Goal: Task Accomplishment & Management: Complete application form

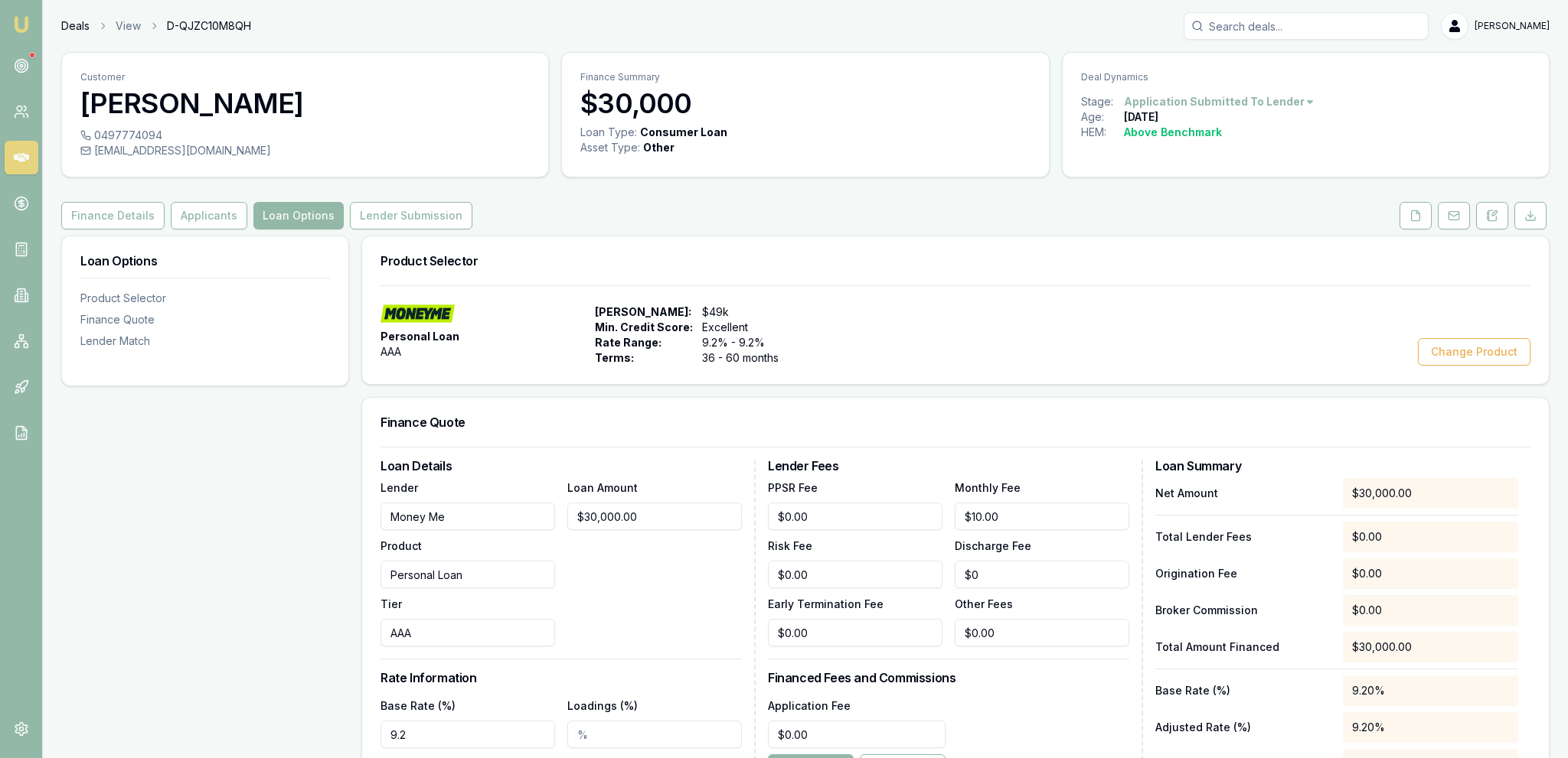
click at [78, 27] on link "Deals" at bounding box center [75, 26] width 28 height 16
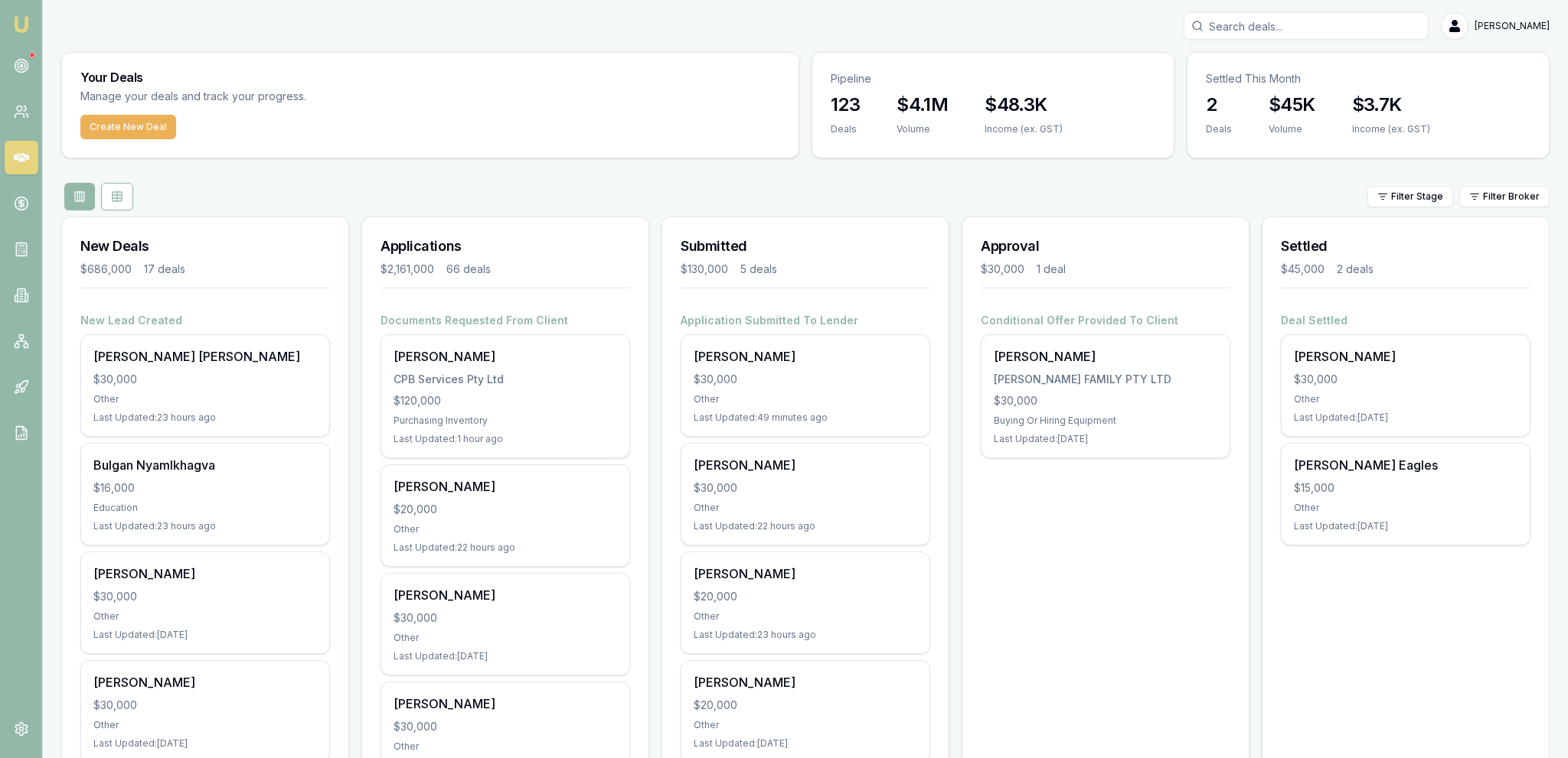
click at [975, 156] on div "Pipeline 123 Deals $4.1M Volume $48.3K Income (ex. GST)" at bounding box center [992, 105] width 363 height 106
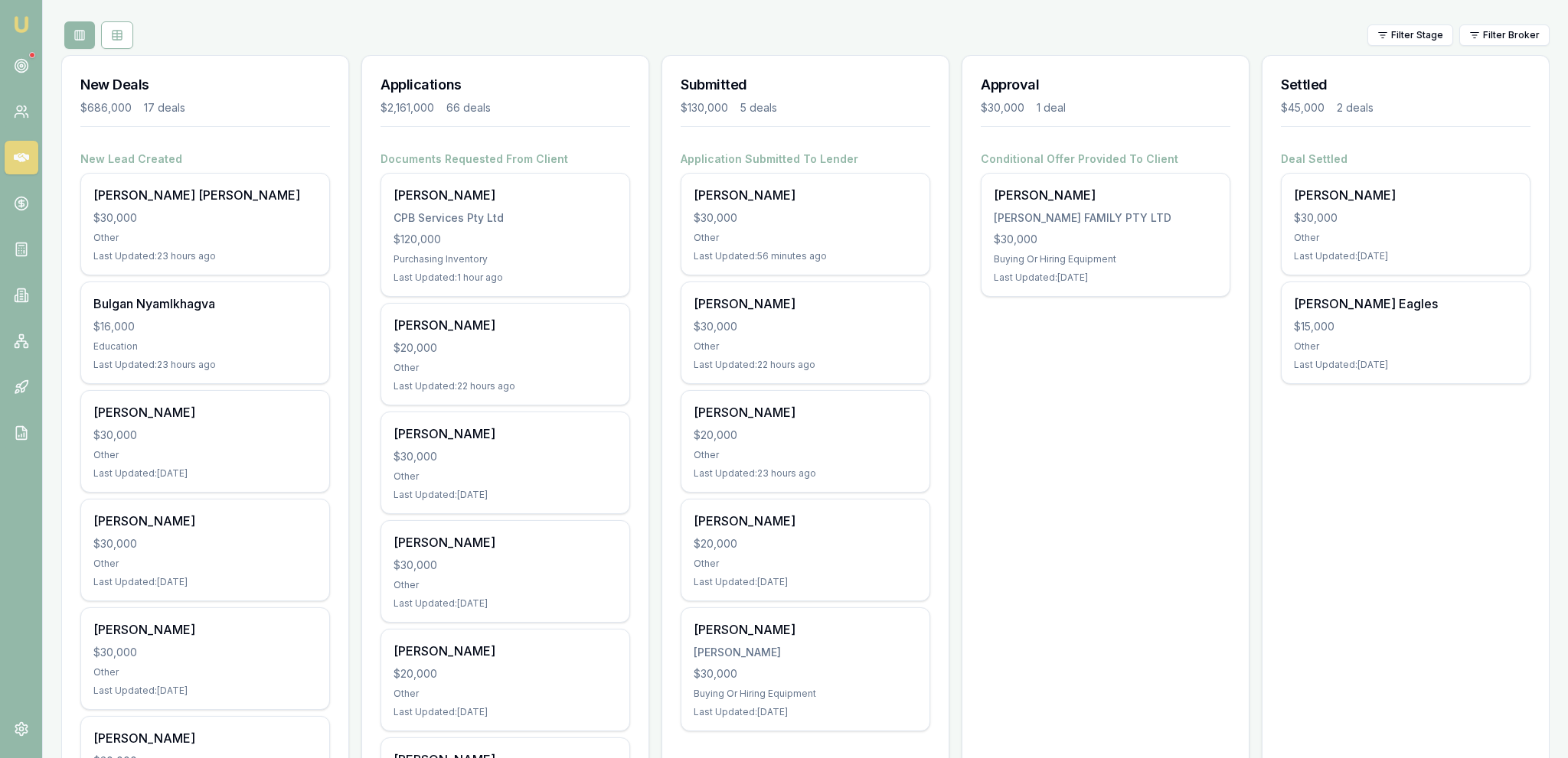
scroll to position [242, 0]
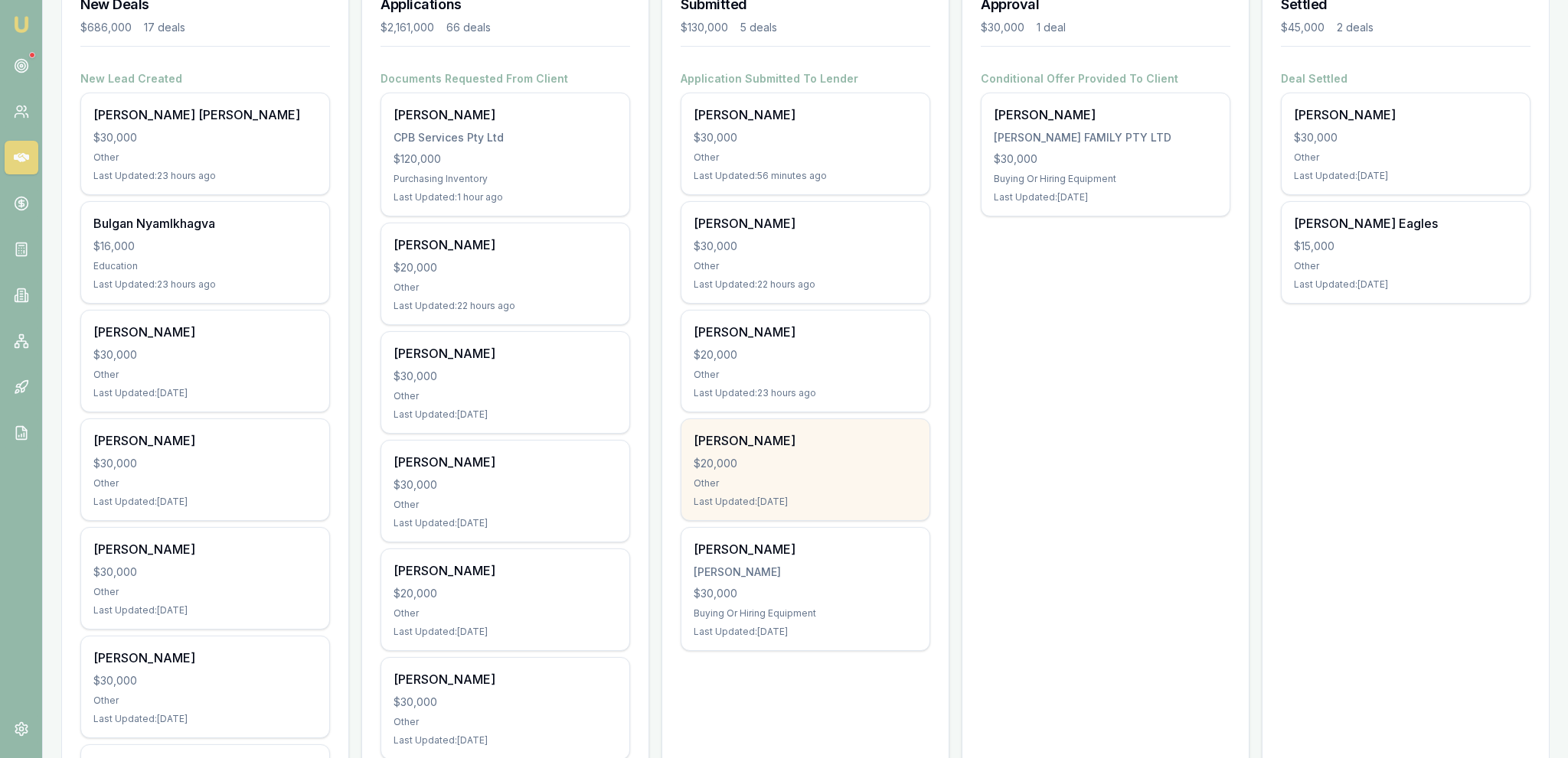
click at [908, 491] on div "Dylan Howes $20,000 Other Last Updated: 1 day ago" at bounding box center [805, 469] width 248 height 101
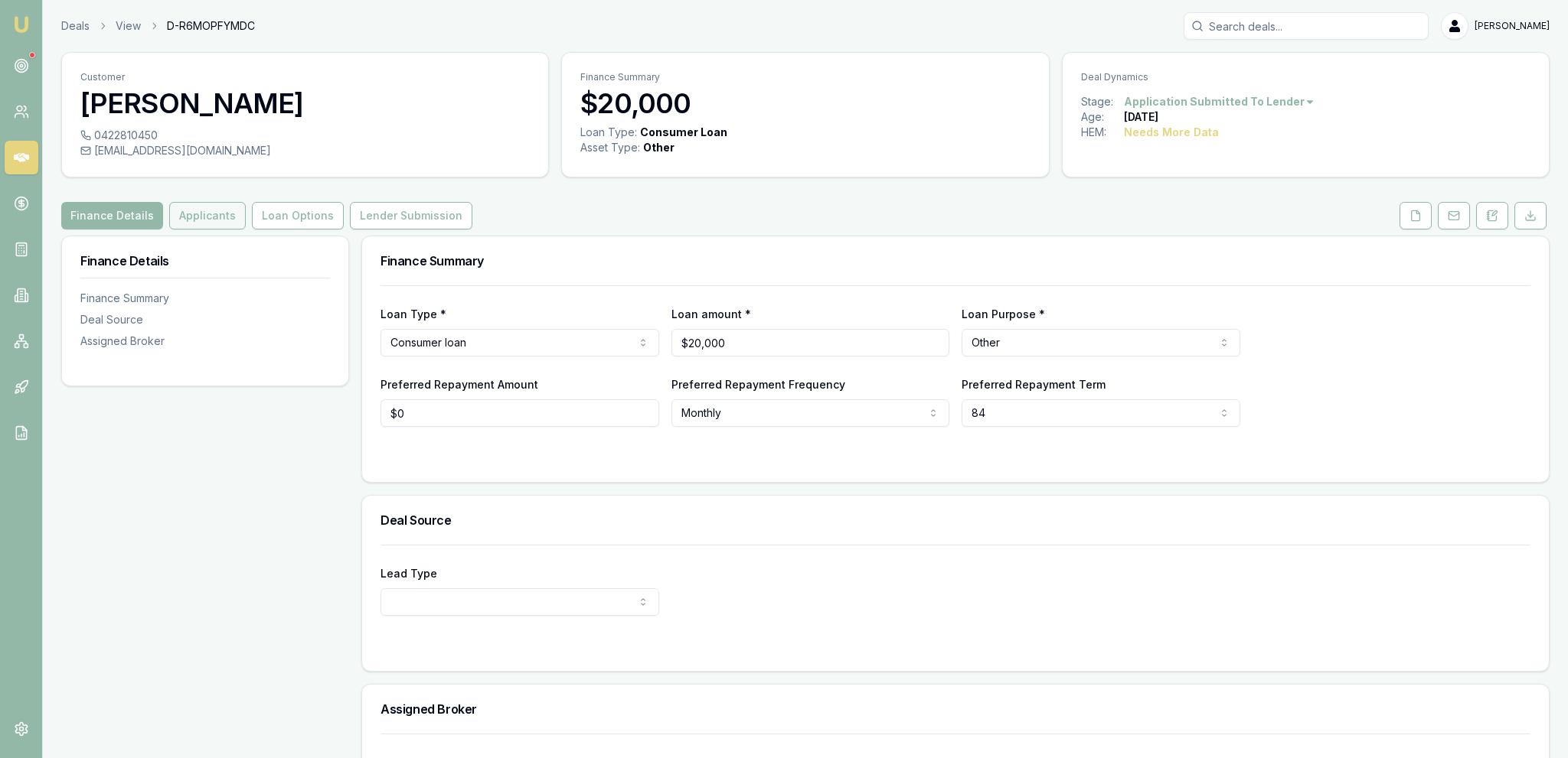
click at [228, 216] on button "Applicants" at bounding box center [207, 215] width 77 height 27
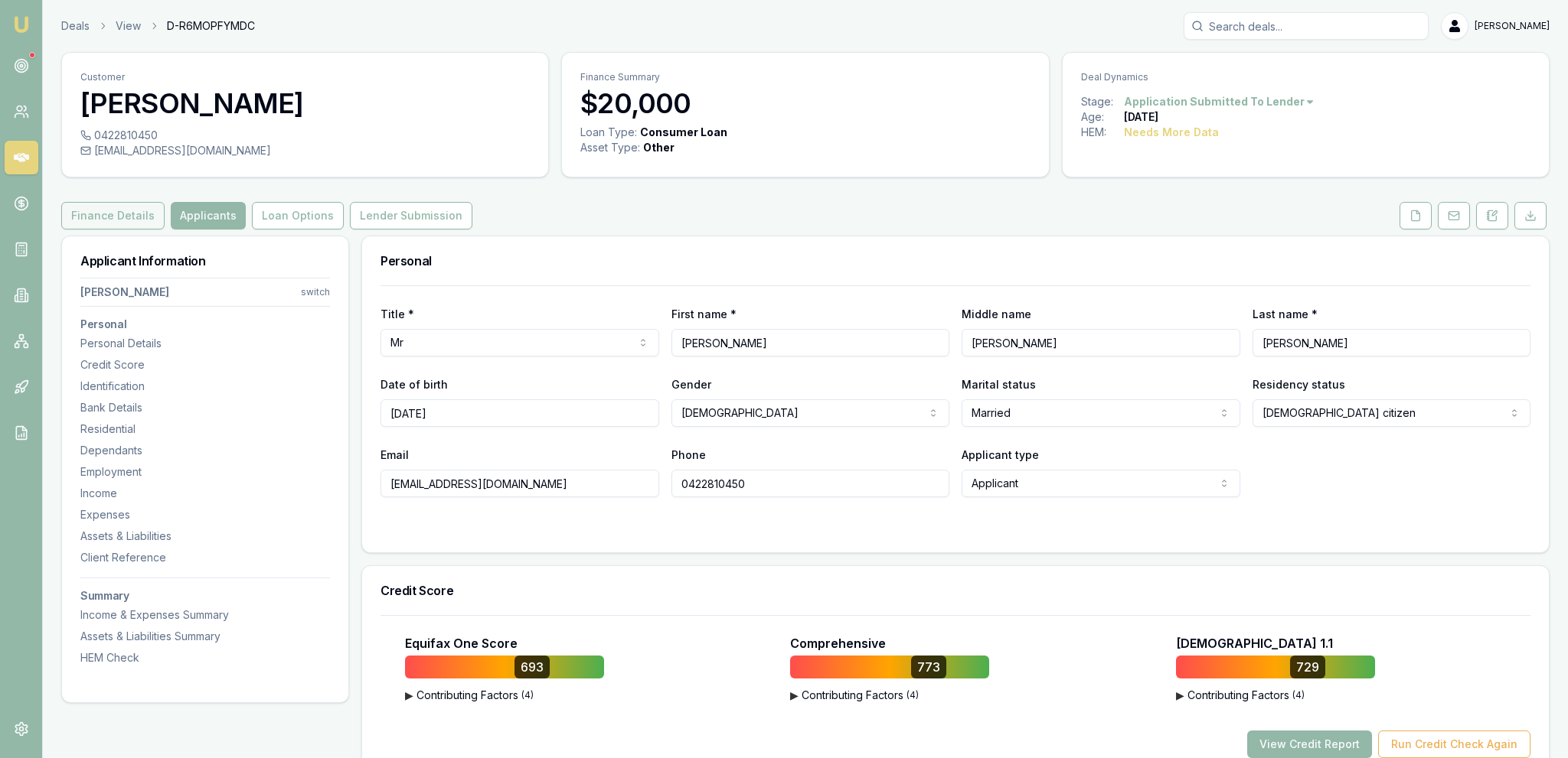
click at [145, 219] on button "Finance Details" at bounding box center [112, 215] width 103 height 27
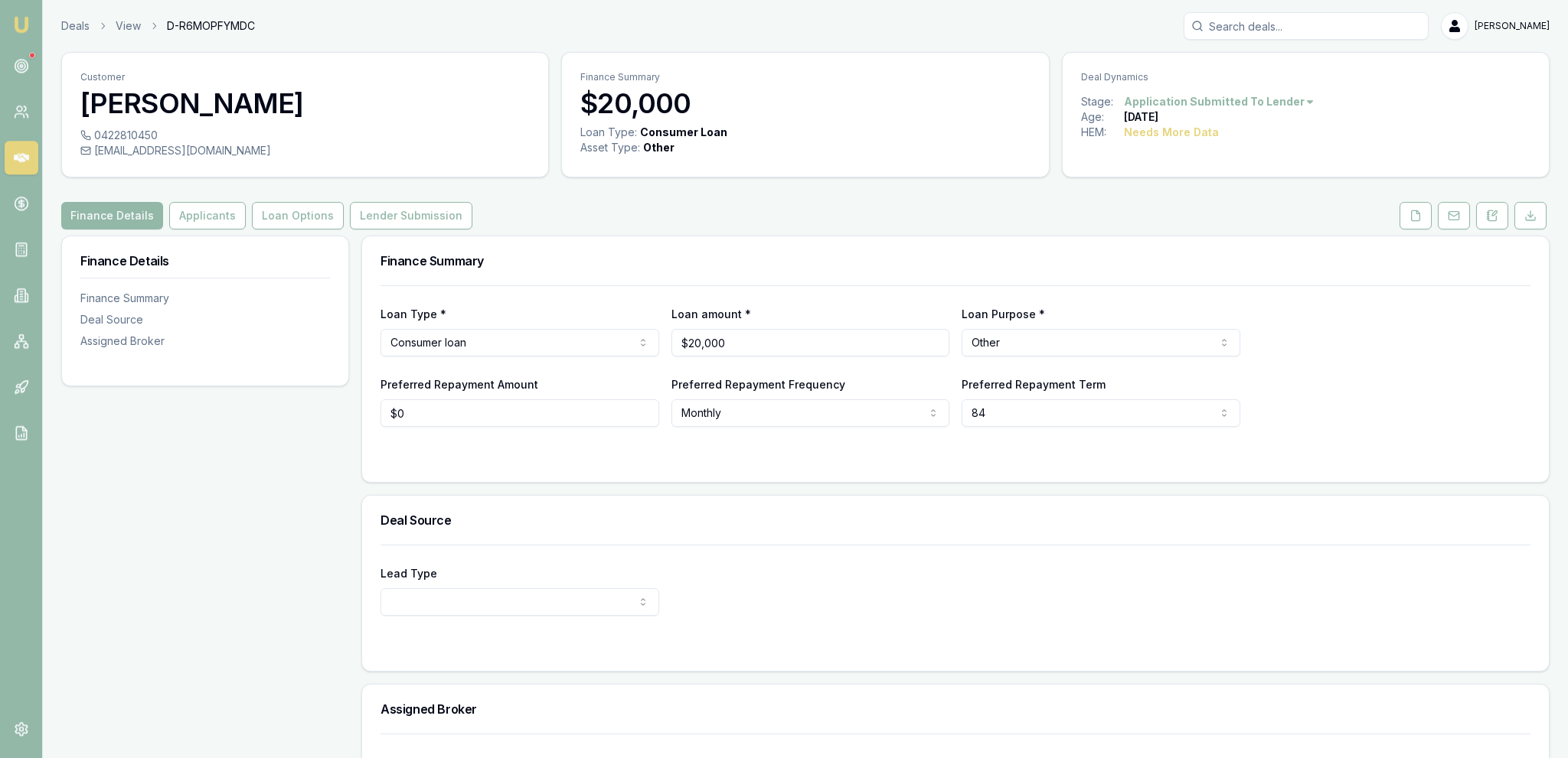
scroll to position [128, 0]
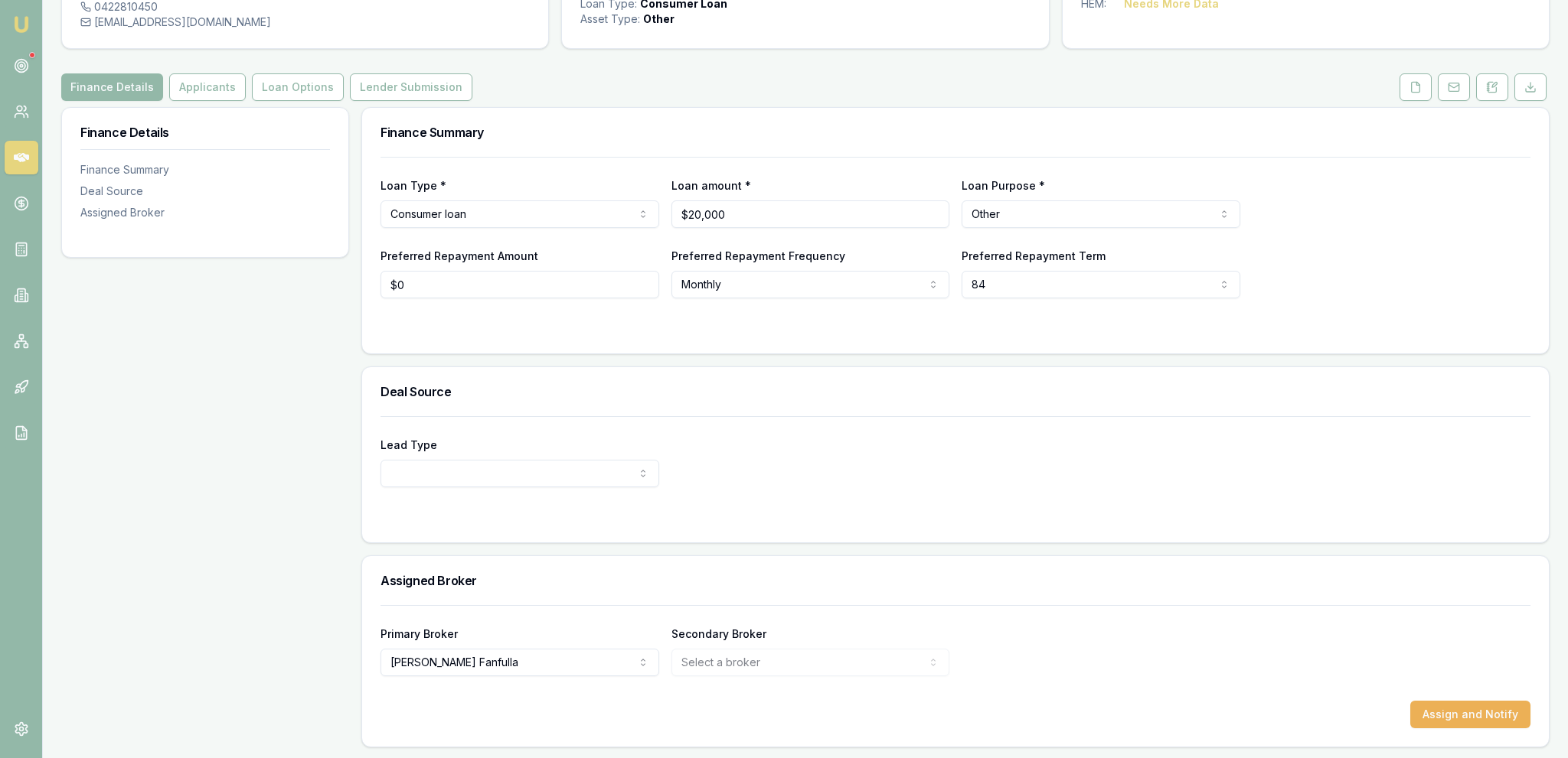
click at [522, 211] on html "Emu Broker Deals View D-R6MOPFYMDC Jackson Fanfulla Toggle Menu Customer Dylan …" at bounding box center [784, 250] width 1568 height 758
select select "COMMERCIAL_LOAN"
click at [236, 336] on div "Finance Details Finance Summary Deal Source Assigned Broker" at bounding box center [205, 427] width 288 height 640
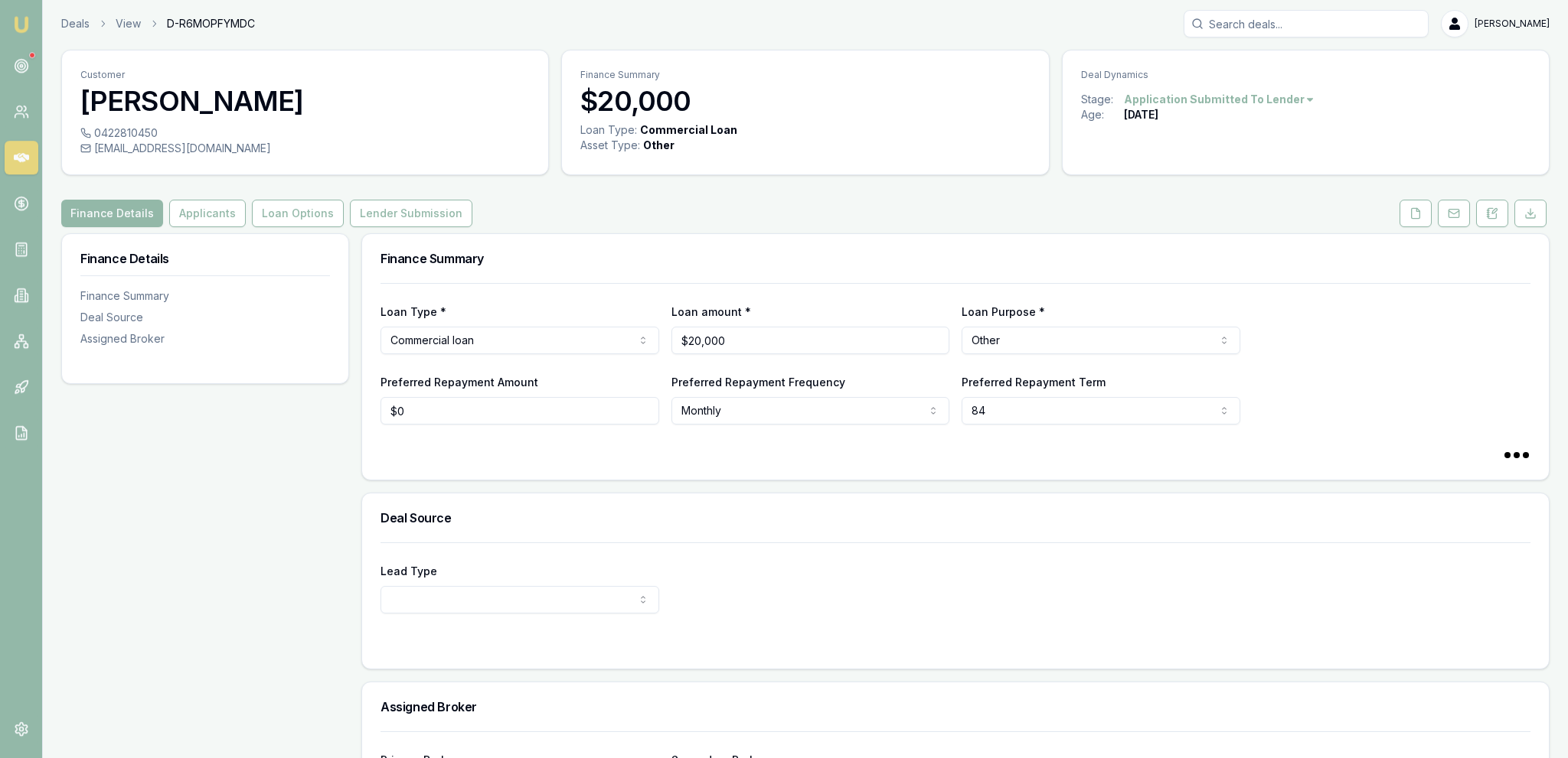
scroll to position [0, 0]
click at [198, 226] on button "Applicants" at bounding box center [207, 215] width 77 height 27
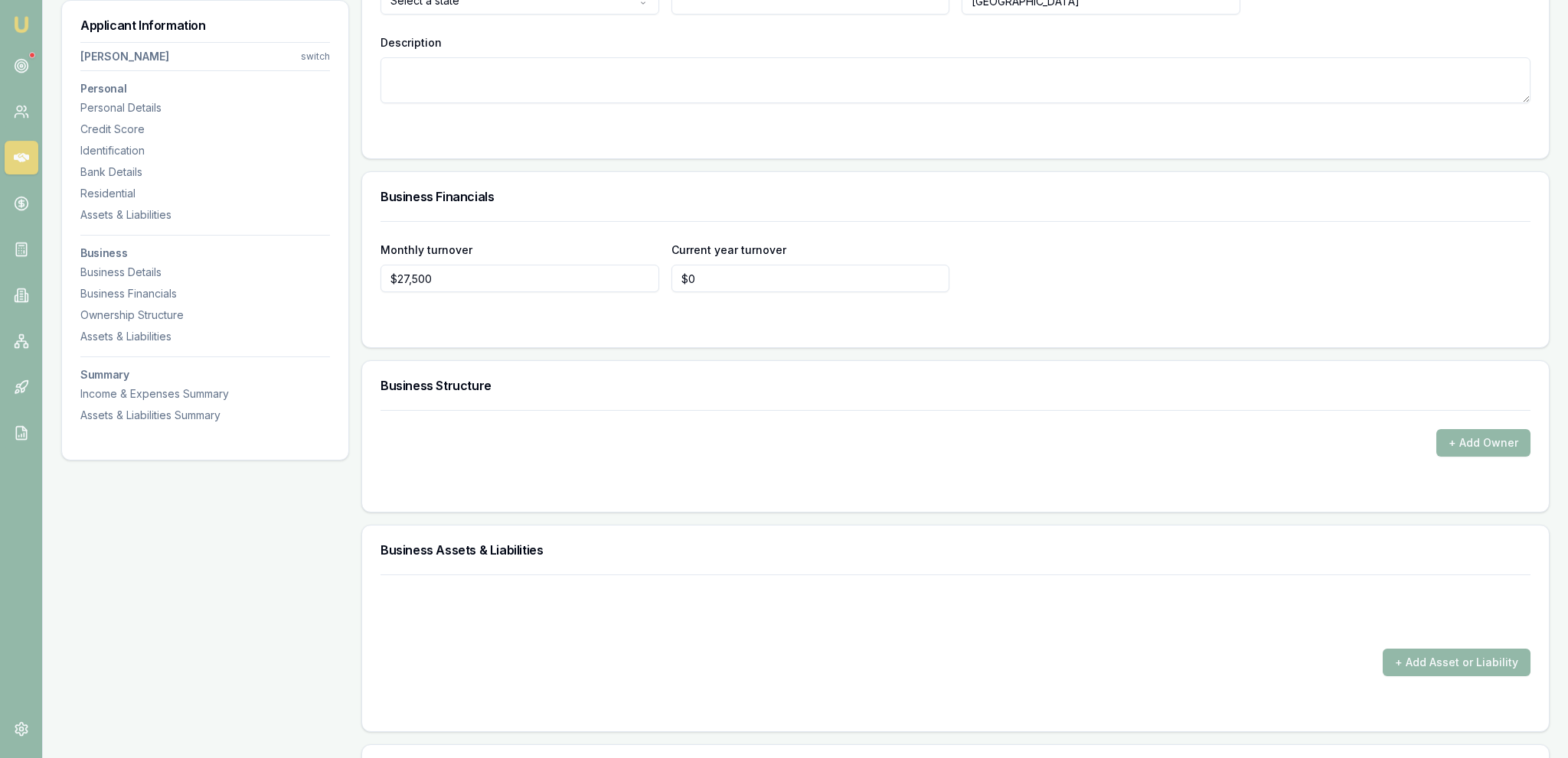
scroll to position [2309, 0]
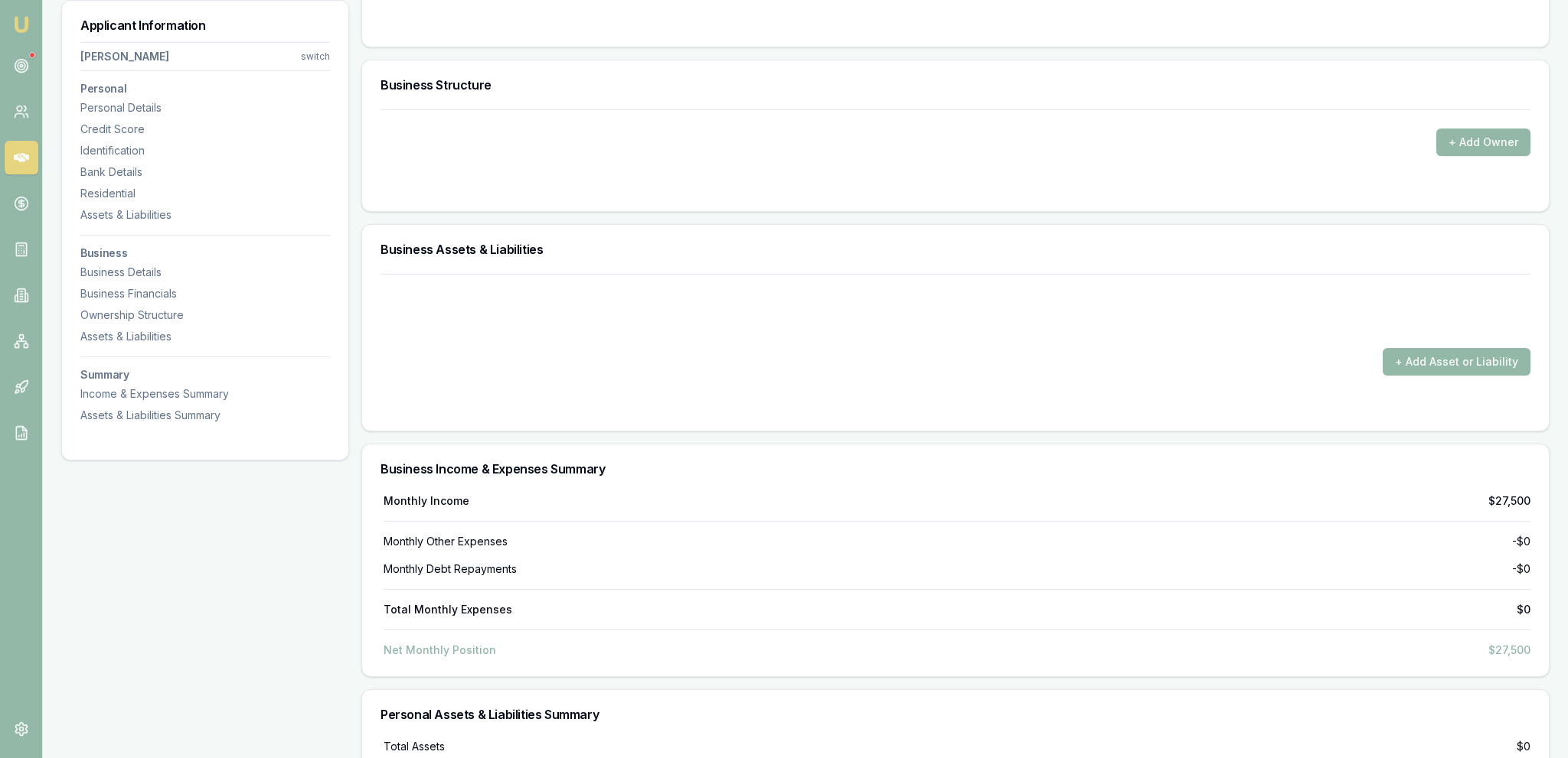
drag, startPoint x: 470, startPoint y: 431, endPoint x: 478, endPoint y: 500, distance: 69.5
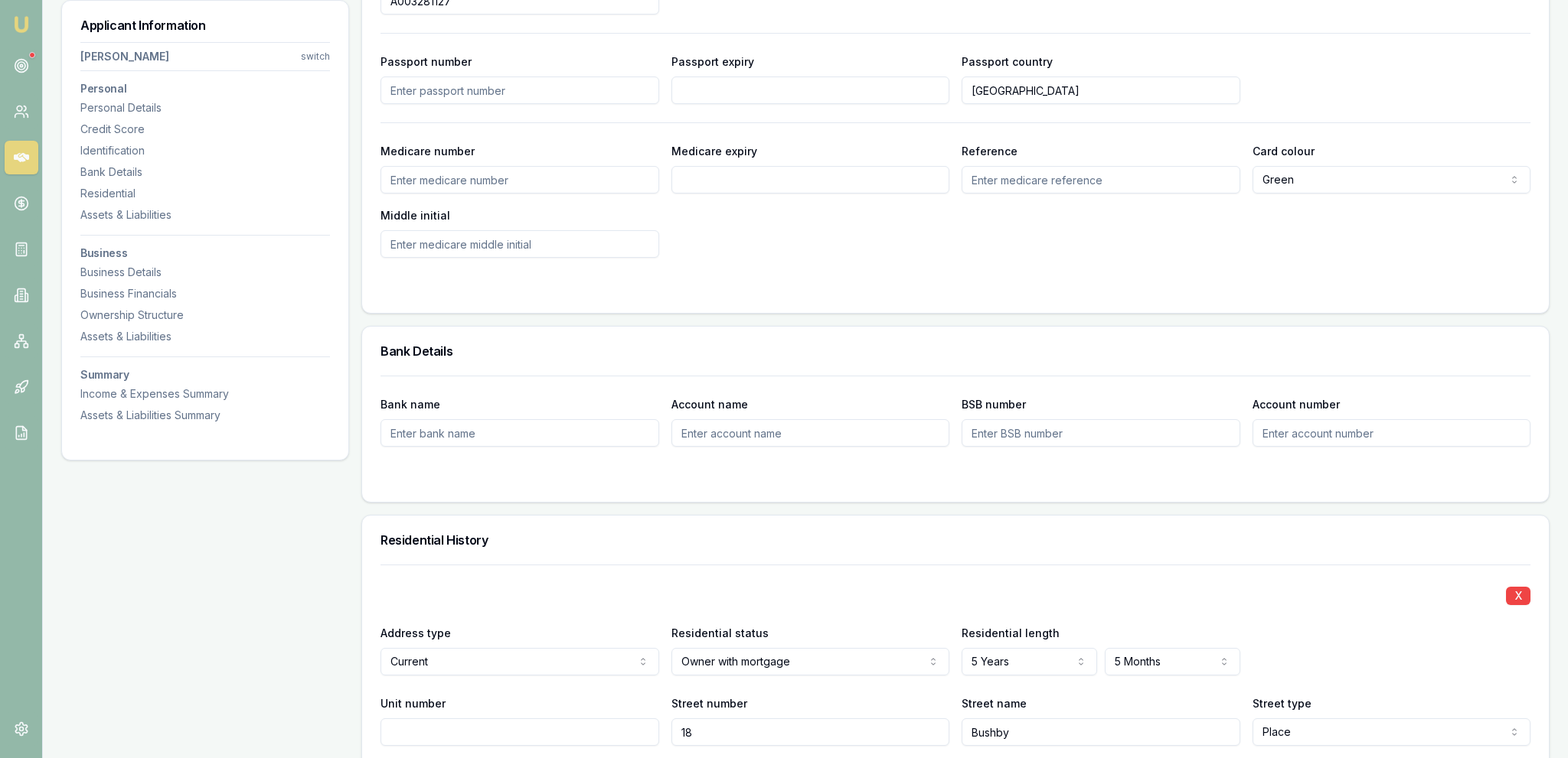
scroll to position [0, 0]
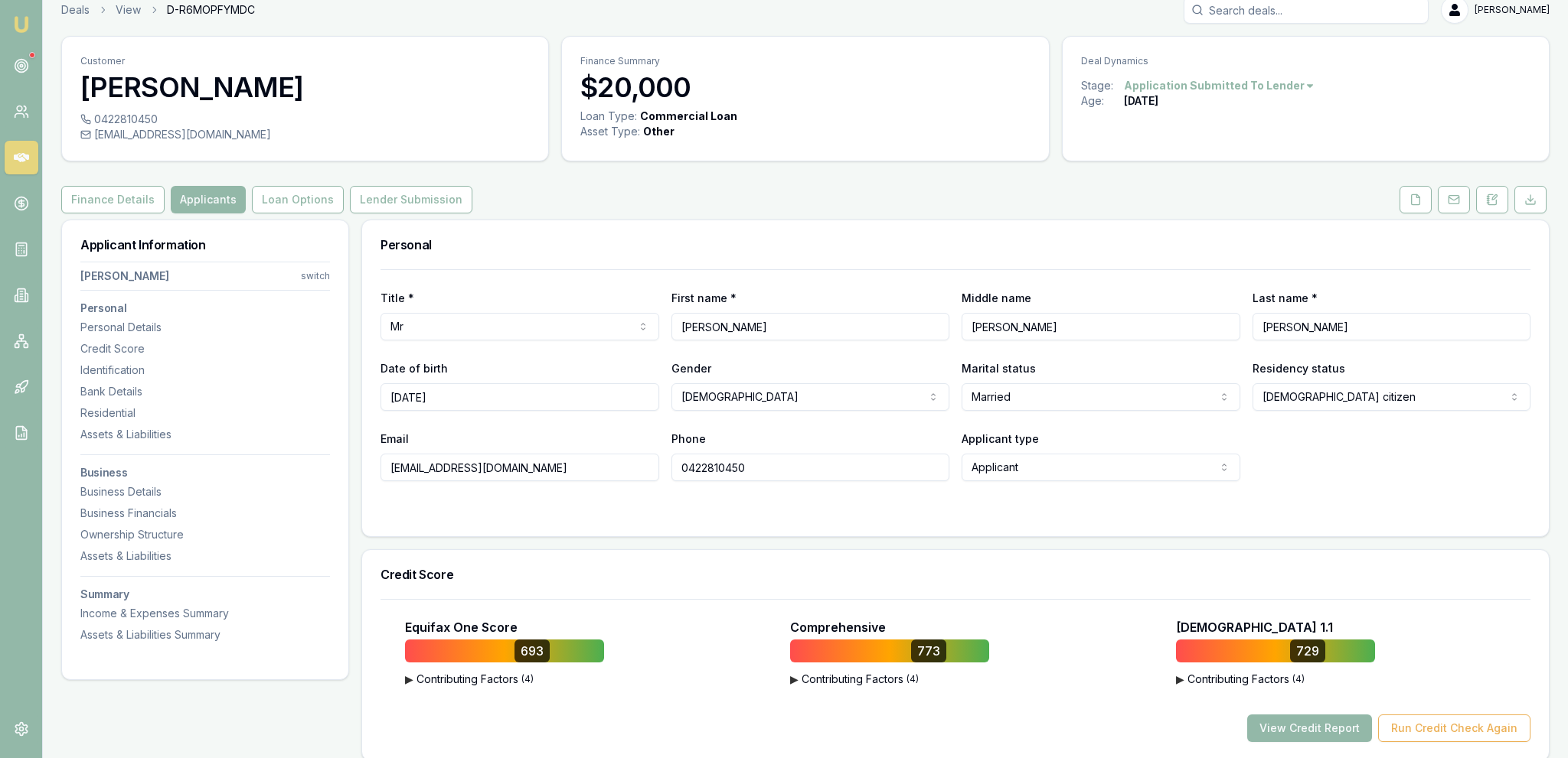
drag, startPoint x: 462, startPoint y: 491, endPoint x: 507, endPoint y: 192, distance: 302.4
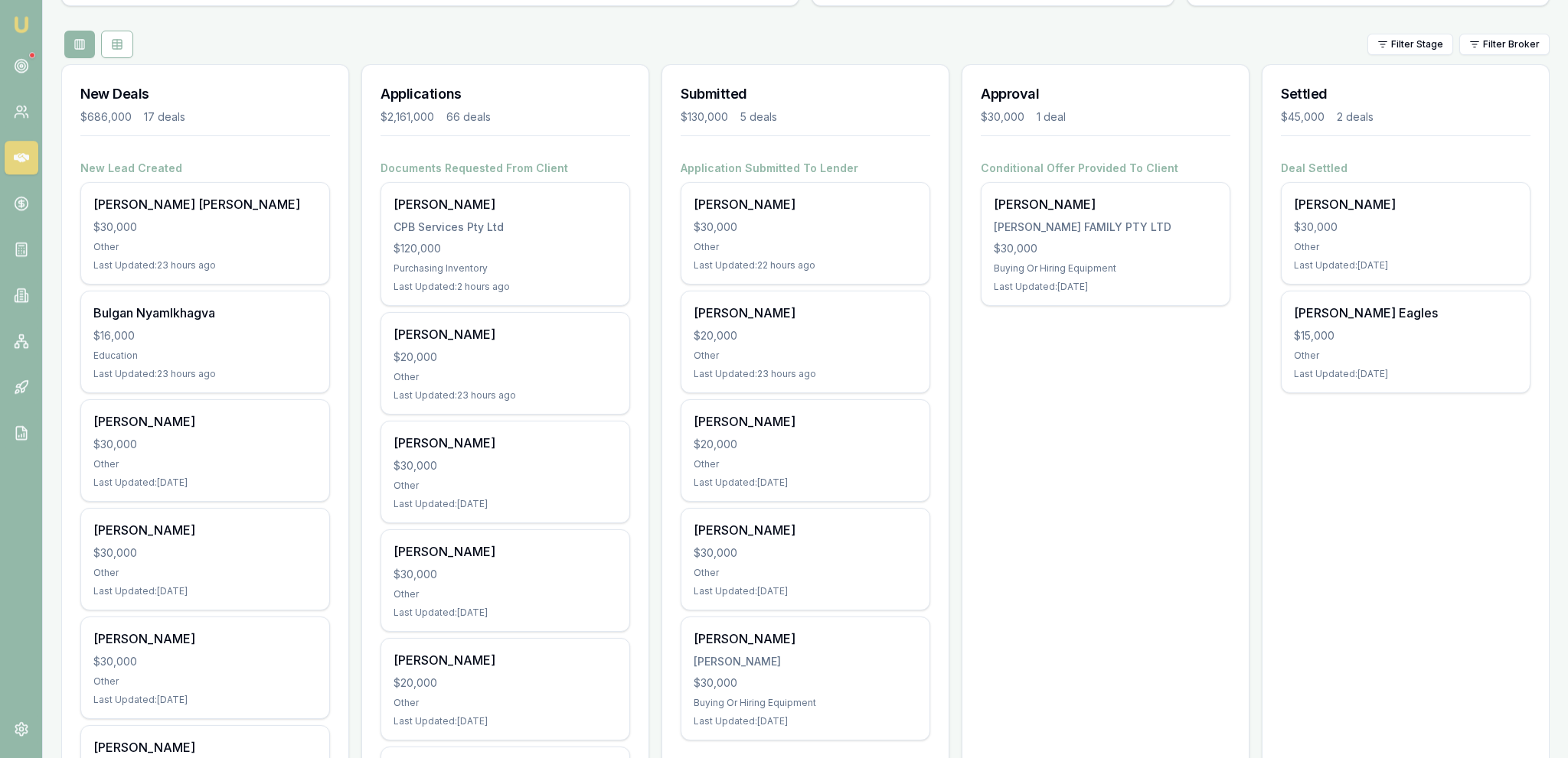
scroll to position [161, 0]
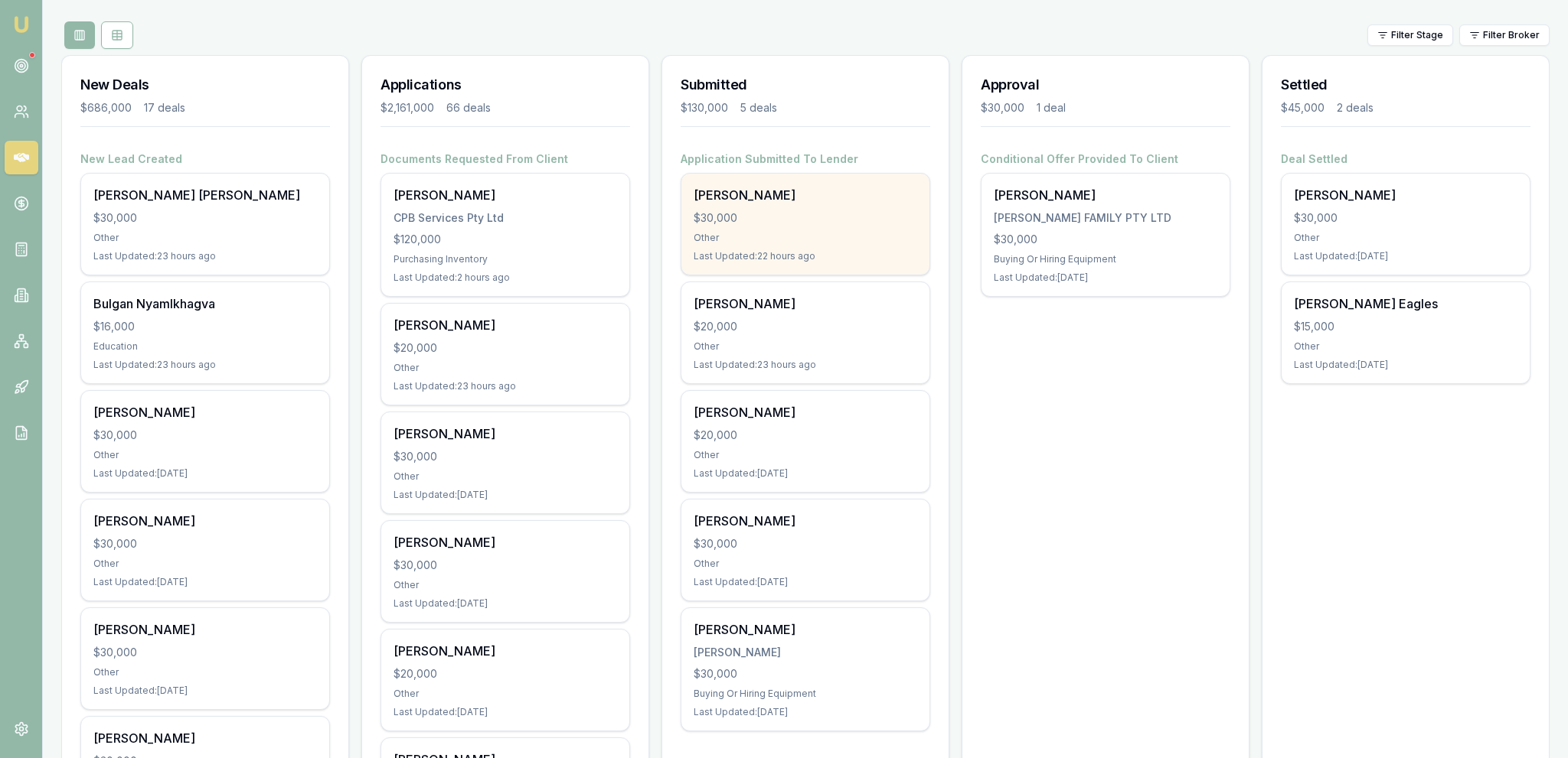
click at [865, 244] on div "Other" at bounding box center [805, 238] width 223 height 12
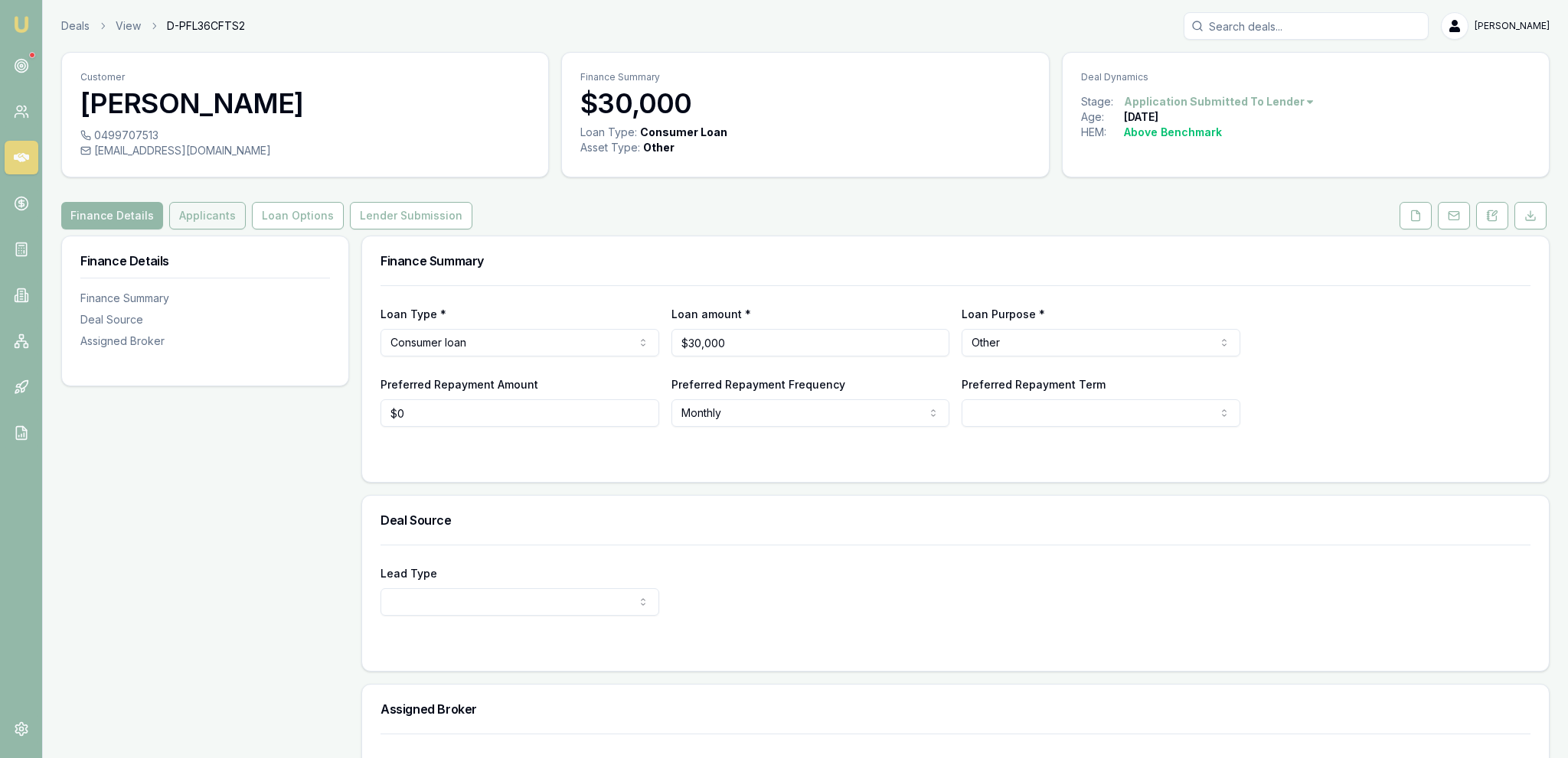
click at [201, 220] on button "Applicants" at bounding box center [207, 215] width 77 height 27
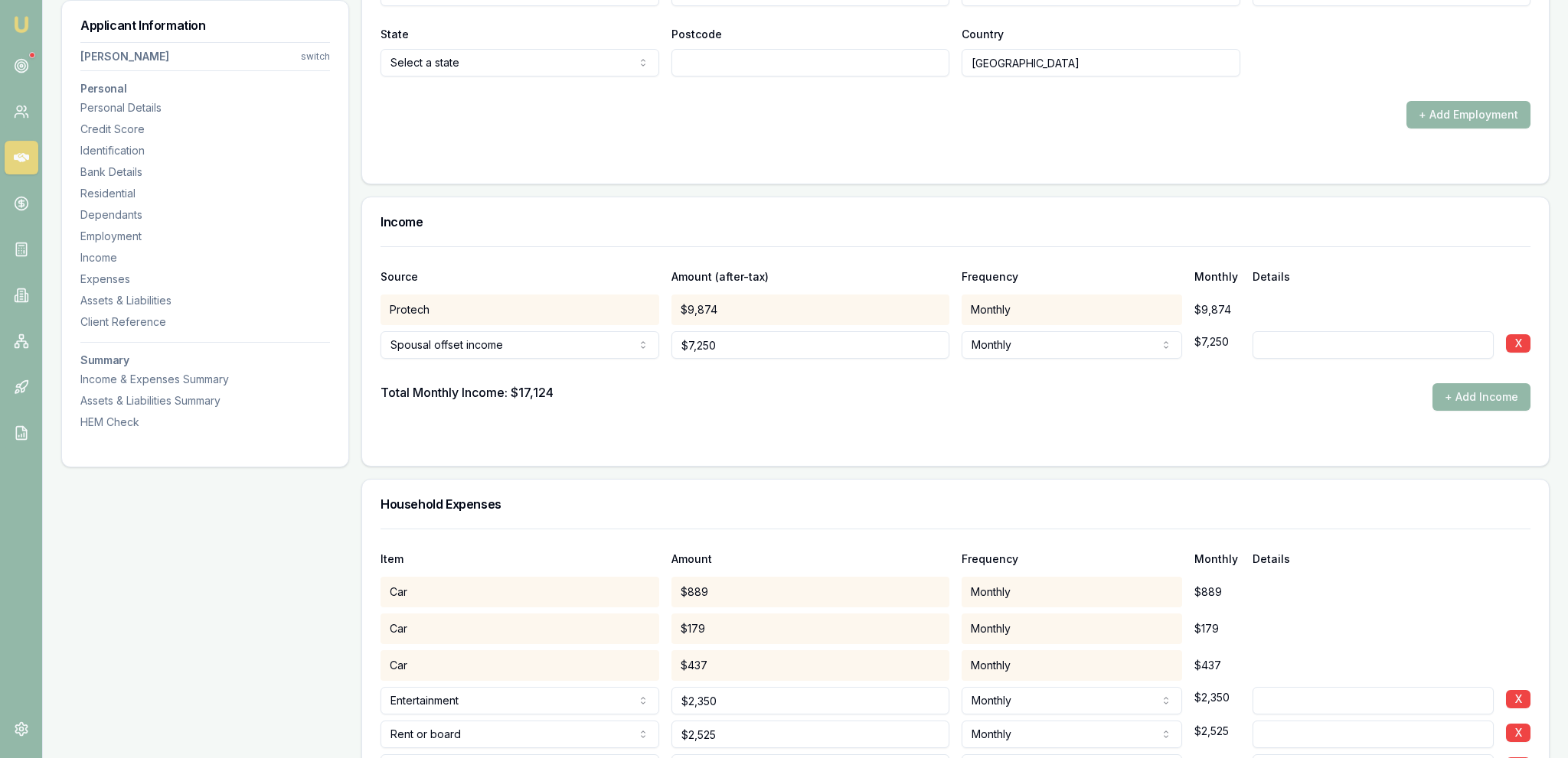
scroll to position [2666, 0]
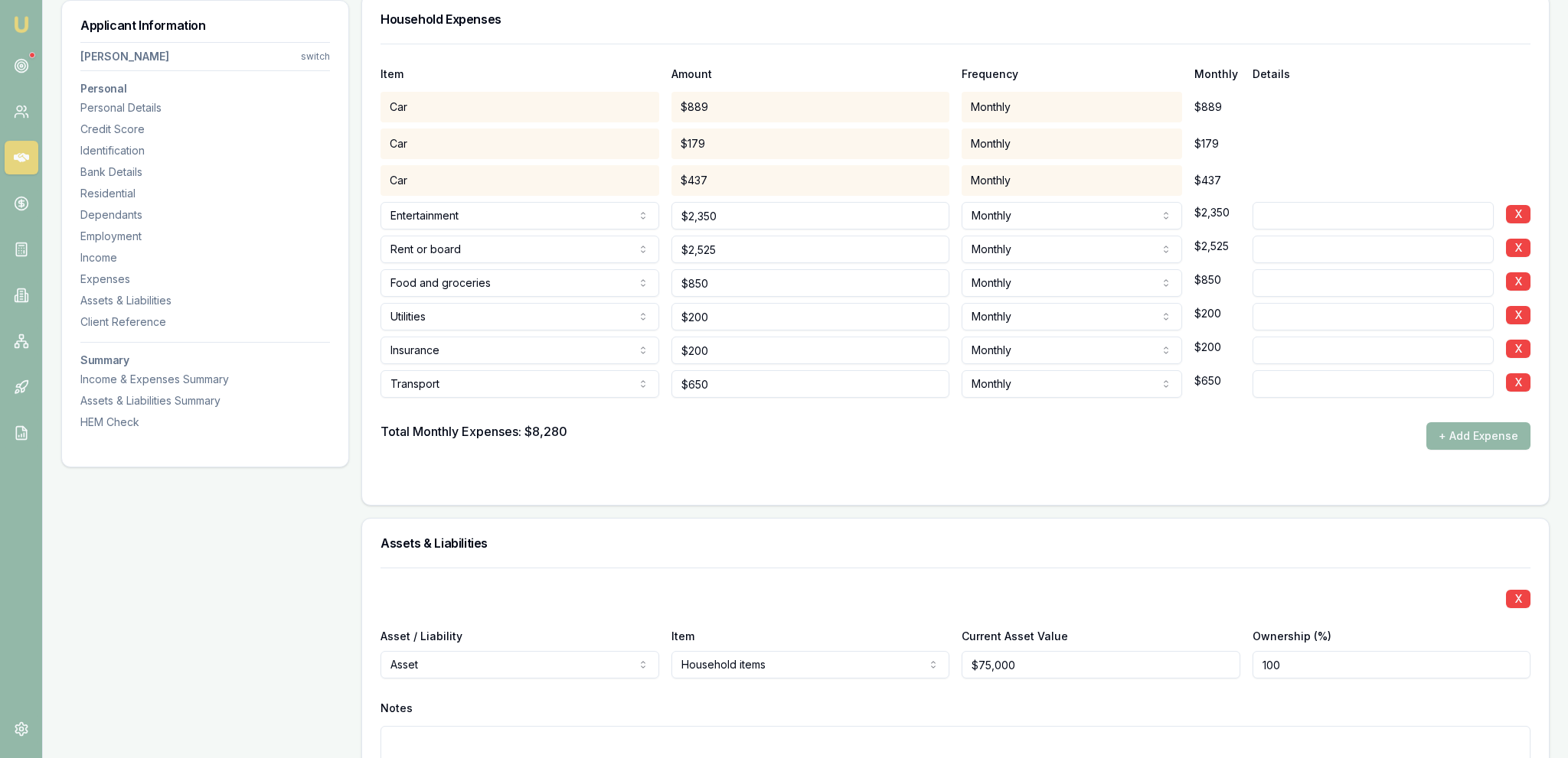
drag, startPoint x: 313, startPoint y: 671, endPoint x: 319, endPoint y: 726, distance: 55.3
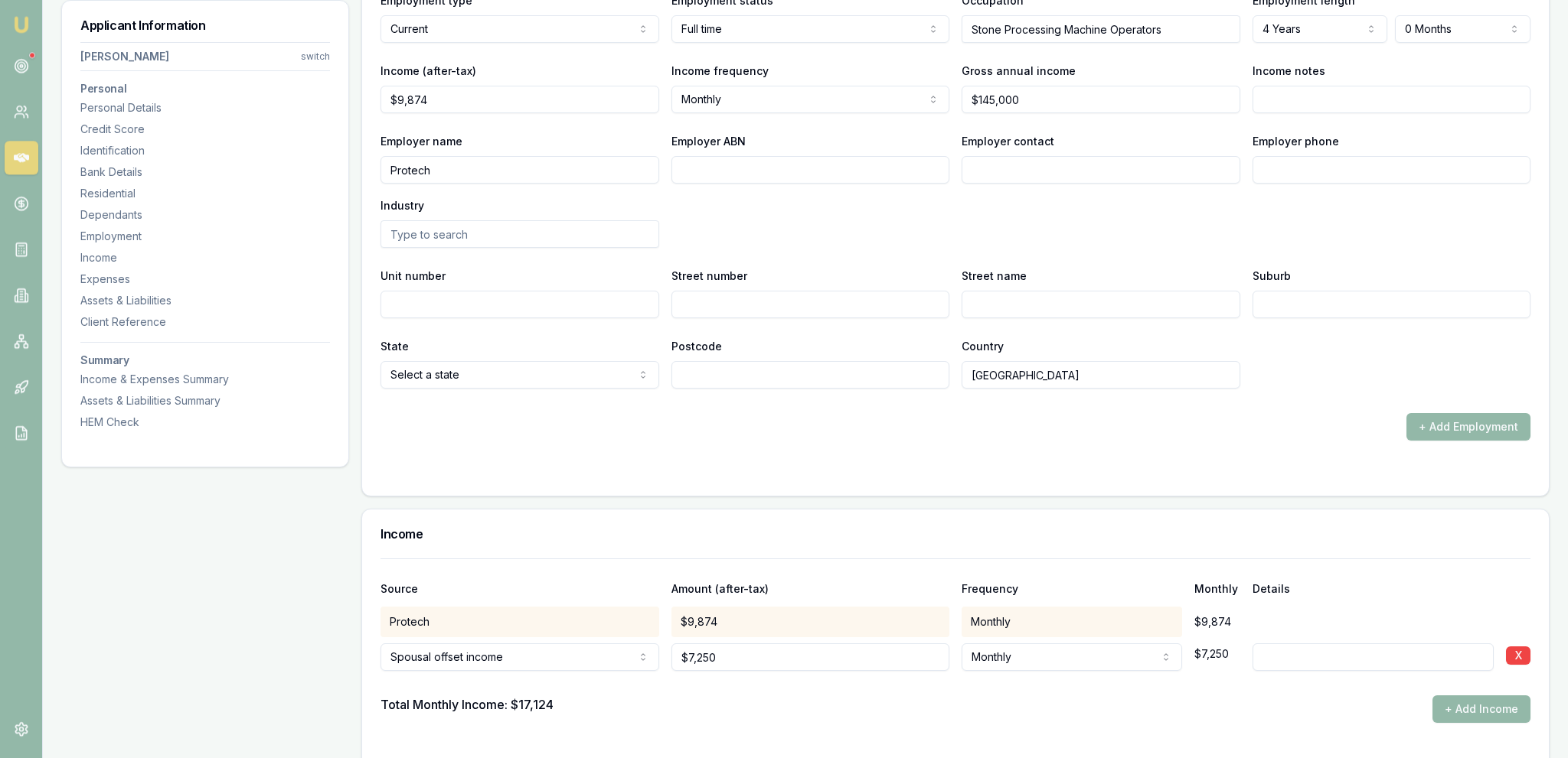
scroll to position [581, 0]
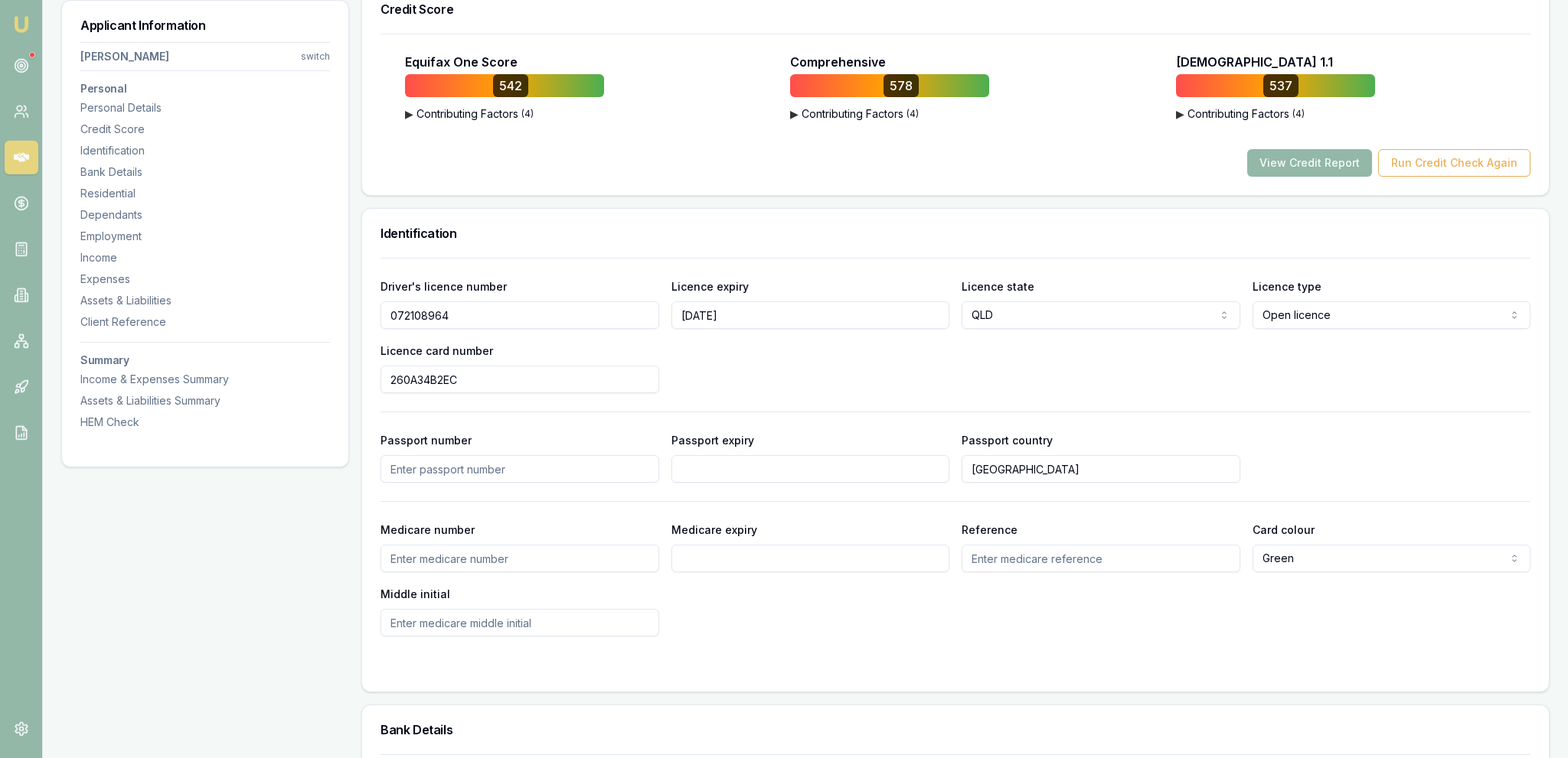
drag, startPoint x: 279, startPoint y: 523, endPoint x: 374, endPoint y: 316, distance: 227.8
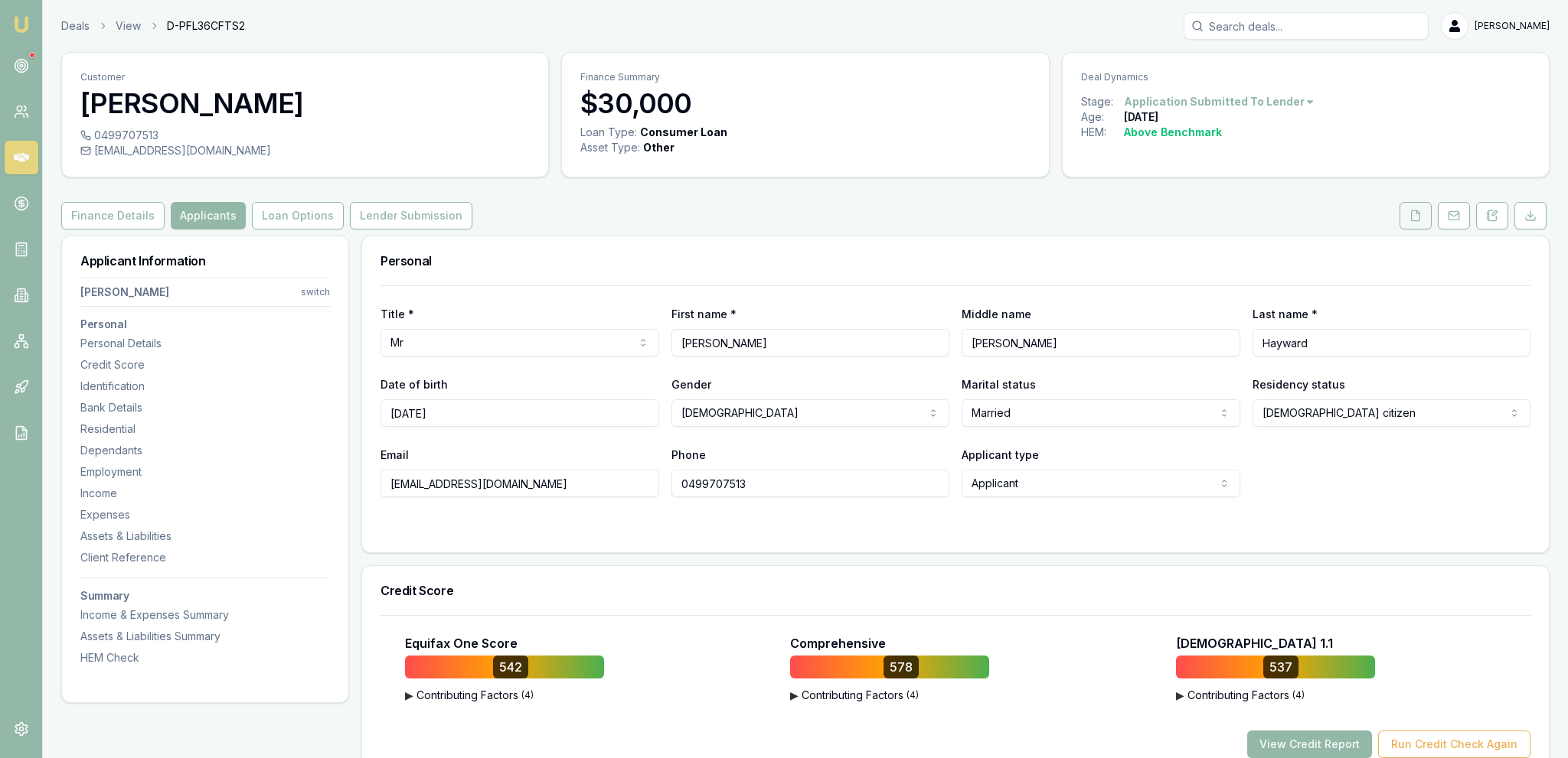
click at [1426, 219] on button at bounding box center [1415, 215] width 32 height 27
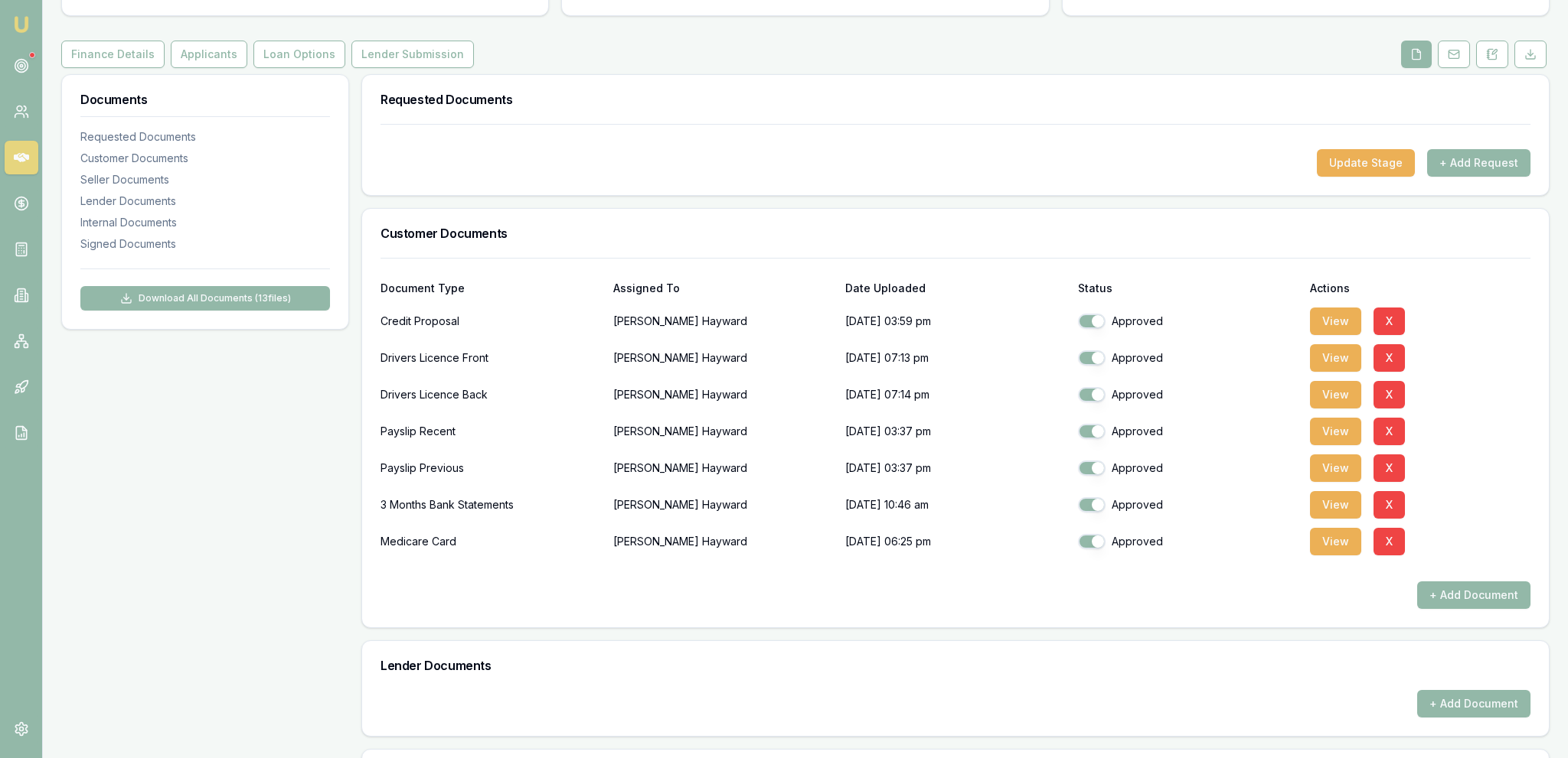
scroll to position [404, 0]
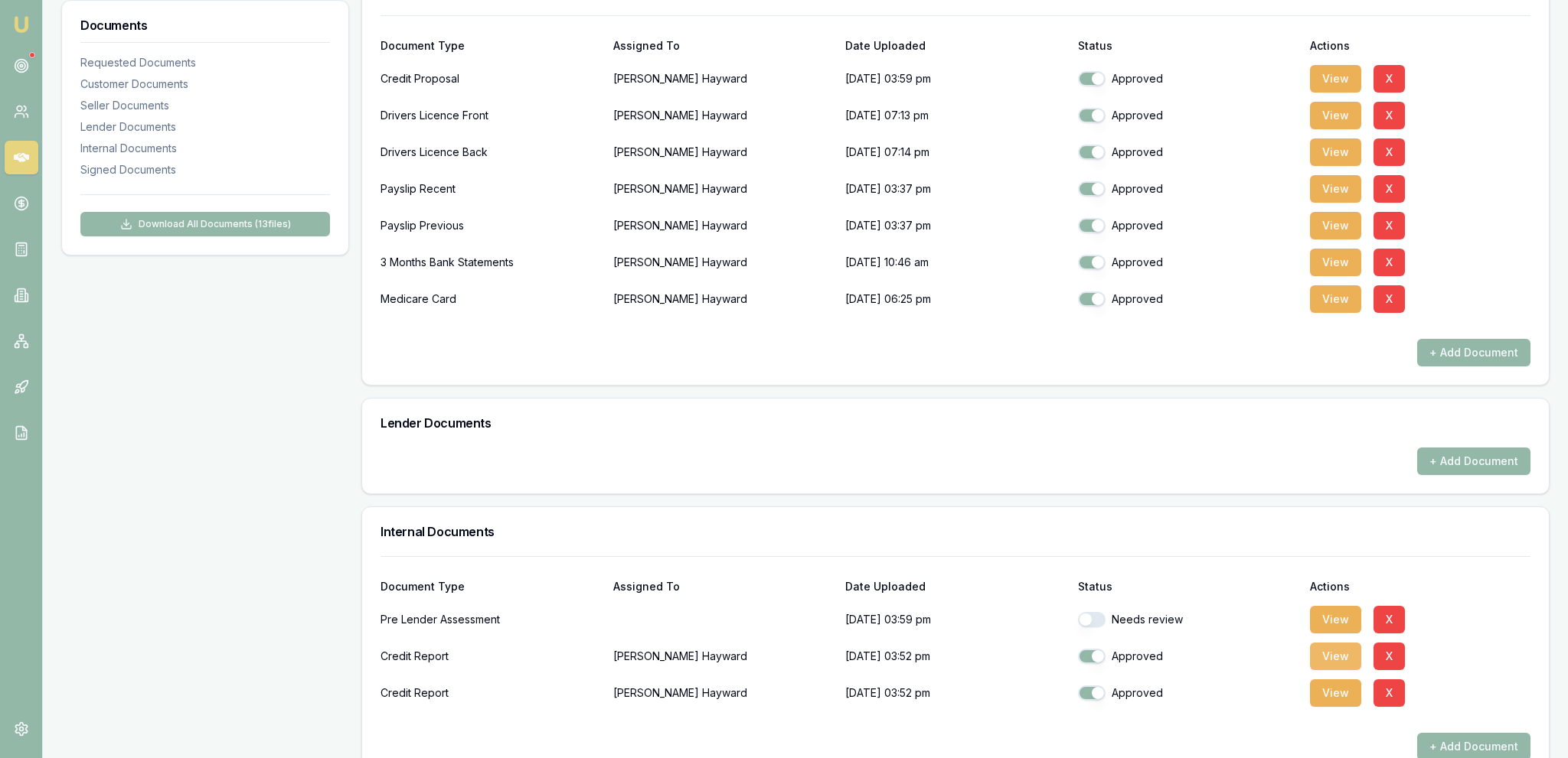
click at [1335, 658] on button "View" at bounding box center [1336, 656] width 51 height 27
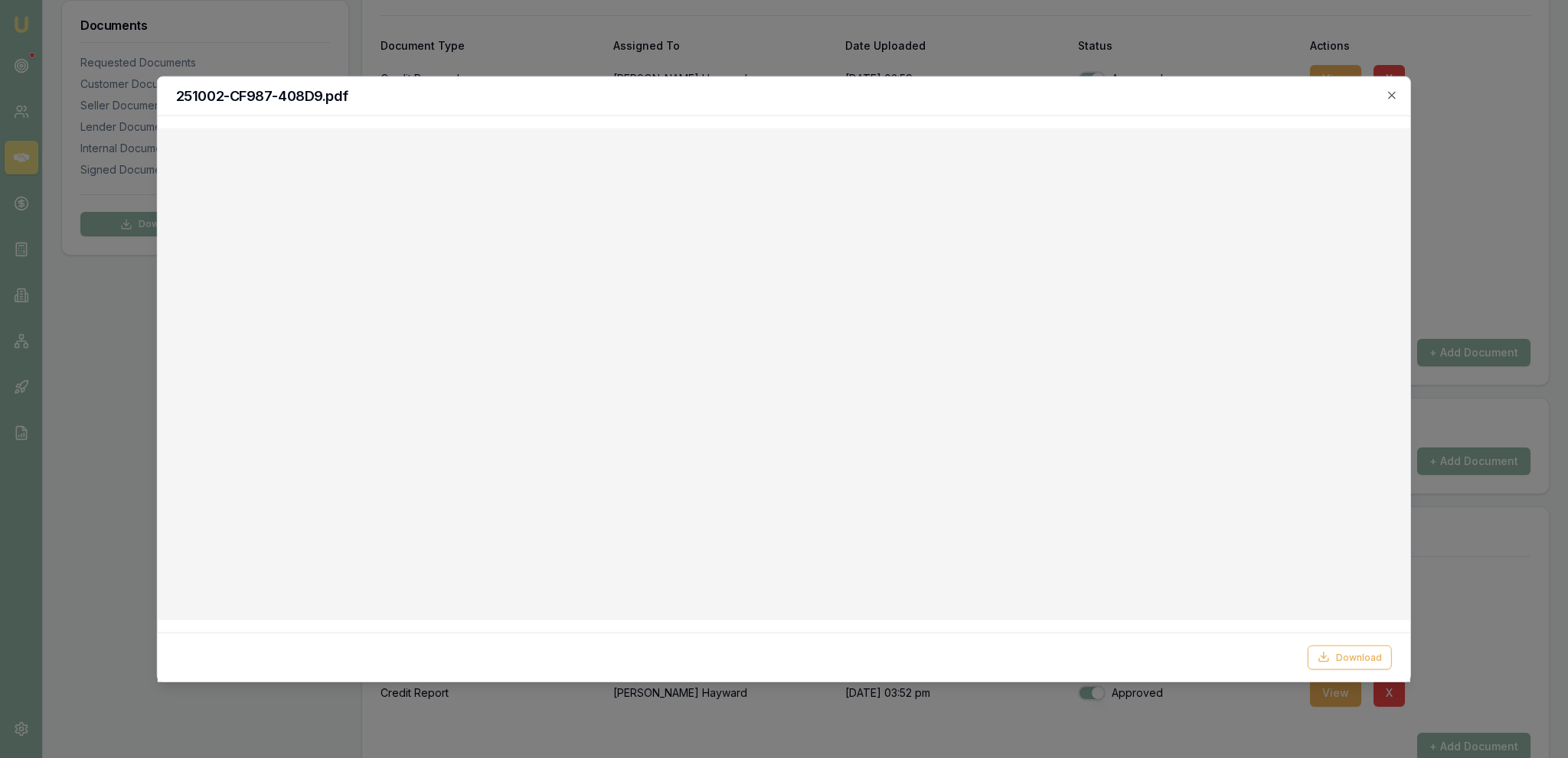
click at [91, 354] on div at bounding box center [784, 379] width 1568 height 758
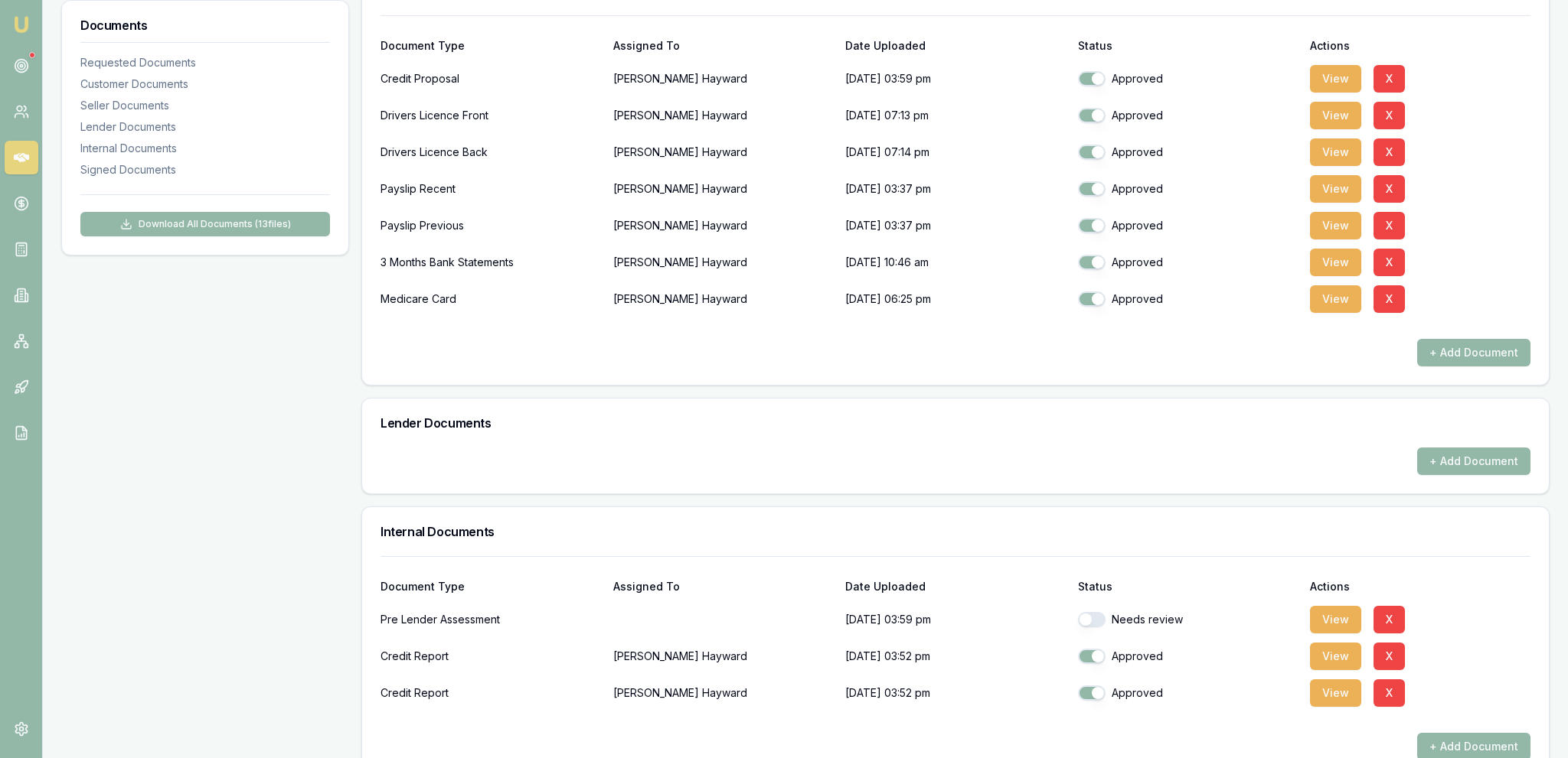
scroll to position [0, 0]
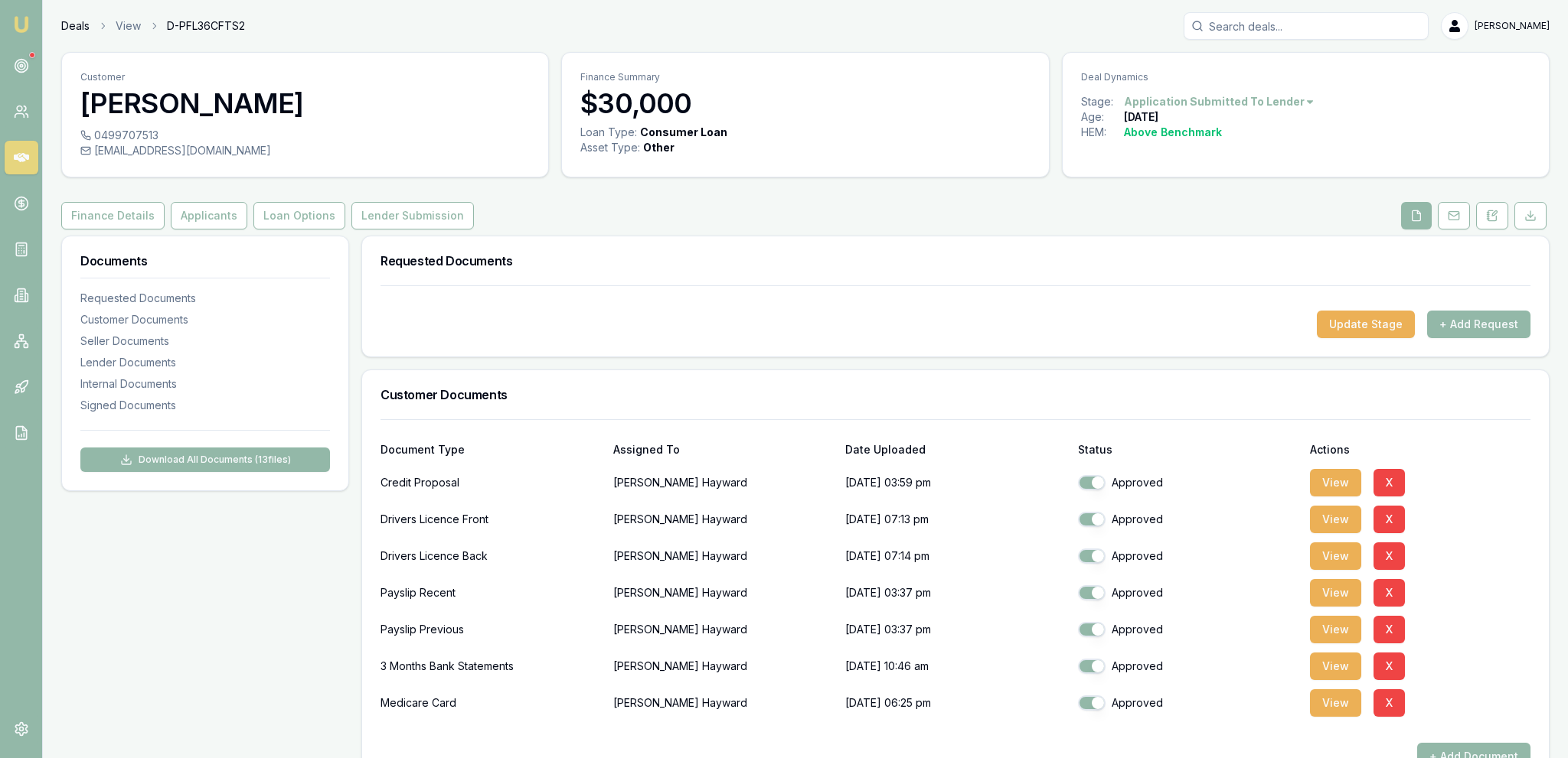
click at [76, 27] on link "Deals" at bounding box center [75, 26] width 28 height 16
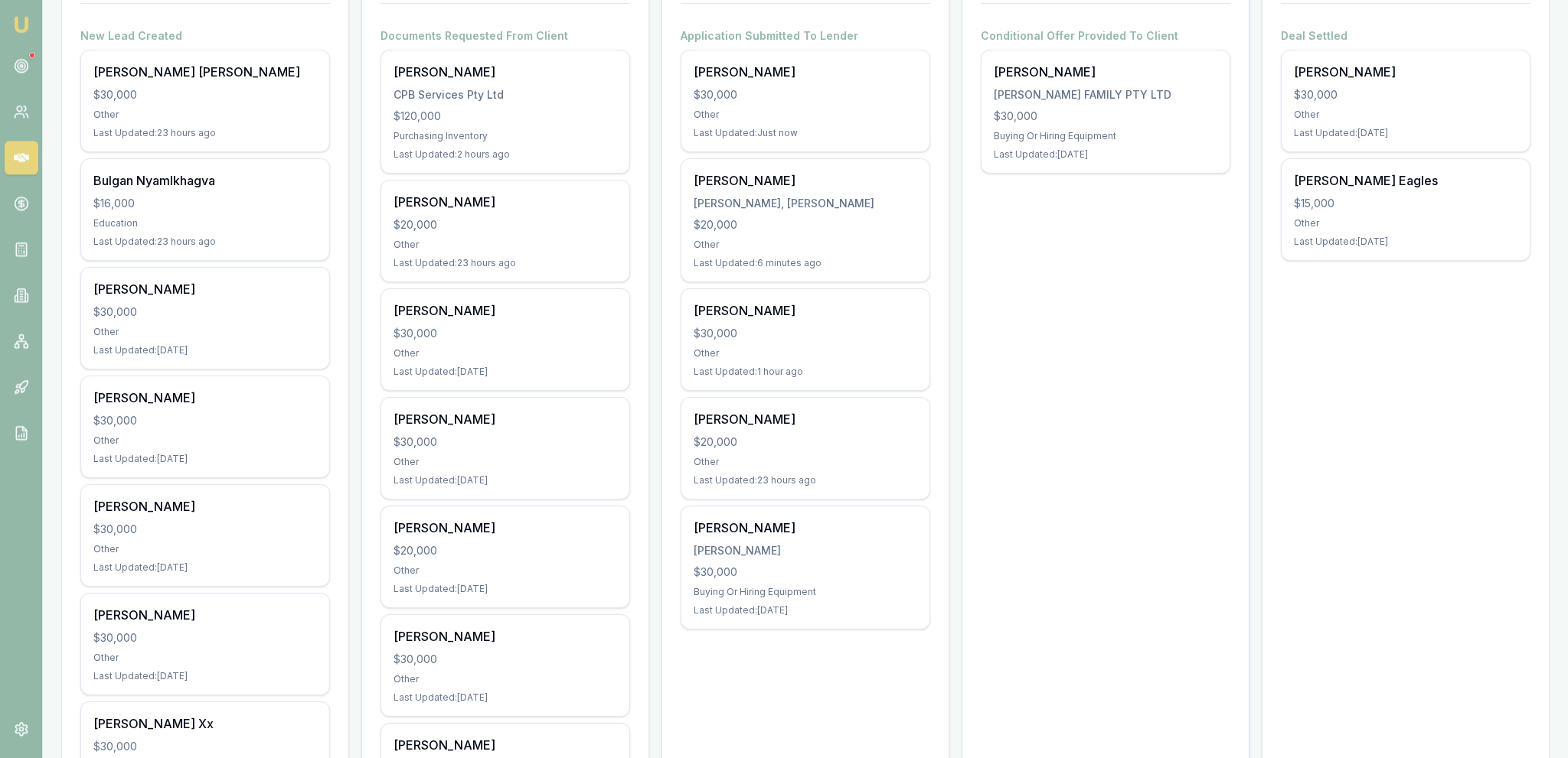
scroll to position [242, 0]
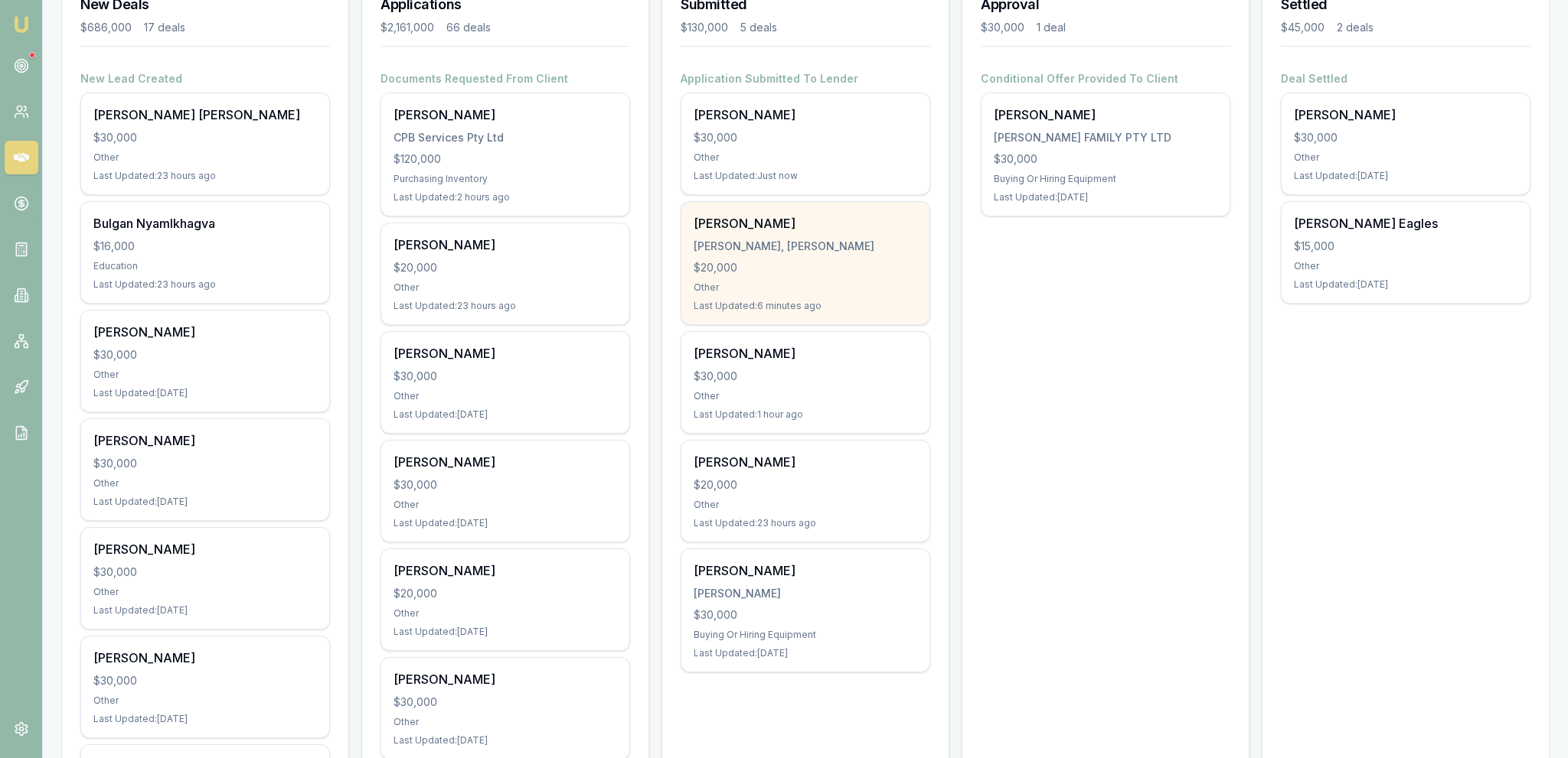
click at [893, 231] on div "[PERSON_NAME]" at bounding box center [805, 223] width 223 height 18
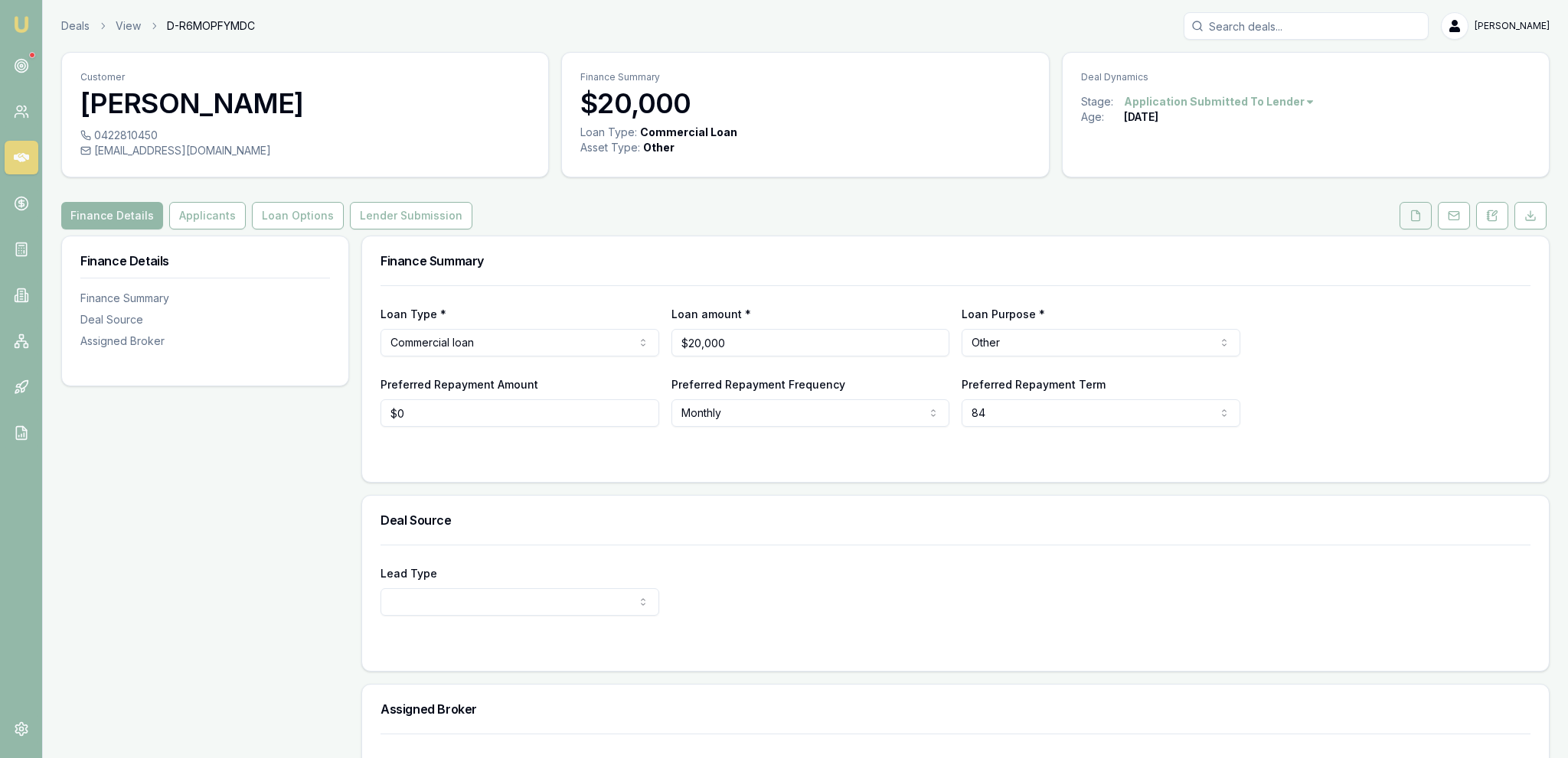
click at [1425, 211] on button at bounding box center [1415, 215] width 32 height 27
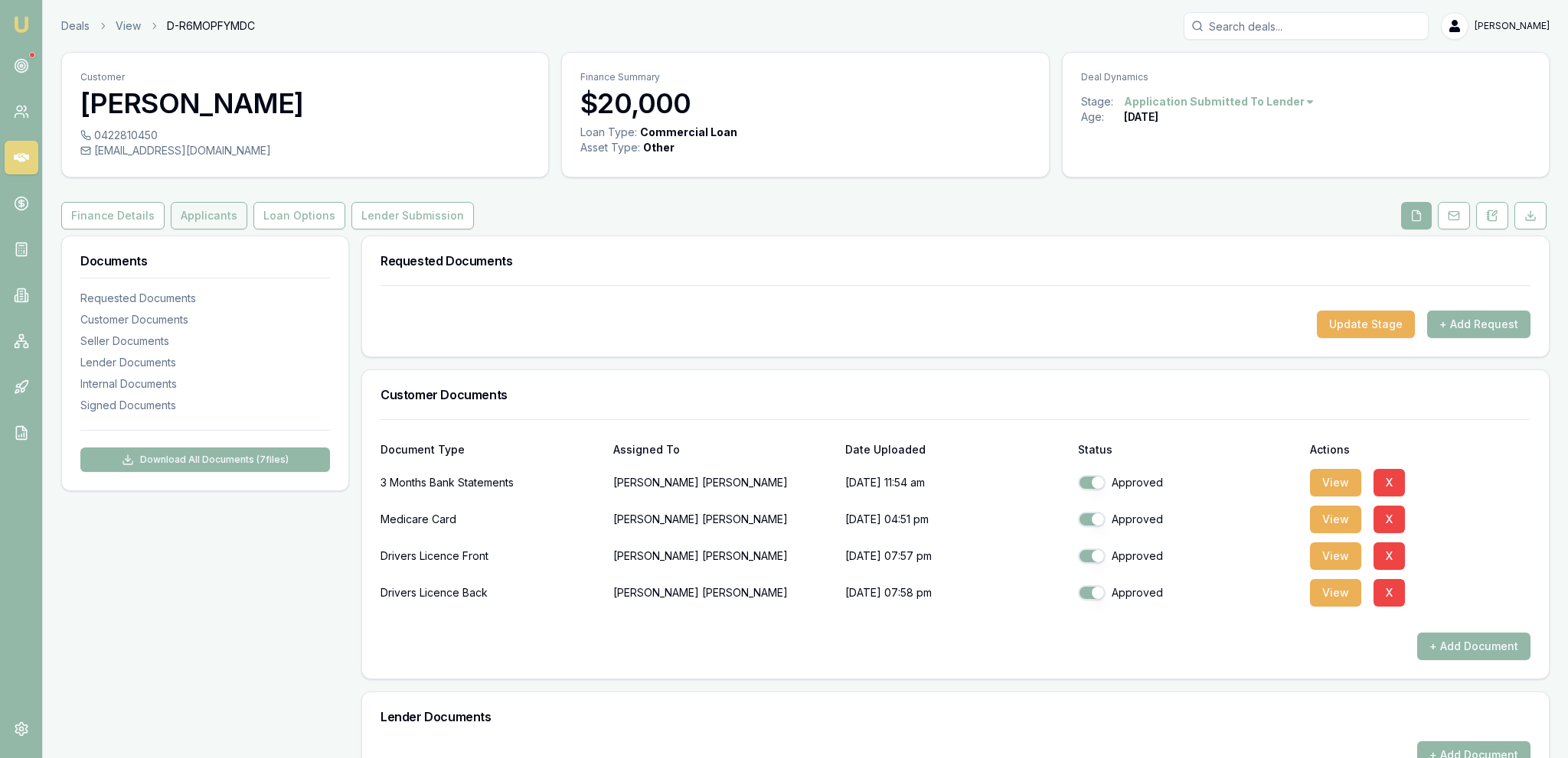
click at [203, 219] on button "Applicants" at bounding box center [208, 215] width 77 height 27
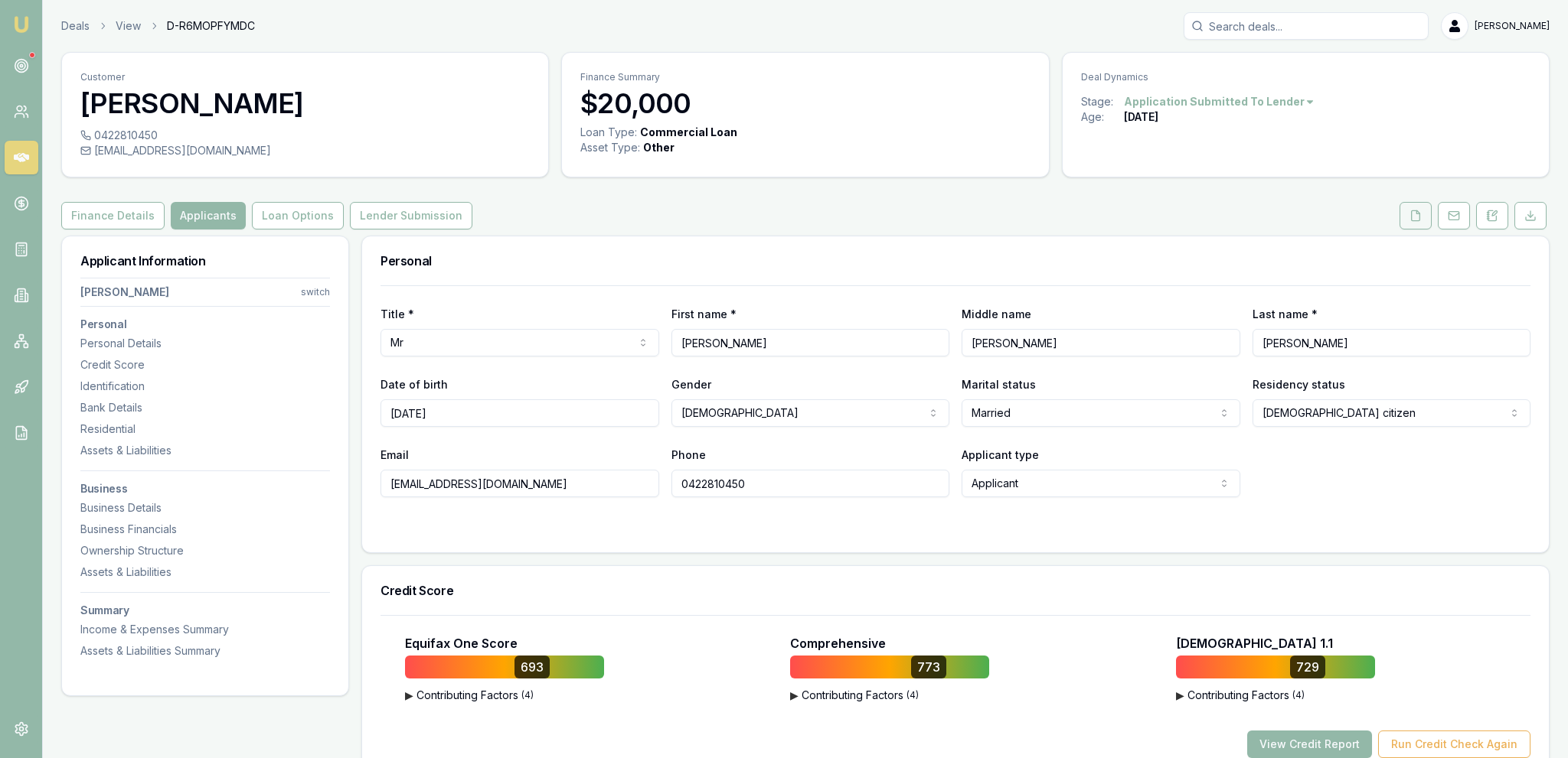
click at [1430, 217] on button at bounding box center [1415, 215] width 32 height 27
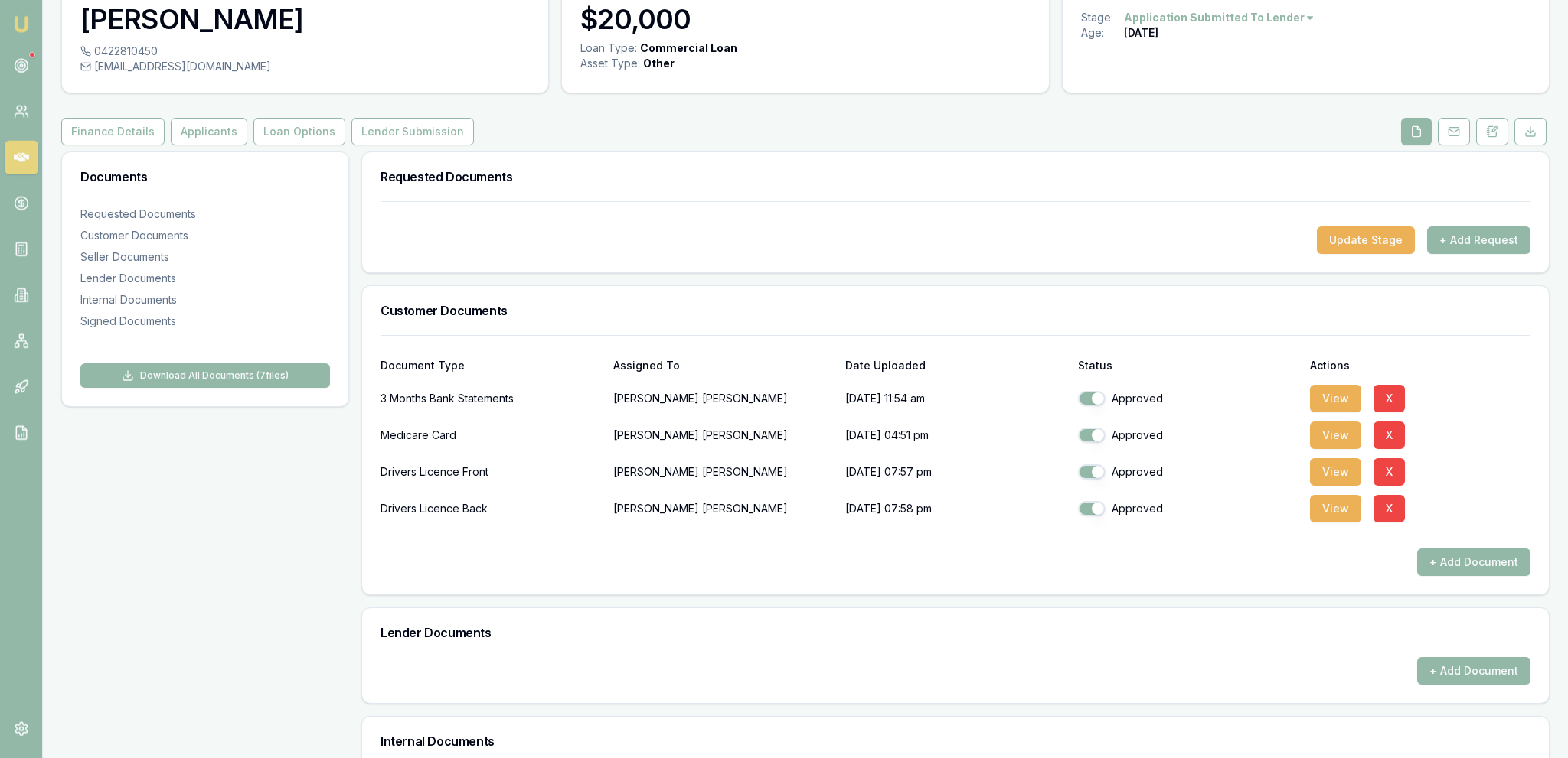
scroll to position [404, 0]
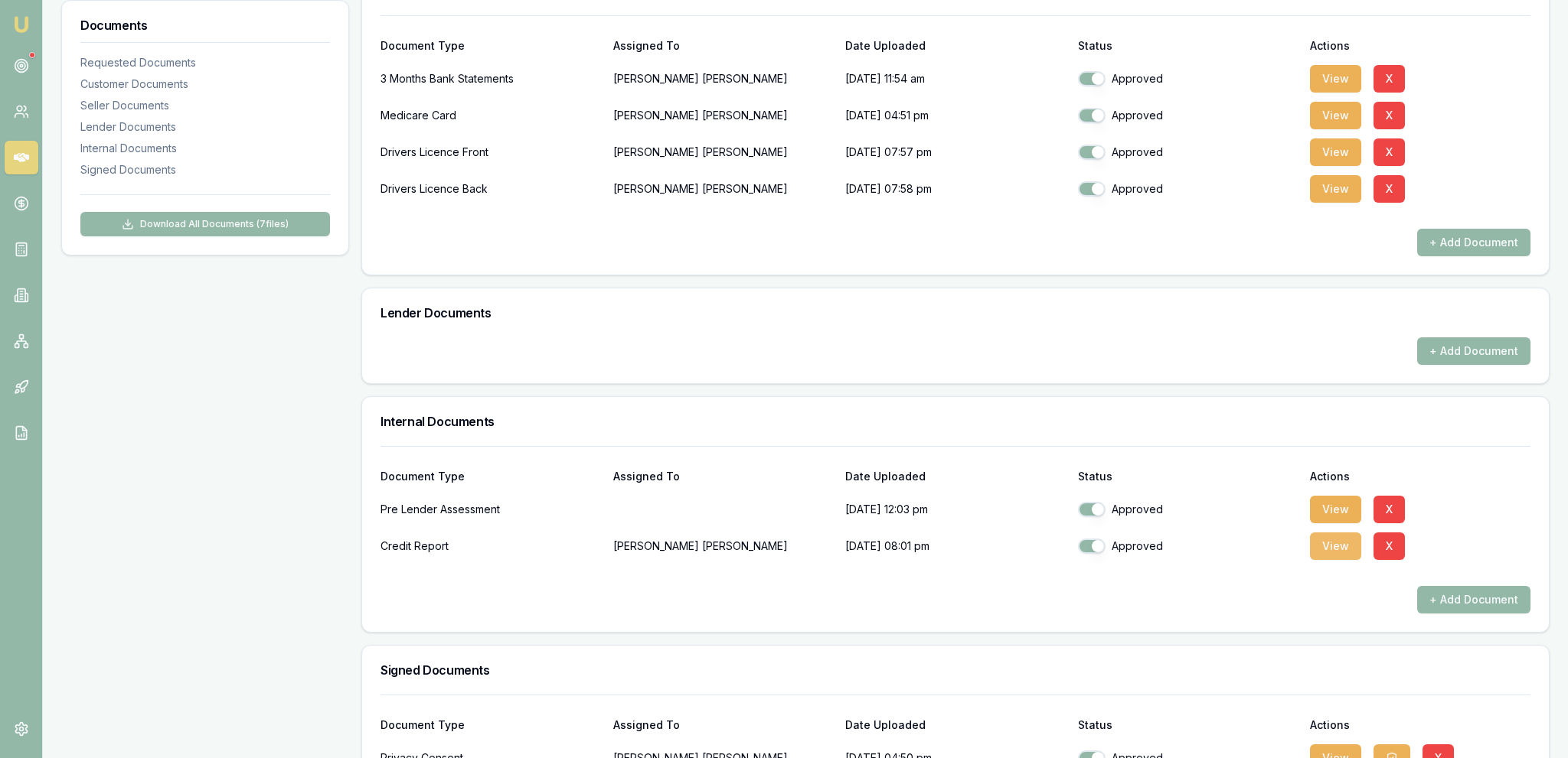
click at [1330, 548] on button "View" at bounding box center [1336, 546] width 51 height 27
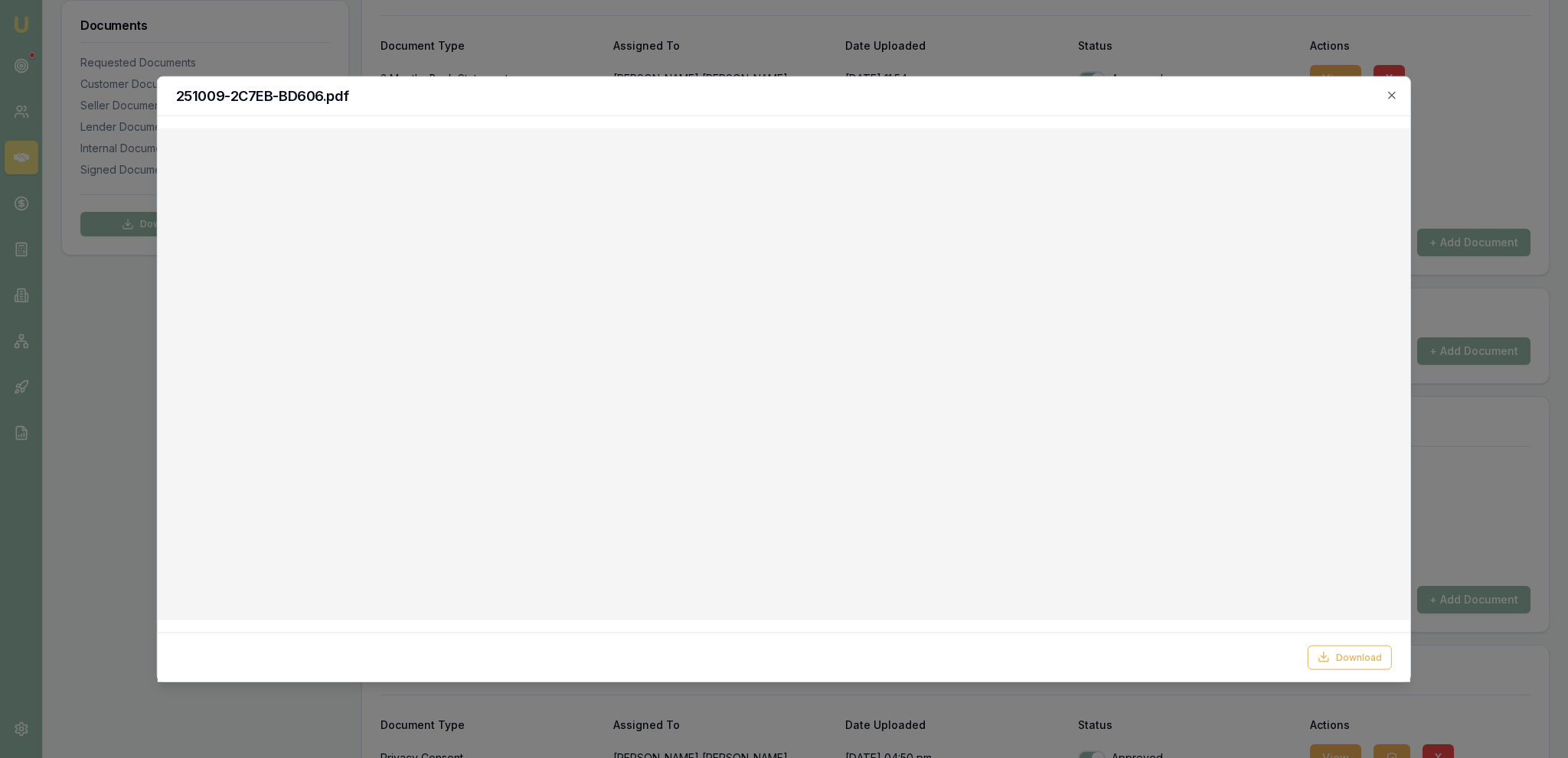
click at [678, 67] on div at bounding box center [784, 379] width 1568 height 758
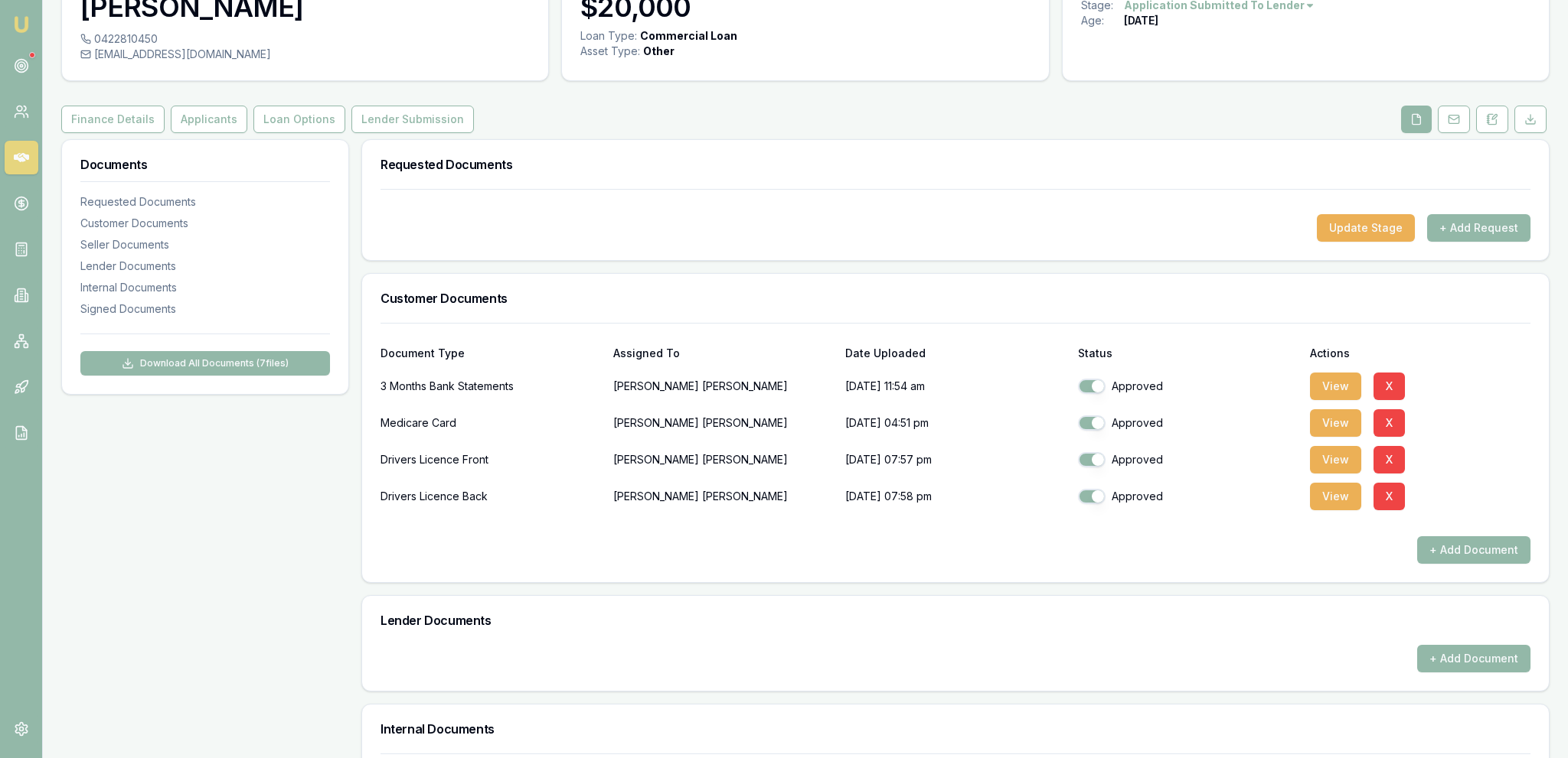
scroll to position [0, 0]
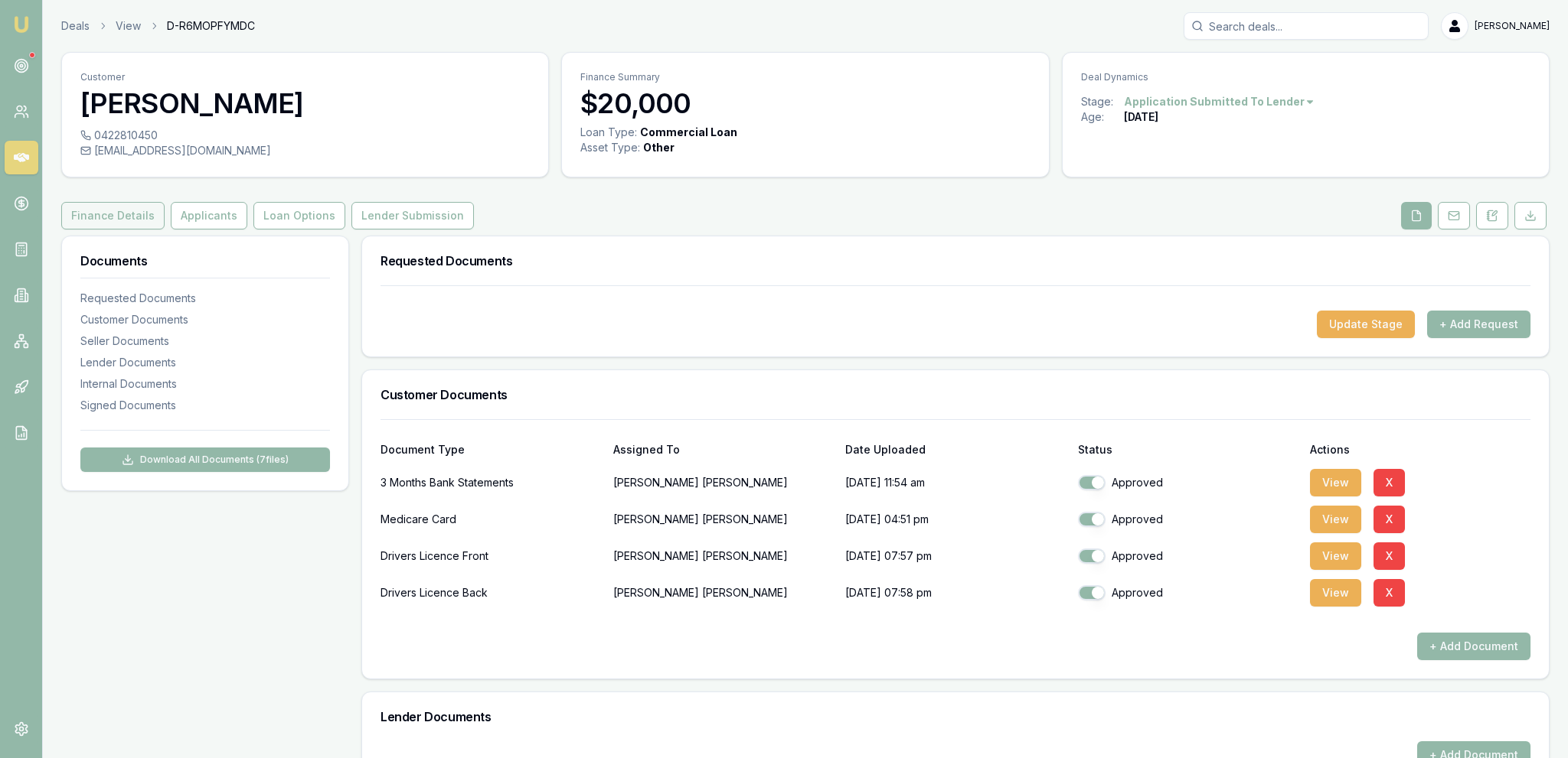
click at [111, 216] on button "Finance Details" at bounding box center [112, 215] width 103 height 27
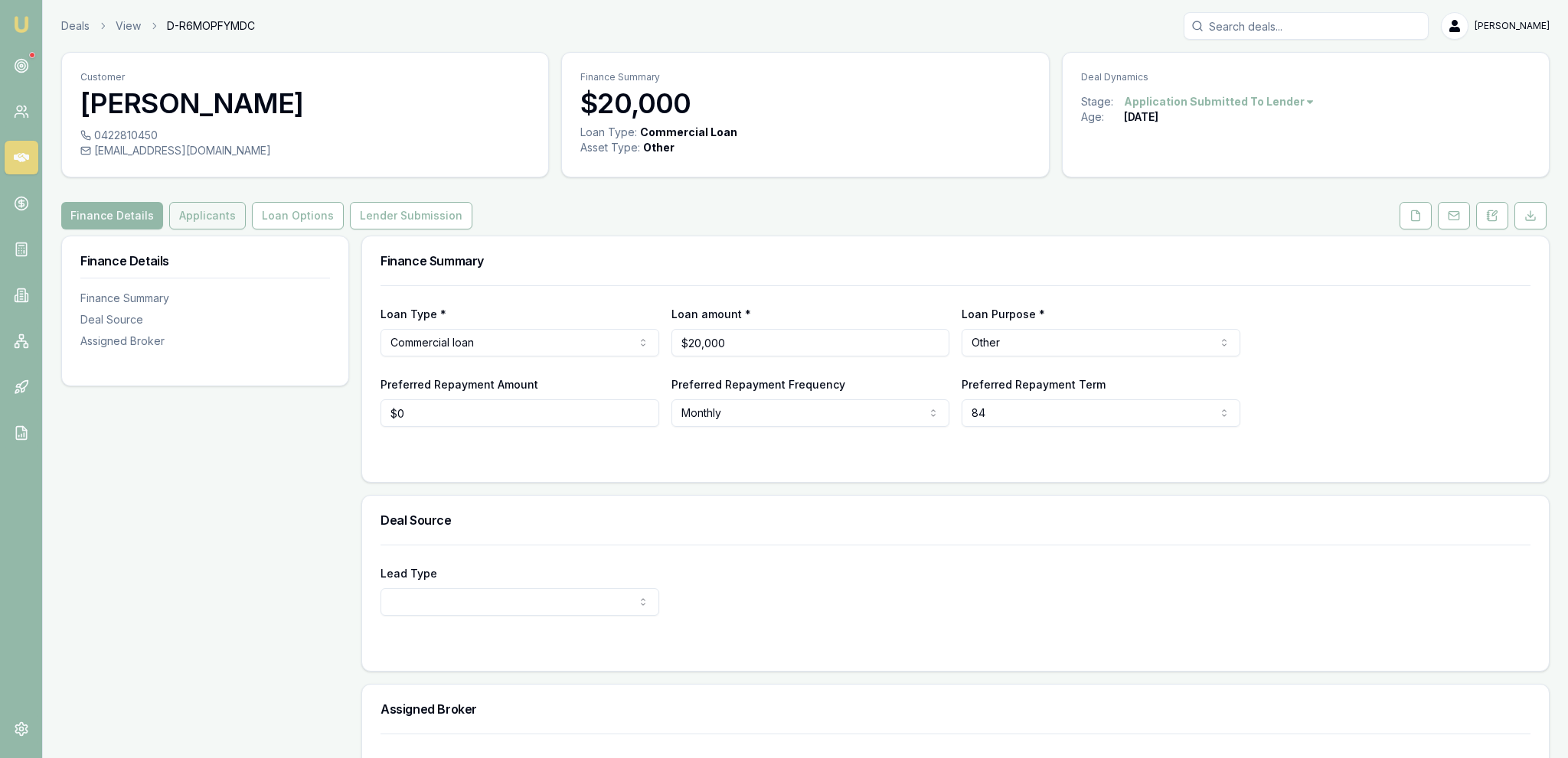
click at [231, 216] on button "Applicants" at bounding box center [207, 215] width 77 height 27
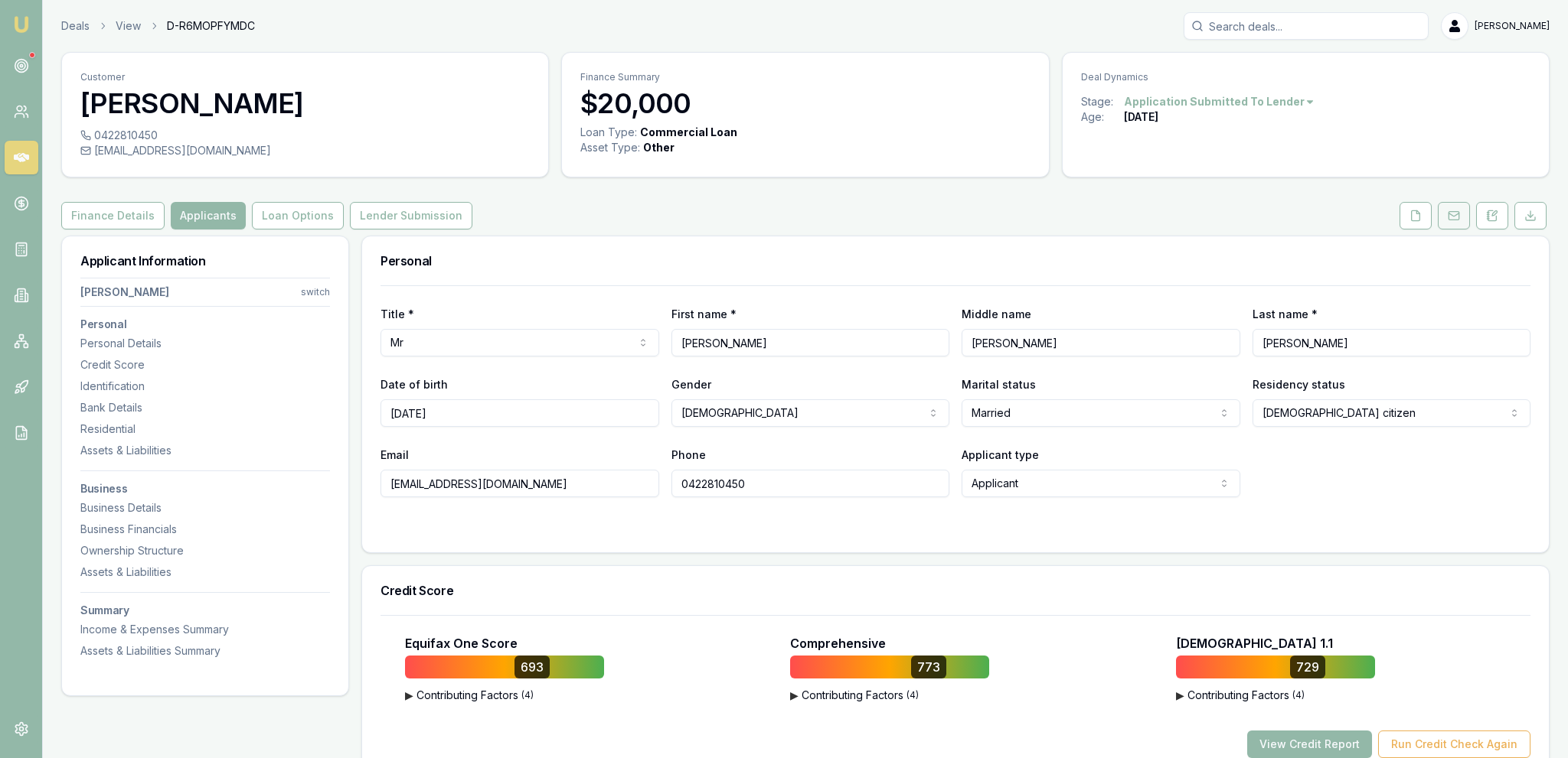
click at [1440, 211] on button at bounding box center [1454, 215] width 32 height 27
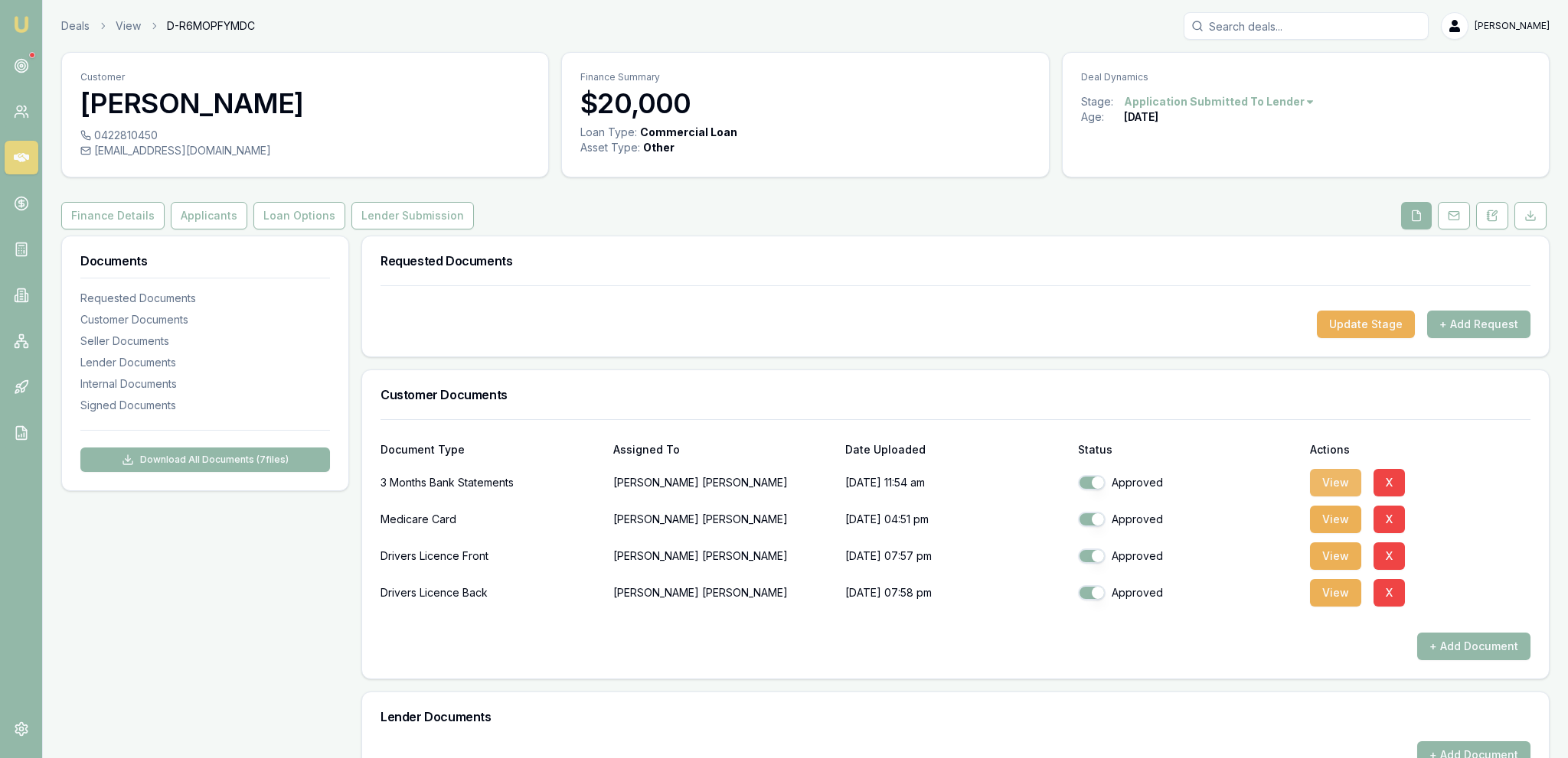
click at [1315, 481] on button "View" at bounding box center [1336, 482] width 51 height 27
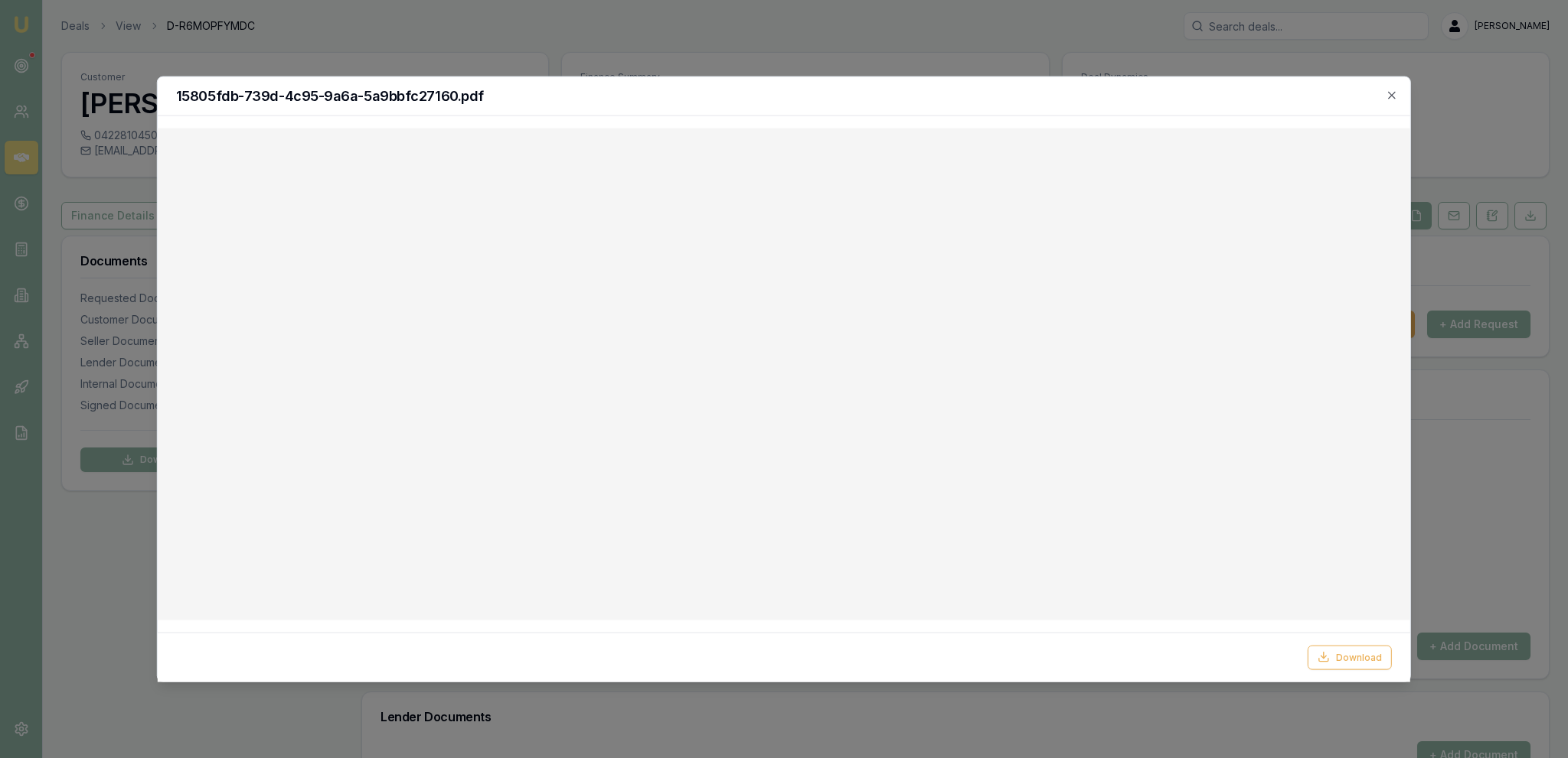
click at [777, 52] on div at bounding box center [784, 379] width 1568 height 758
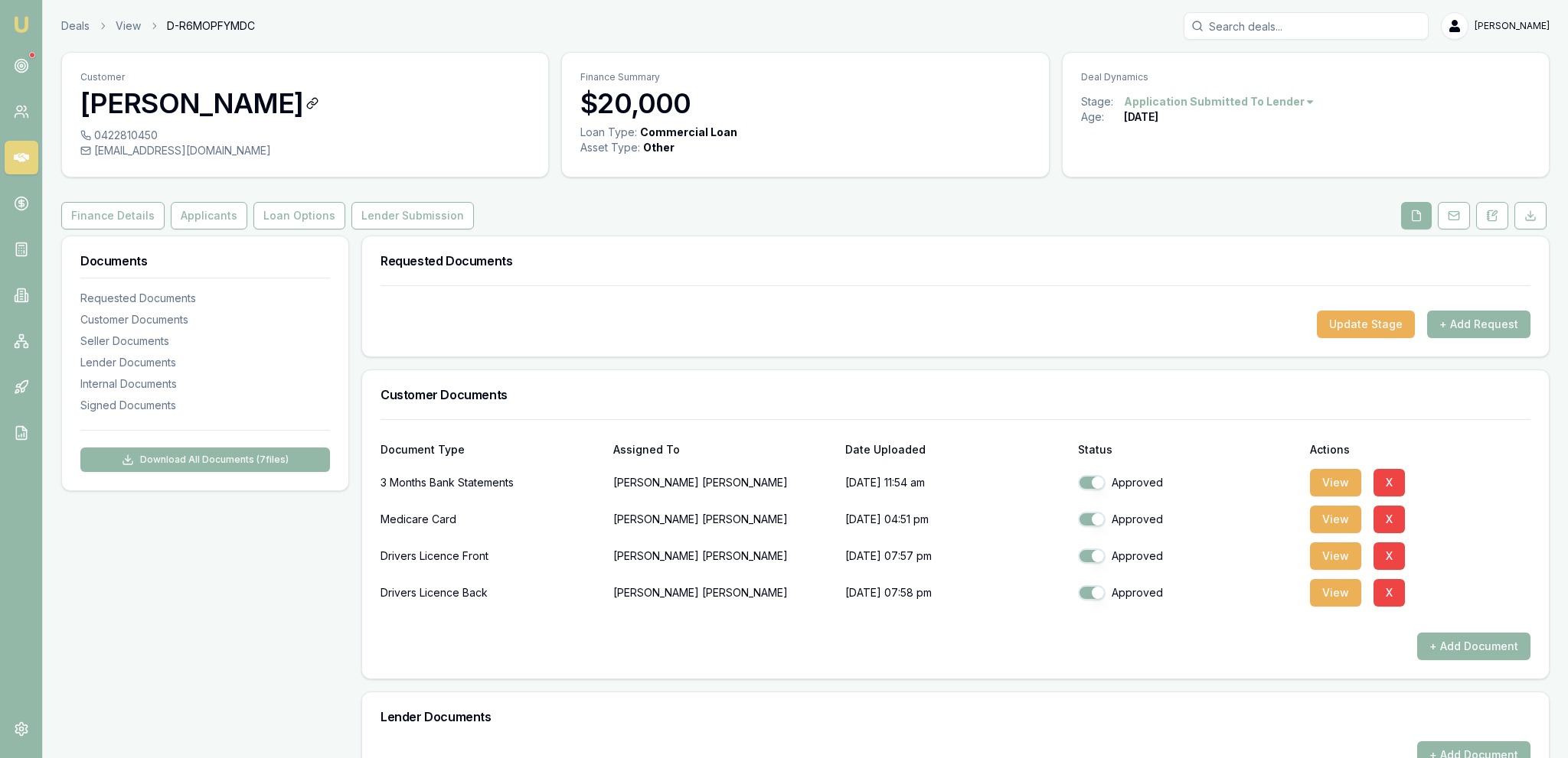
click at [380, 105] on h3 "[PERSON_NAME]" at bounding box center [306, 103] width 450 height 30
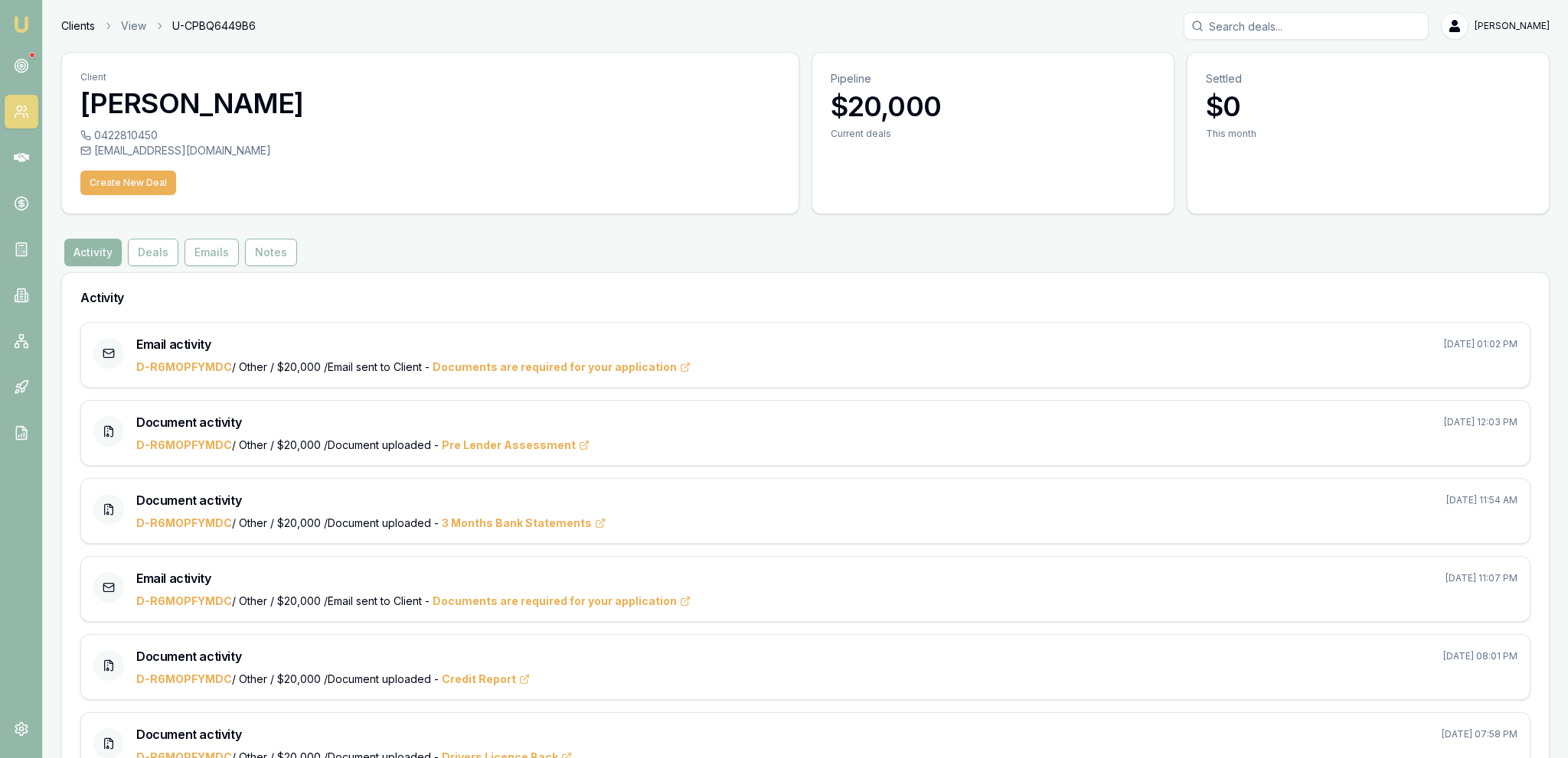
click at [72, 20] on link "Clients" at bounding box center [77, 26] width 34 height 16
click at [128, 30] on link "View" at bounding box center [133, 26] width 26 height 16
click at [150, 253] on button "Deals" at bounding box center [152, 252] width 50 height 27
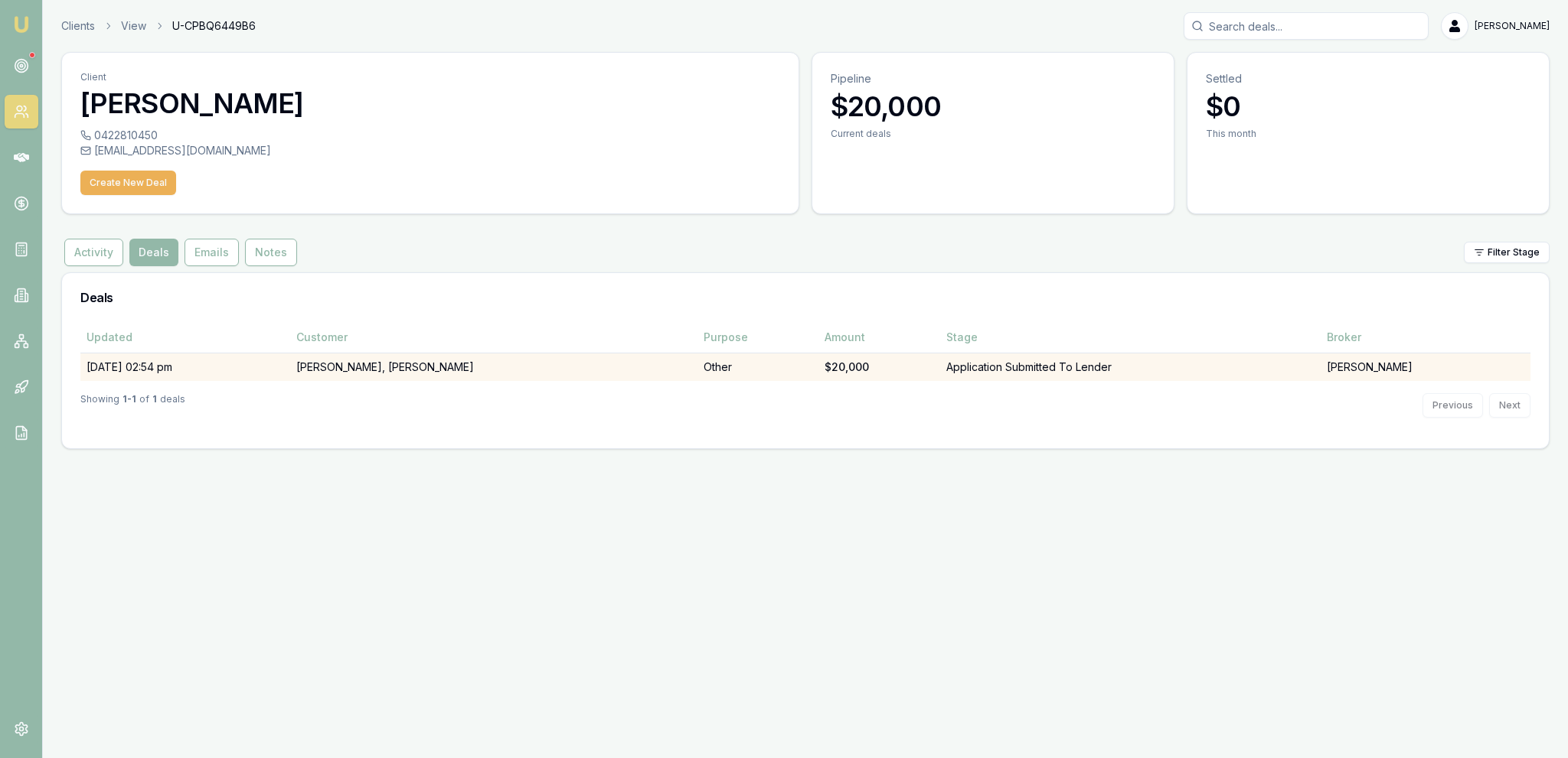
click at [638, 362] on td "HOWES, DYLAN WALTER" at bounding box center [493, 367] width 407 height 28
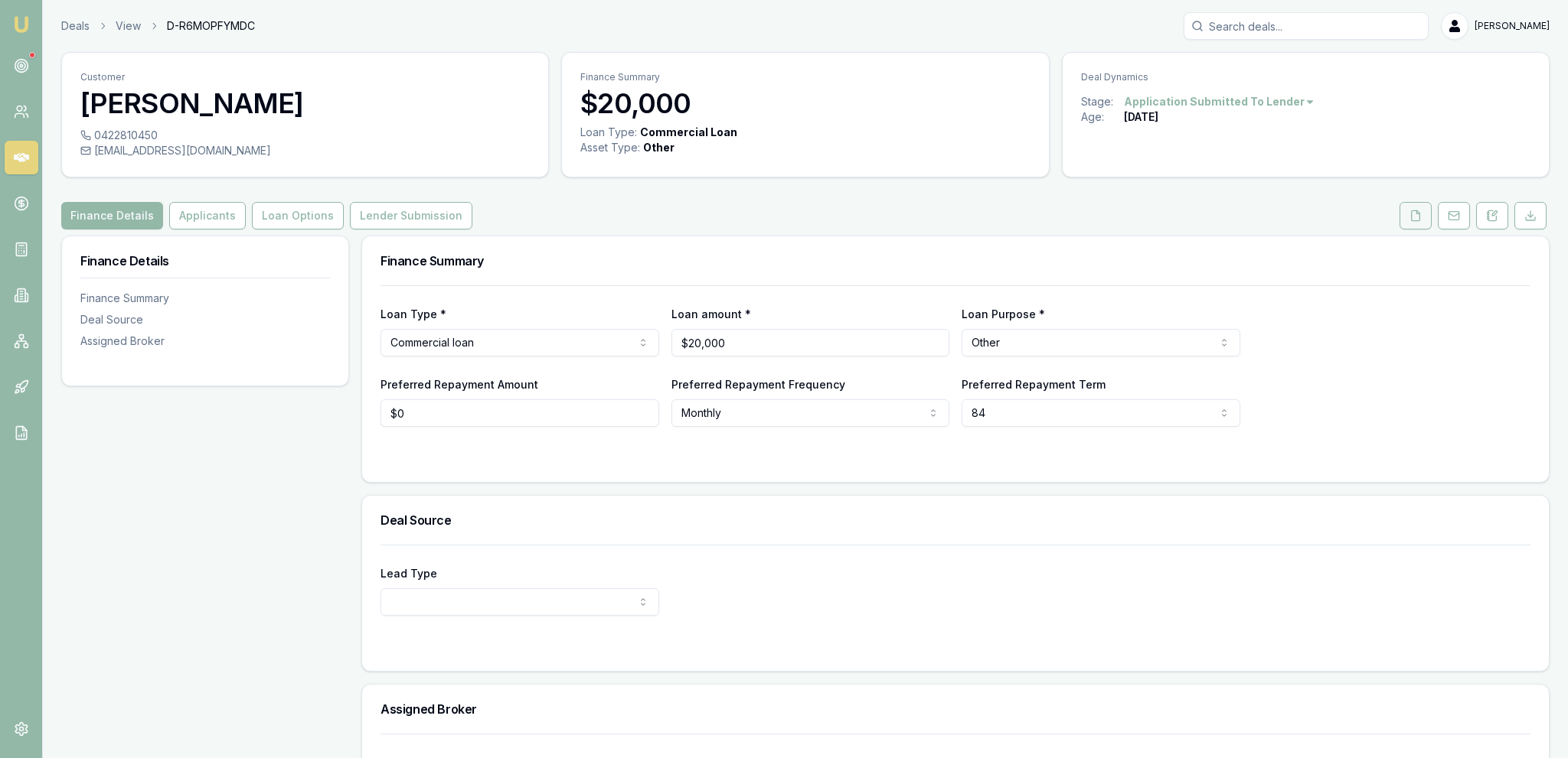
click at [1407, 215] on button at bounding box center [1415, 215] width 32 height 27
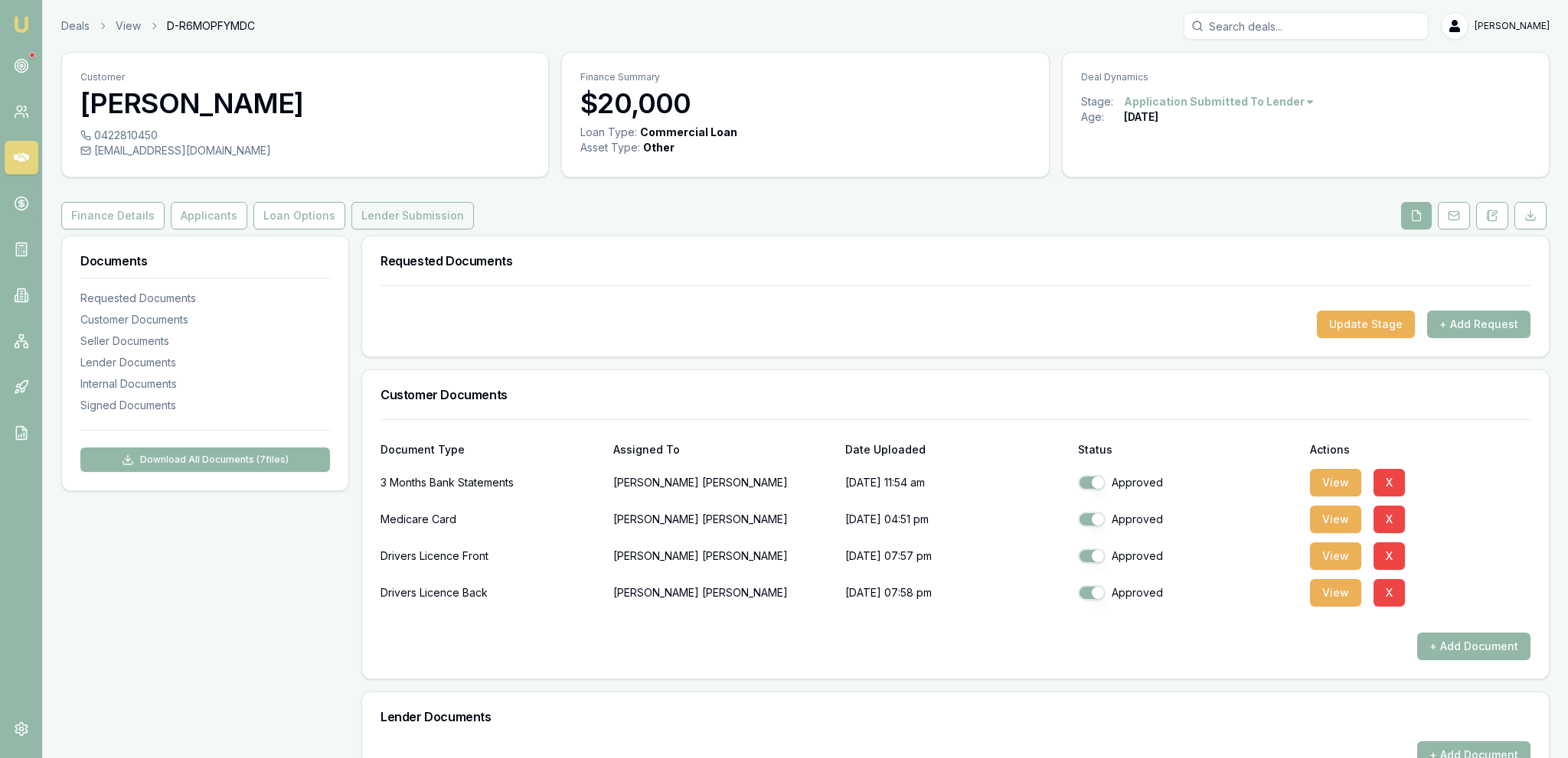
click at [361, 225] on button "Lender Submission" at bounding box center [413, 215] width 123 height 27
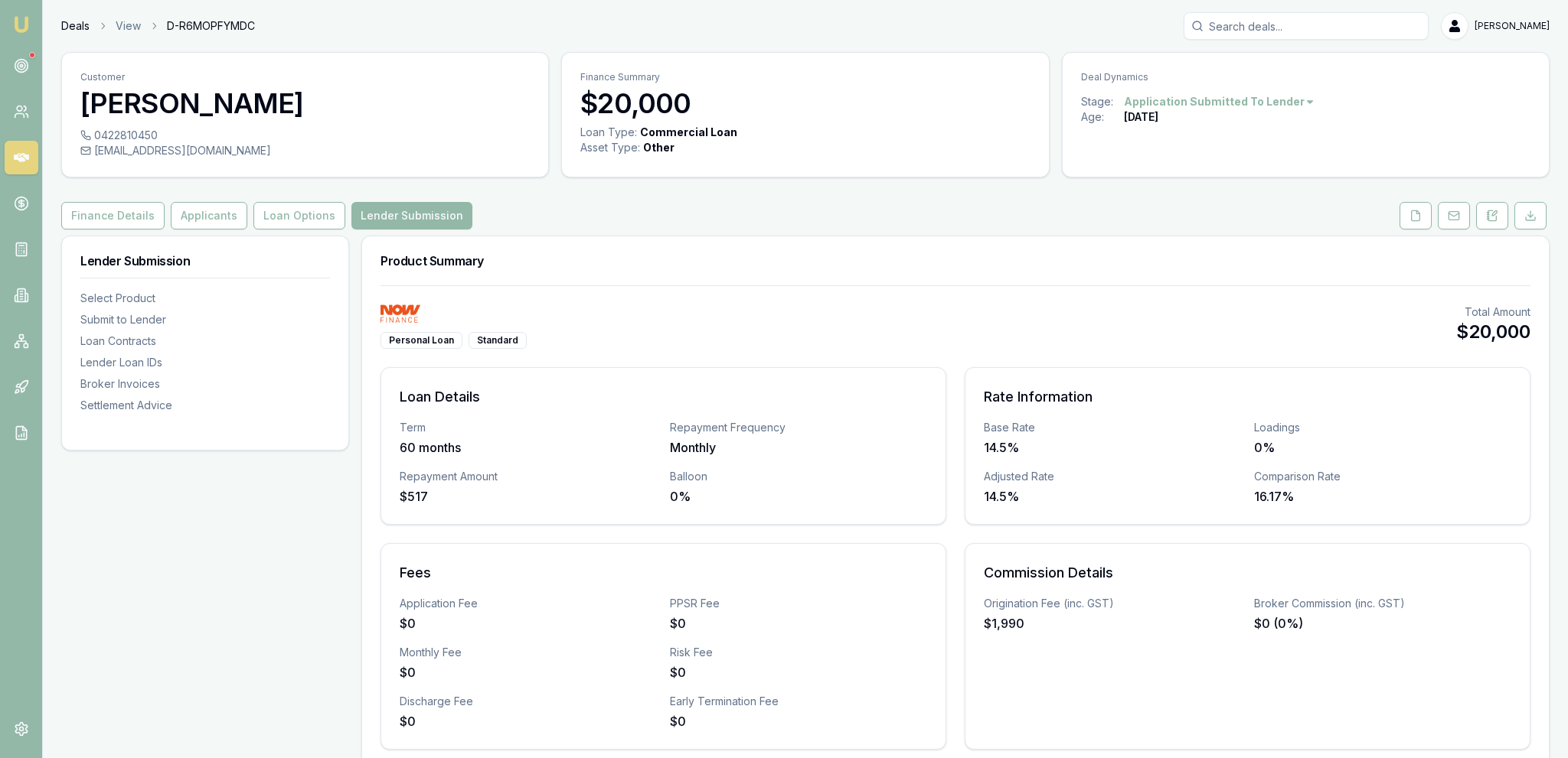
click at [79, 29] on link "Deals" at bounding box center [75, 26] width 28 height 16
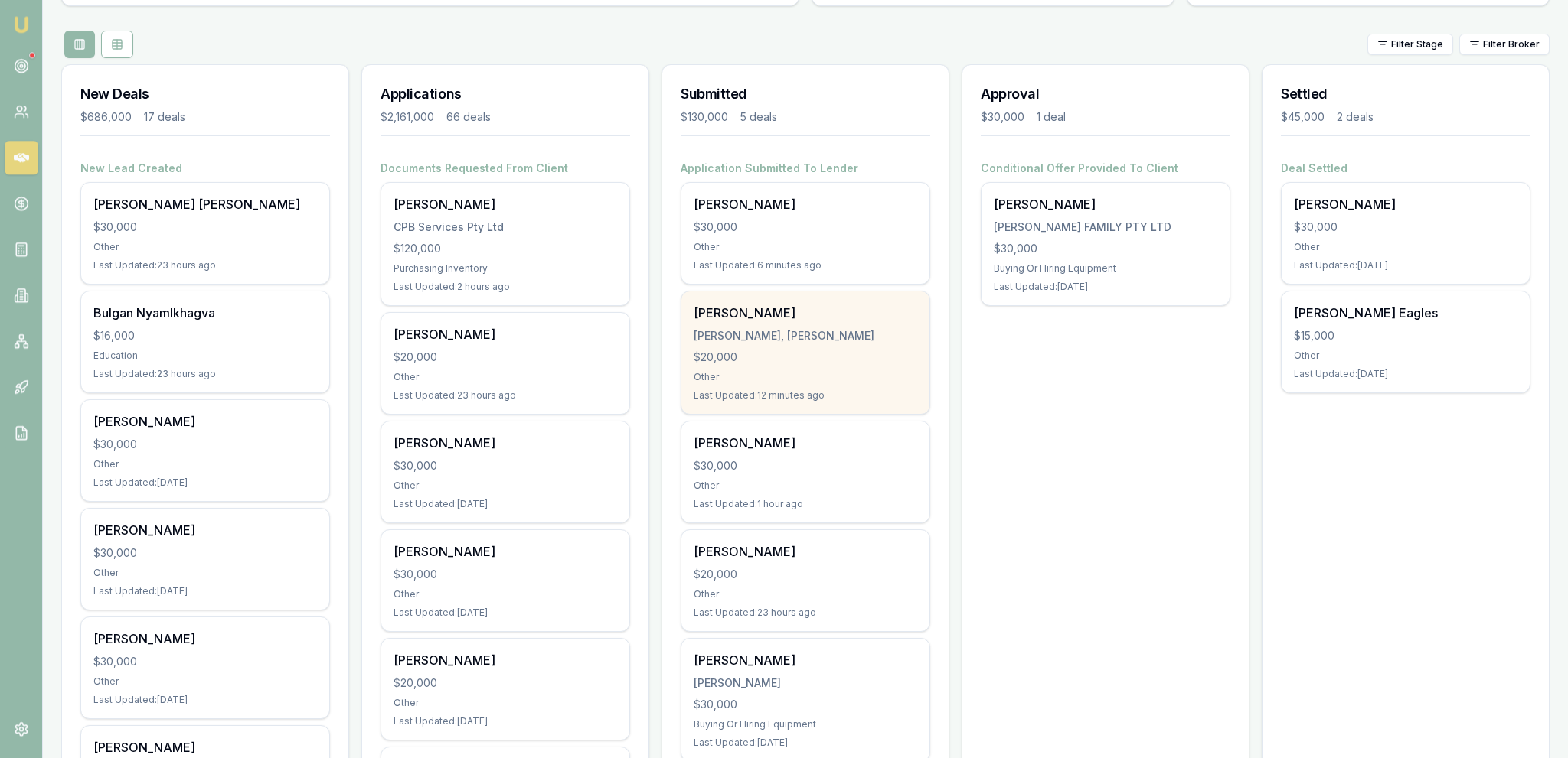
scroll to position [161, 0]
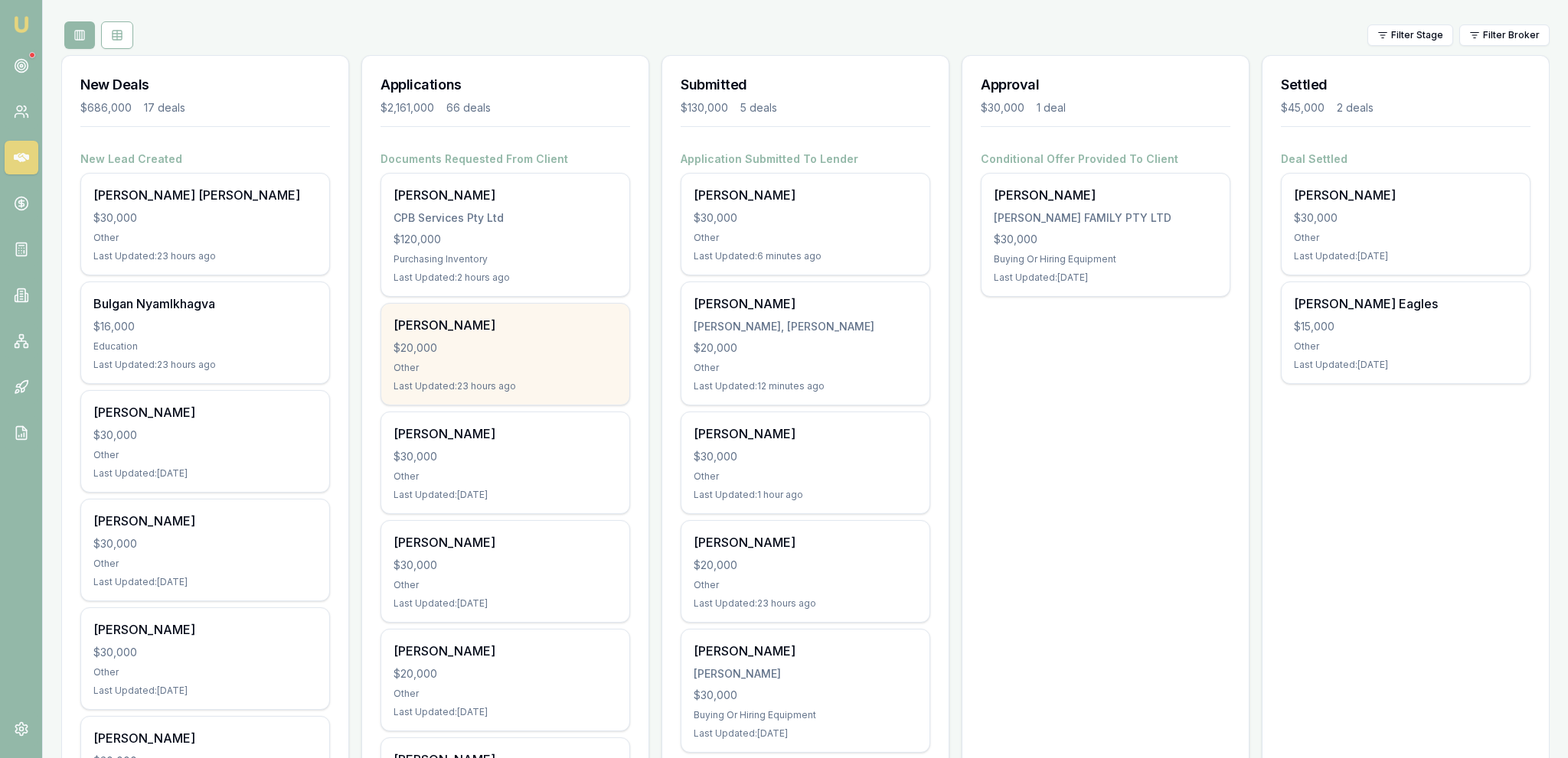
click at [497, 351] on div "$20,000" at bounding box center [505, 348] width 223 height 16
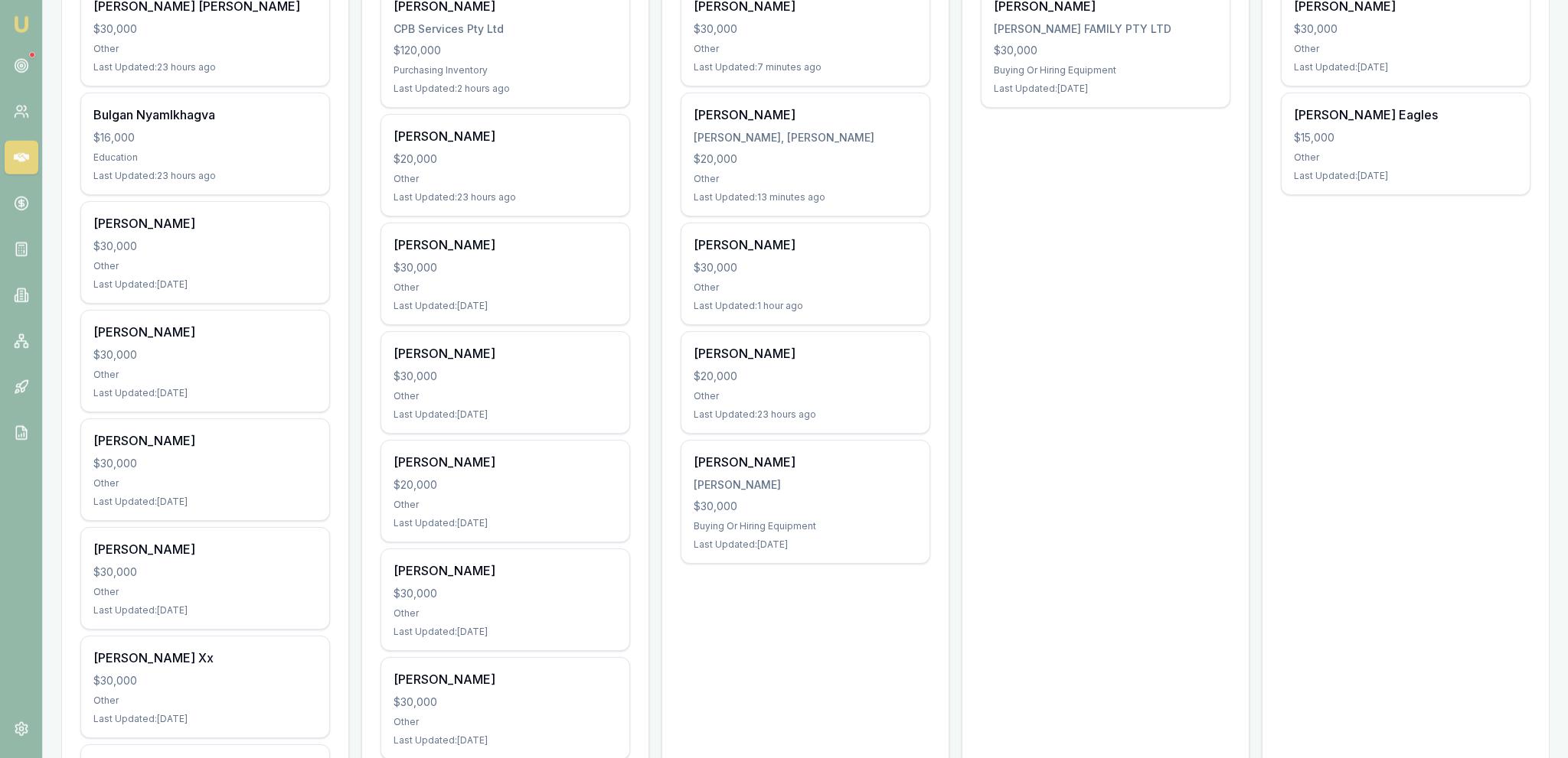
scroll to position [484, 0]
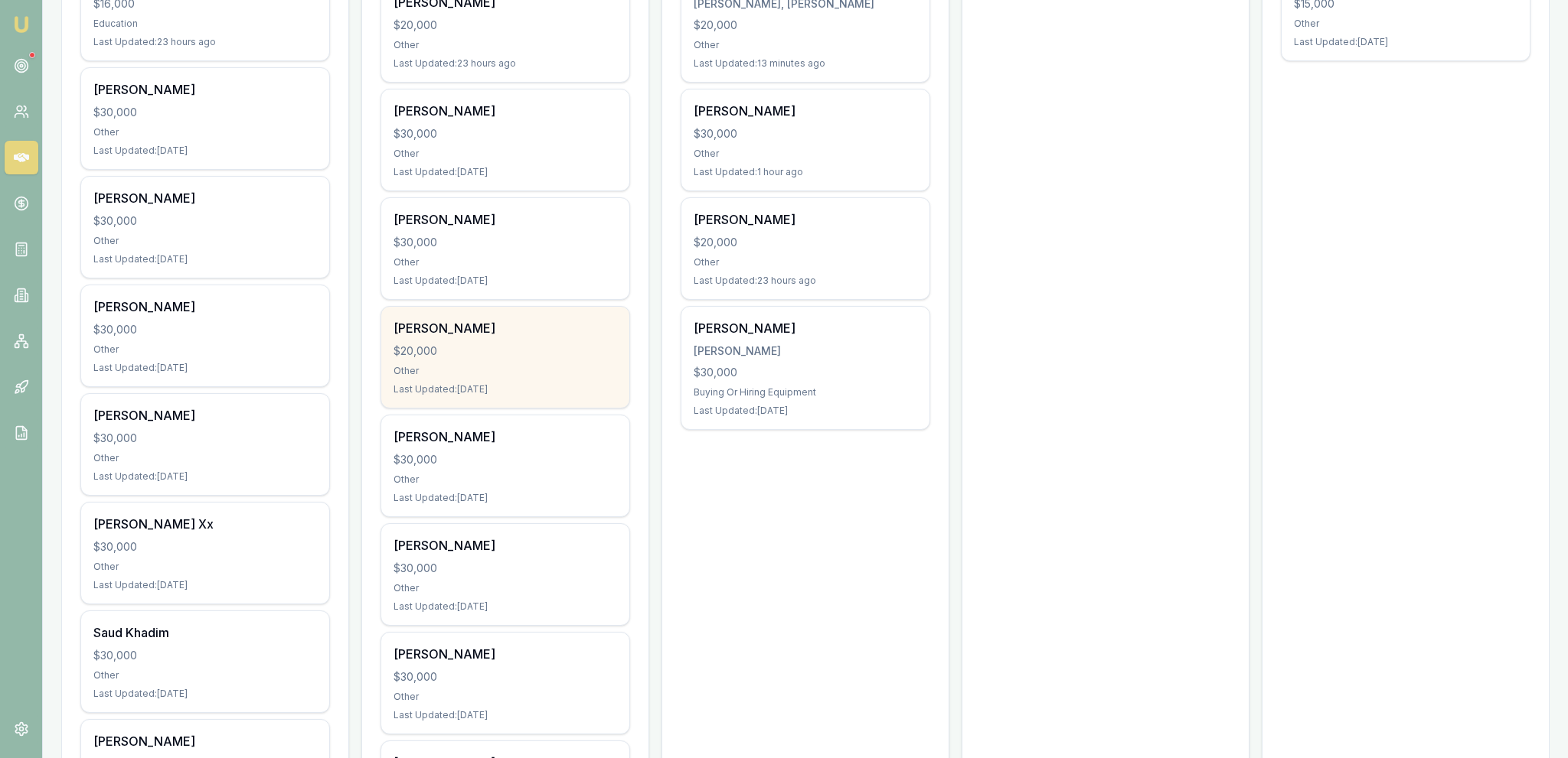
click at [553, 328] on div "KATHARINE COXALL" at bounding box center [505, 328] width 223 height 18
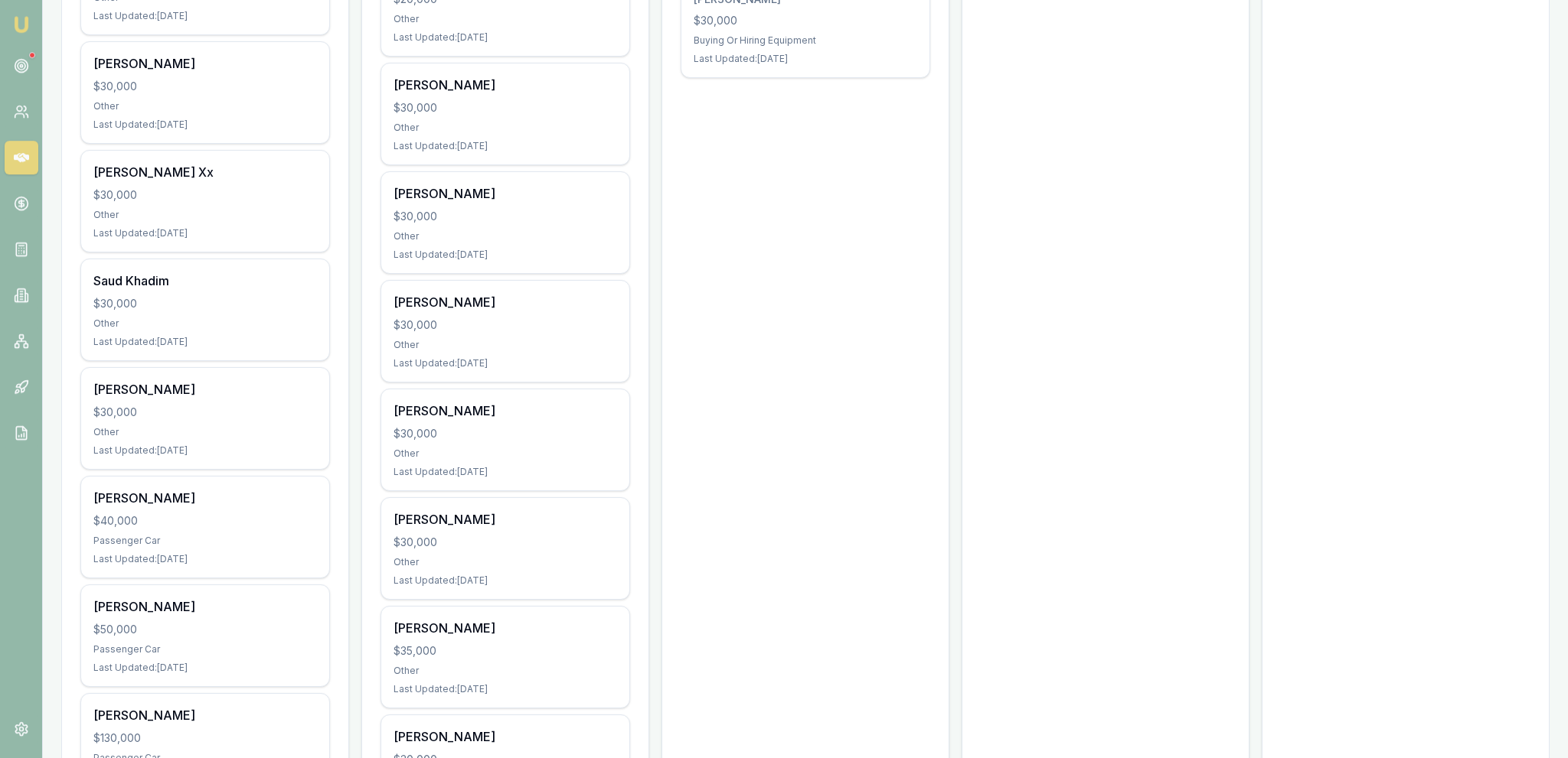
scroll to position [888, 0]
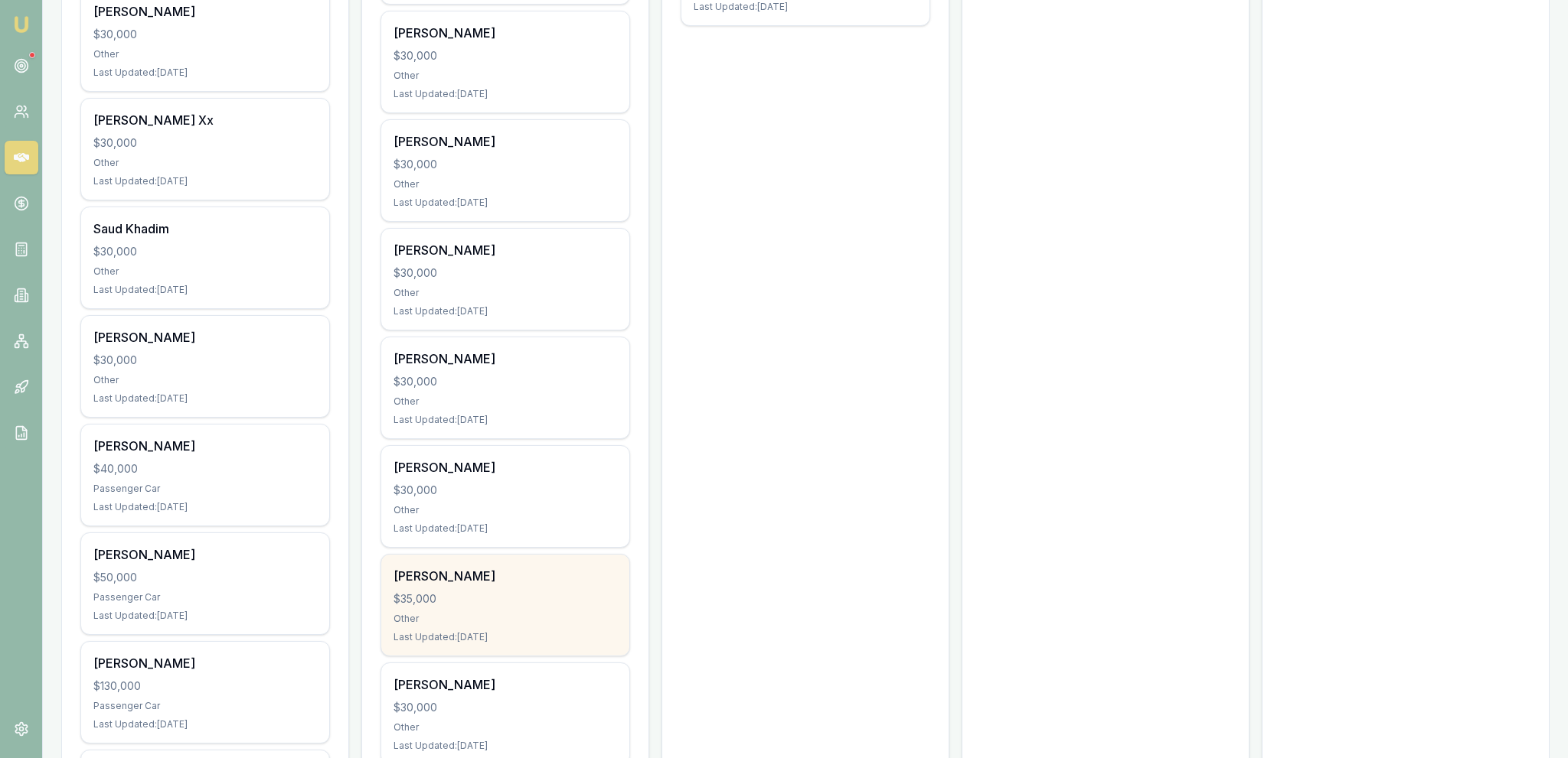
click at [603, 592] on div "$35,000" at bounding box center [505, 599] width 223 height 16
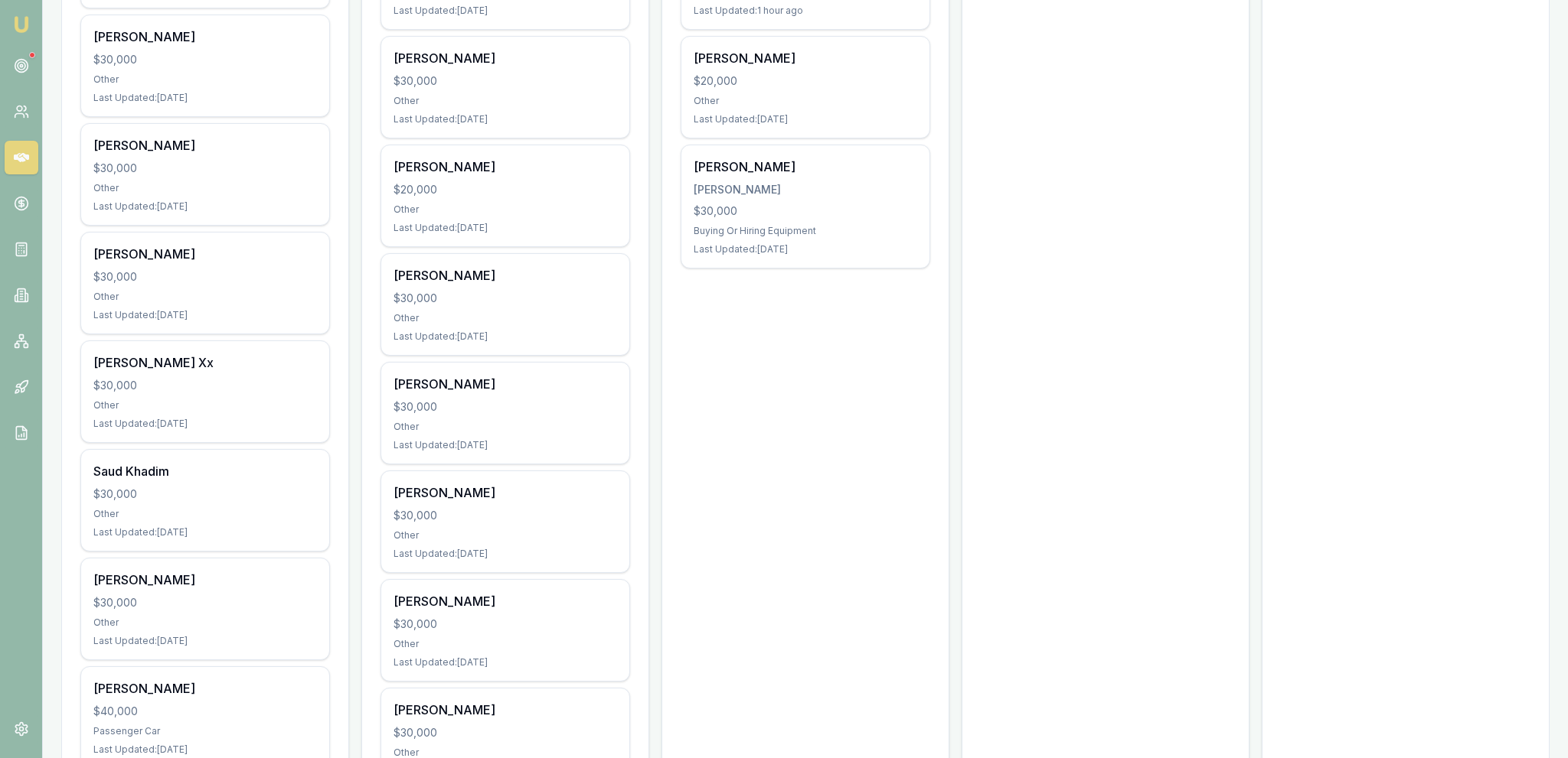
scroll to position [161, 0]
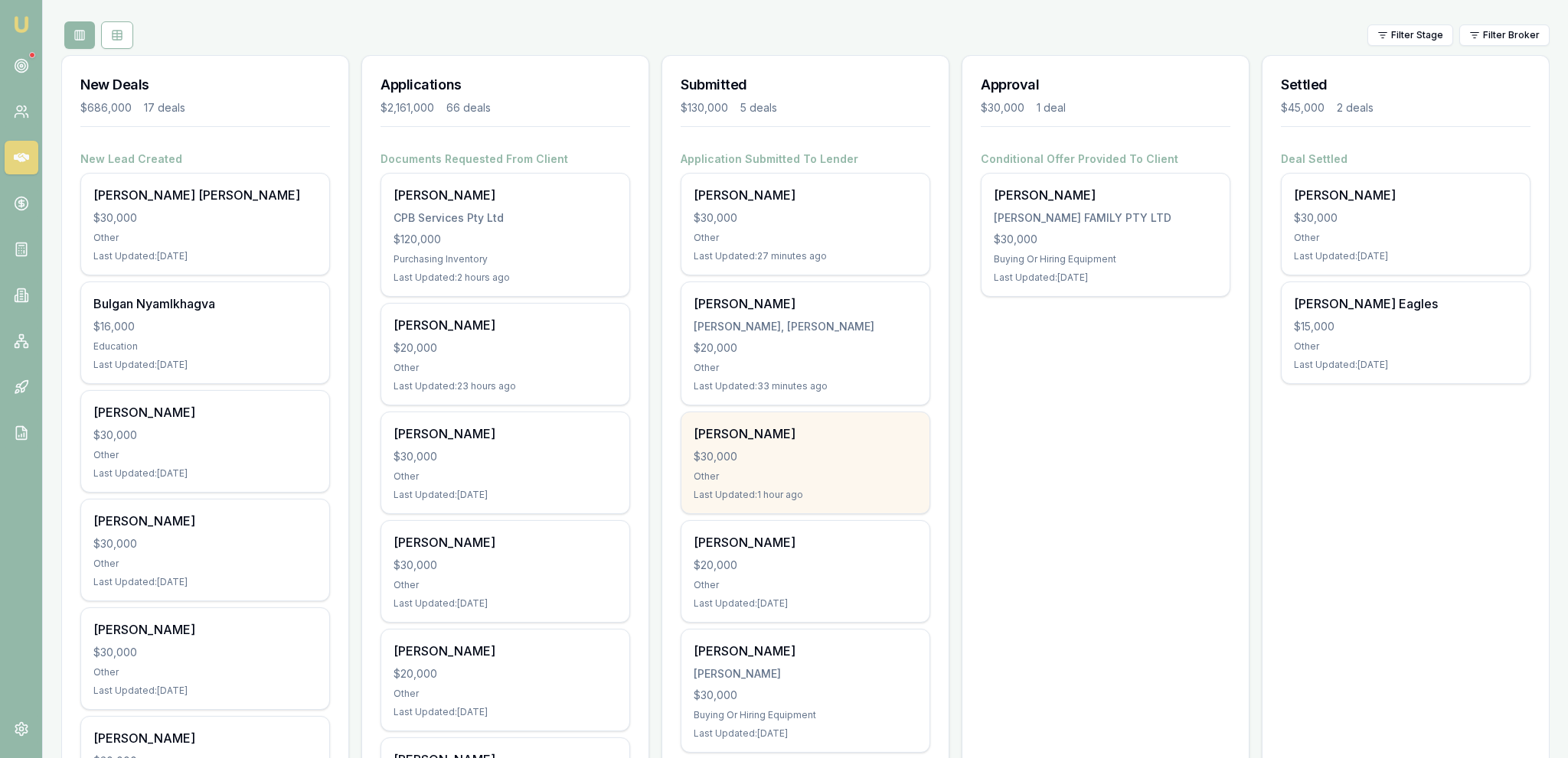
click at [865, 451] on div "$30,000" at bounding box center [805, 457] width 223 height 16
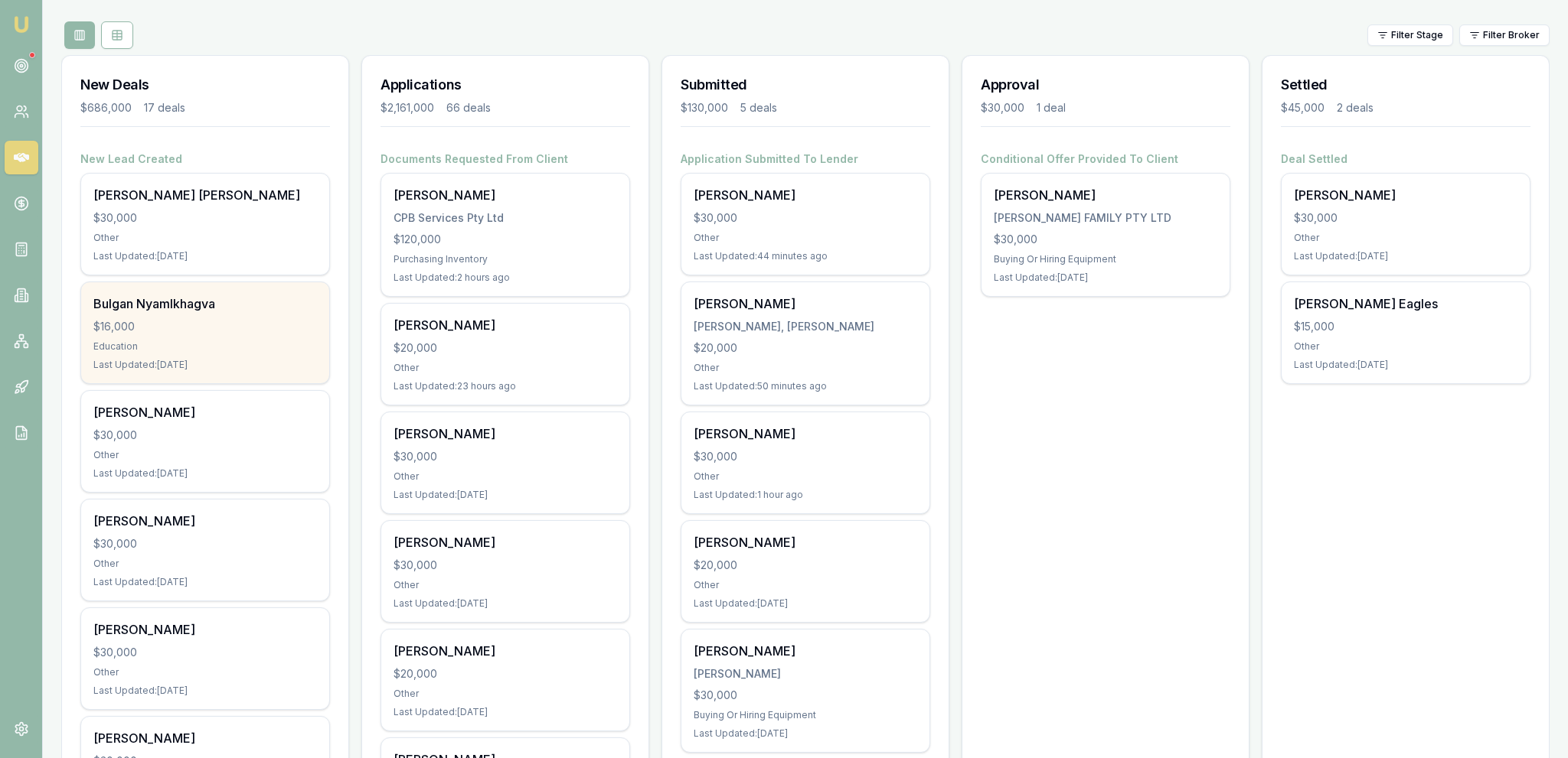
click at [201, 332] on div "Bulgan Nyamlkhagva $16,000 Education Last Updated: 1 day ago" at bounding box center [205, 332] width 248 height 101
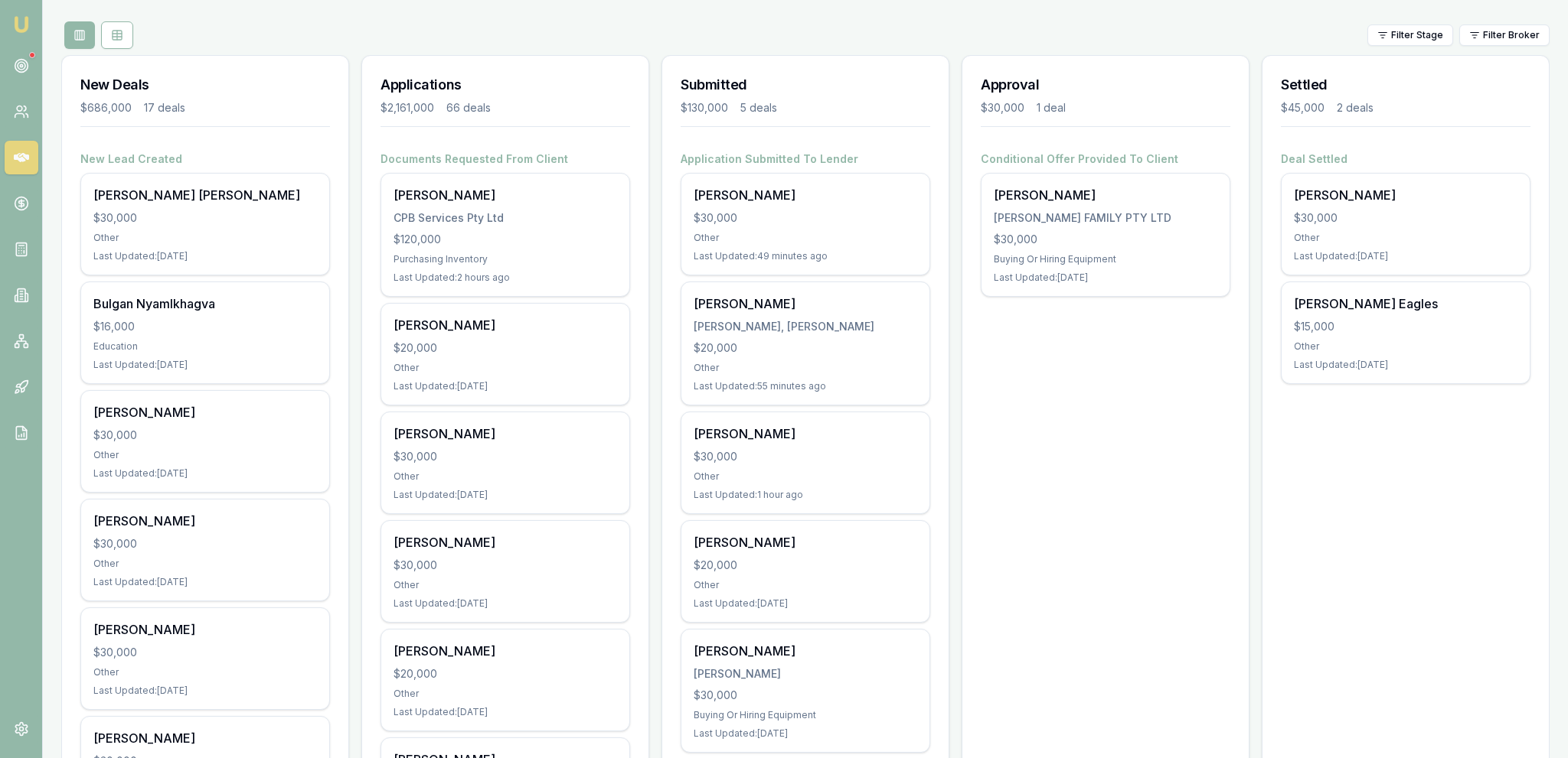
click at [284, 133] on div "New Deals $686,000 17 deals" at bounding box center [205, 104] width 287 height 95
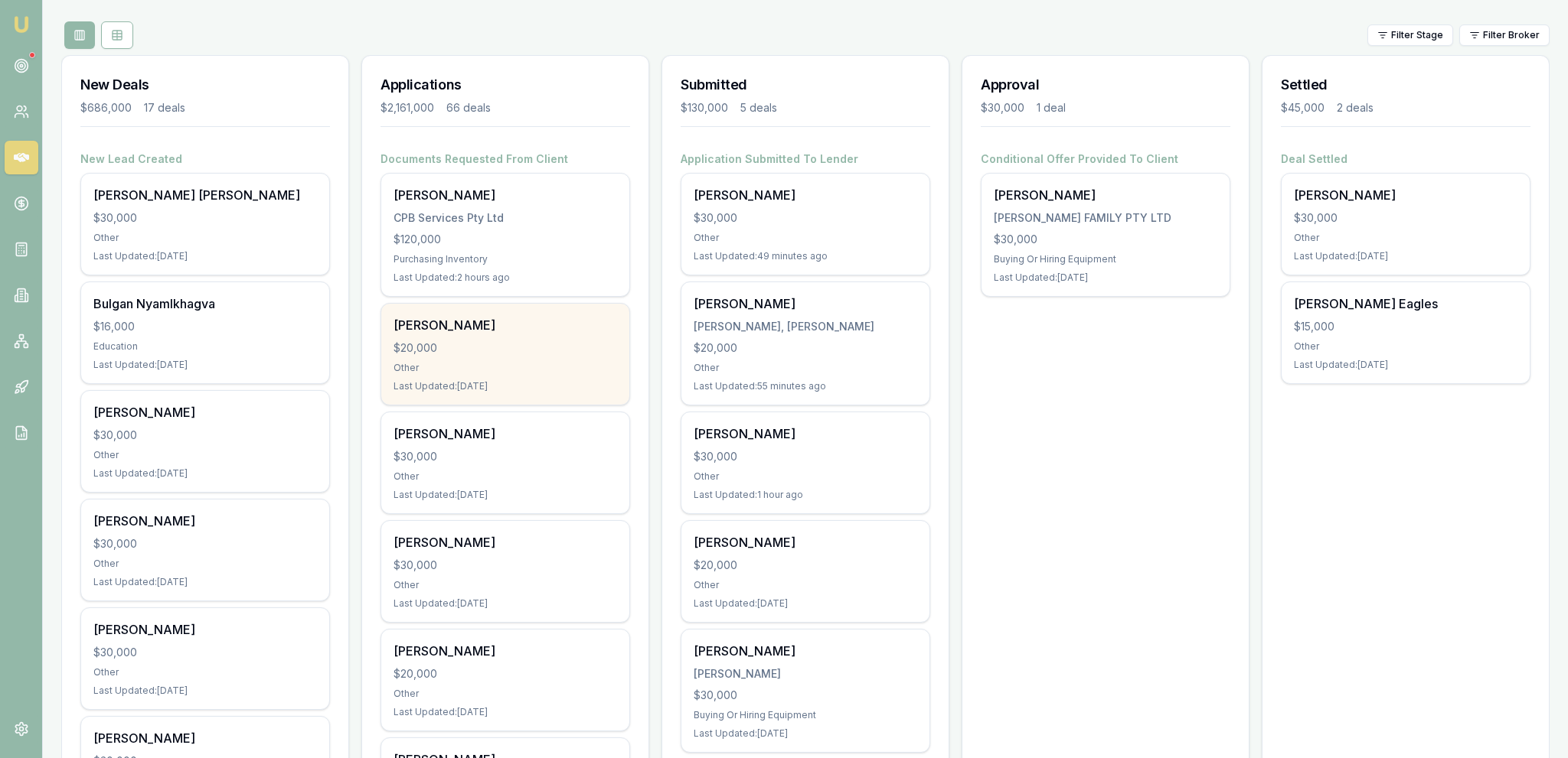
click at [519, 380] on div "Last Updated: 1 day ago" at bounding box center [505, 386] width 223 height 12
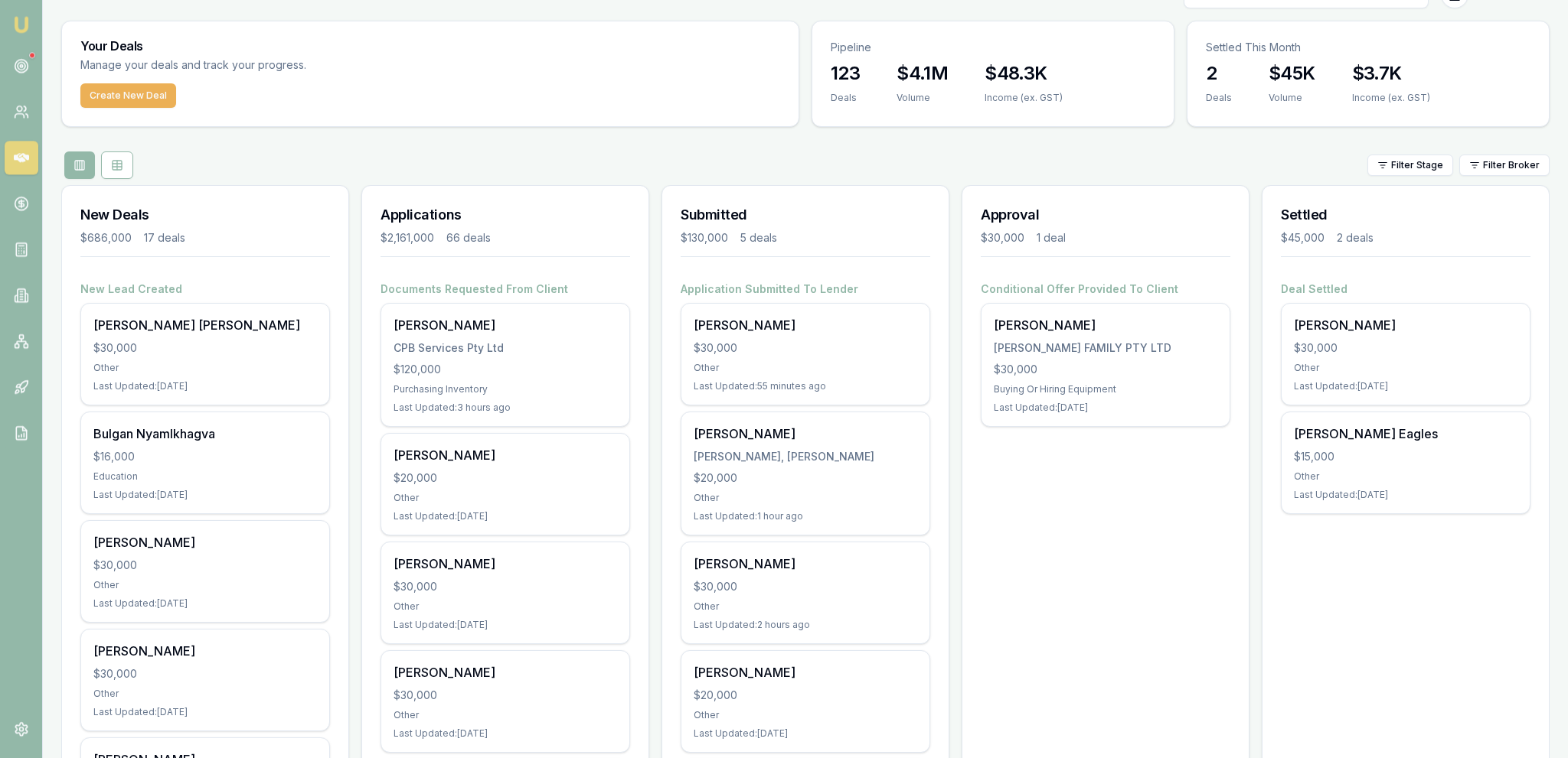
scroll to position [0, 0]
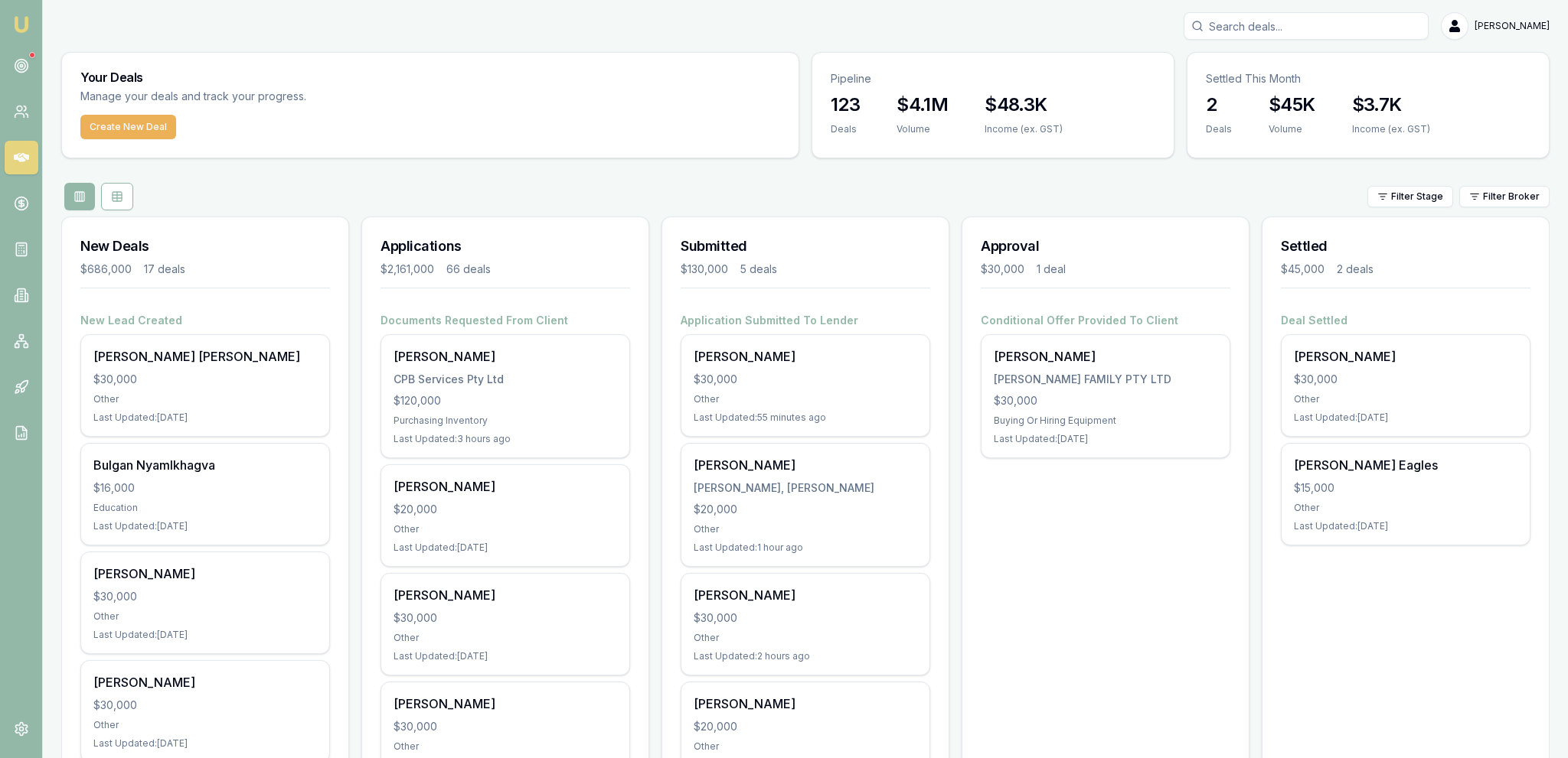
click at [1226, 31] on input "Search deals" at bounding box center [1305, 26] width 245 height 27
drag, startPoint x: 1314, startPoint y: 38, endPoint x: 1314, endPoint y: 30, distance: 8.0
click at [1314, 36] on input "Search deals" at bounding box center [1305, 26] width 245 height 27
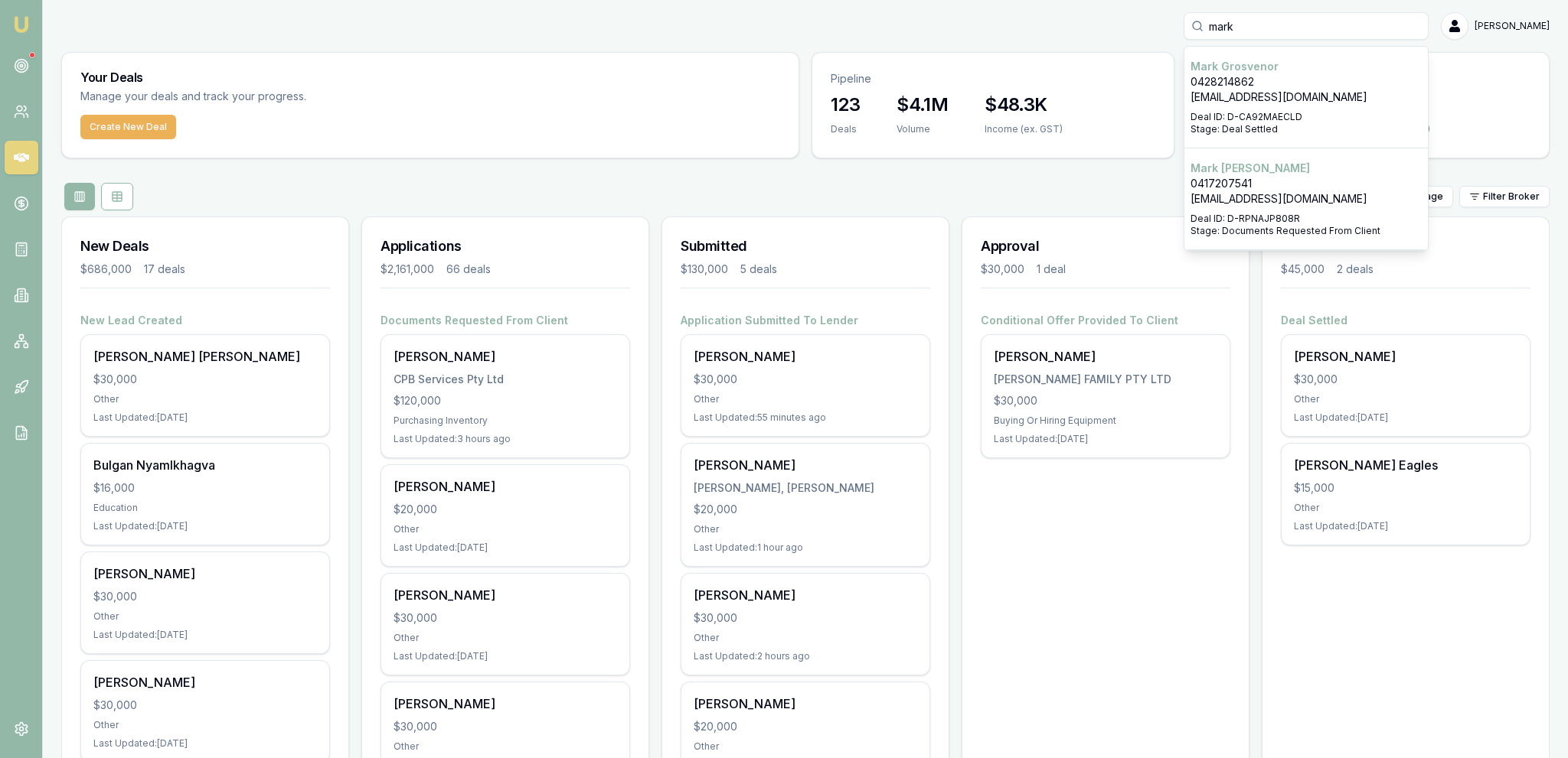
type input "mark"
click at [1296, 75] on p "0428214862" at bounding box center [1306, 81] width 231 height 16
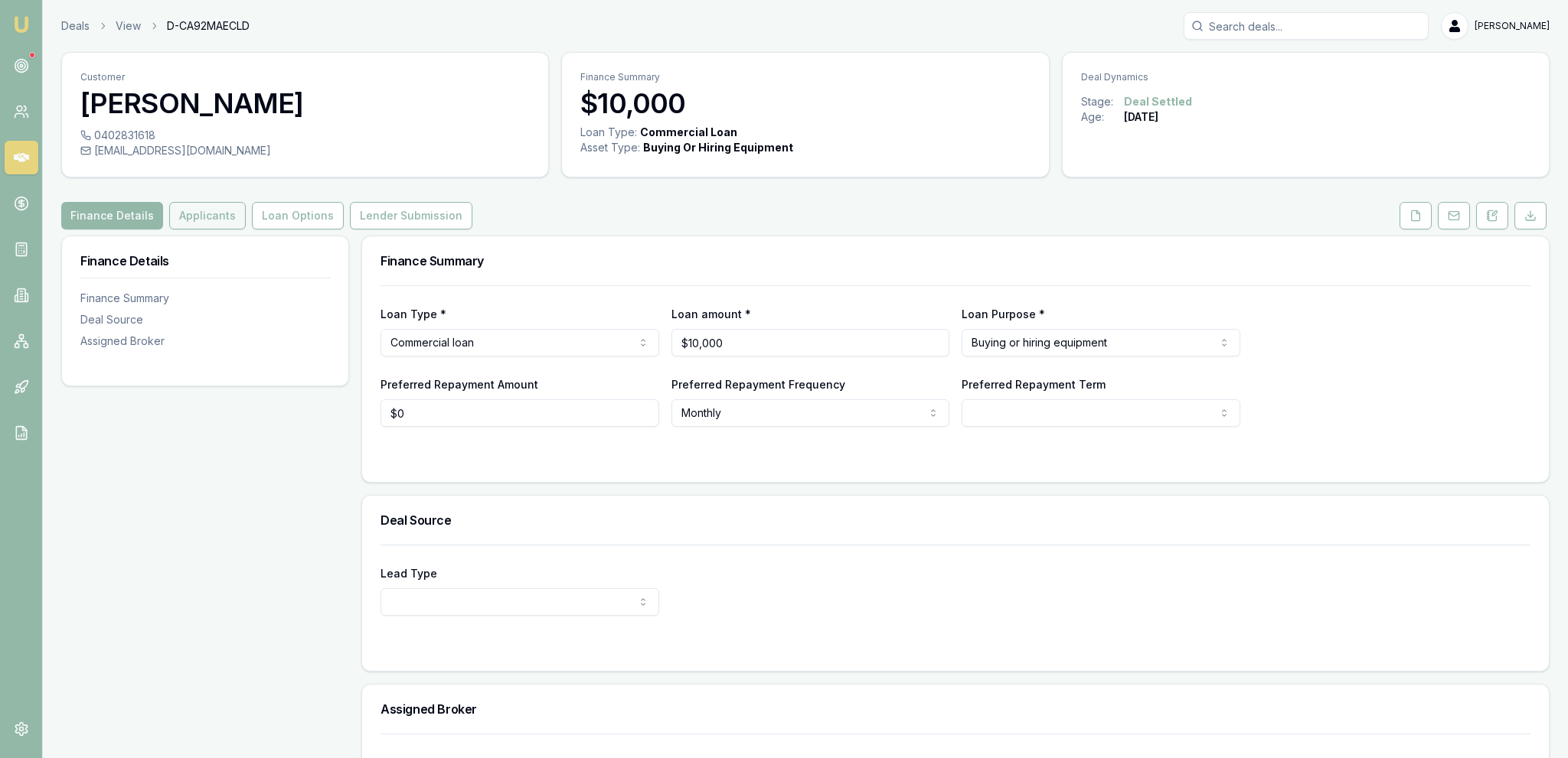
click at [225, 205] on button "Applicants" at bounding box center [207, 215] width 77 height 27
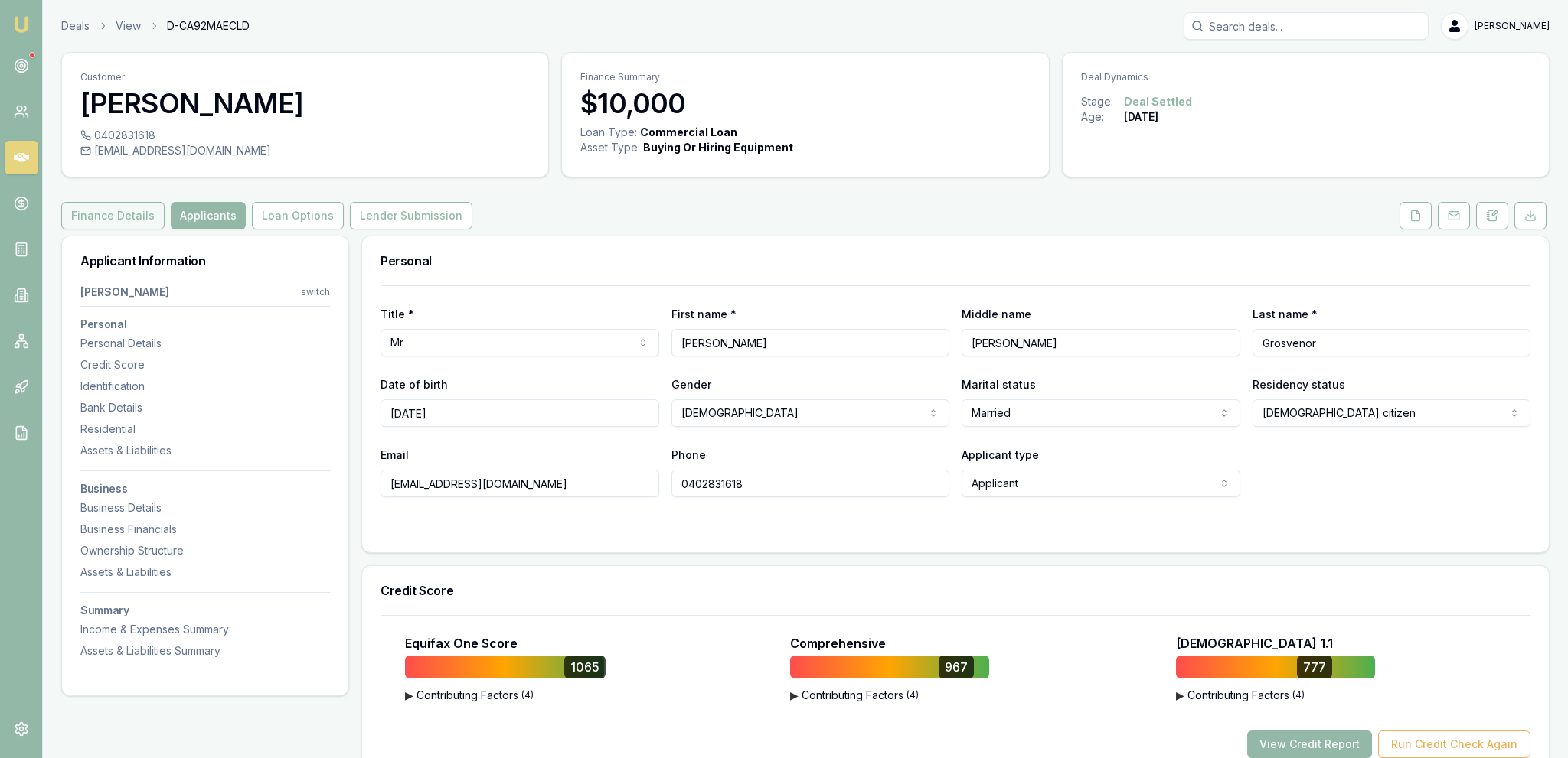
click at [101, 222] on button "Finance Details" at bounding box center [112, 215] width 103 height 27
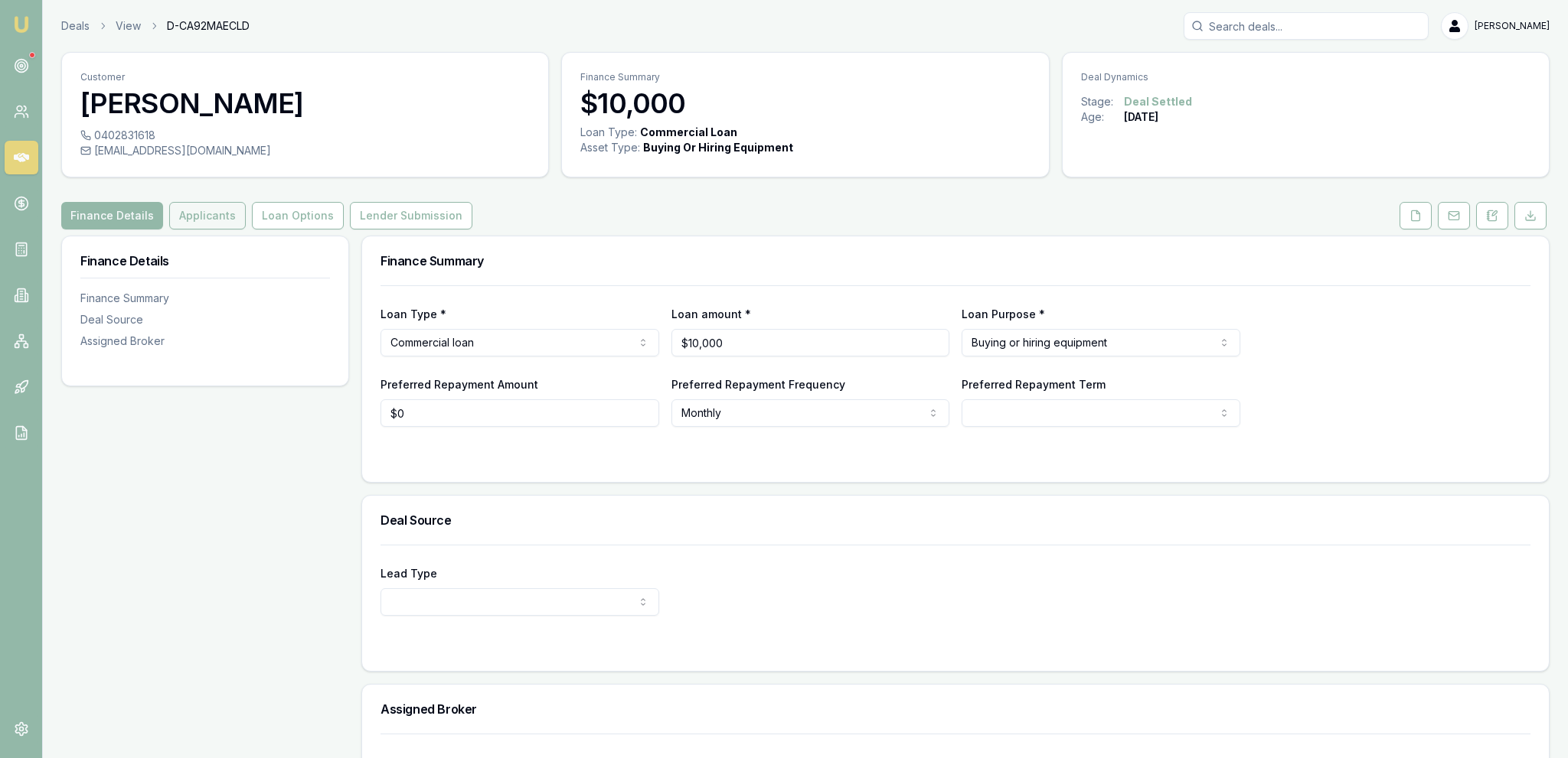
click at [204, 210] on button "Applicants" at bounding box center [207, 215] width 77 height 27
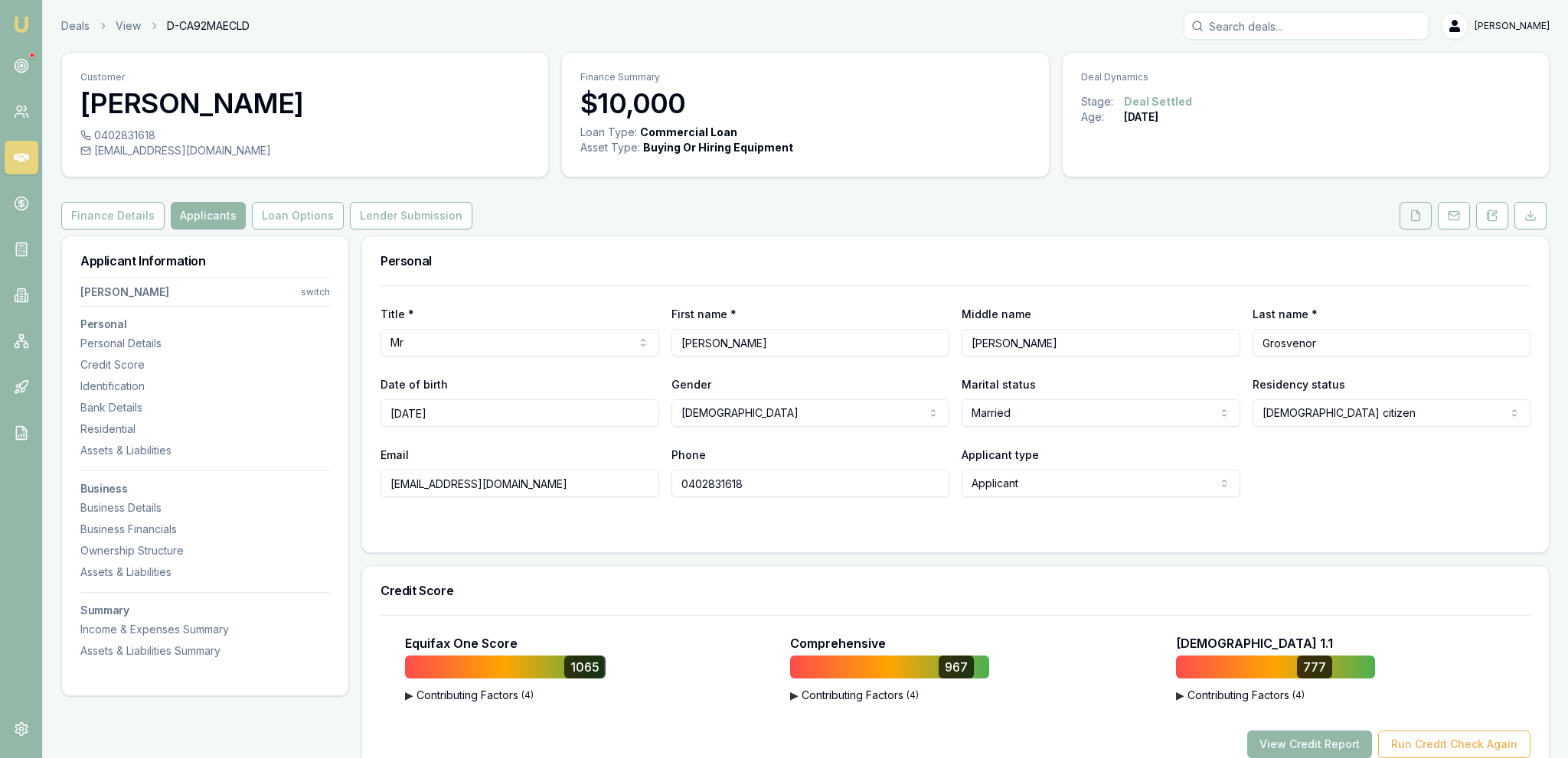
click at [1416, 216] on icon at bounding box center [1415, 216] width 12 height 12
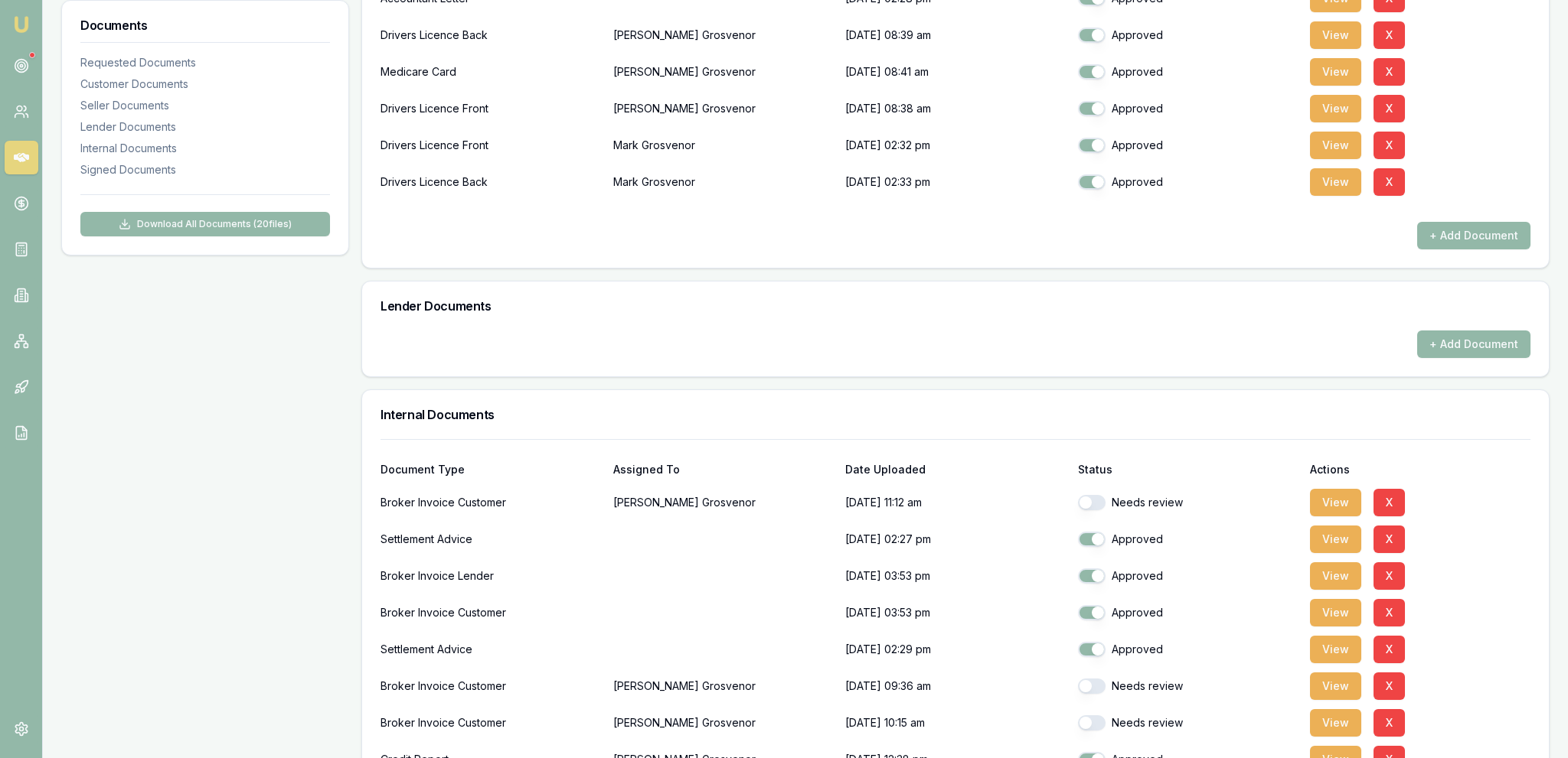
scroll to position [565, 0]
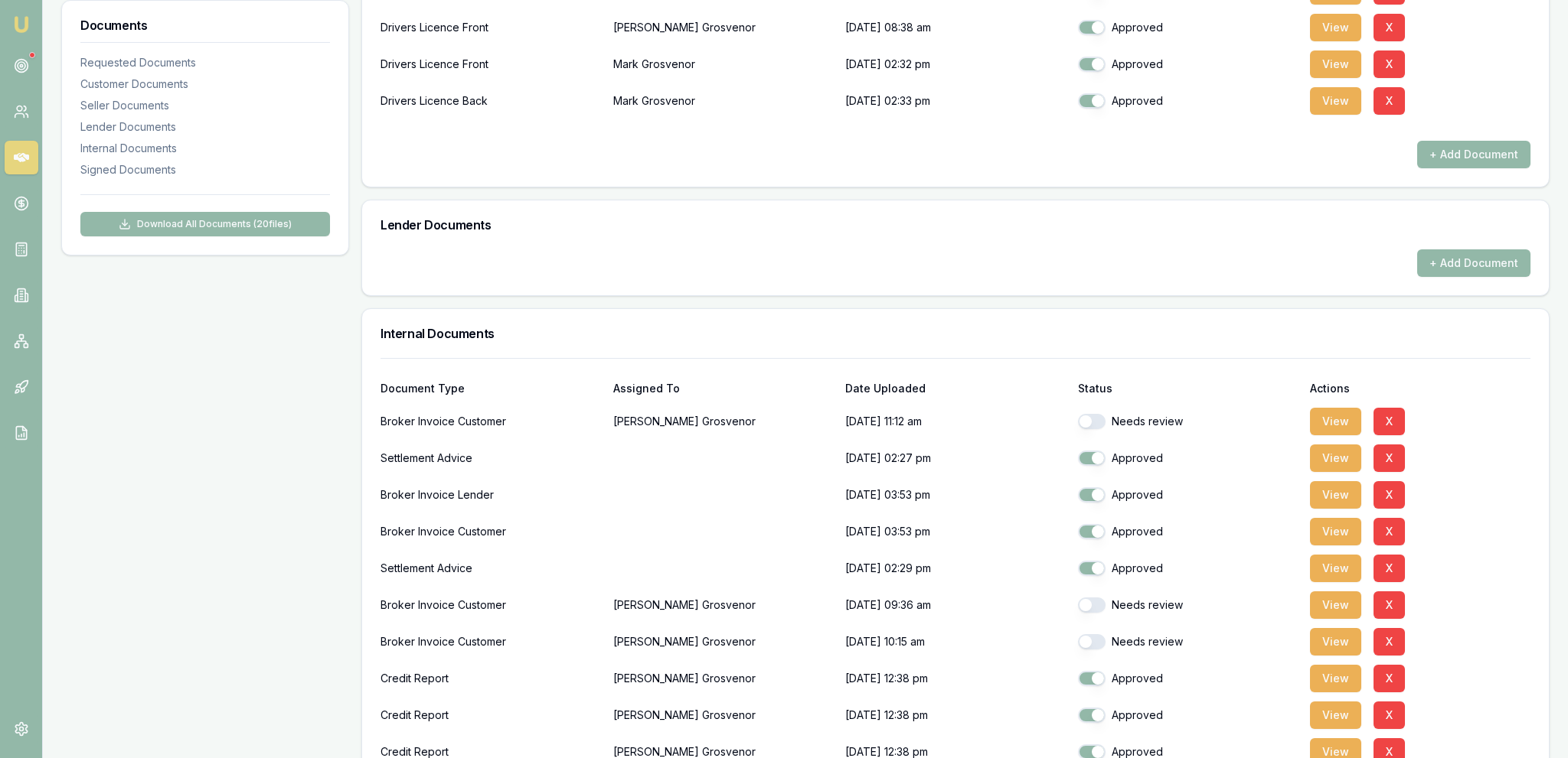
click at [1097, 418] on button "button" at bounding box center [1091, 421] width 27 height 16
checkbox input "true"
click at [1101, 607] on button "button" at bounding box center [1091, 605] width 27 height 16
checkbox input "true"
click at [1102, 649] on div "Needs review" at bounding box center [1188, 641] width 221 height 30
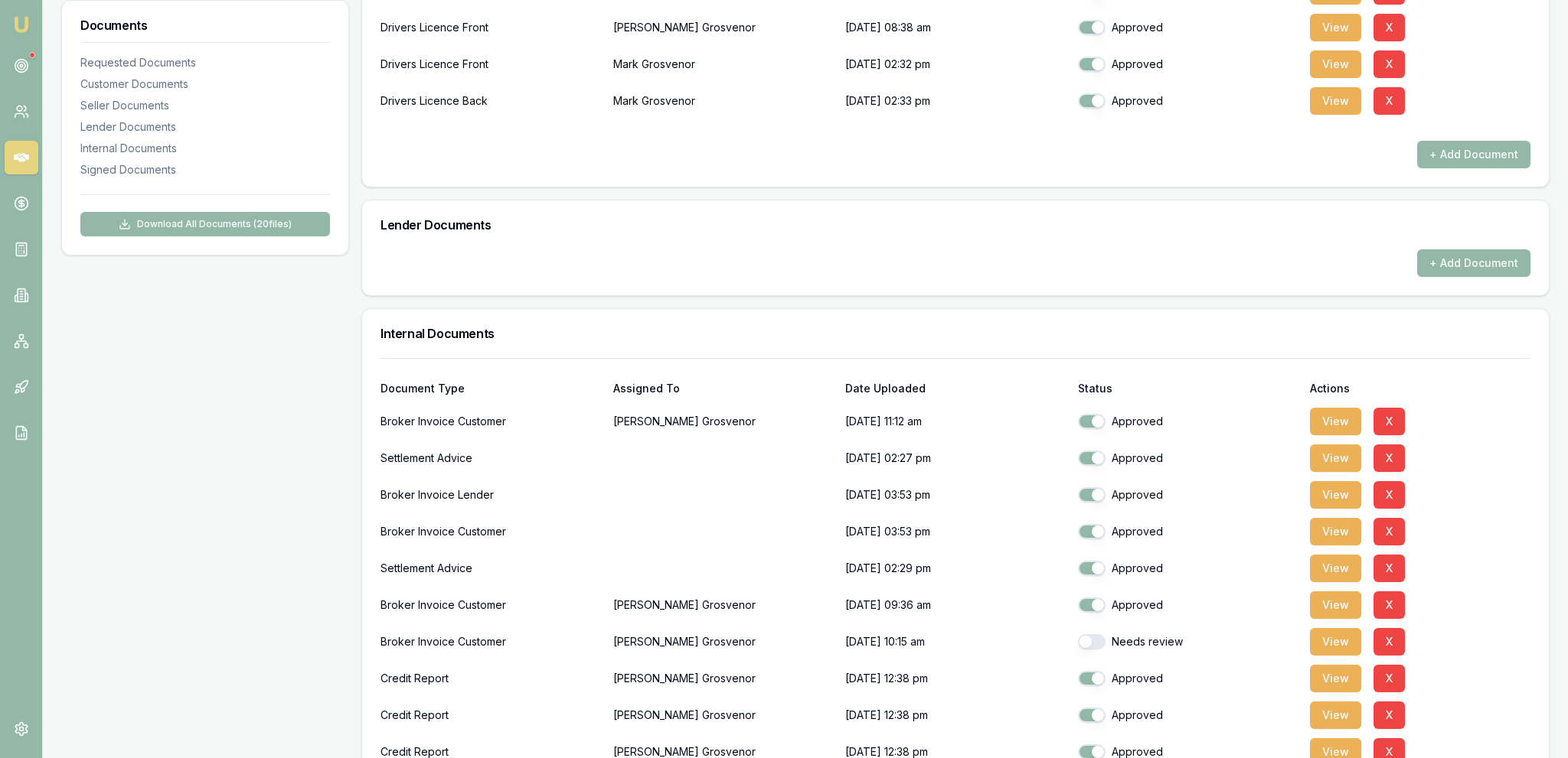
click at [1099, 641] on button "button" at bounding box center [1091, 642] width 27 height 16
checkbox input "true"
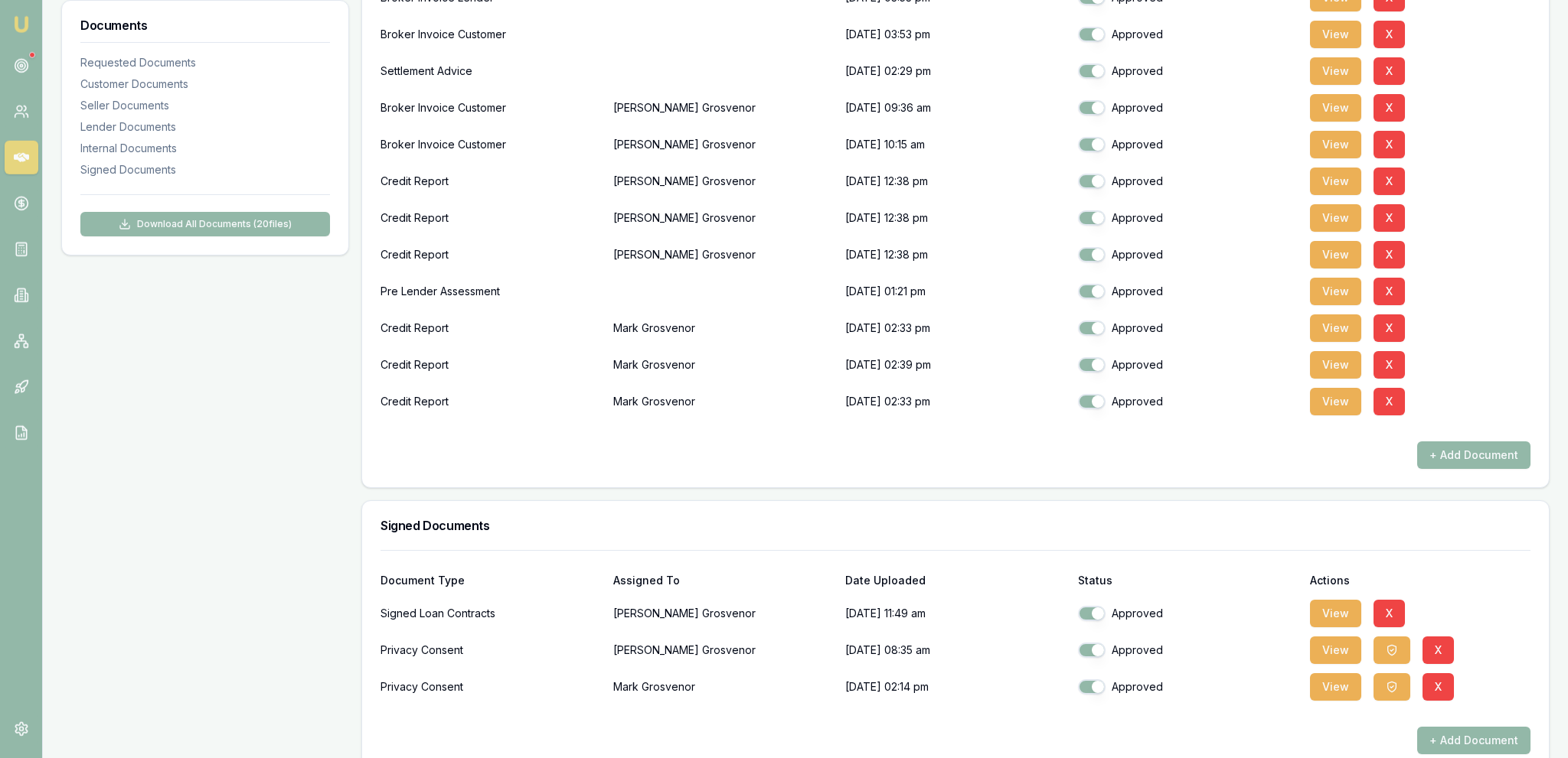
scroll to position [1088, 0]
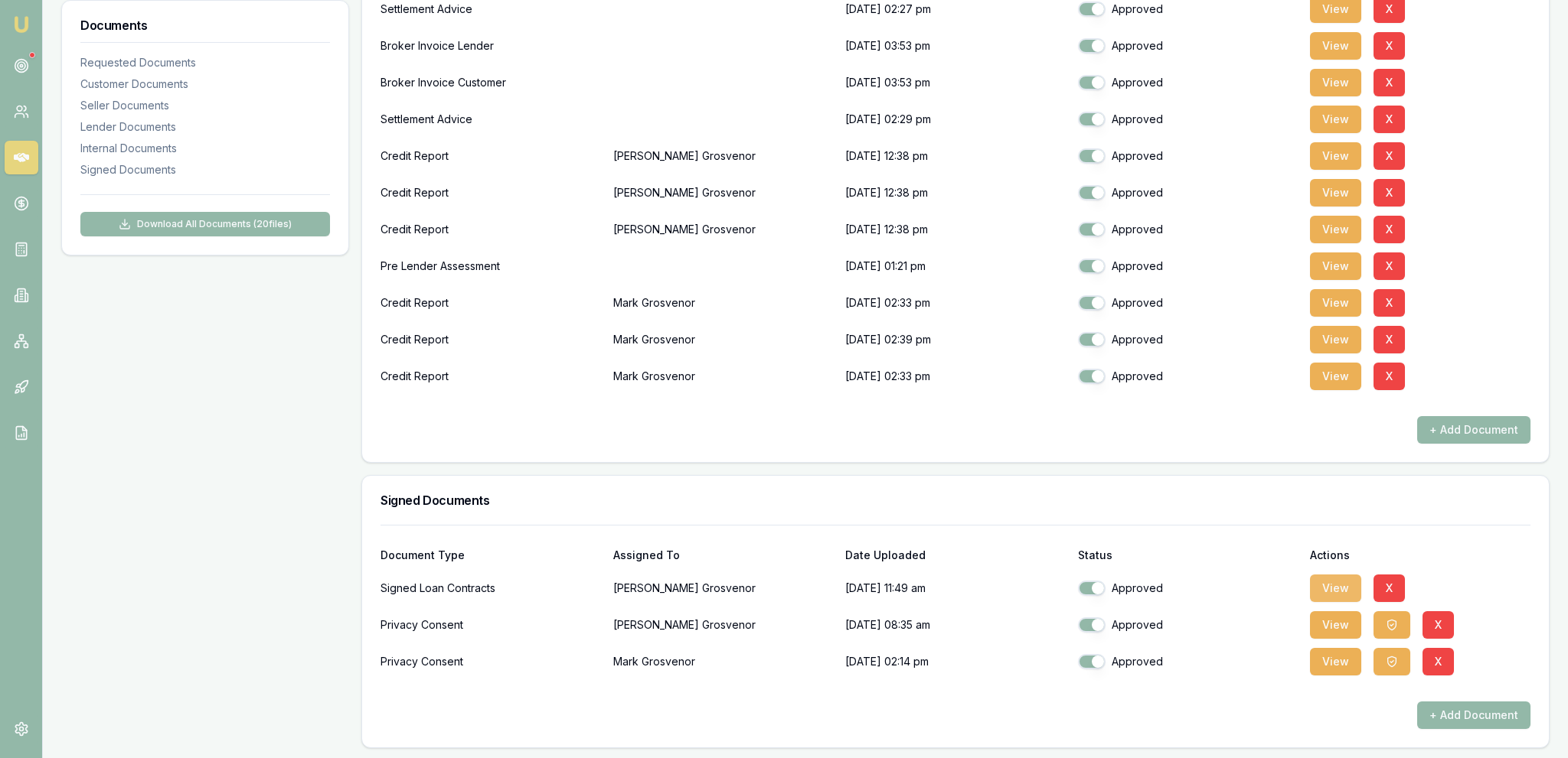
click at [1339, 578] on button "View" at bounding box center [1336, 588] width 51 height 27
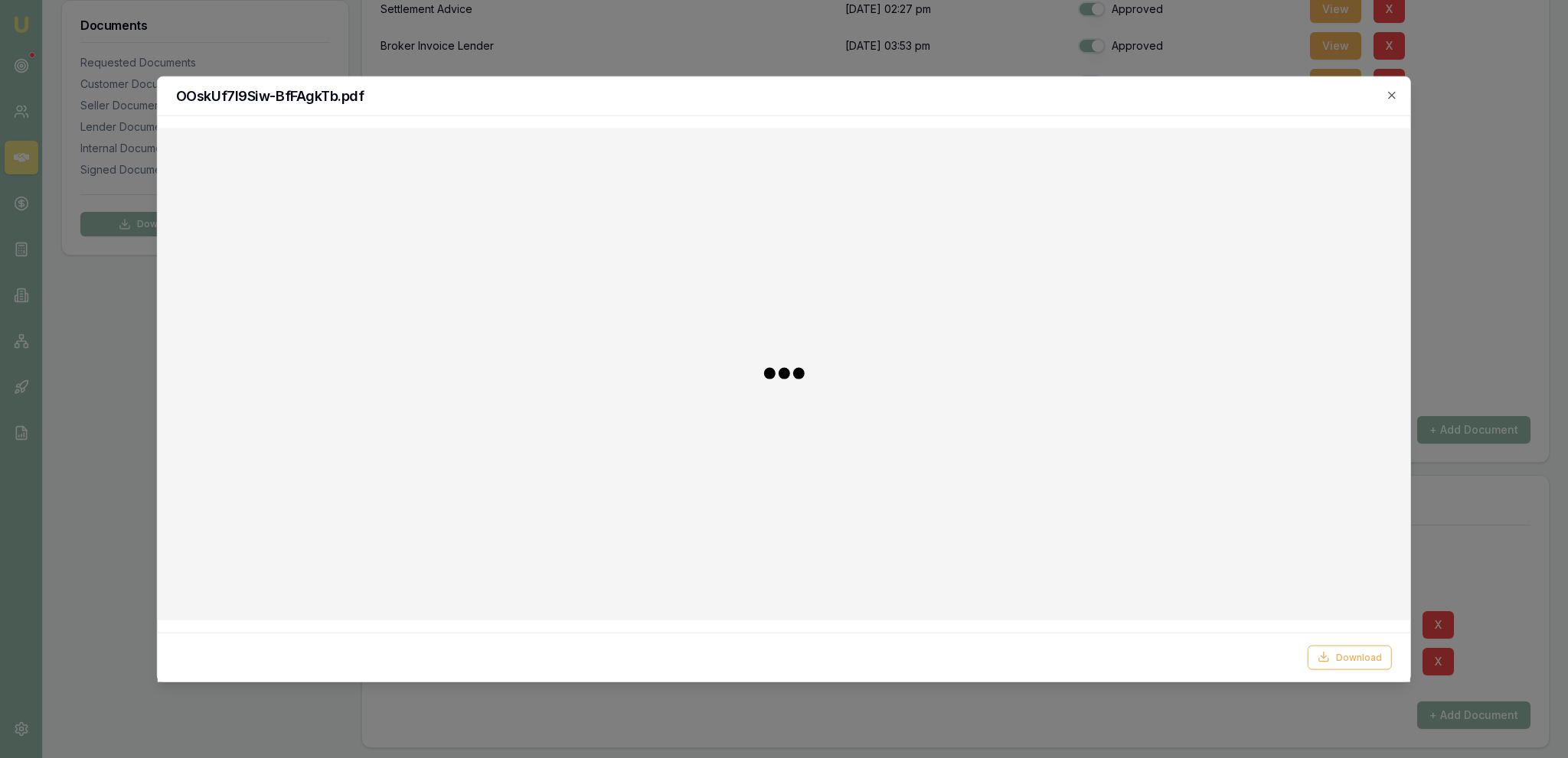
drag, startPoint x: 1311, startPoint y: 549, endPoint x: 1281, endPoint y: 516, distance: 44.6
click at [770, 317] on div at bounding box center [783, 374] width 1228 height 467
drag, startPoint x: 1397, startPoint y: 100, endPoint x: 1376, endPoint y: 239, distance: 140.6
click at [1396, 99] on icon "button" at bounding box center [1392, 95] width 12 height 12
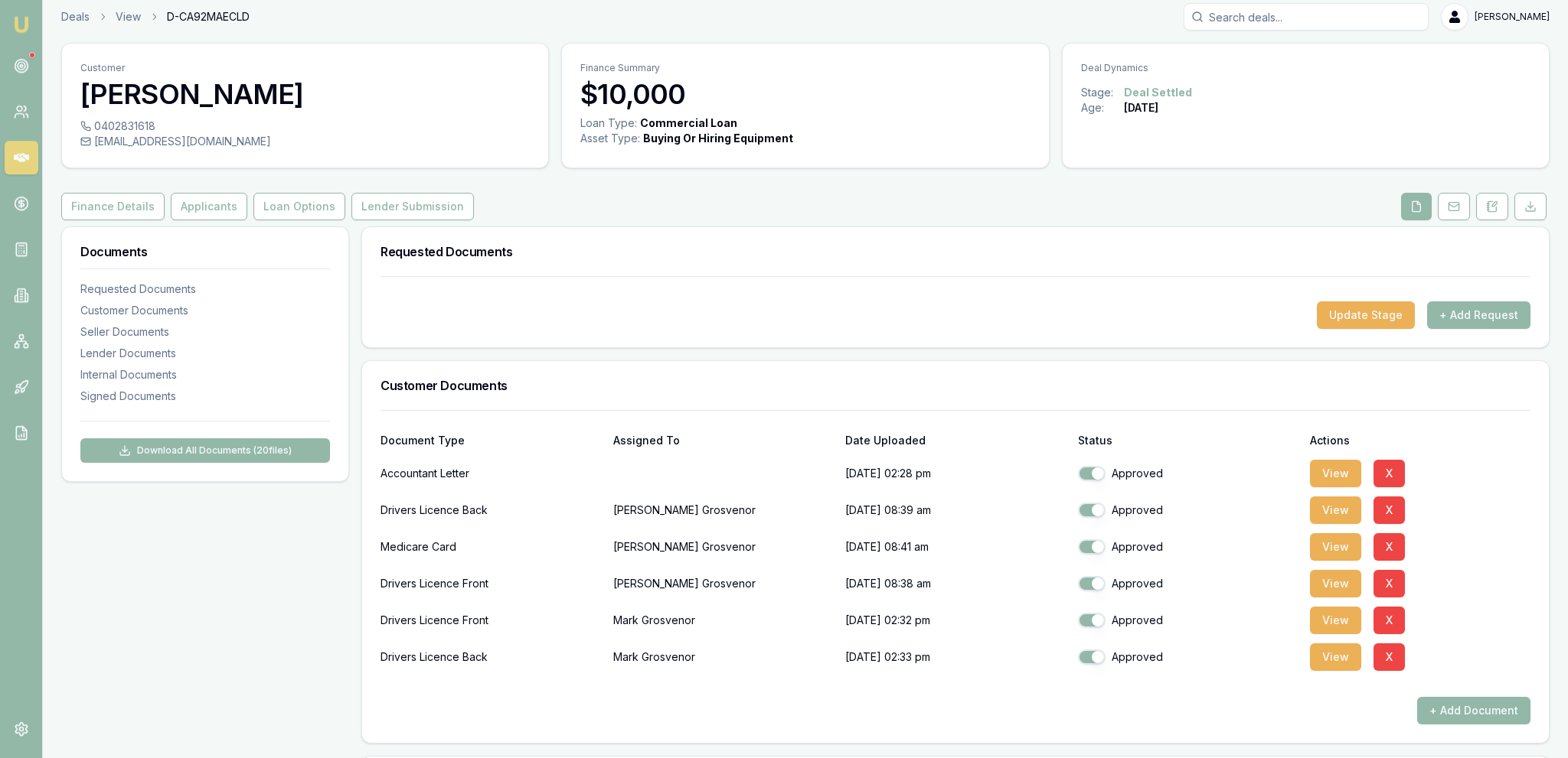
scroll to position [0, 0]
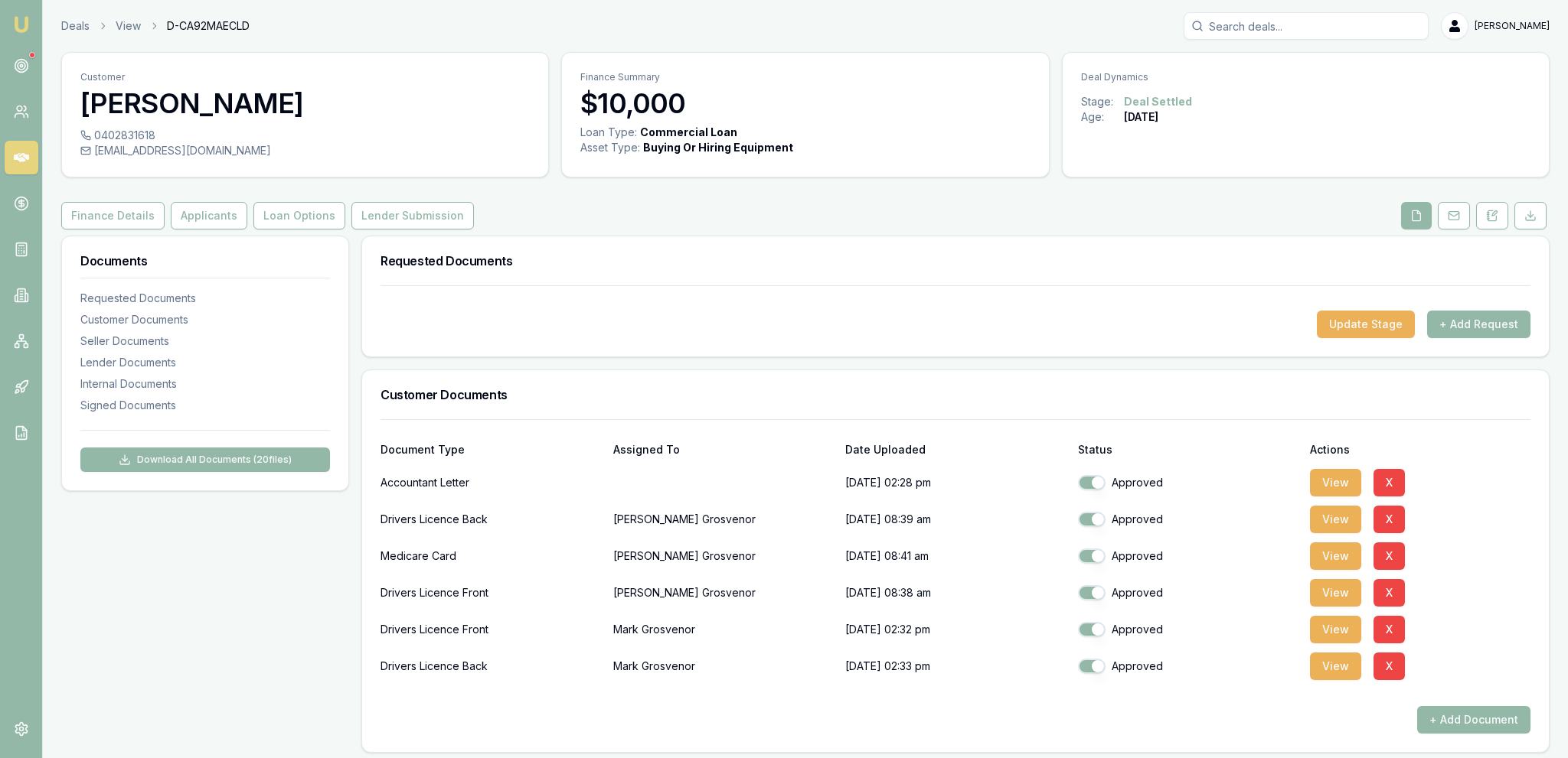
drag, startPoint x: 223, startPoint y: 224, endPoint x: 224, endPoint y: 216, distance: 8.1
click at [223, 223] on button "Applicants" at bounding box center [208, 215] width 77 height 27
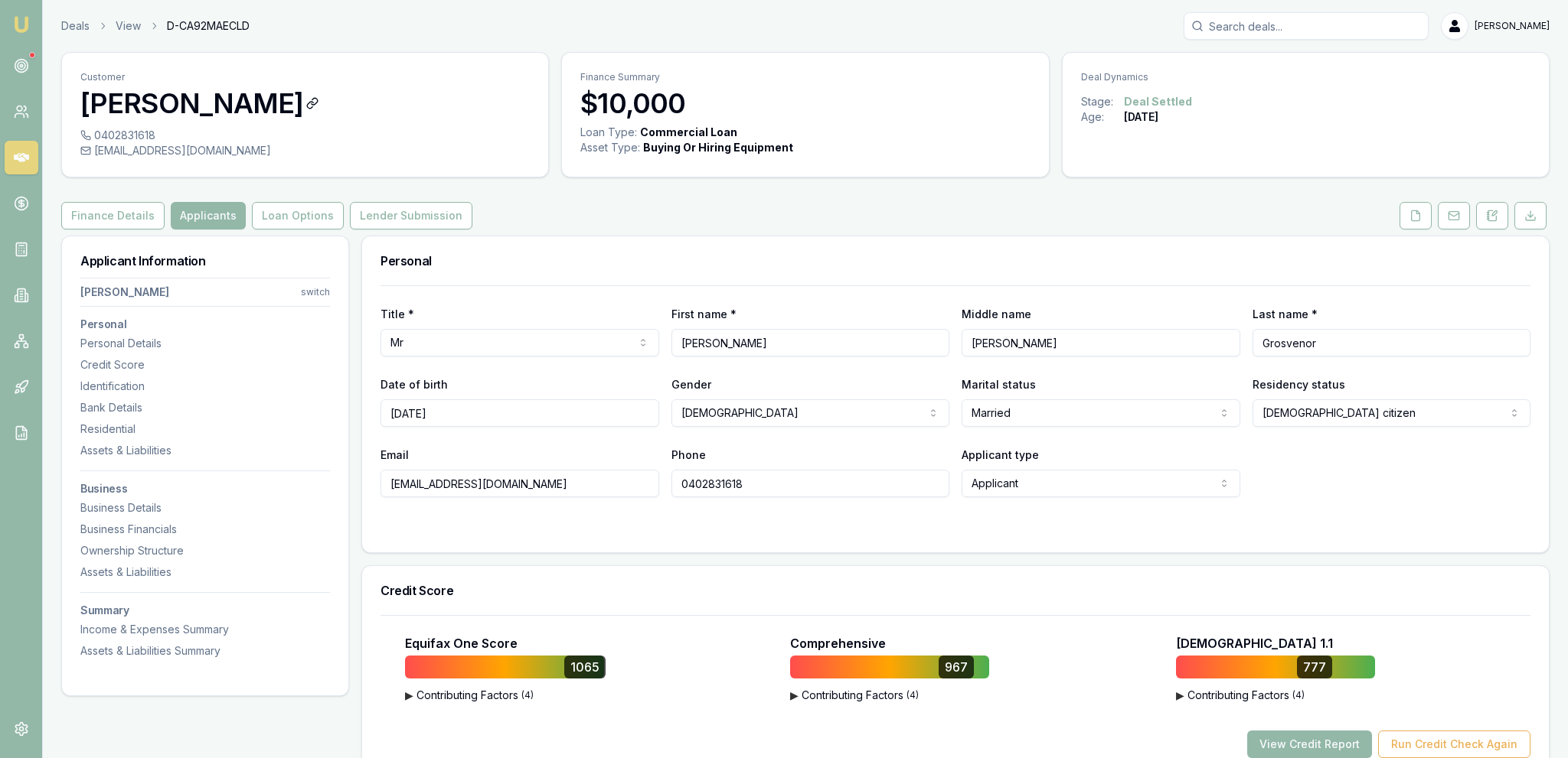
click at [173, 117] on h3 "Todd Grosvenor" at bounding box center [306, 103] width 450 height 30
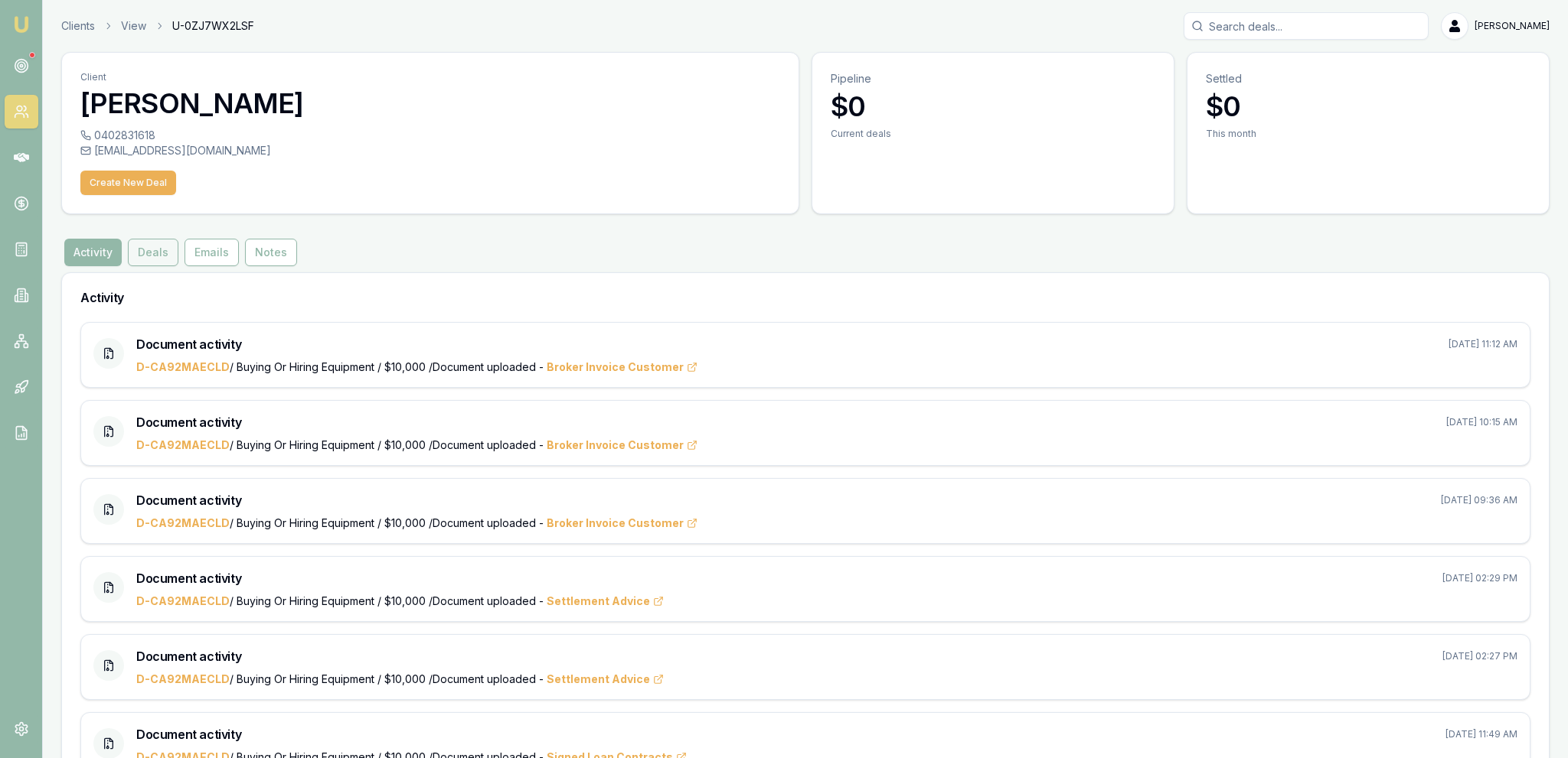
click at [153, 253] on button "Deals" at bounding box center [152, 252] width 50 height 27
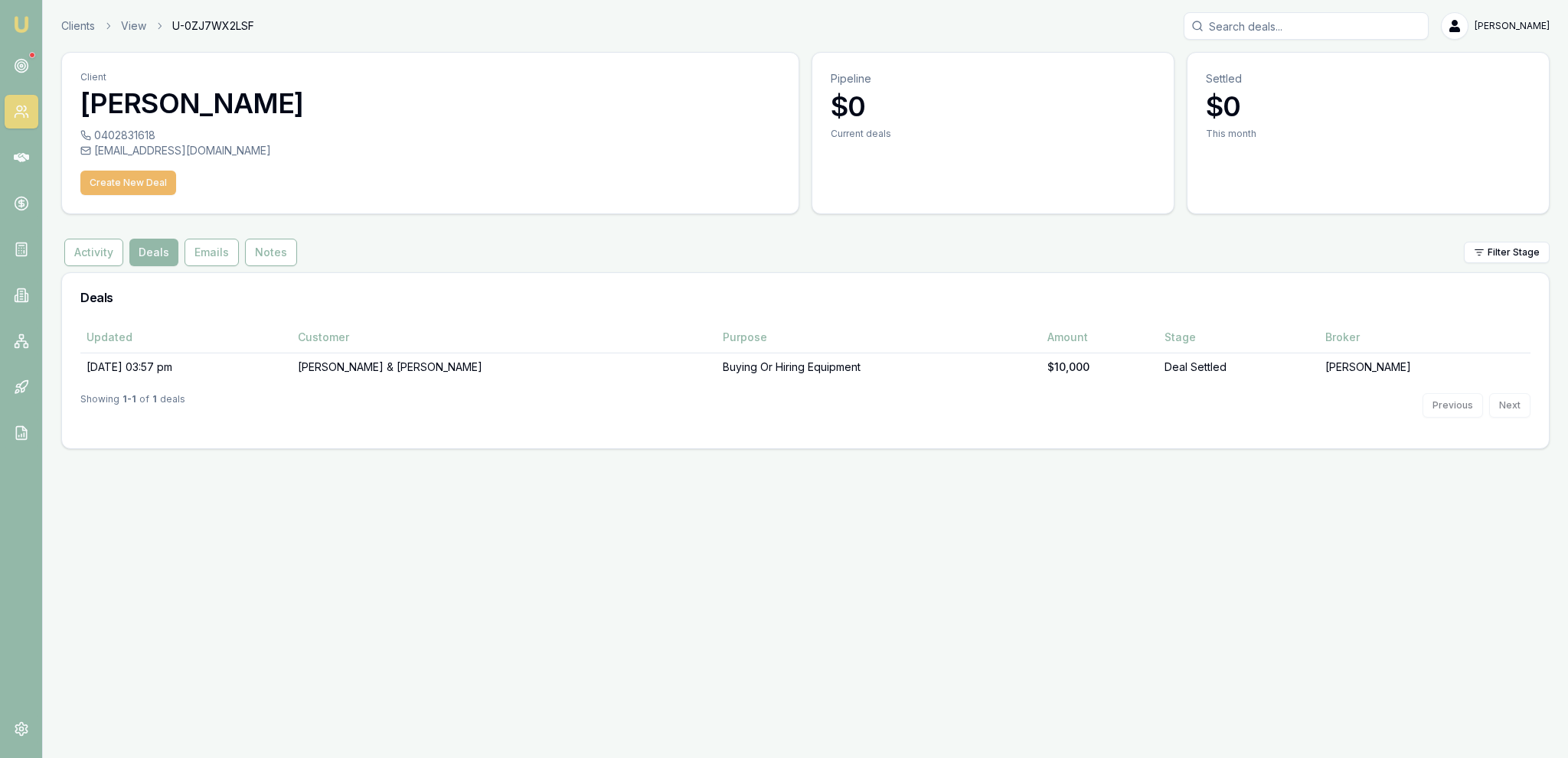
click at [151, 194] on button "Create New Deal" at bounding box center [128, 183] width 96 height 25
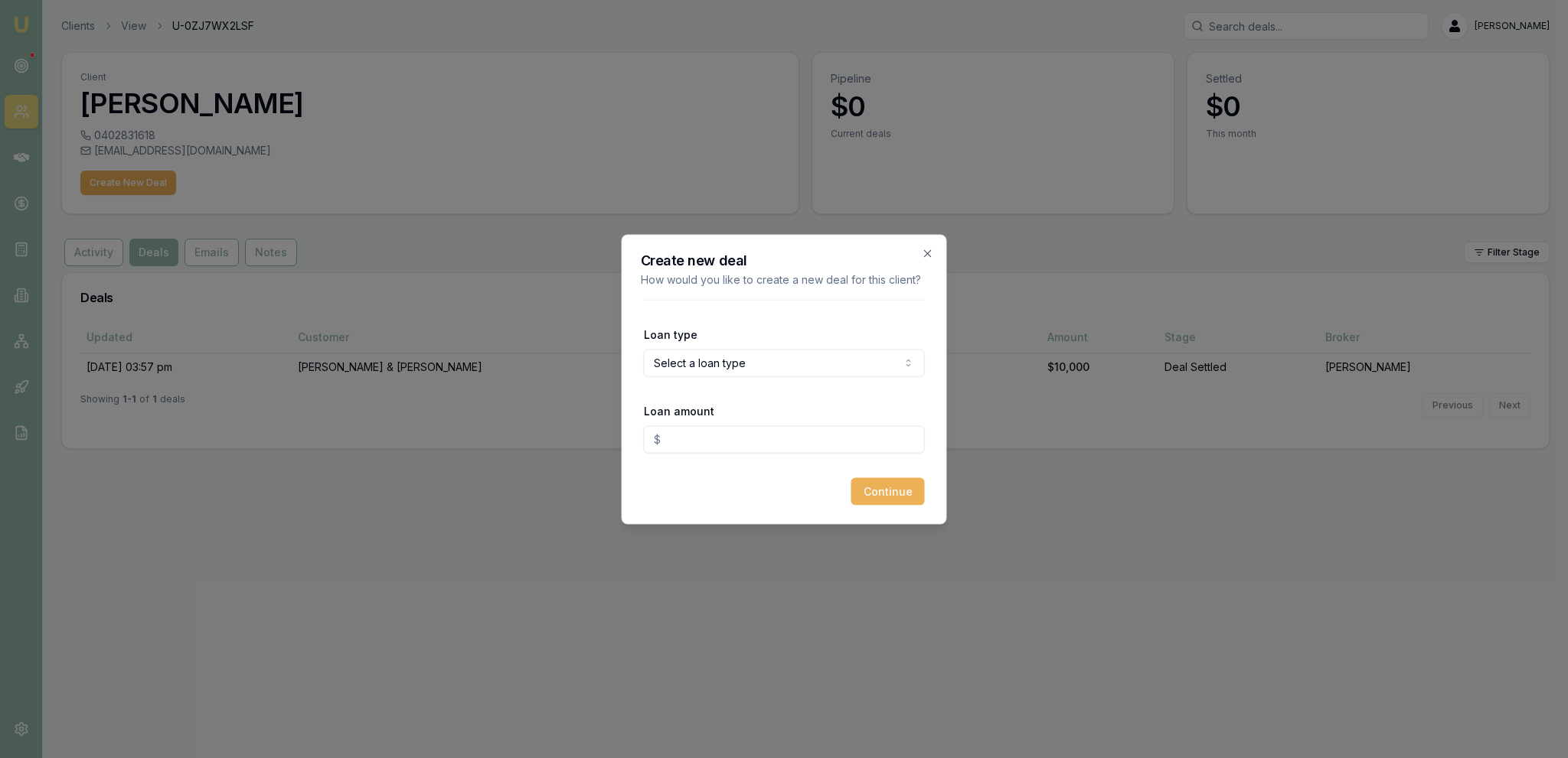
drag, startPoint x: 683, startPoint y: 350, endPoint x: 705, endPoint y: 356, distance: 22.8
click at [703, 360] on div "Loan type Select a loan type Consumer Loan Consumer Asset Commercial Loan Comme…" at bounding box center [784, 350] width 281 height 52
click at [705, 356] on body "Emu Broker Clients View U-0ZJ7WX2LSF Jackson Fanfulla Toggle Menu Client Todd G…" at bounding box center [784, 379] width 1568 height 758
select select "COMMERCIAL_ASSET"
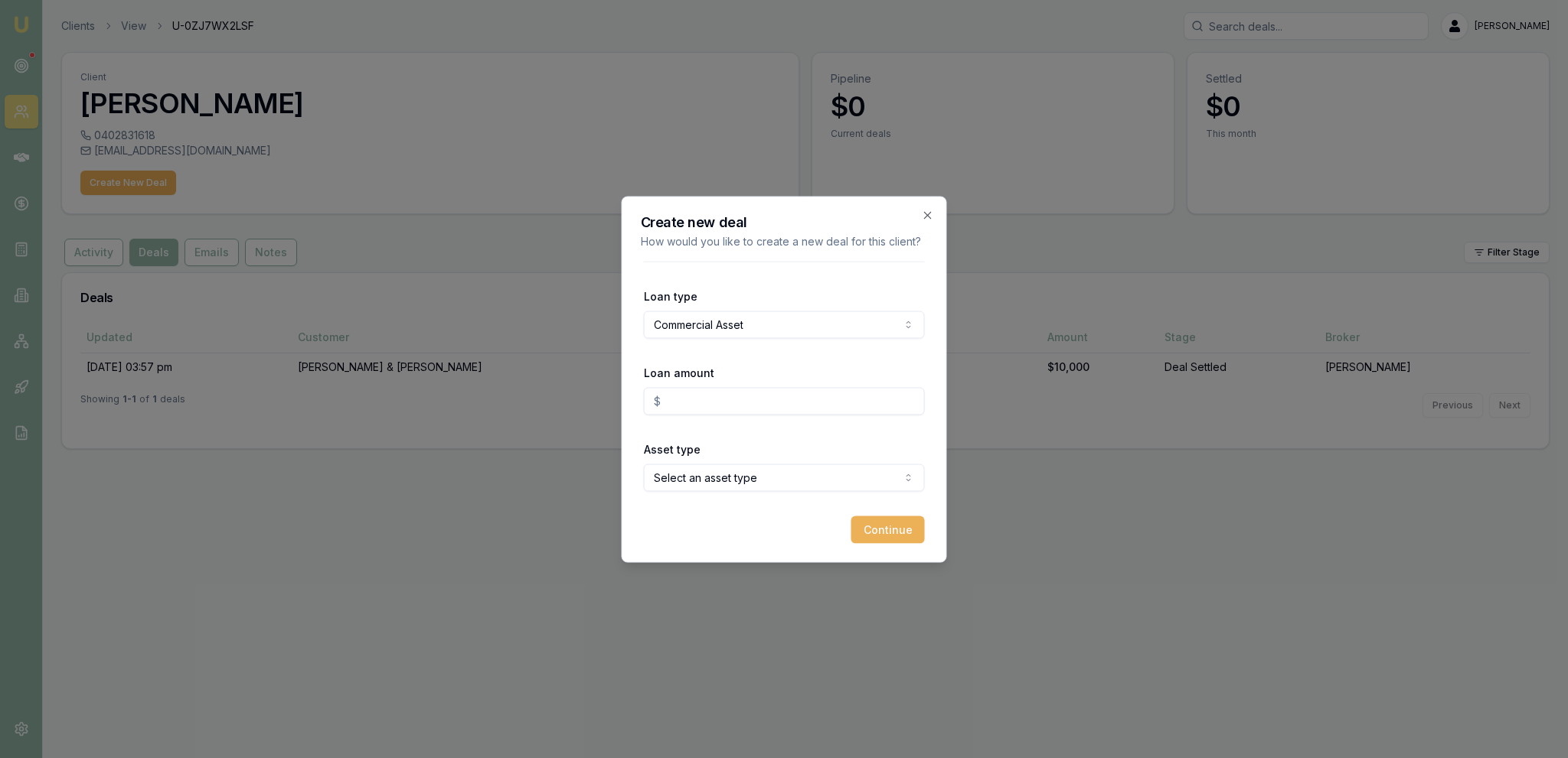
click at [715, 408] on input "Loan amount" at bounding box center [784, 400] width 281 height 27
type input "$11,000.00"
click at [734, 463] on div "Asset type Select an asset type Passenger Car Electric Vehicle Light Commercial…" at bounding box center [784, 465] width 281 height 52
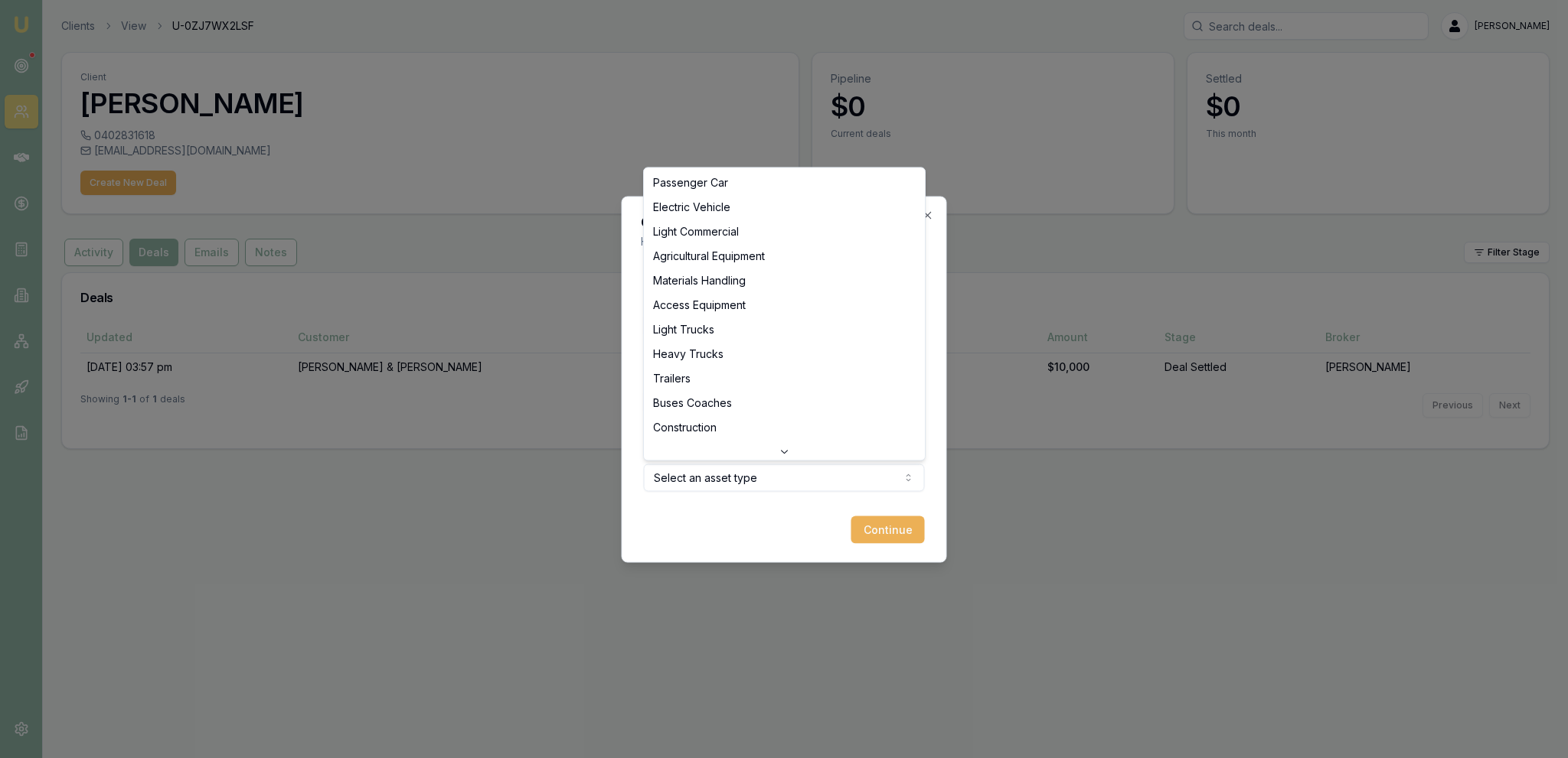
click at [746, 484] on body "Emu Broker Clients View U-0ZJ7WX2LSF Jackson Fanfulla Toggle Menu Client Todd G…" at bounding box center [784, 379] width 1568 height 758
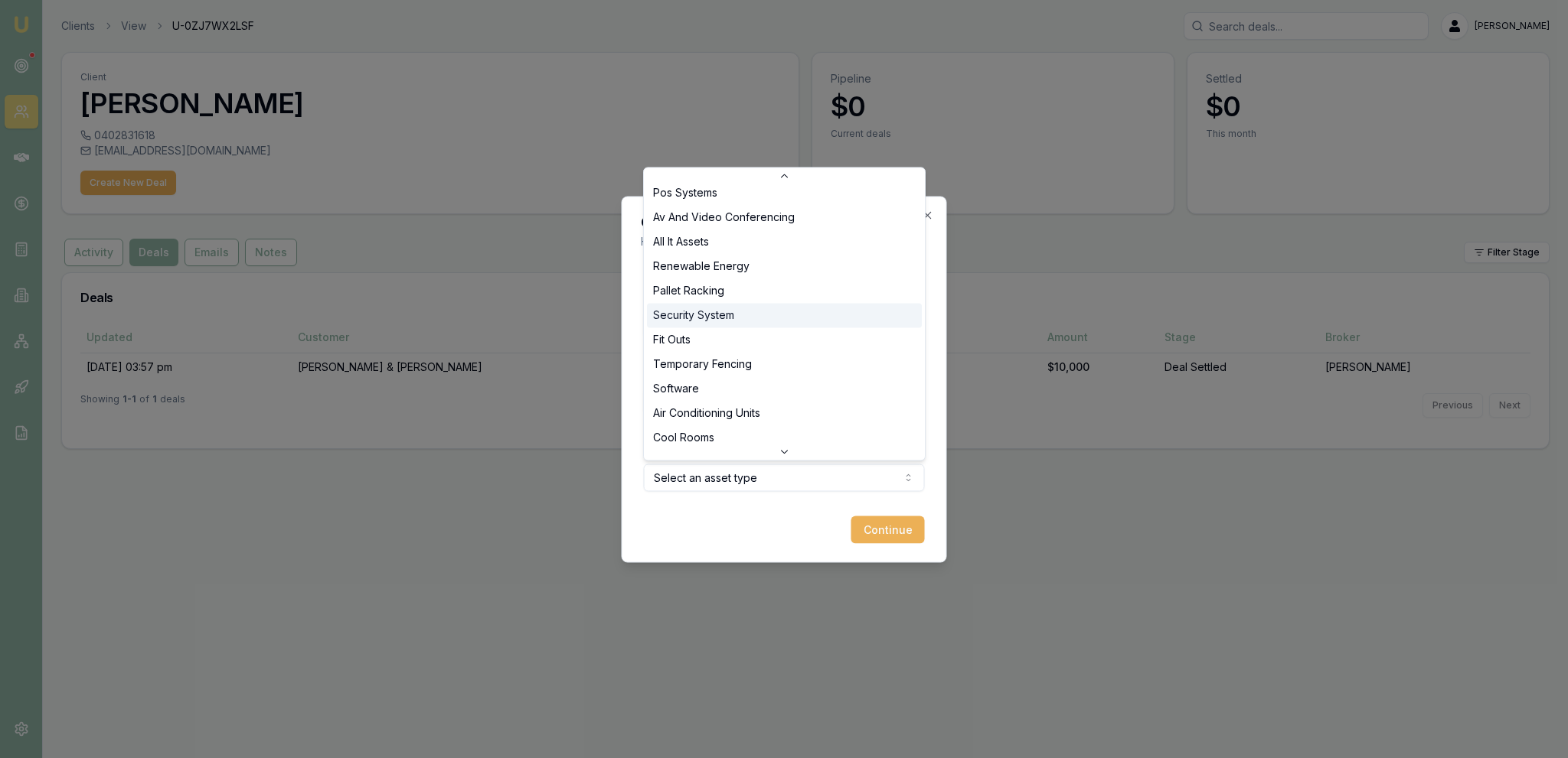
scroll to position [705, 0]
select select "SECURITY_SYSTEM"
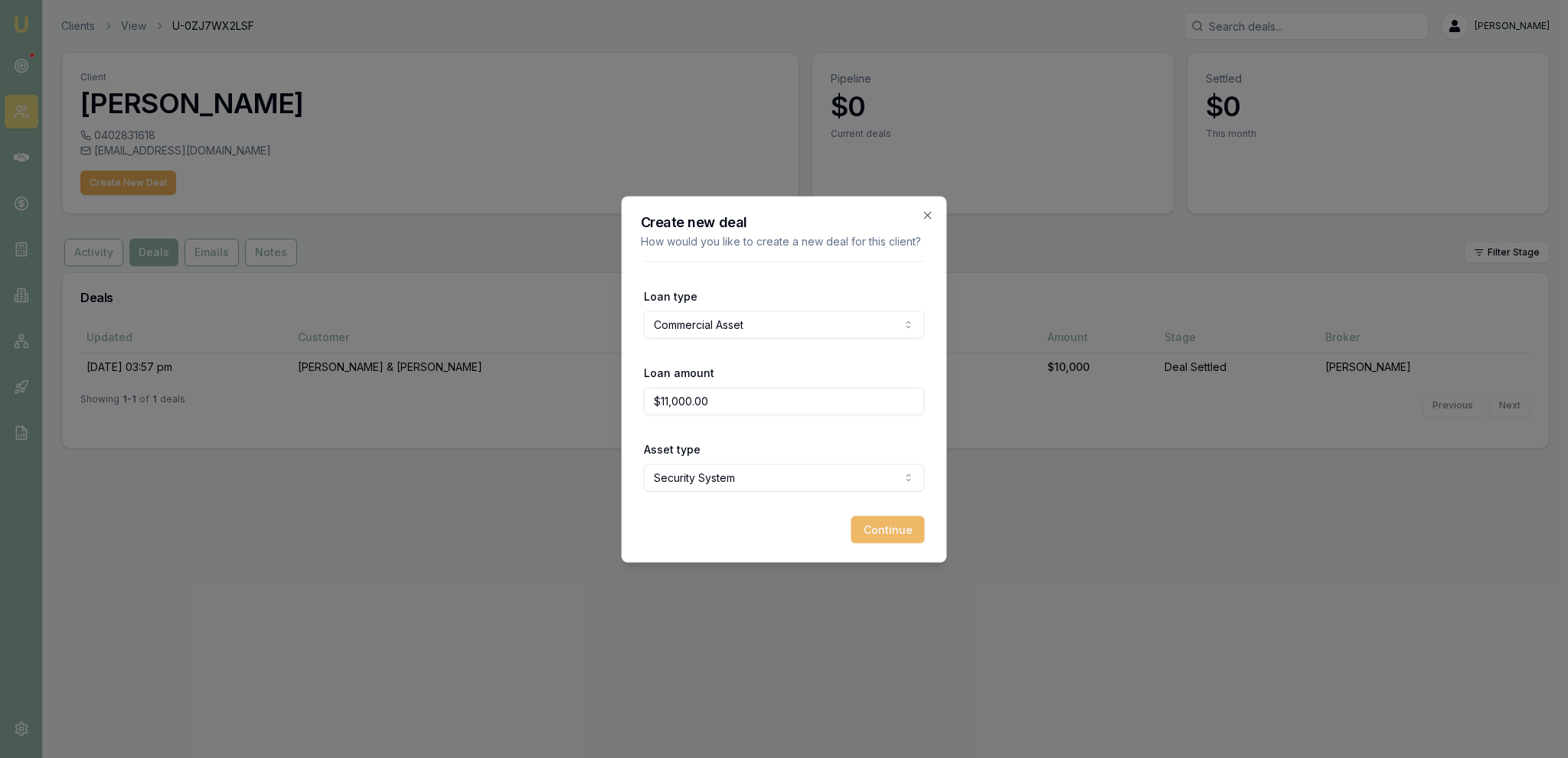
click at [878, 532] on button "Continue" at bounding box center [888, 529] width 73 height 27
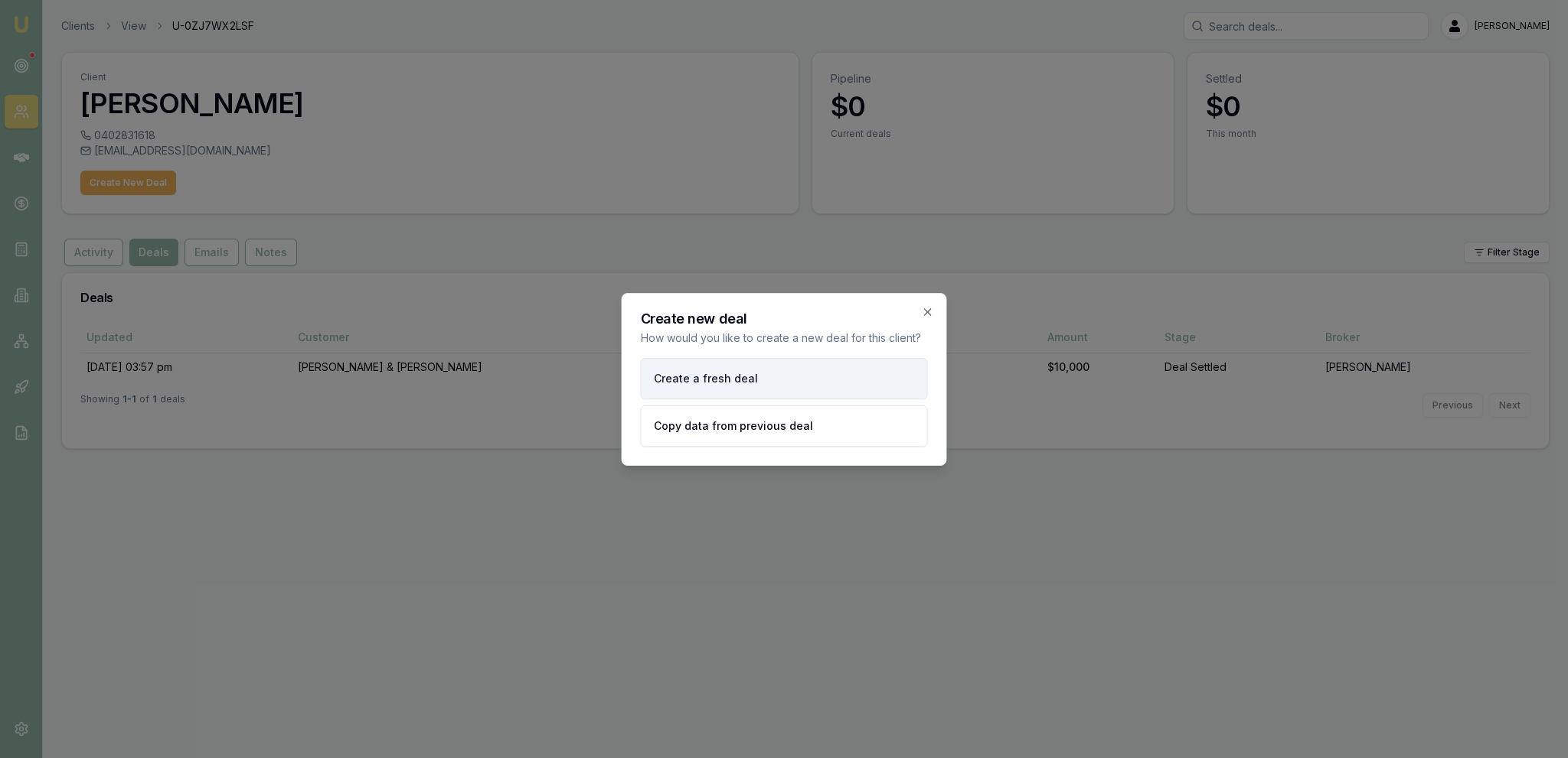
click at [766, 379] on button "Create a fresh deal" at bounding box center [784, 379] width 287 height 41
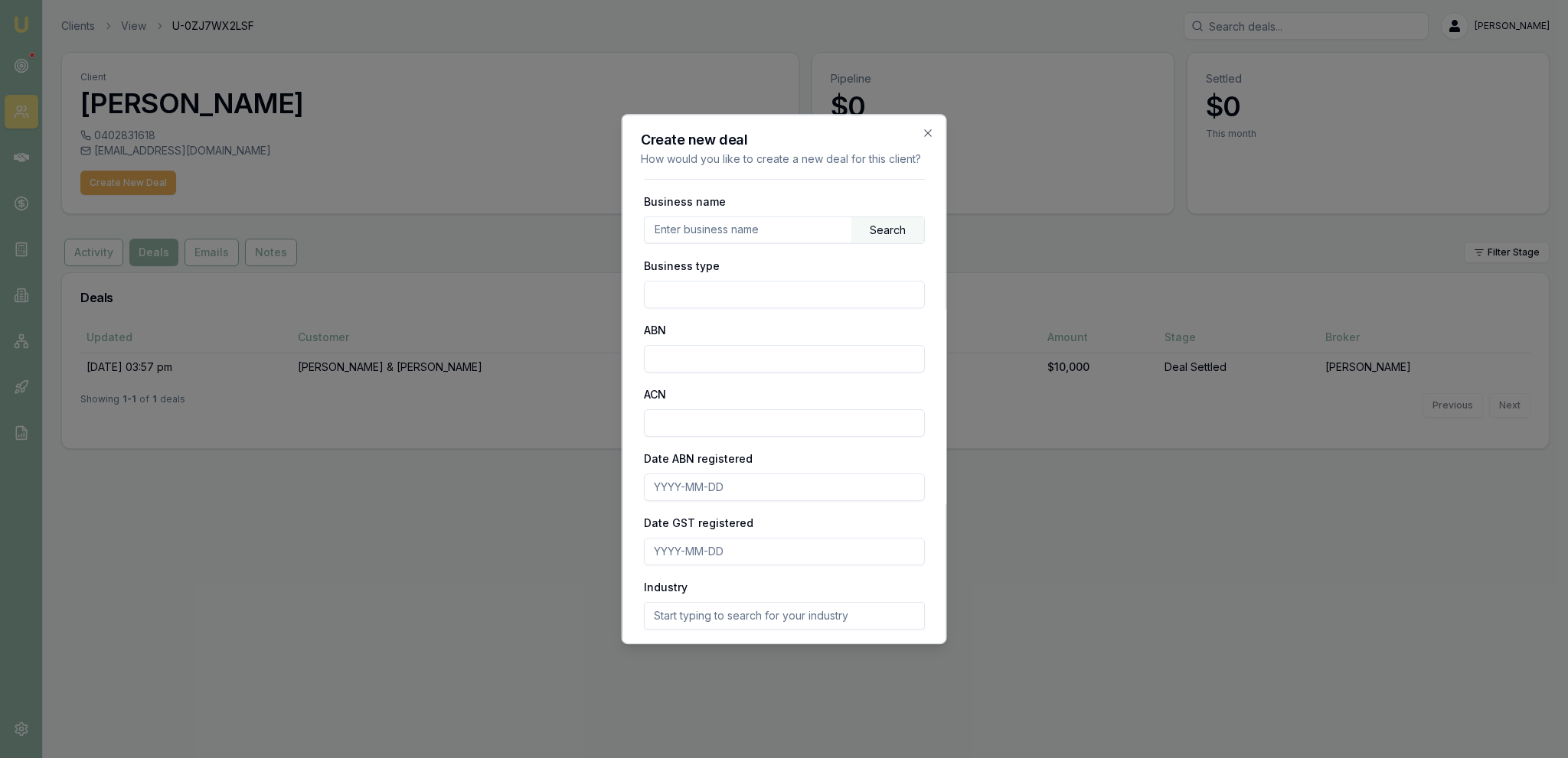
click at [723, 240] on input "text" at bounding box center [748, 230] width 207 height 25
click at [880, 237] on div "Search" at bounding box center [888, 230] width 72 height 26
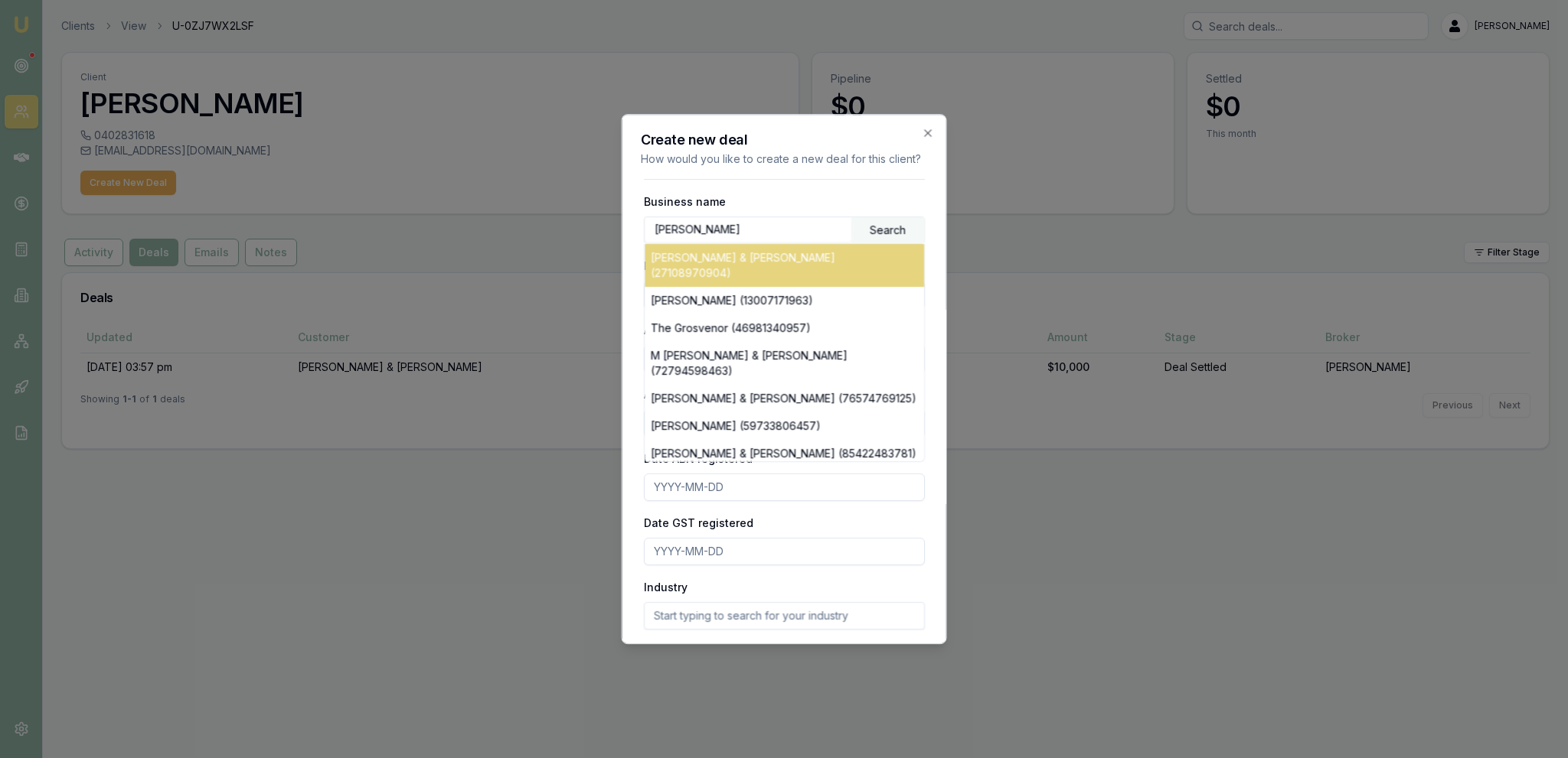
click at [834, 262] on div "M.R GROSVENOR & T.R GROSVENOR (27108970904)" at bounding box center [784, 266] width 279 height 43
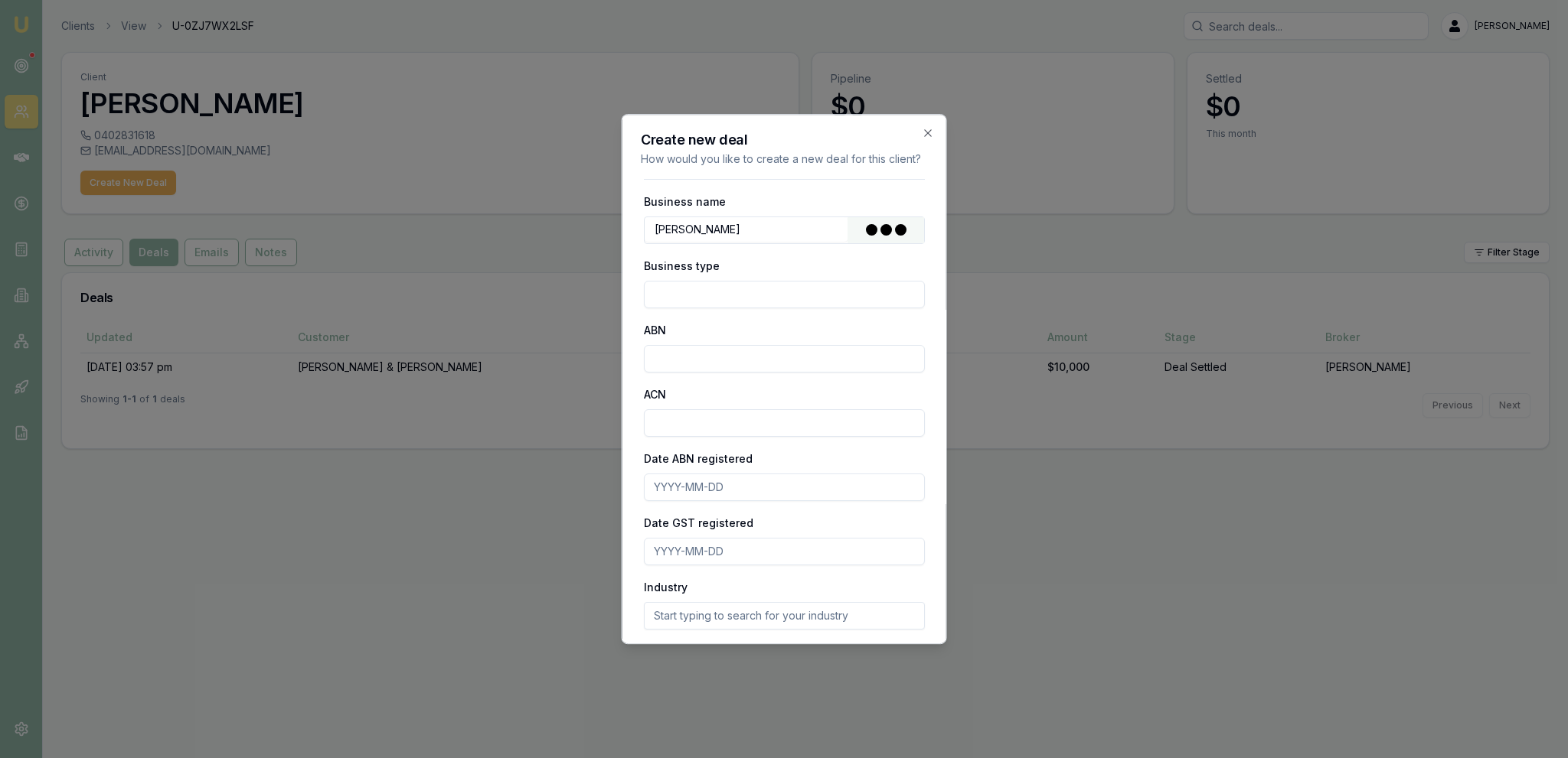
type input "M.R GROSVENOR & T.R GROSVENOR"
type input "Other Partnership"
type input "27108970904"
type input "2014-01-22"
type input "2014-02-10"
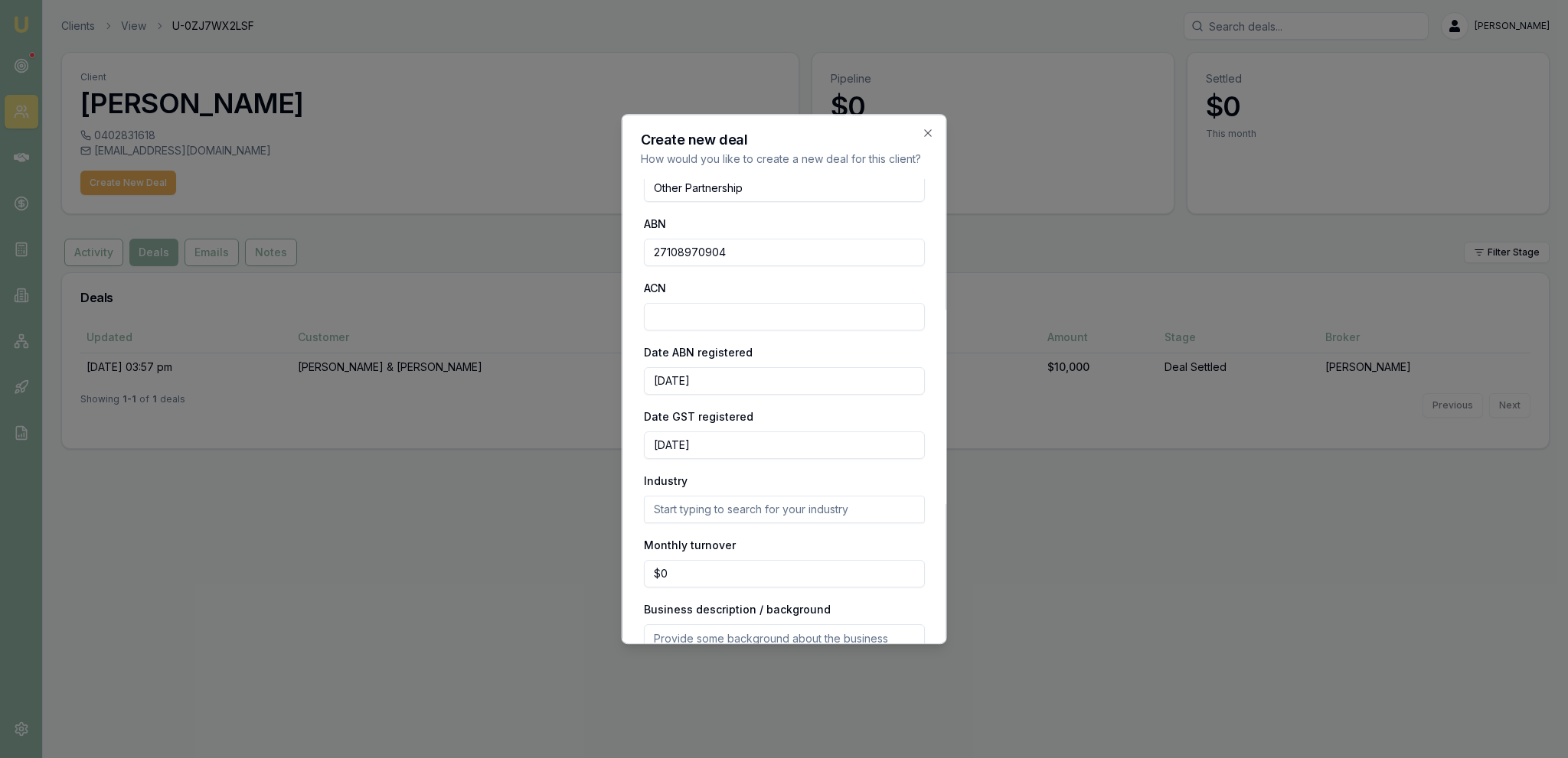
scroll to position [83, 0]
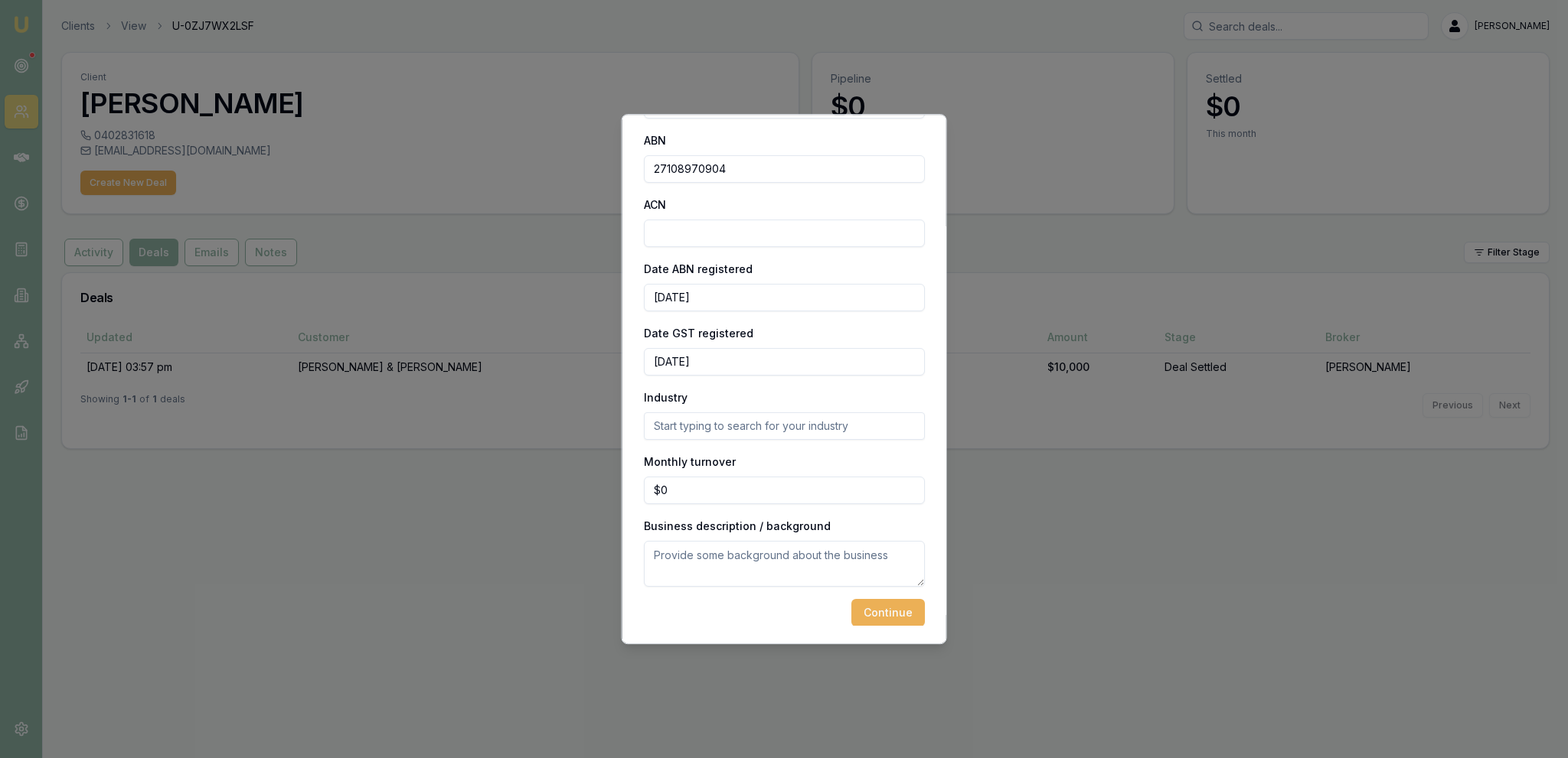
click at [905, 632] on div "Create new deal How would you like to create a new deal for this client? Busine…" at bounding box center [784, 379] width 325 height 531
click at [900, 622] on button "Continue" at bounding box center [888, 612] width 73 height 27
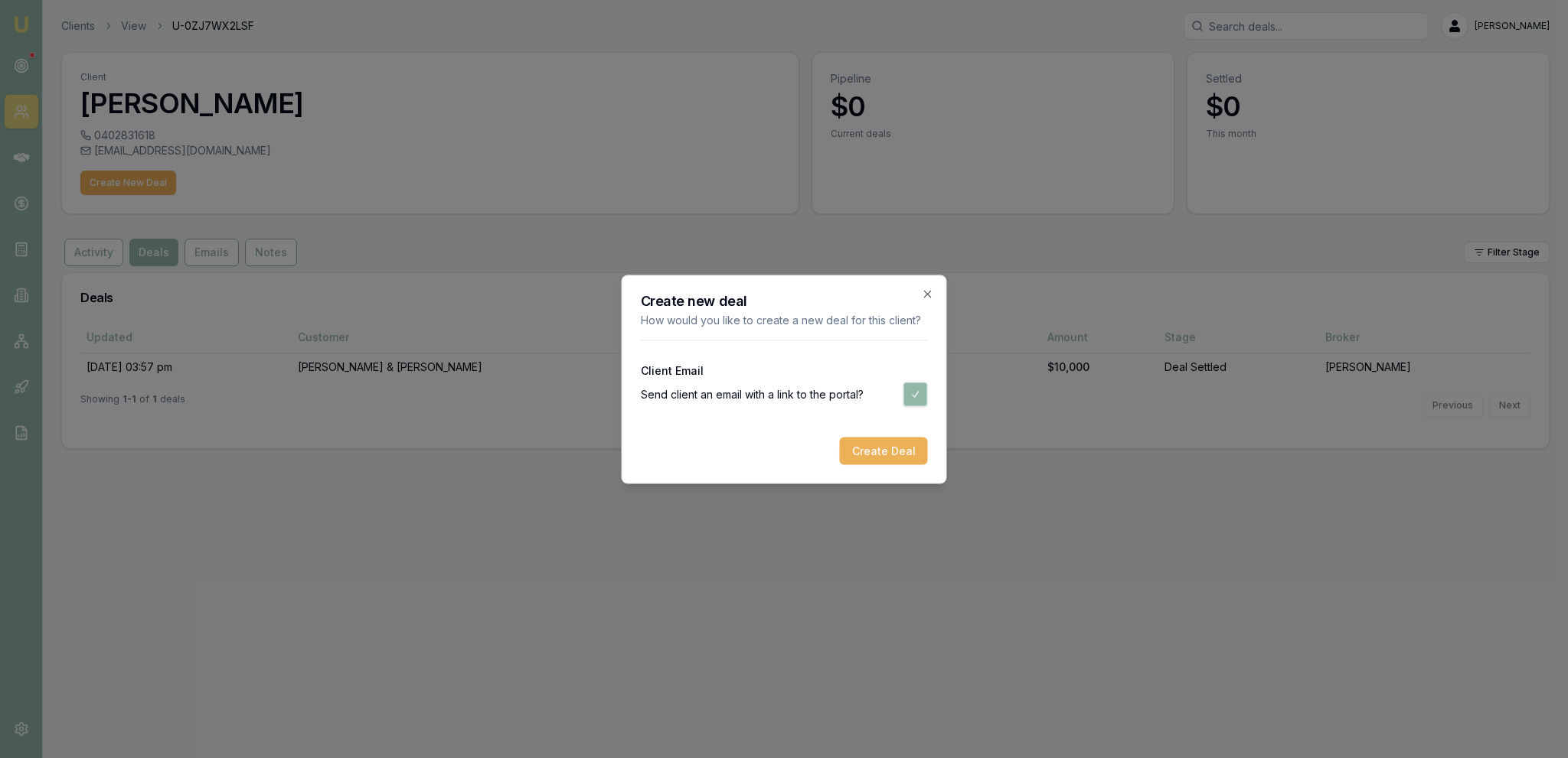
scroll to position [0, 0]
click at [911, 397] on button "button" at bounding box center [916, 394] width 25 height 25
checkbox input "false"
click at [902, 440] on button "Create Deal" at bounding box center [884, 450] width 88 height 27
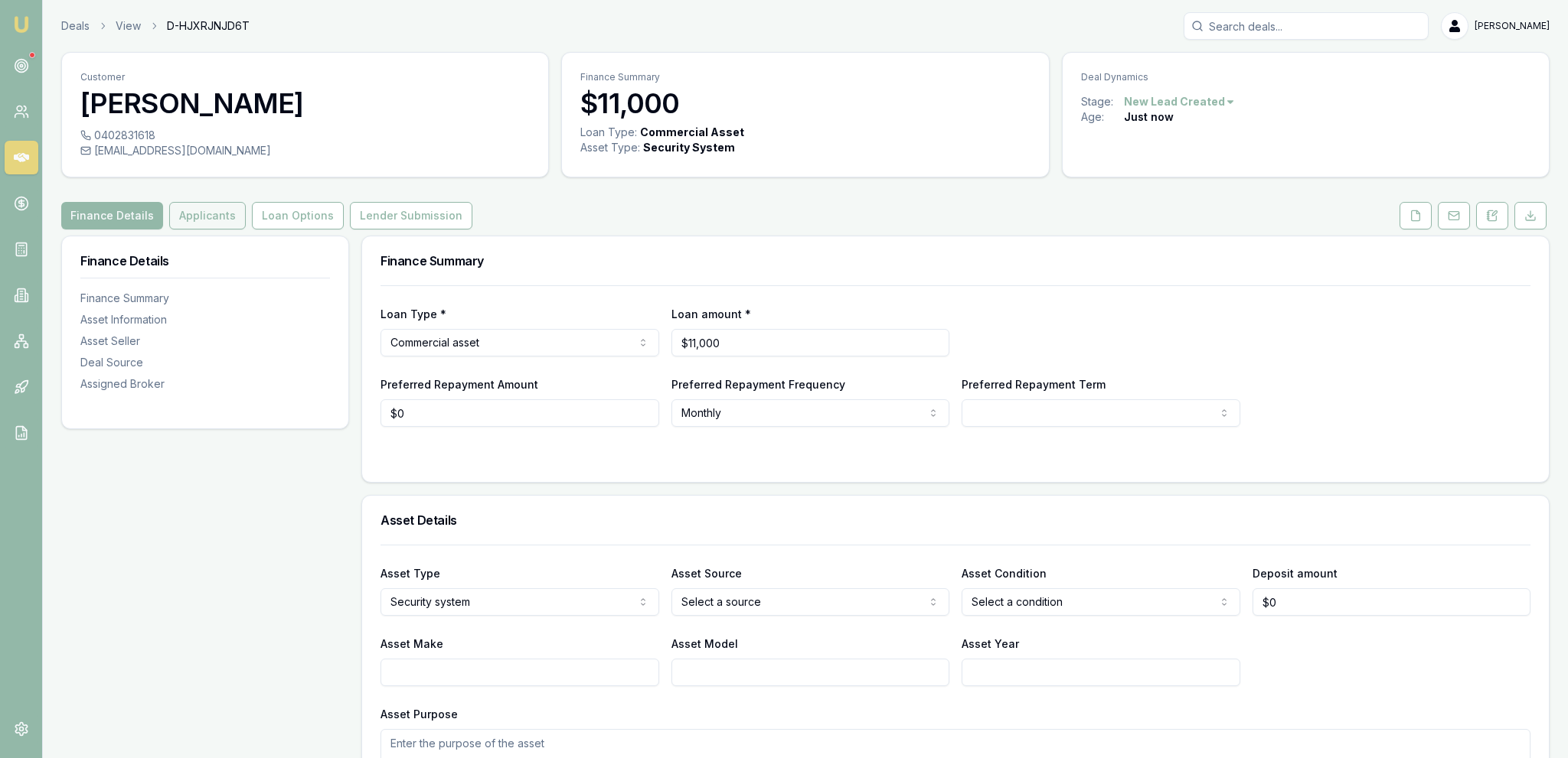
click at [223, 216] on button "Applicants" at bounding box center [207, 215] width 77 height 27
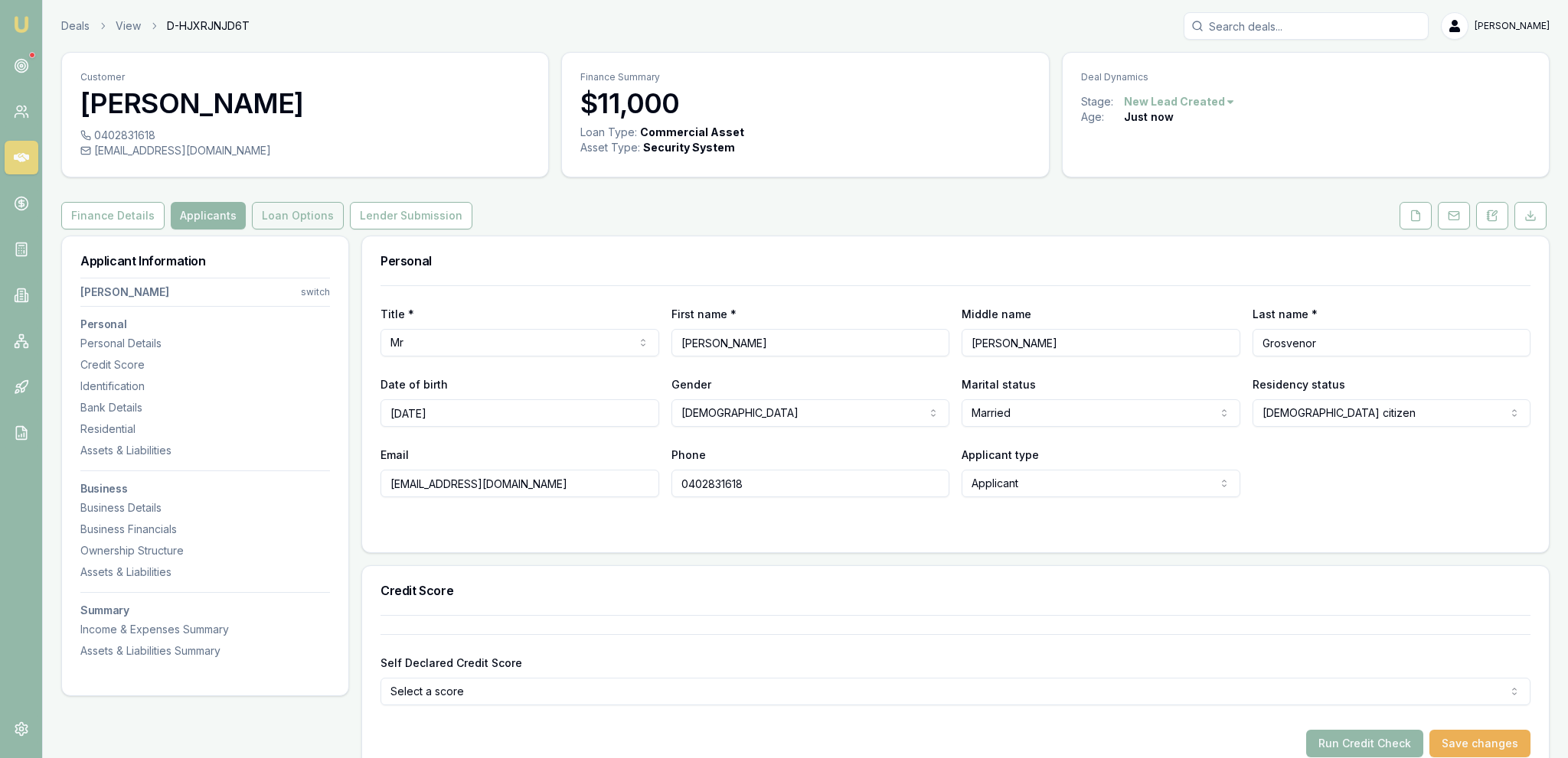
click at [281, 215] on button "Loan Options" at bounding box center [298, 215] width 92 height 27
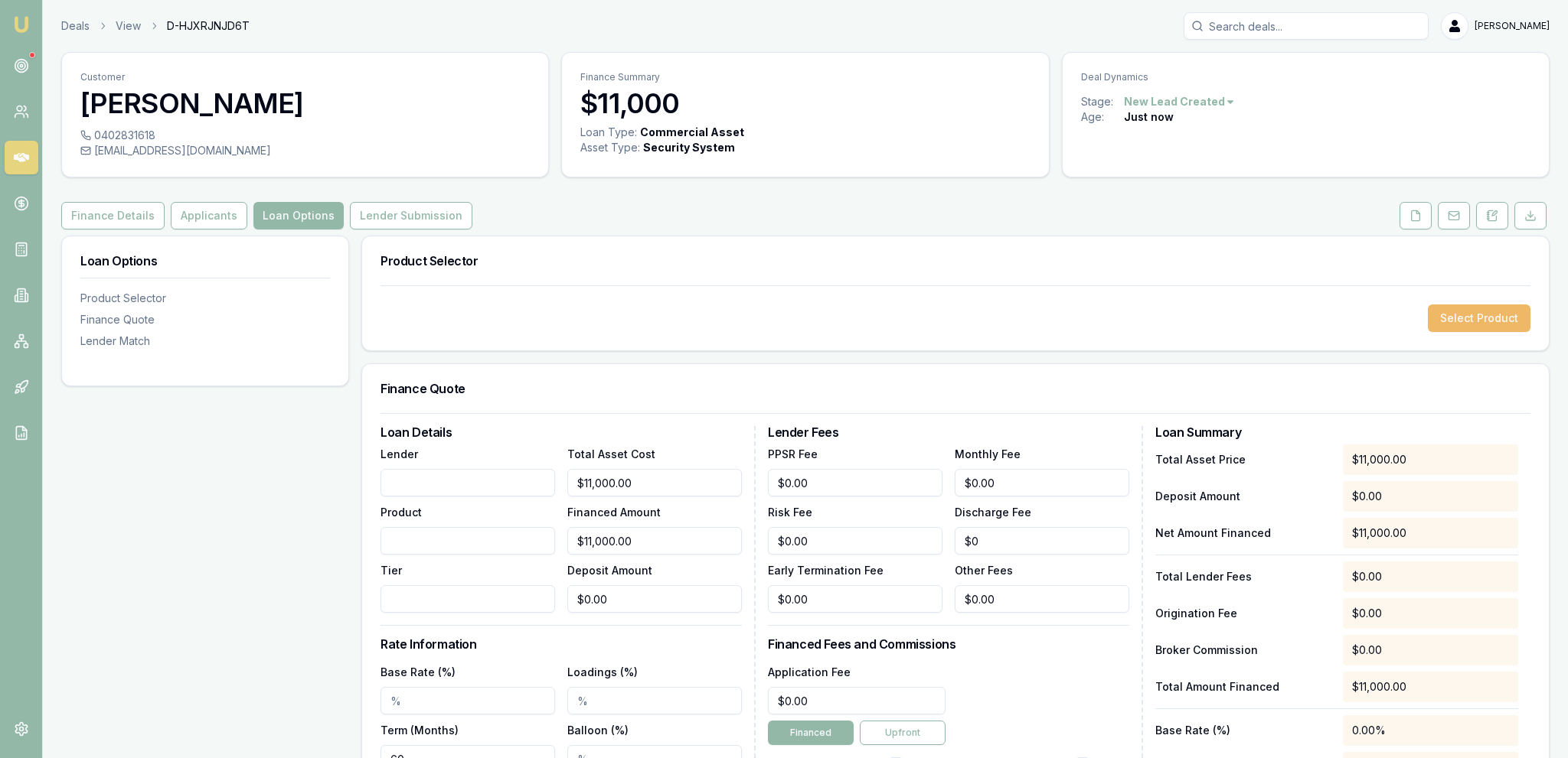
click at [1485, 321] on button "Select Product" at bounding box center [1479, 318] width 103 height 27
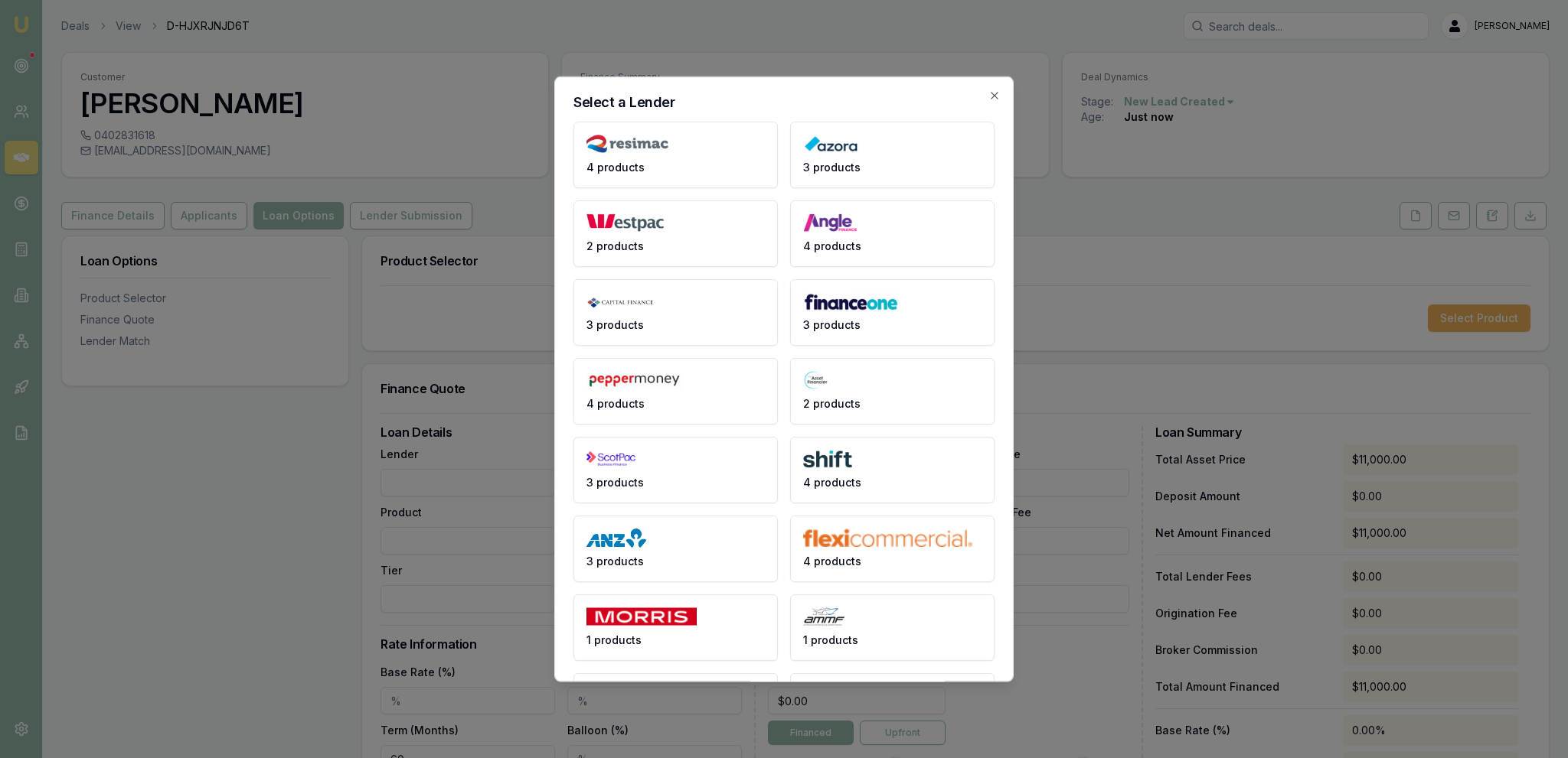
drag, startPoint x: 361, startPoint y: 520, endPoint x: 370, endPoint y: 515, distance: 10.3
click at [365, 523] on body "Emu Broker Deals View D-HJXRJNJD6T Jackson Fanfulla Toggle Menu Customer Todd G…" at bounding box center [784, 379] width 1568 height 758
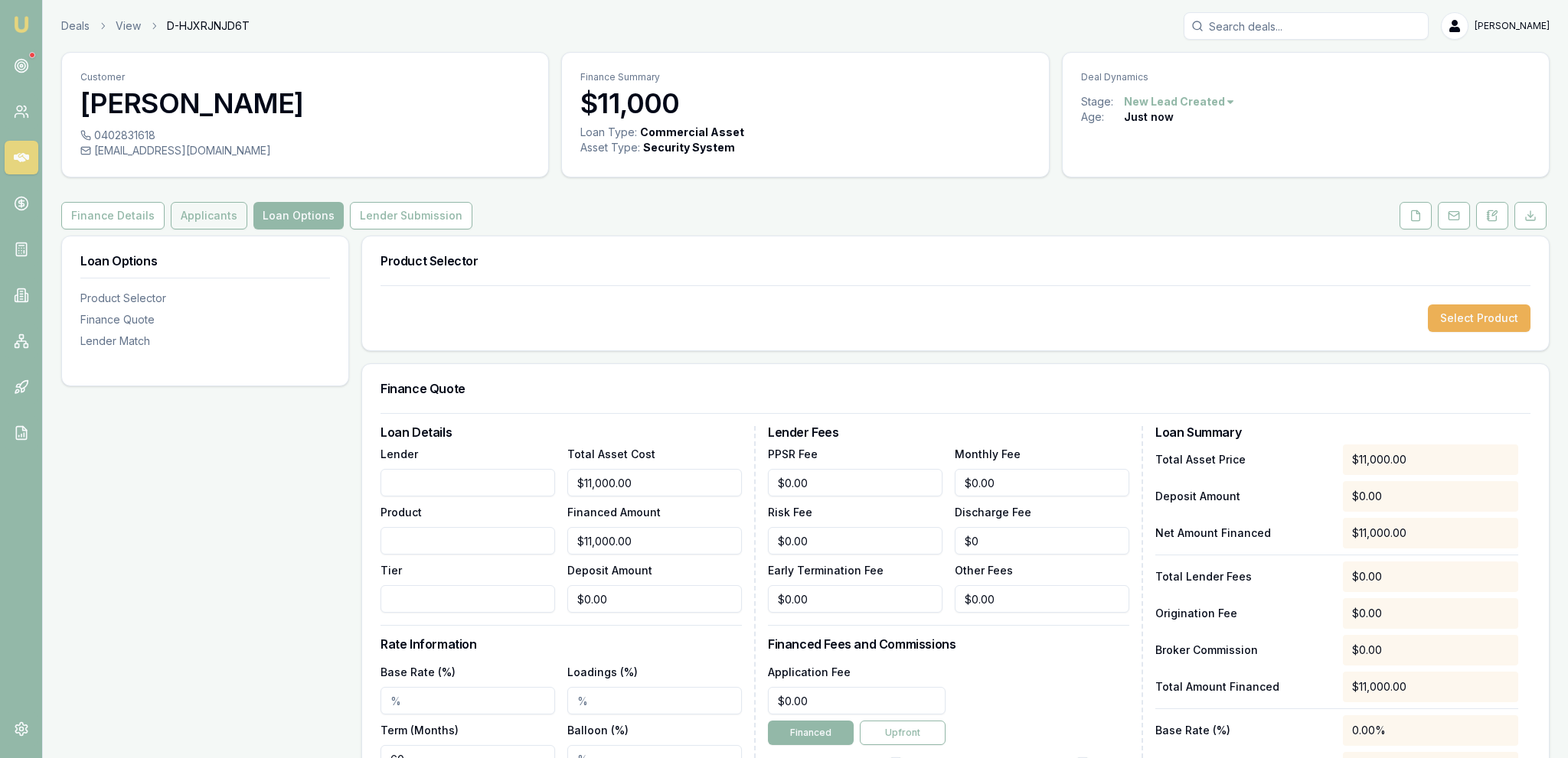
click at [184, 225] on button "Applicants" at bounding box center [208, 215] width 77 height 27
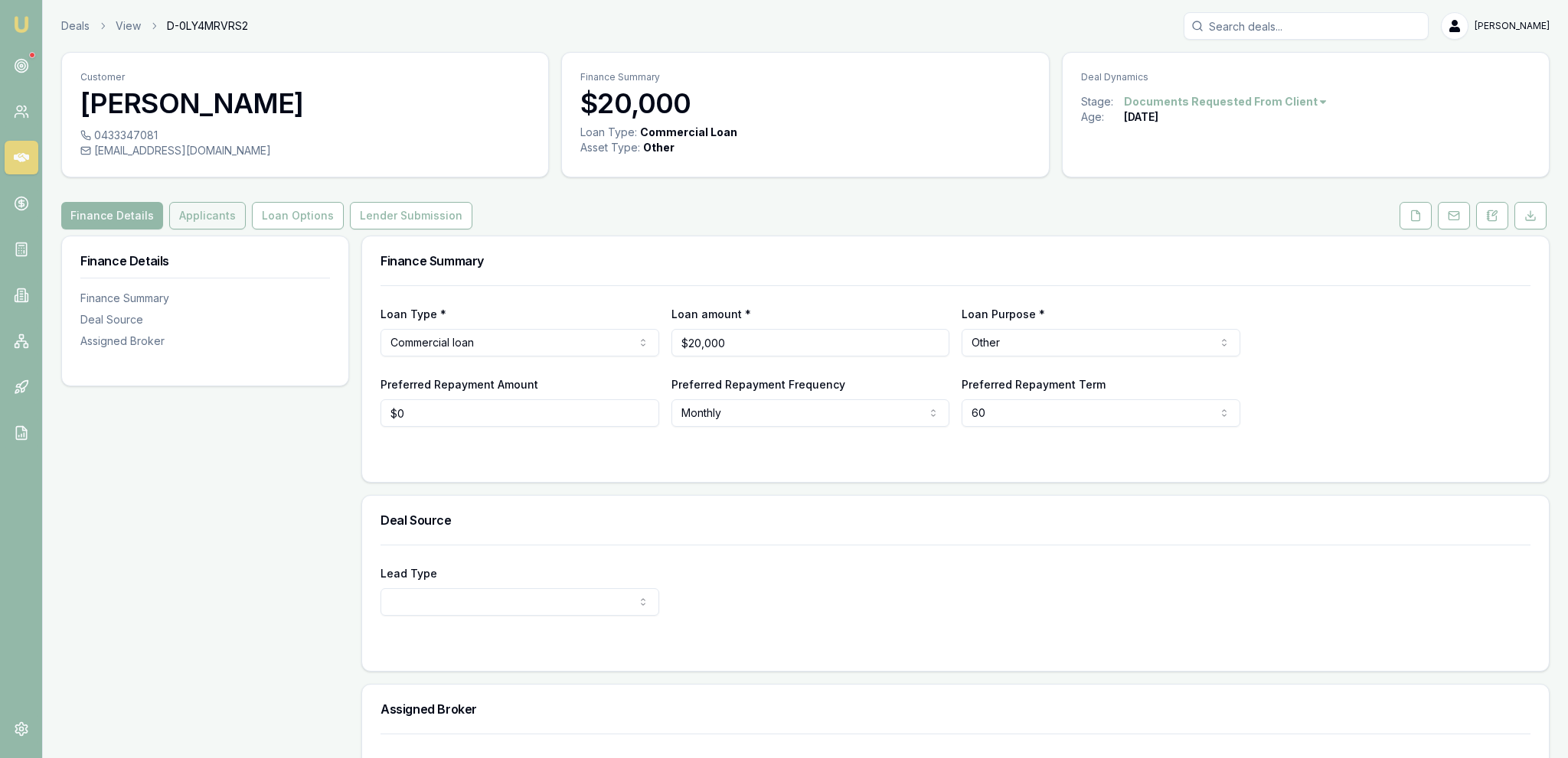
click at [212, 221] on button "Applicants" at bounding box center [207, 215] width 77 height 27
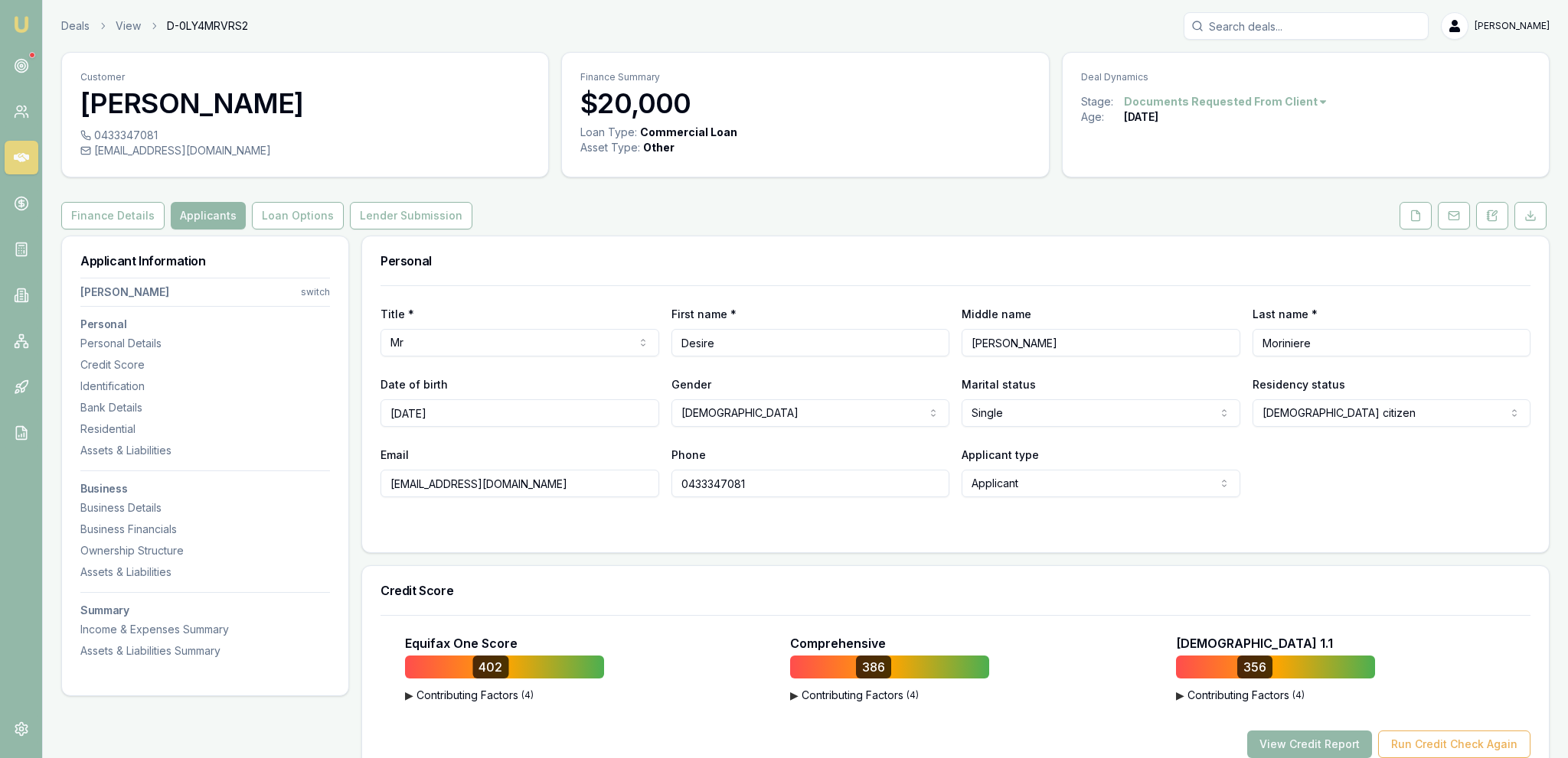
click at [855, 73] on p "Finance Summary" at bounding box center [805, 77] width 450 height 12
drag, startPoint x: 930, startPoint y: 157, endPoint x: 927, endPoint y: 175, distance: 18.2
click at [930, 163] on div "Loan Type: Commercial Loan Asset Type : Other" at bounding box center [805, 149] width 486 height 49
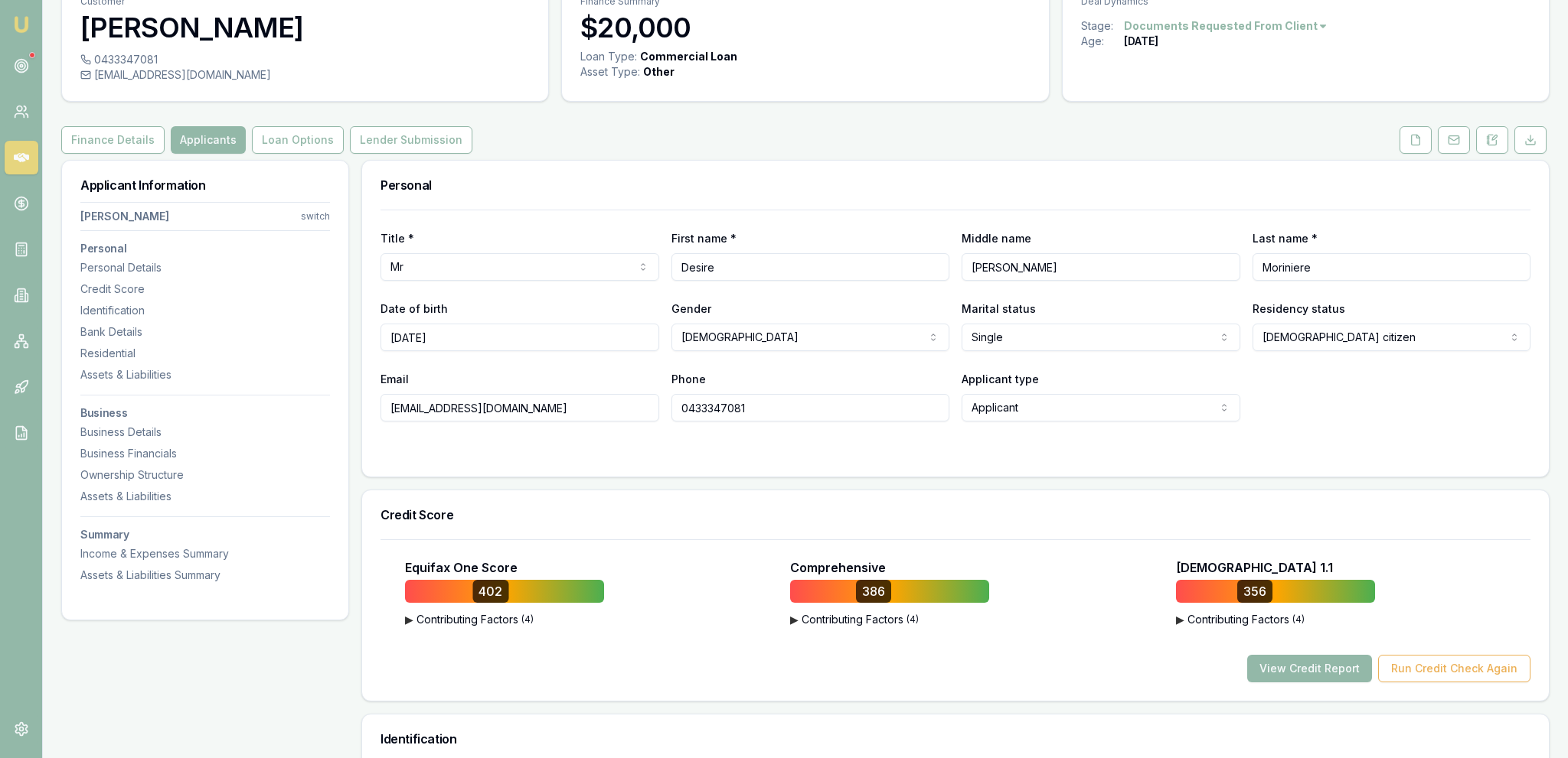
scroll to position [81, 0]
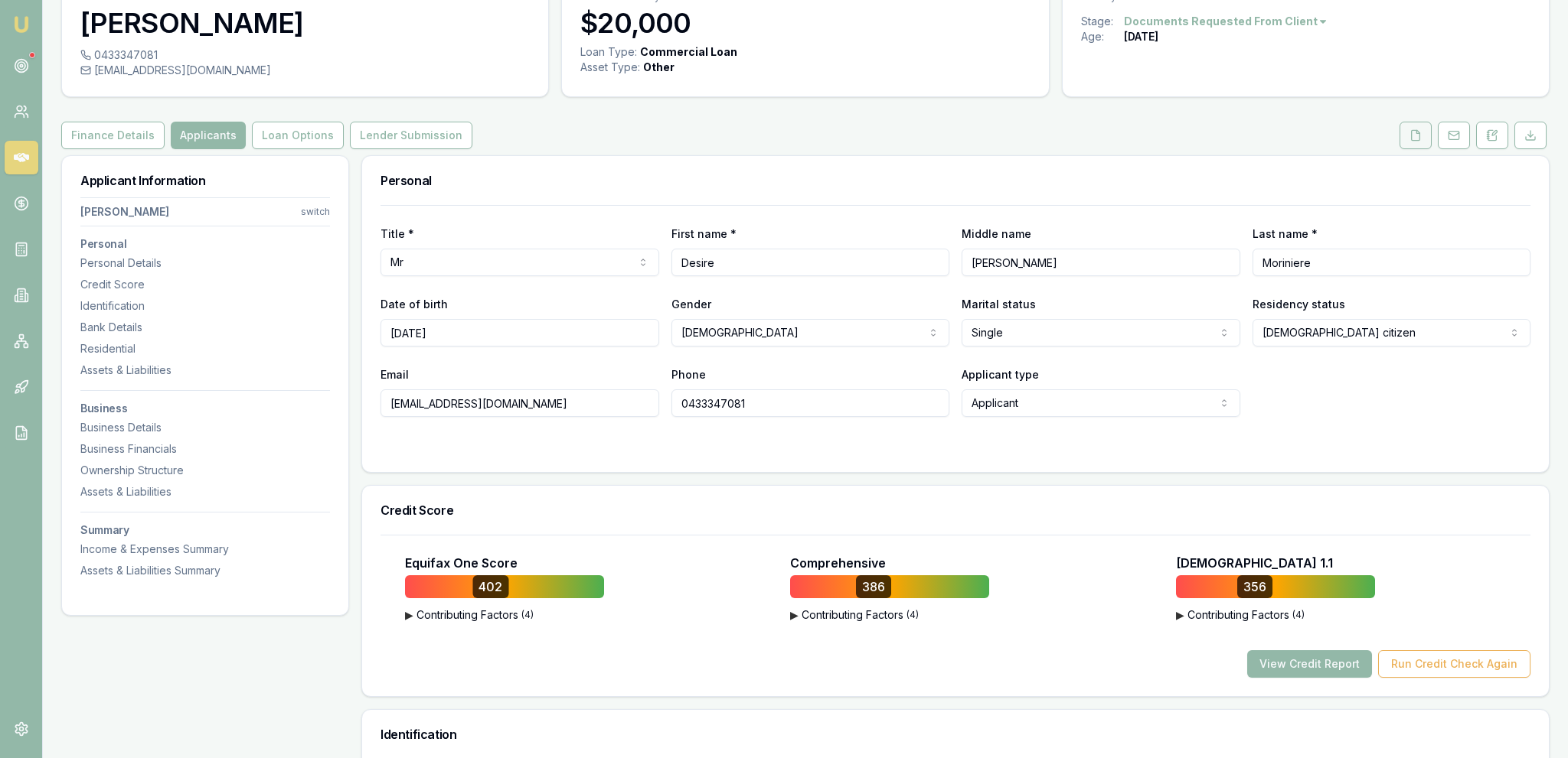
click at [1408, 132] on button at bounding box center [1415, 135] width 32 height 27
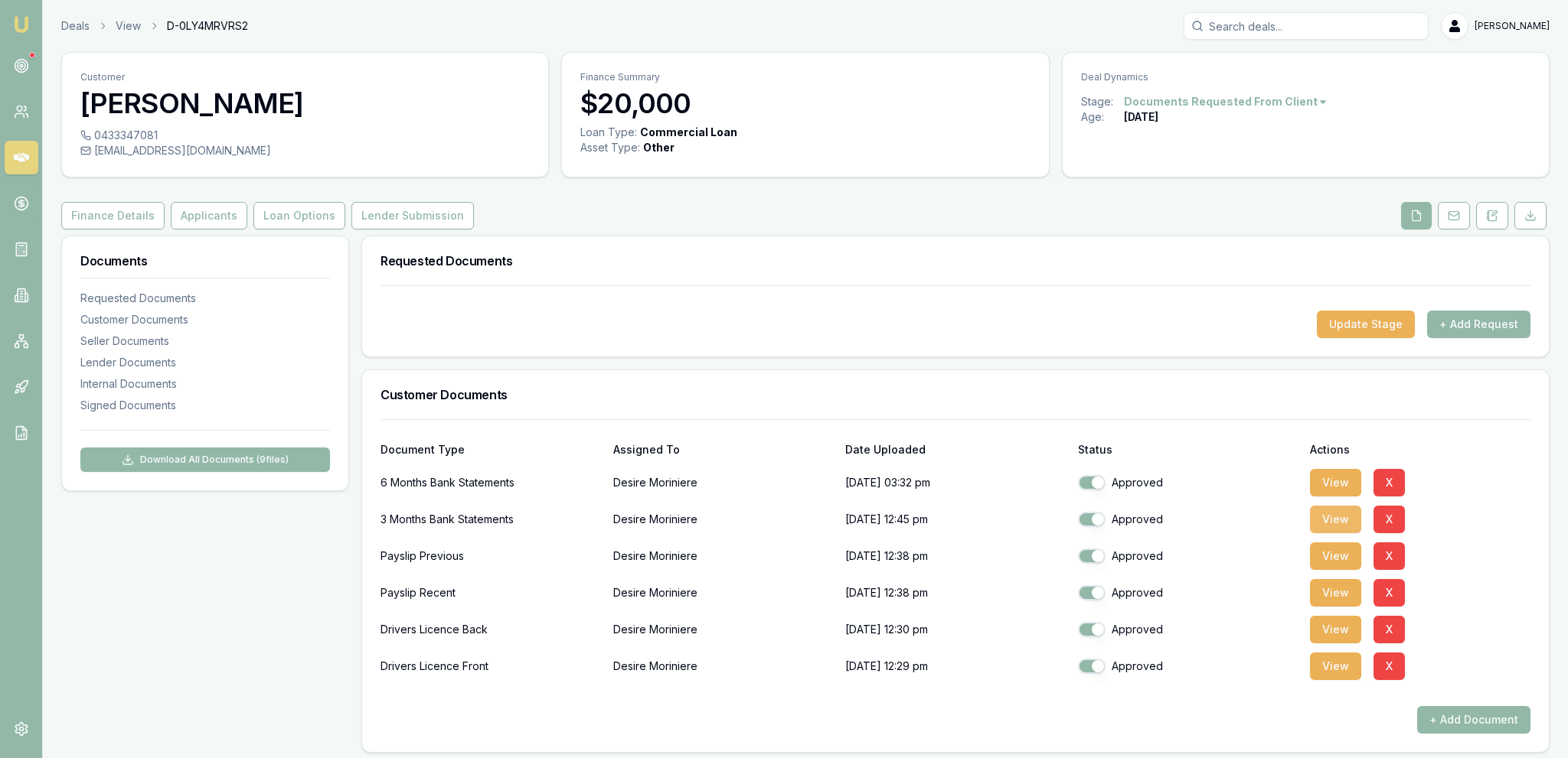
click at [1324, 519] on button "View" at bounding box center [1336, 519] width 51 height 27
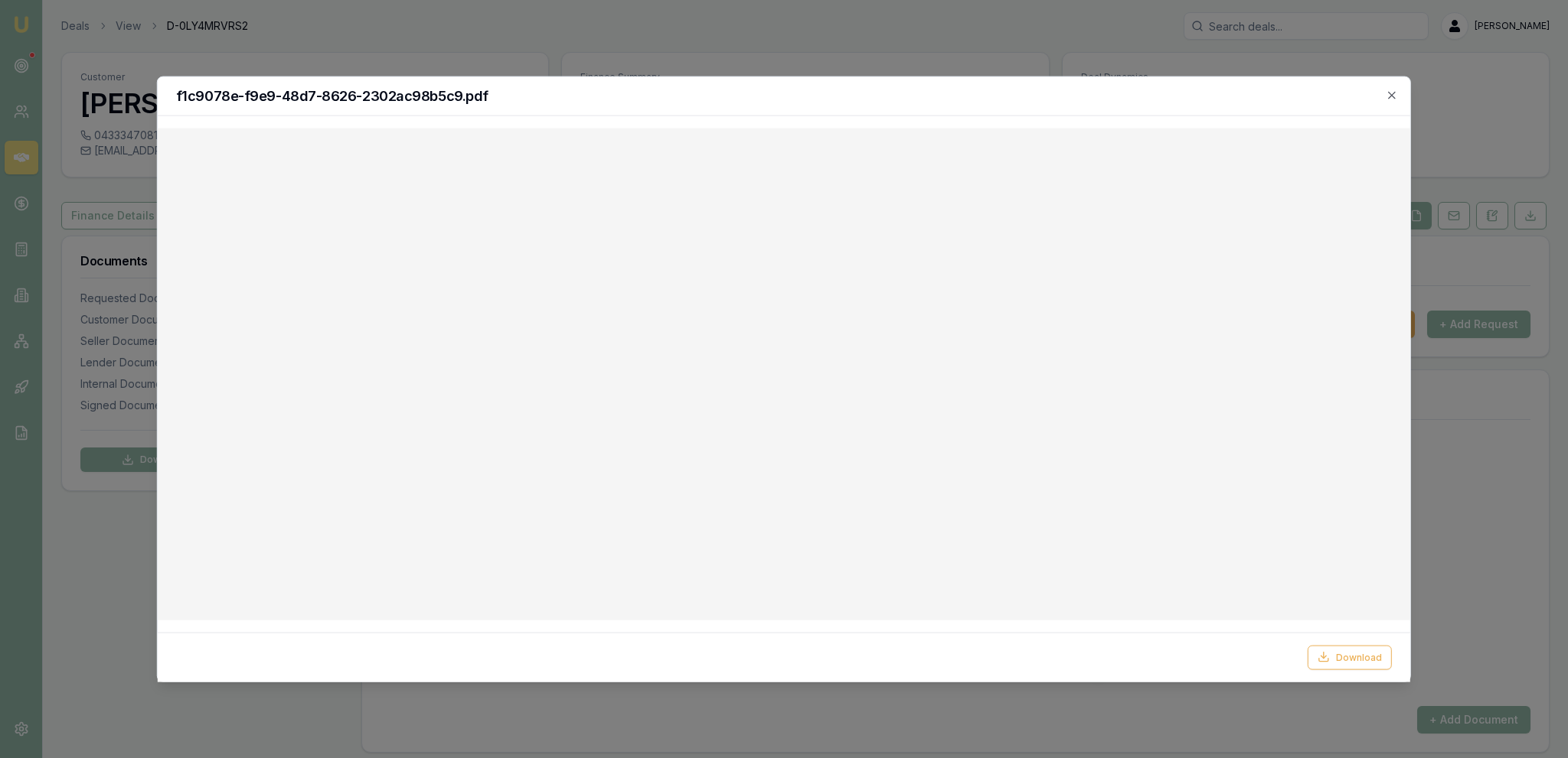
click at [506, 26] on div at bounding box center [784, 379] width 1568 height 758
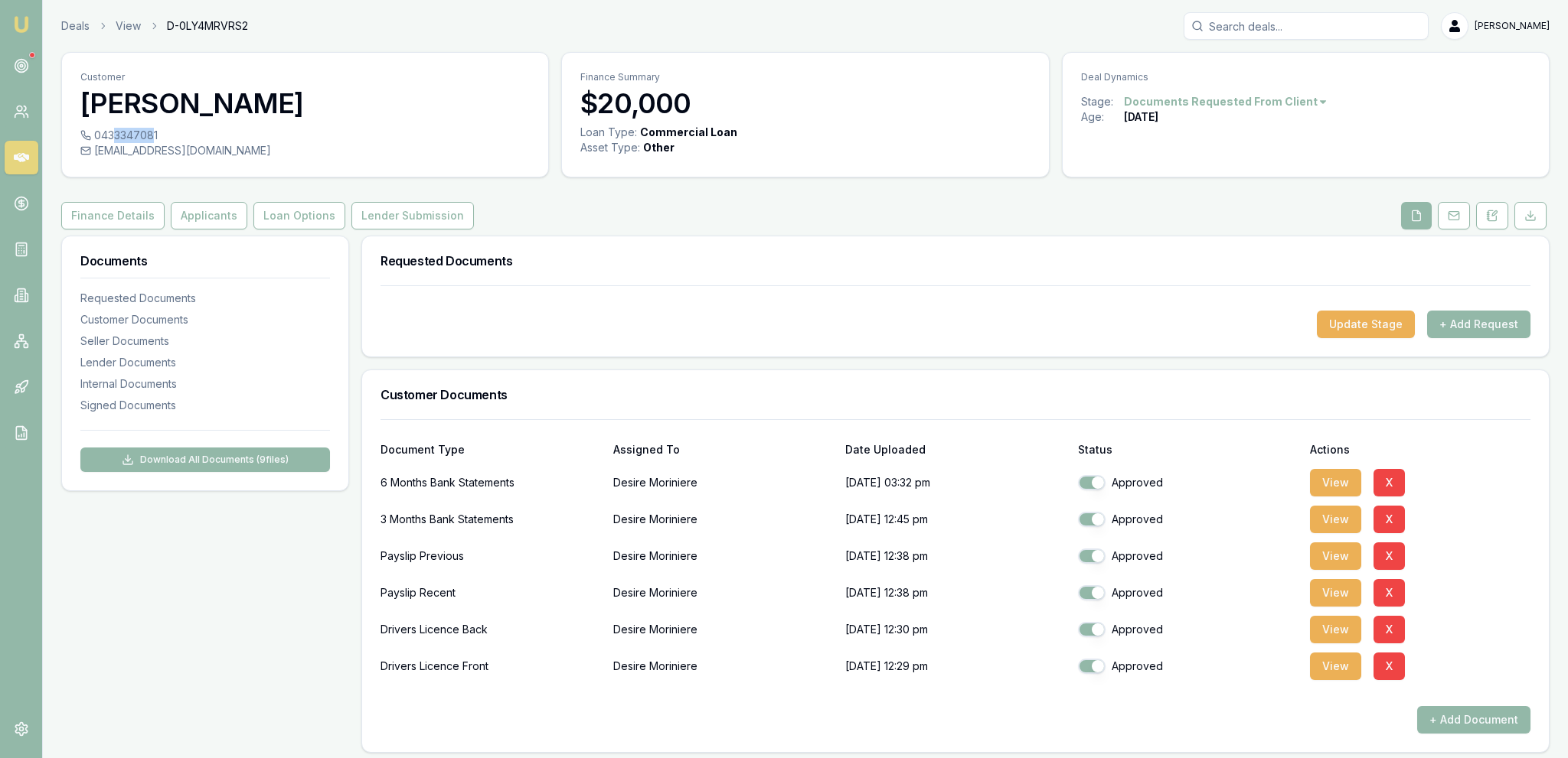
drag, startPoint x: 152, startPoint y: 133, endPoint x: 114, endPoint y: 136, distance: 38.1
click at [114, 136] on div "0433347081" at bounding box center [306, 135] width 450 height 16
click at [197, 133] on div "0433347081" at bounding box center [306, 135] width 450 height 16
click at [1495, 324] on button "+ Add Request" at bounding box center [1478, 323] width 103 height 27
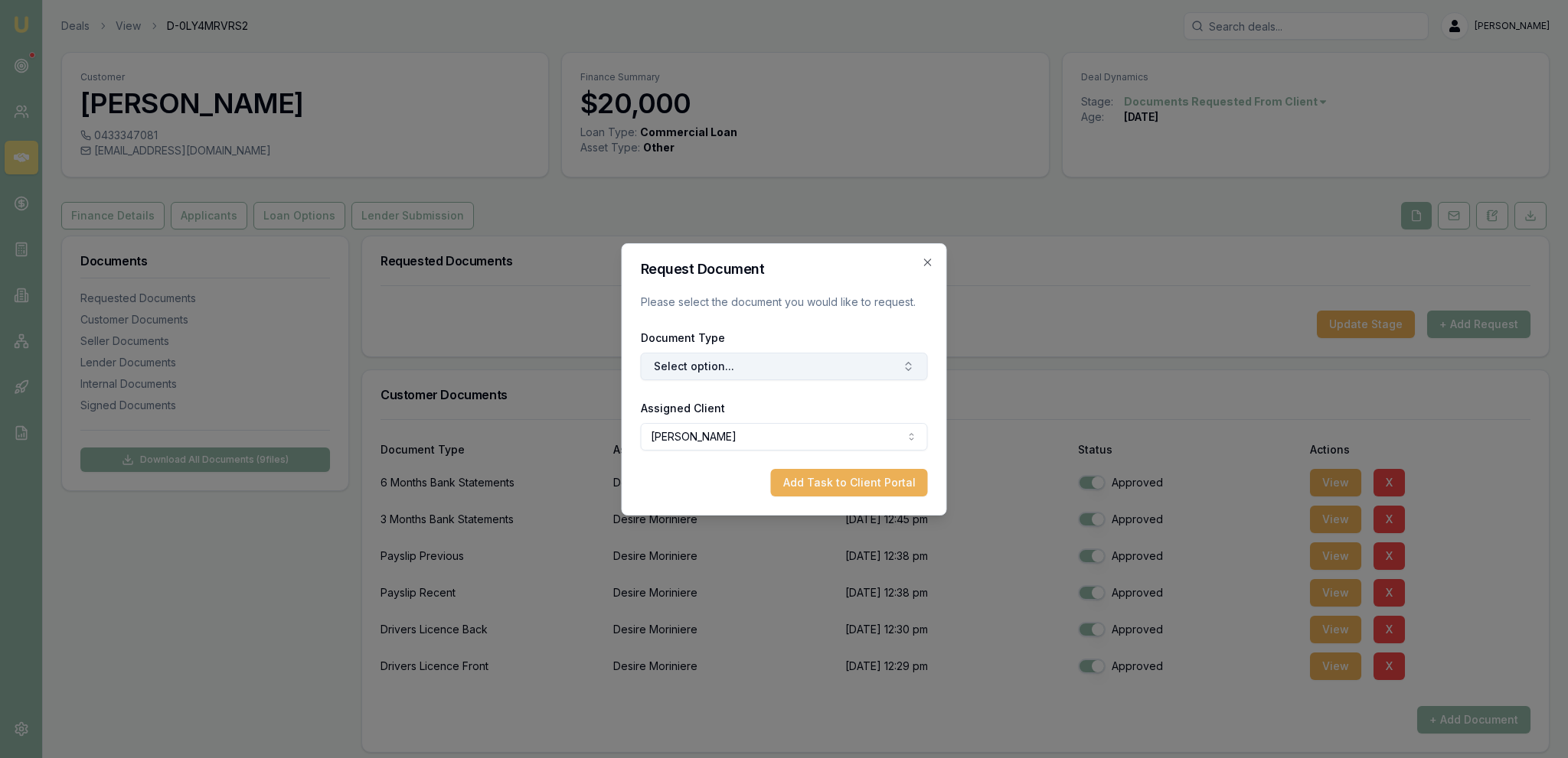
click at [860, 379] on form "Request Document Please select the document you would like to request. Document…" at bounding box center [784, 379] width 287 height 234
drag, startPoint x: 856, startPoint y: 372, endPoint x: 844, endPoint y: 366, distance: 13.4
click at [856, 372] on button "Select option..." at bounding box center [784, 366] width 287 height 27
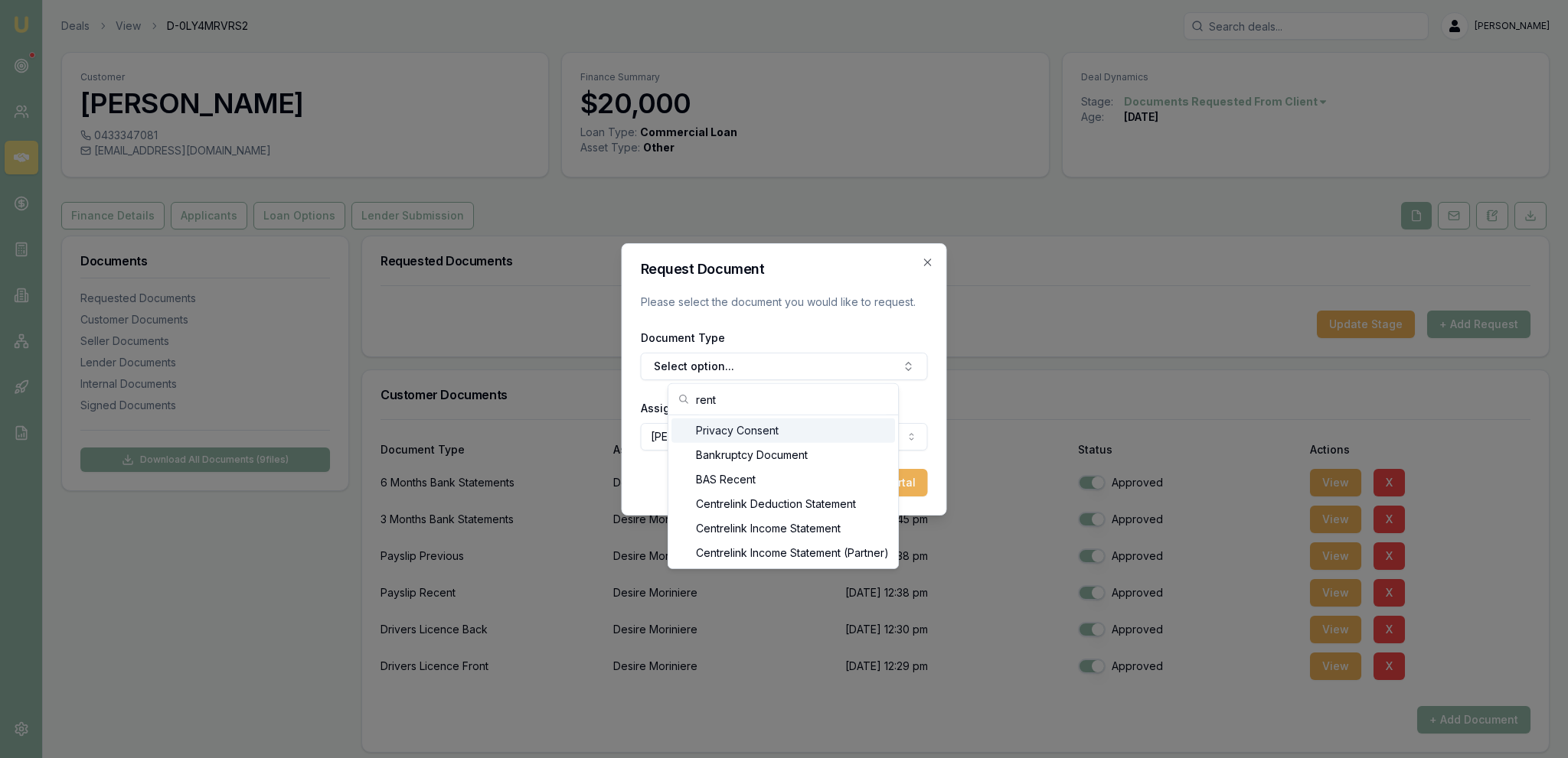
type input "rent"
click at [850, 452] on div "Lease Agreement" at bounding box center [782, 447] width 223 height 25
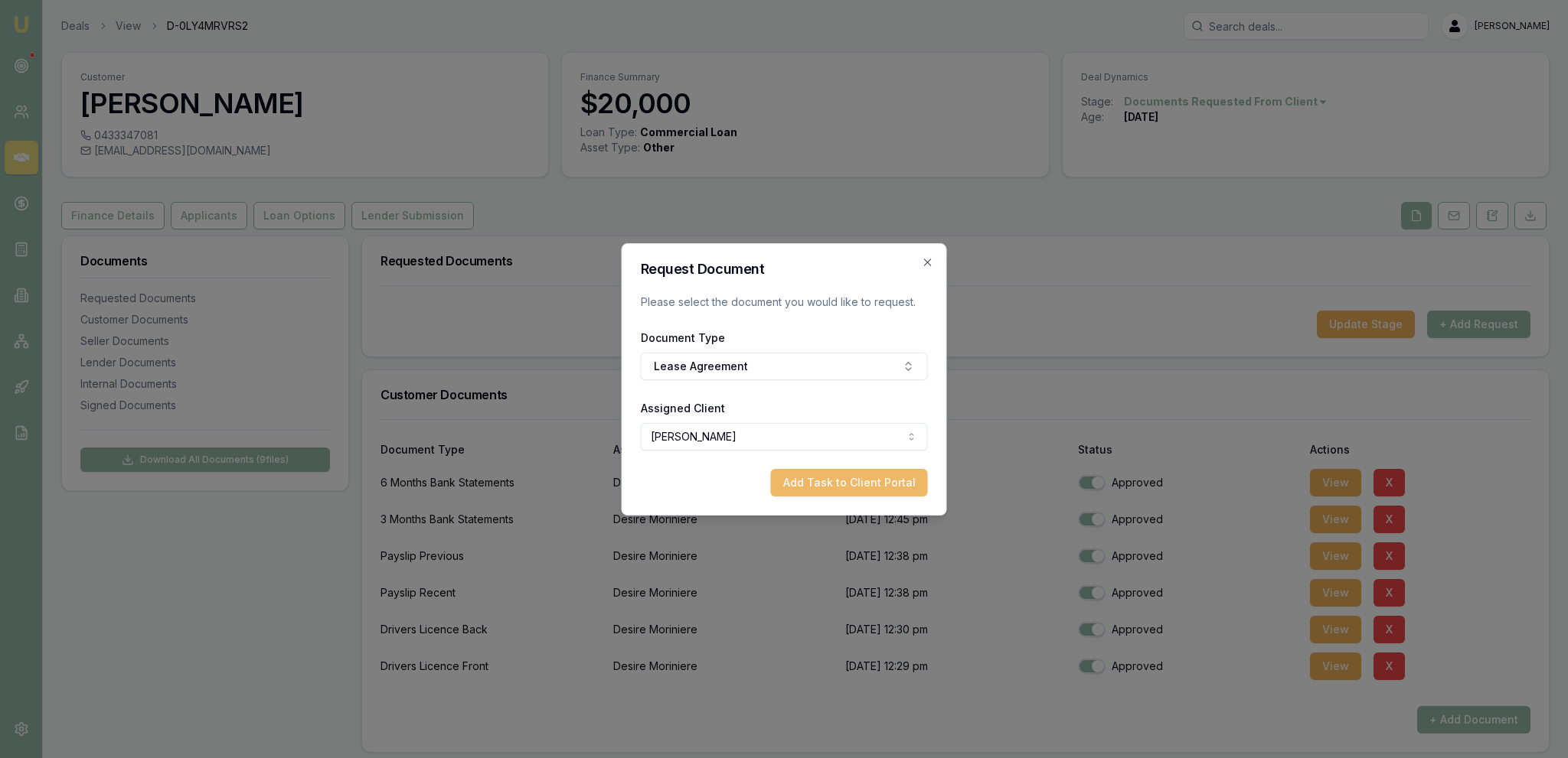
click at [872, 486] on button "Add Task to Client Portal" at bounding box center [849, 482] width 157 height 27
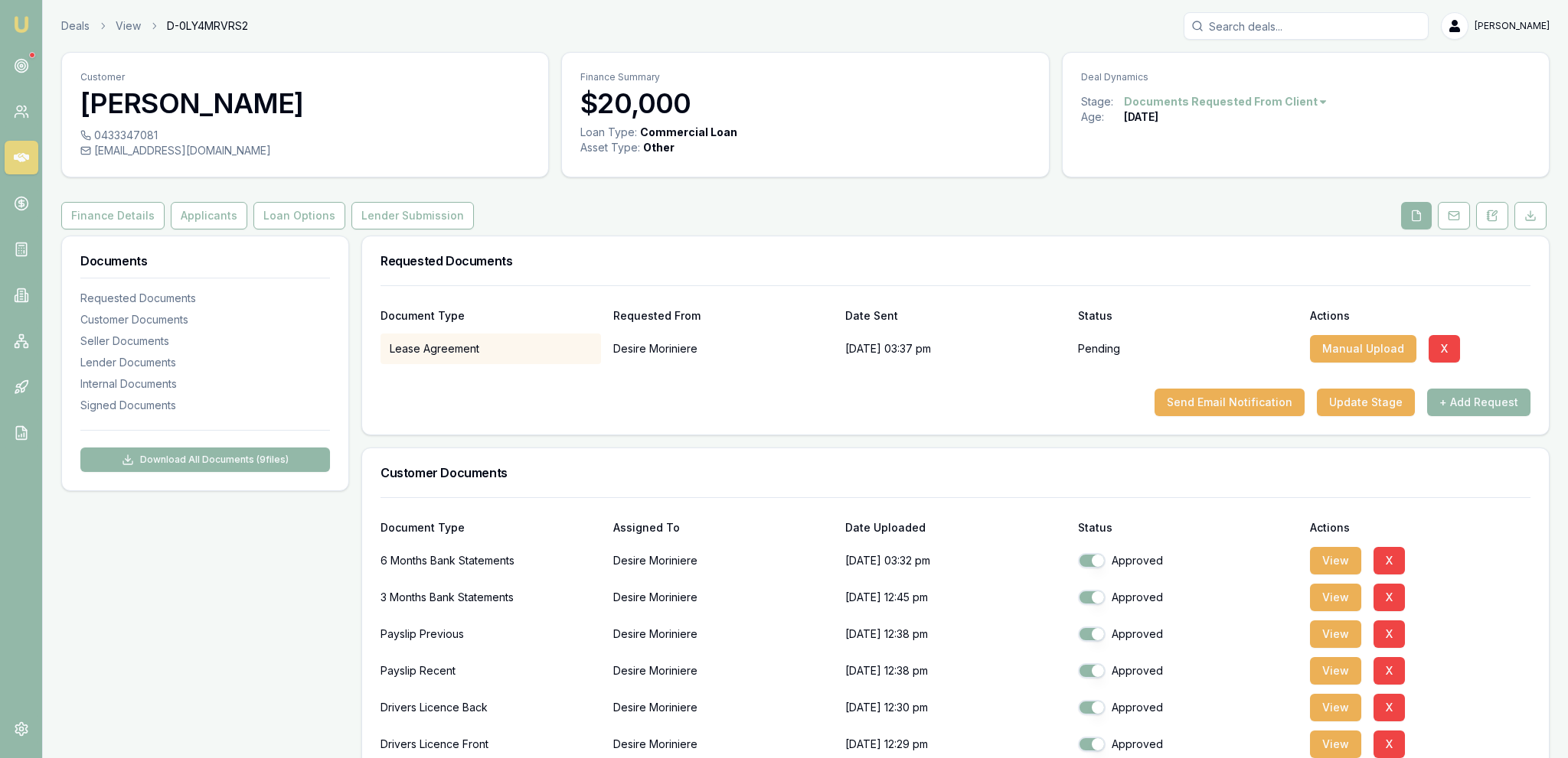
click at [1257, 408] on button "Send Email Notification" at bounding box center [1230, 402] width 150 height 27
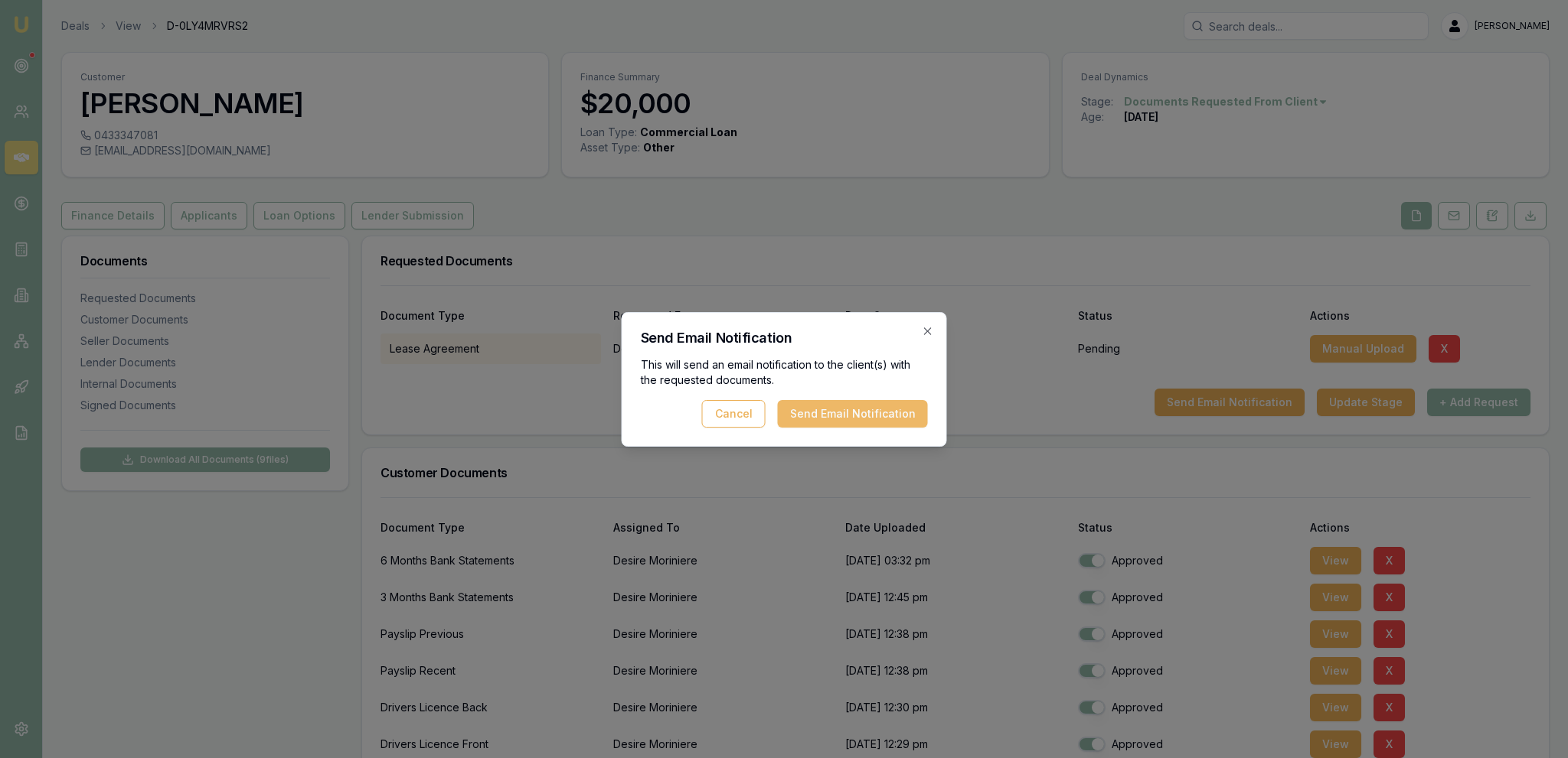
click at [855, 422] on button "Send Email Notification" at bounding box center [852, 413] width 150 height 27
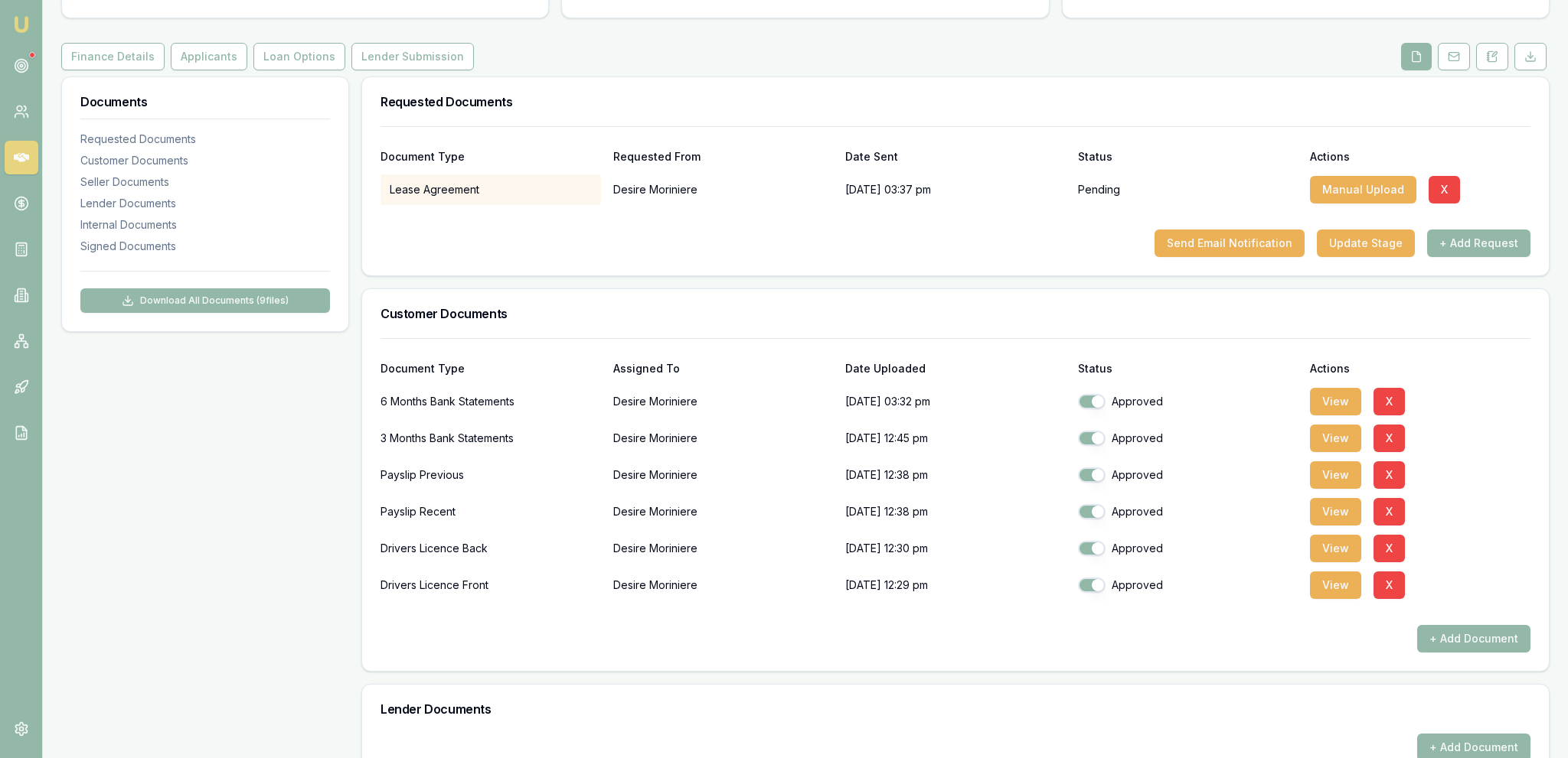
scroll to position [161, 0]
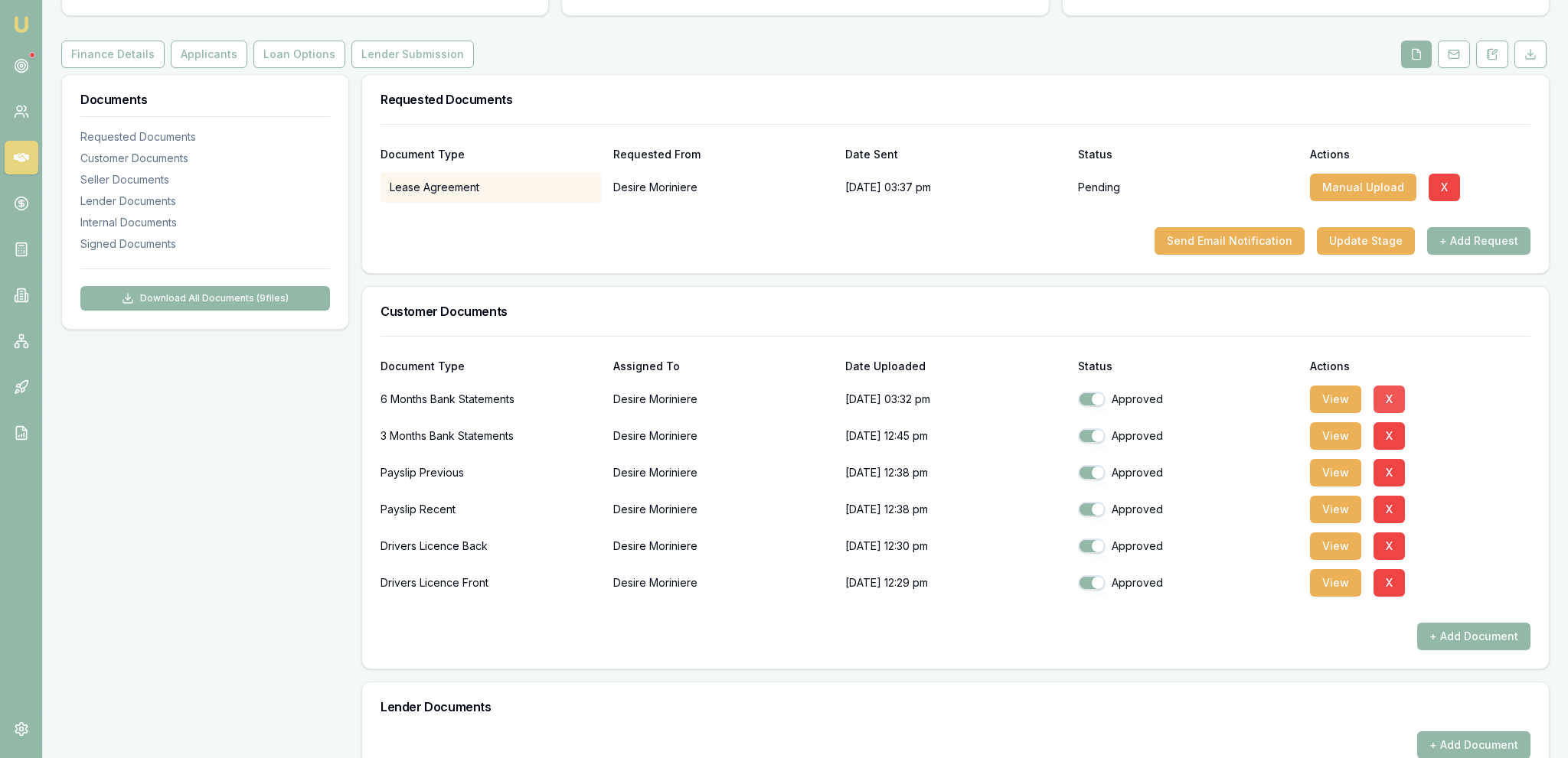
click at [1393, 399] on button "X" at bounding box center [1389, 399] width 31 height 27
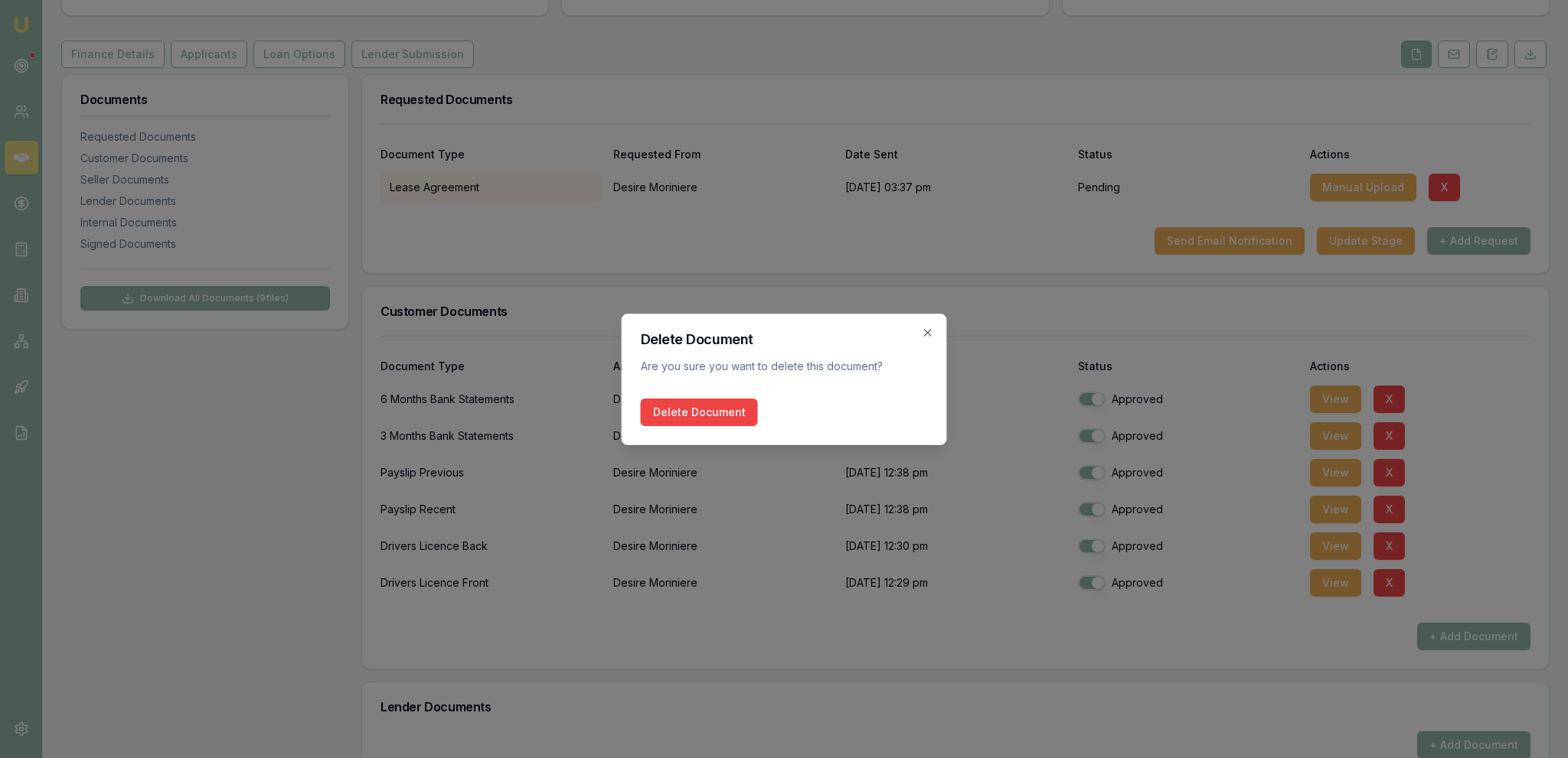
click at [777, 416] on div "Delete Document" at bounding box center [784, 412] width 287 height 27
click at [764, 415] on div "Delete Document" at bounding box center [784, 412] width 287 height 27
click at [927, 335] on icon "button" at bounding box center [927, 332] width 12 height 12
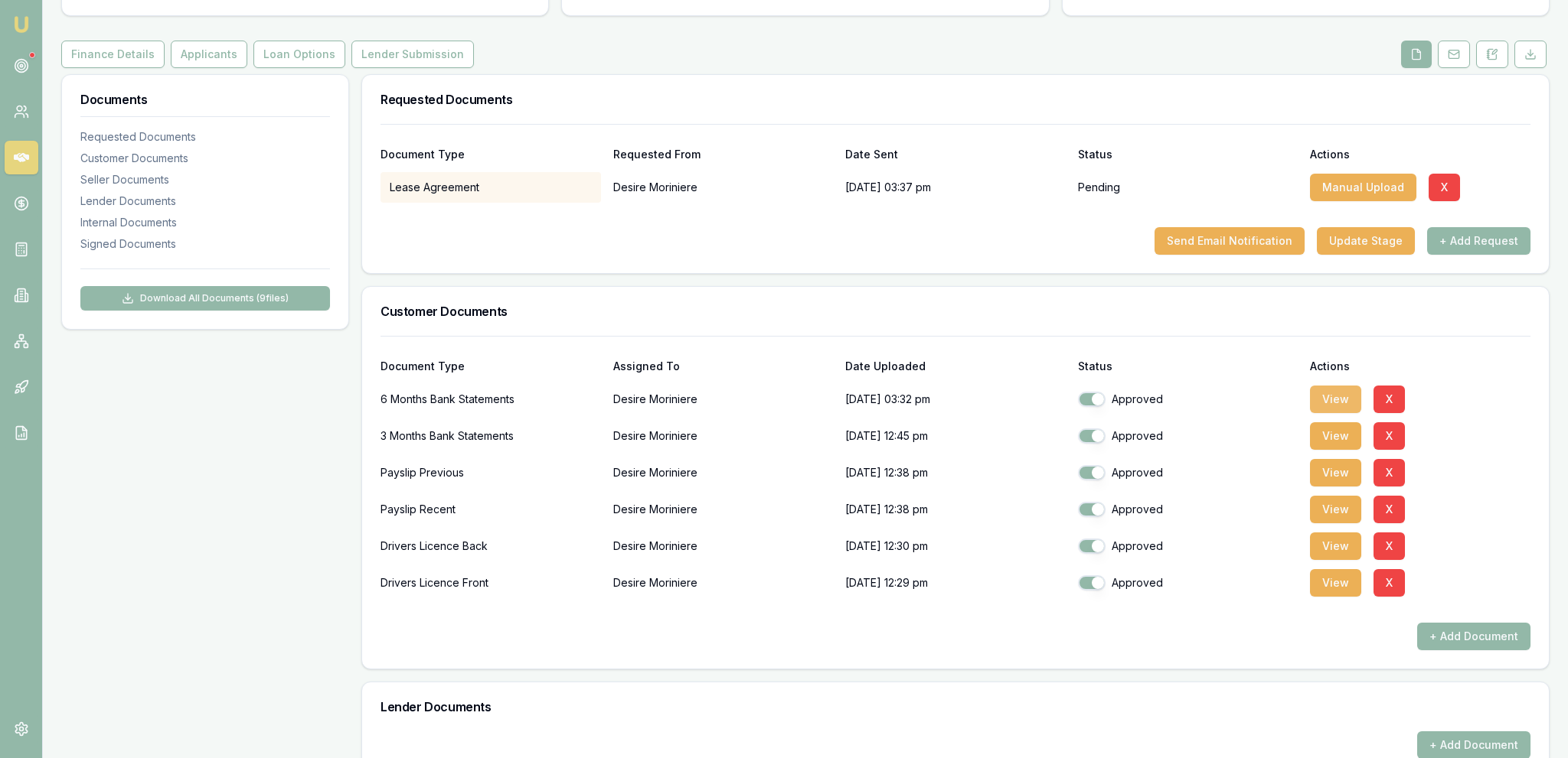
click at [1337, 395] on button "View" at bounding box center [1336, 399] width 51 height 27
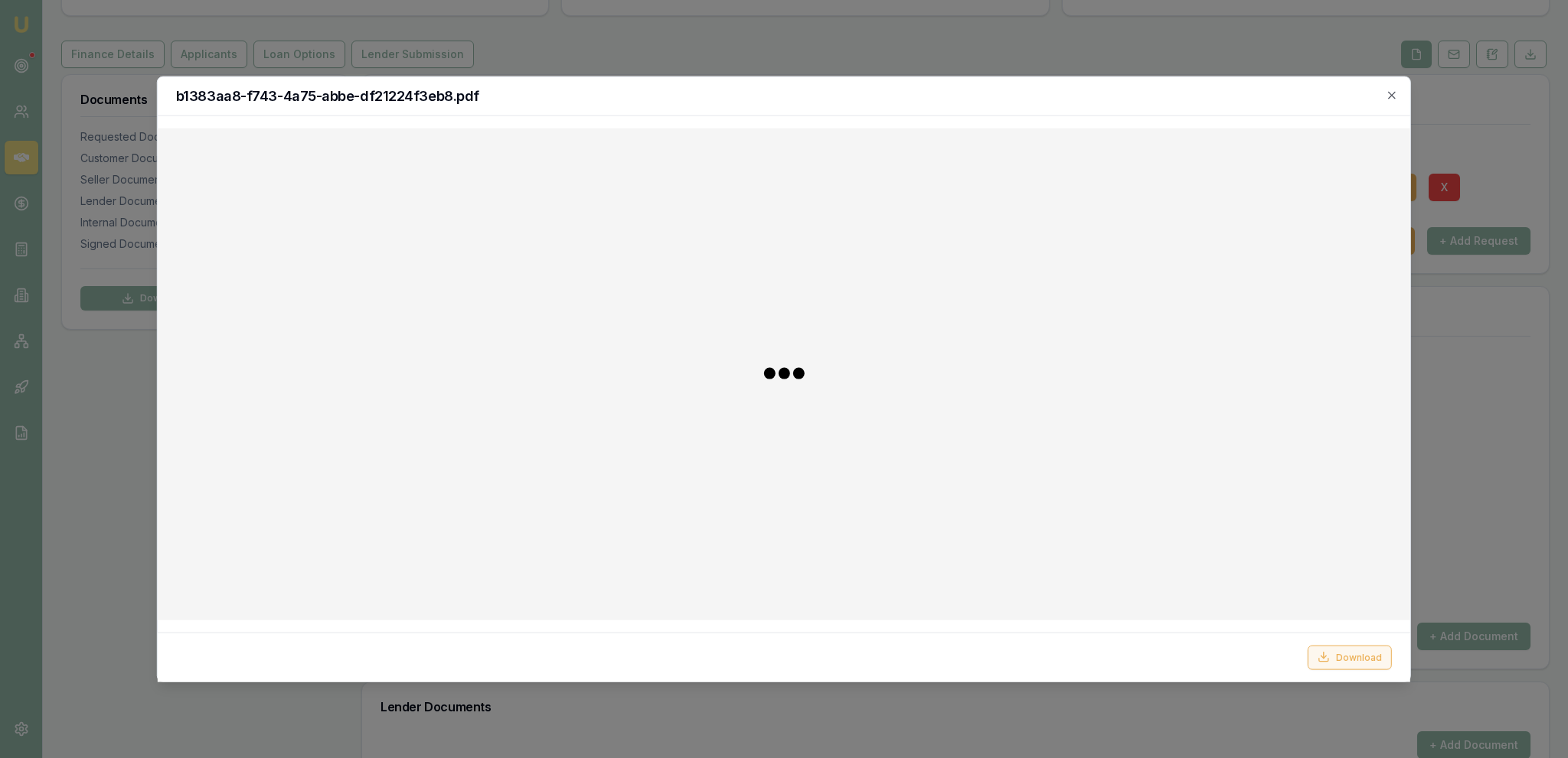
drag, startPoint x: 1339, startPoint y: 666, endPoint x: 1328, endPoint y: 659, distance: 13.0
click at [1337, 663] on button "Download" at bounding box center [1350, 658] width 84 height 25
click at [1396, 93] on icon "button" at bounding box center [1392, 95] width 12 height 12
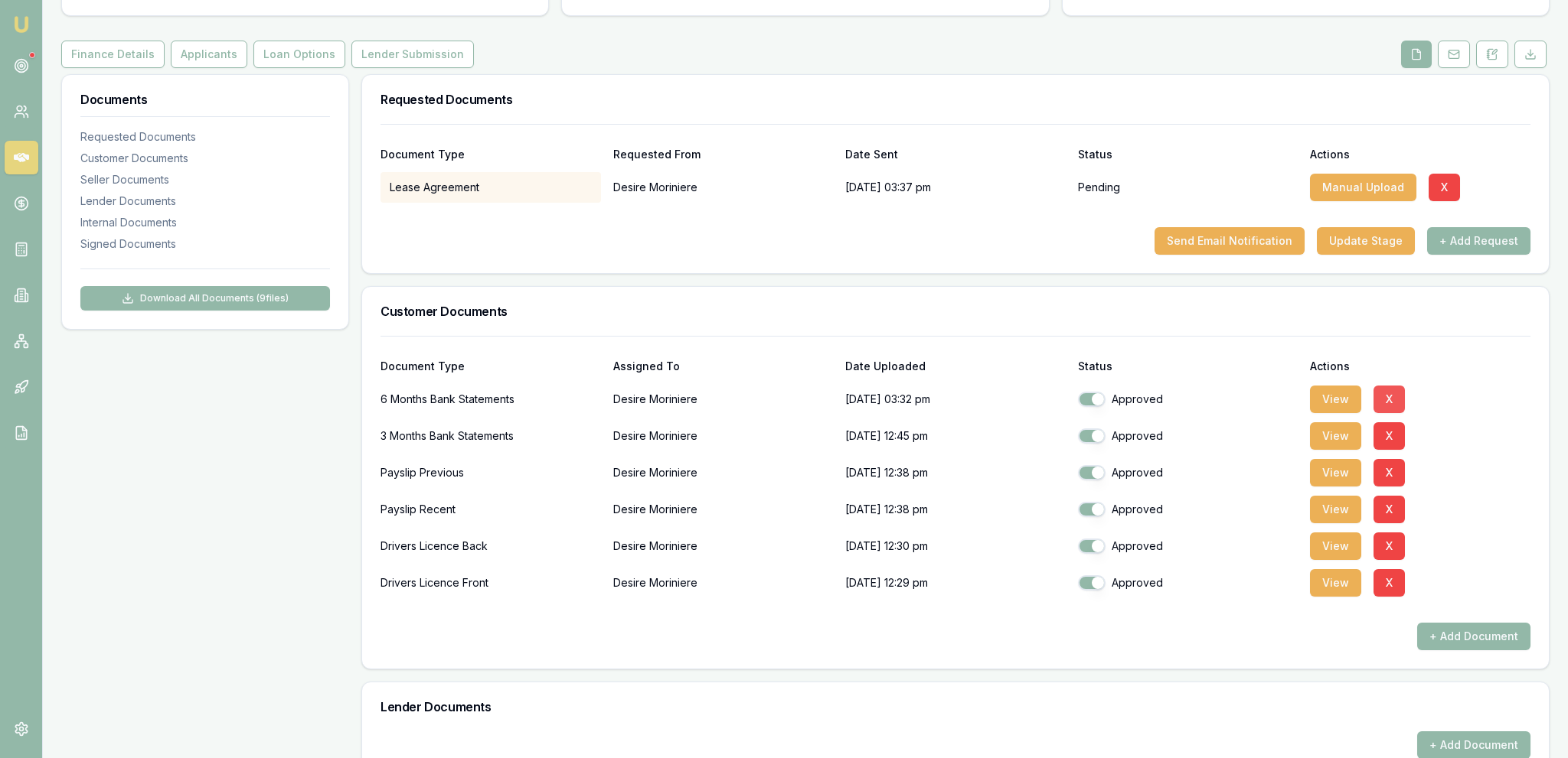
click at [1388, 393] on button "X" at bounding box center [1389, 399] width 31 height 27
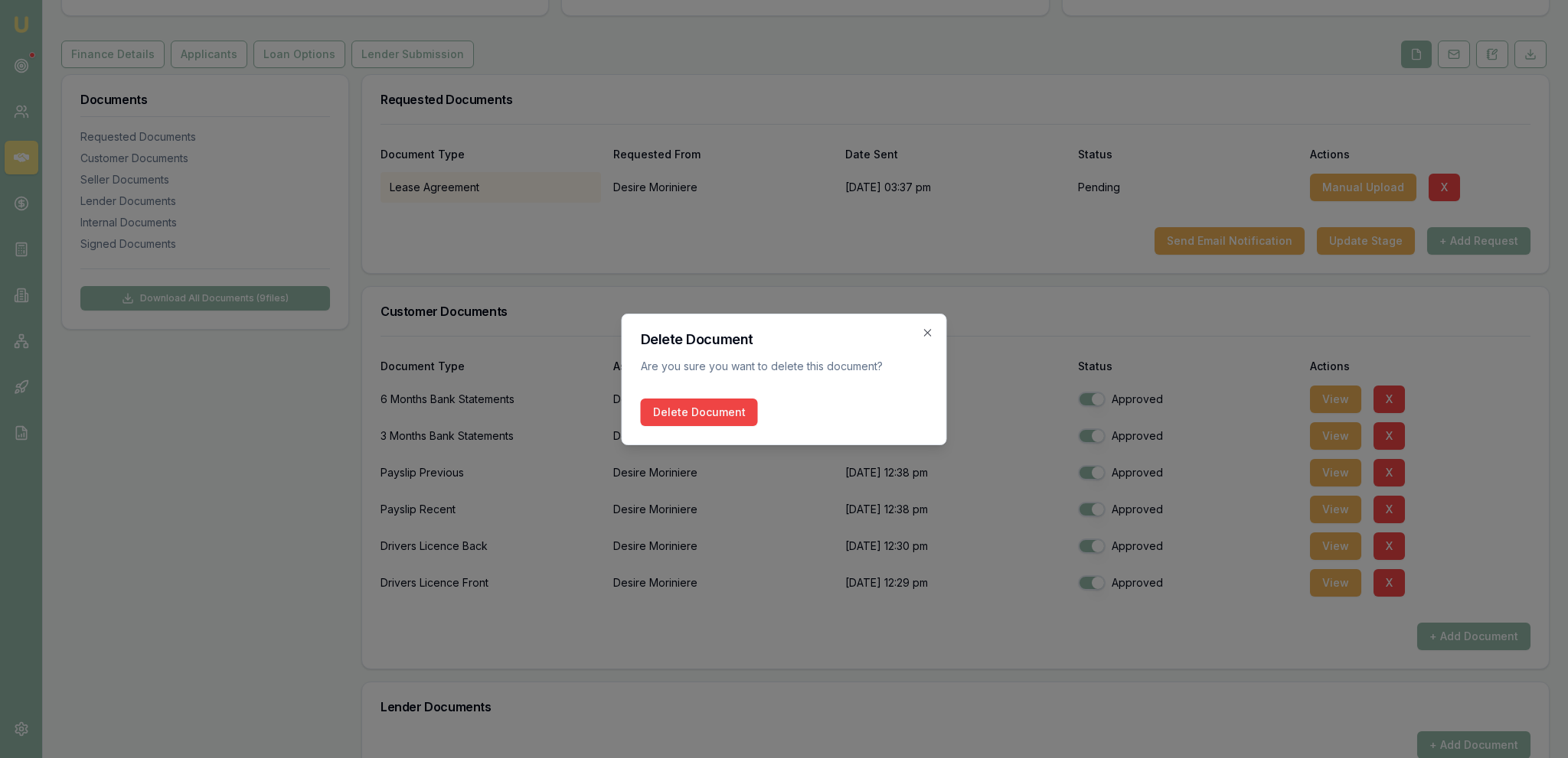
click at [684, 414] on button "Delete Document" at bounding box center [699, 412] width 117 height 27
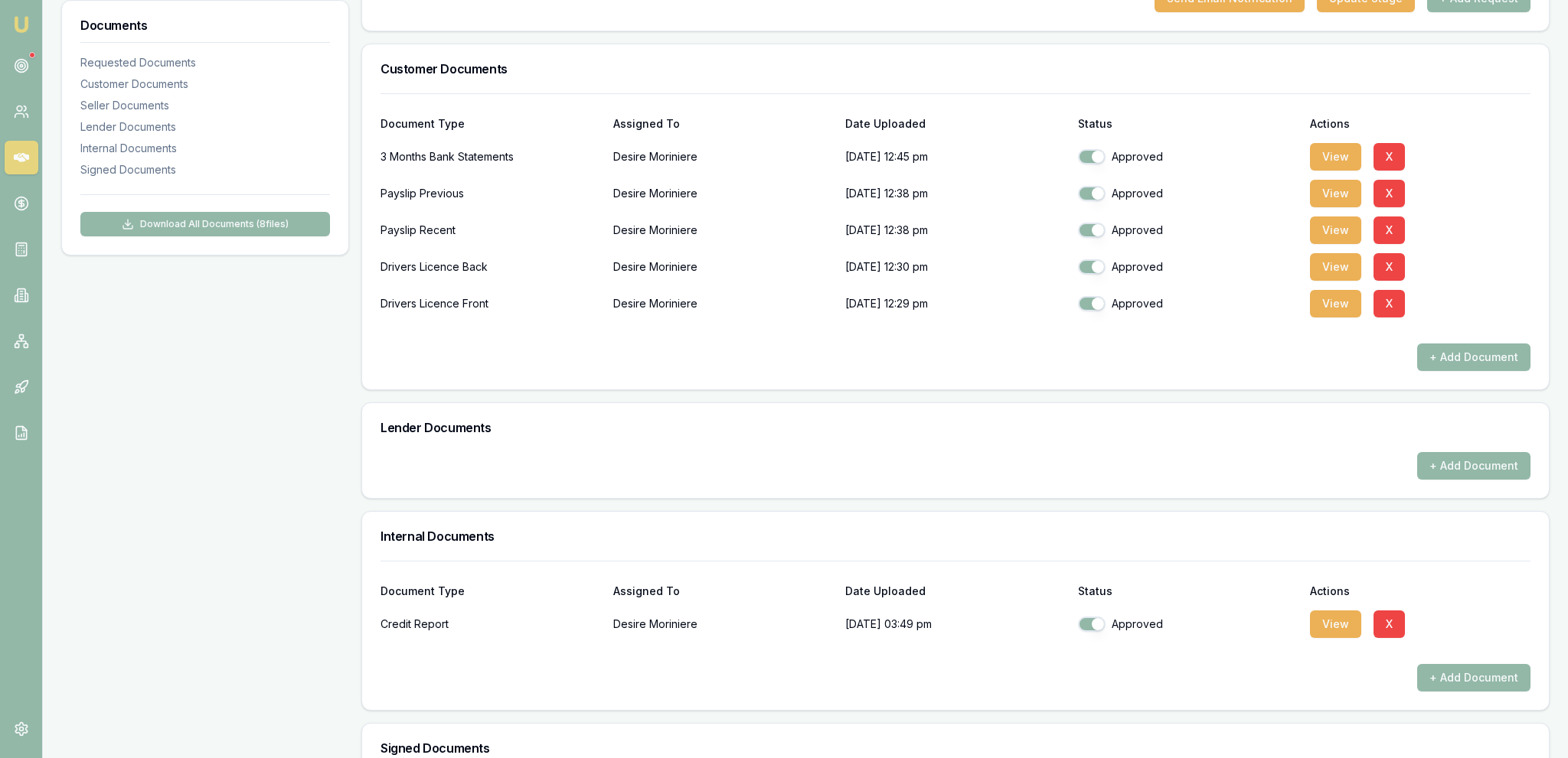
click at [205, 457] on div "Documents Requested Documents Customer Documents Seller Documents Lender Docume…" at bounding box center [205, 395] width 288 height 1128
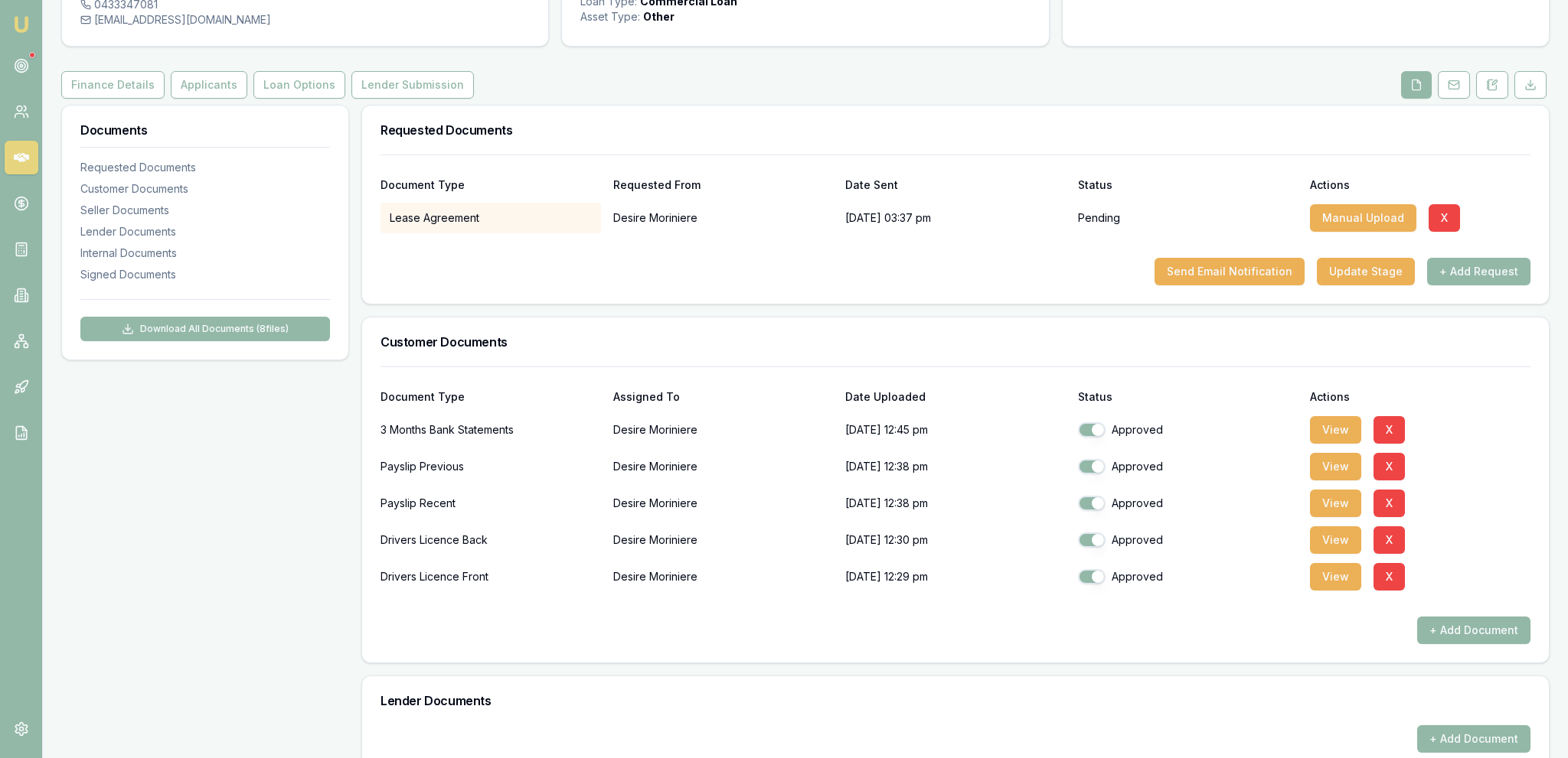
scroll to position [0, 0]
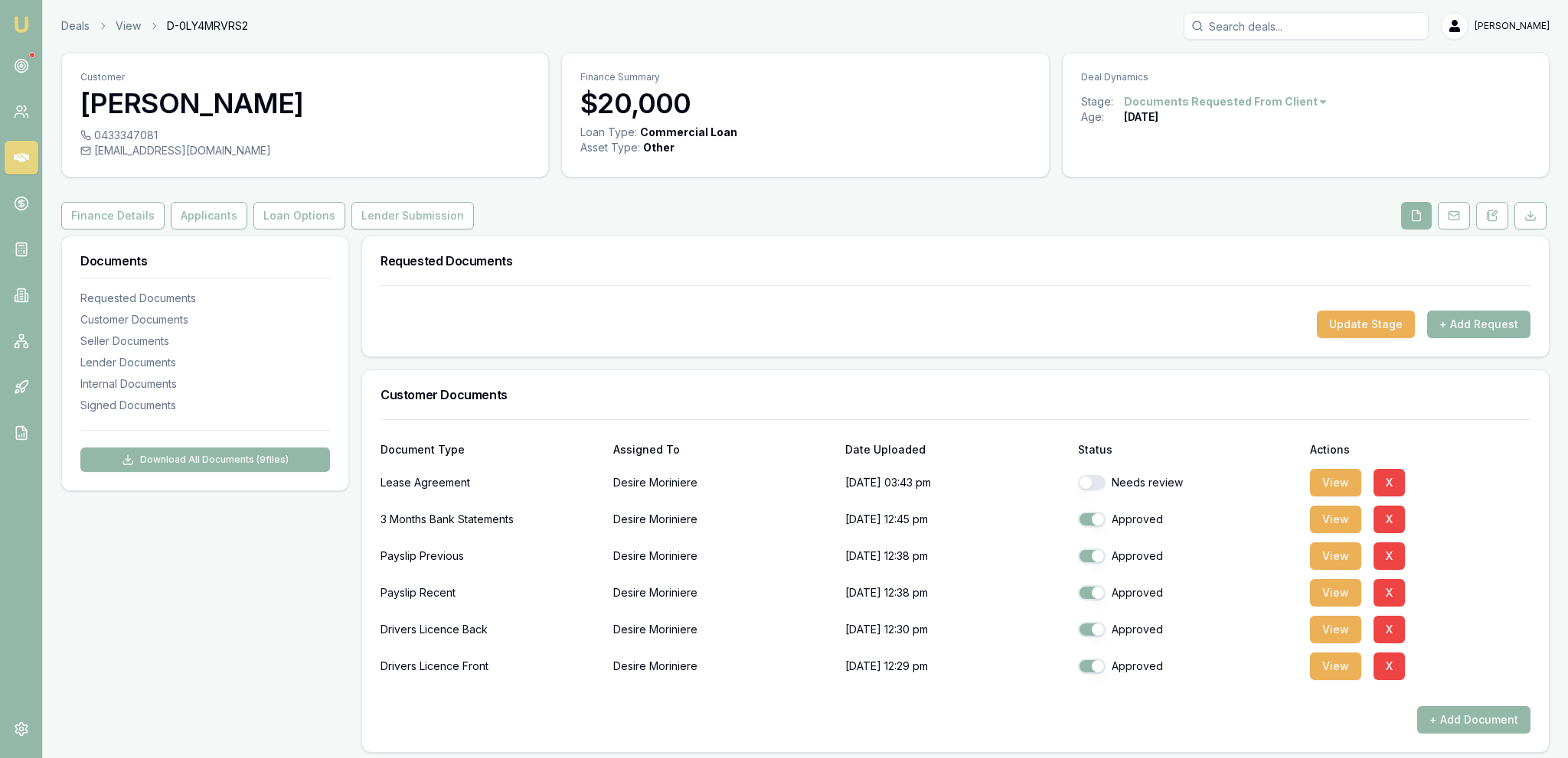
click at [1090, 481] on button "button" at bounding box center [1091, 482] width 27 height 16
checkbox input "true"
click at [1312, 491] on button "View" at bounding box center [1336, 482] width 51 height 27
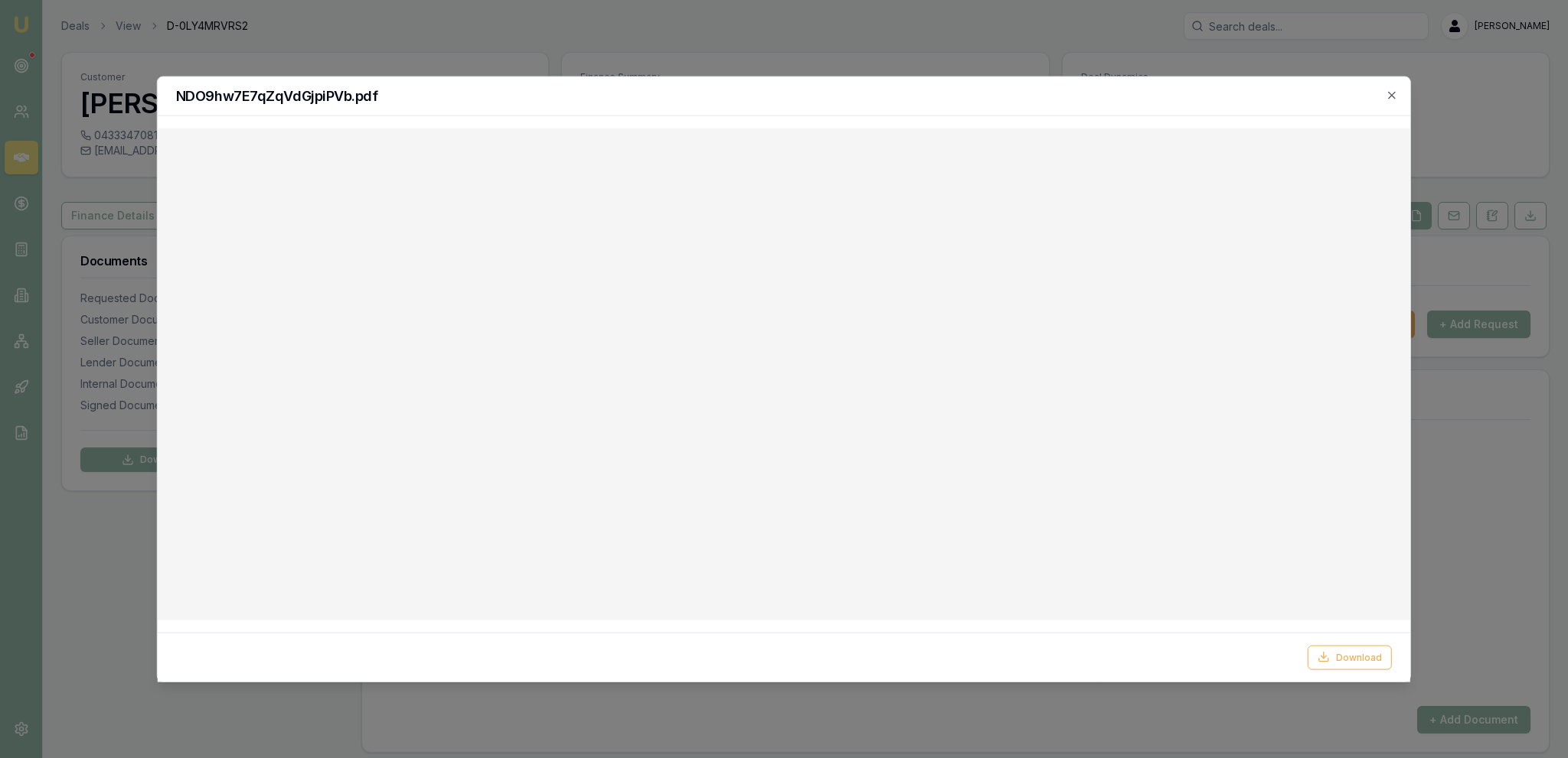
drag, startPoint x: 678, startPoint y: 35, endPoint x: 681, endPoint y: 21, distance: 14.3
click at [683, 32] on div at bounding box center [784, 379] width 1568 height 758
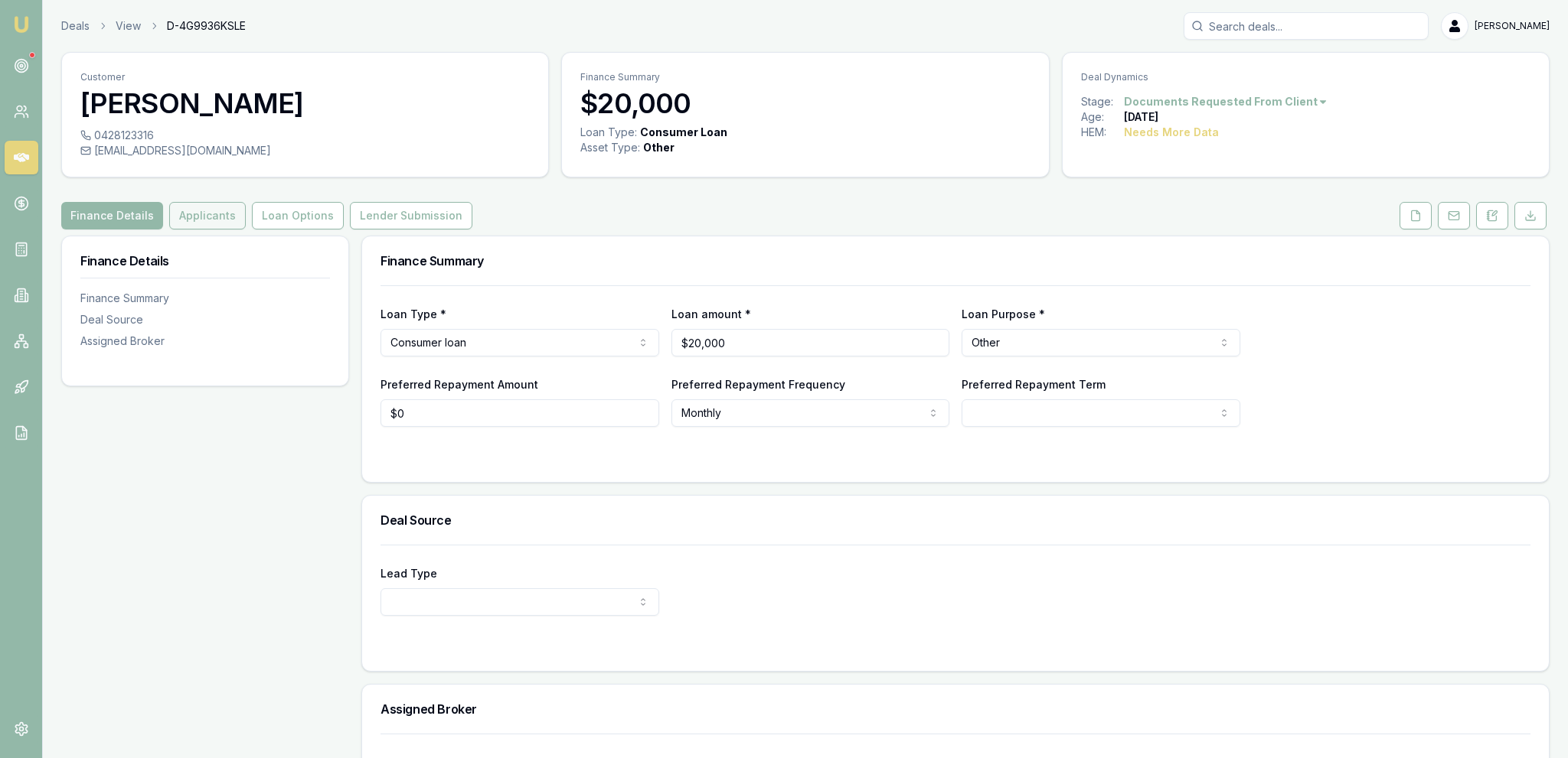
click at [217, 210] on button "Applicants" at bounding box center [207, 215] width 77 height 27
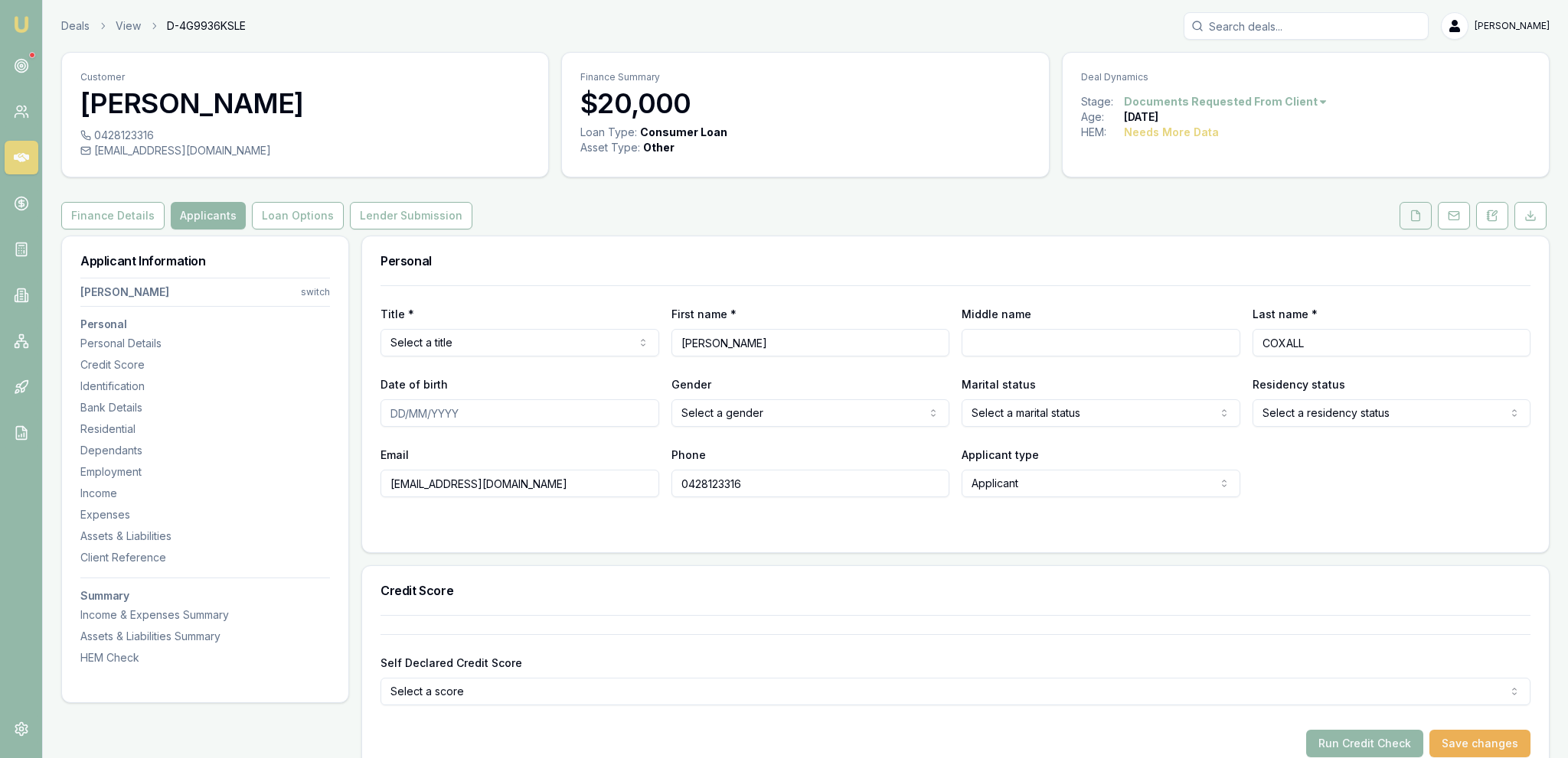
click at [1418, 212] on polyline at bounding box center [1418, 212] width 3 height 3
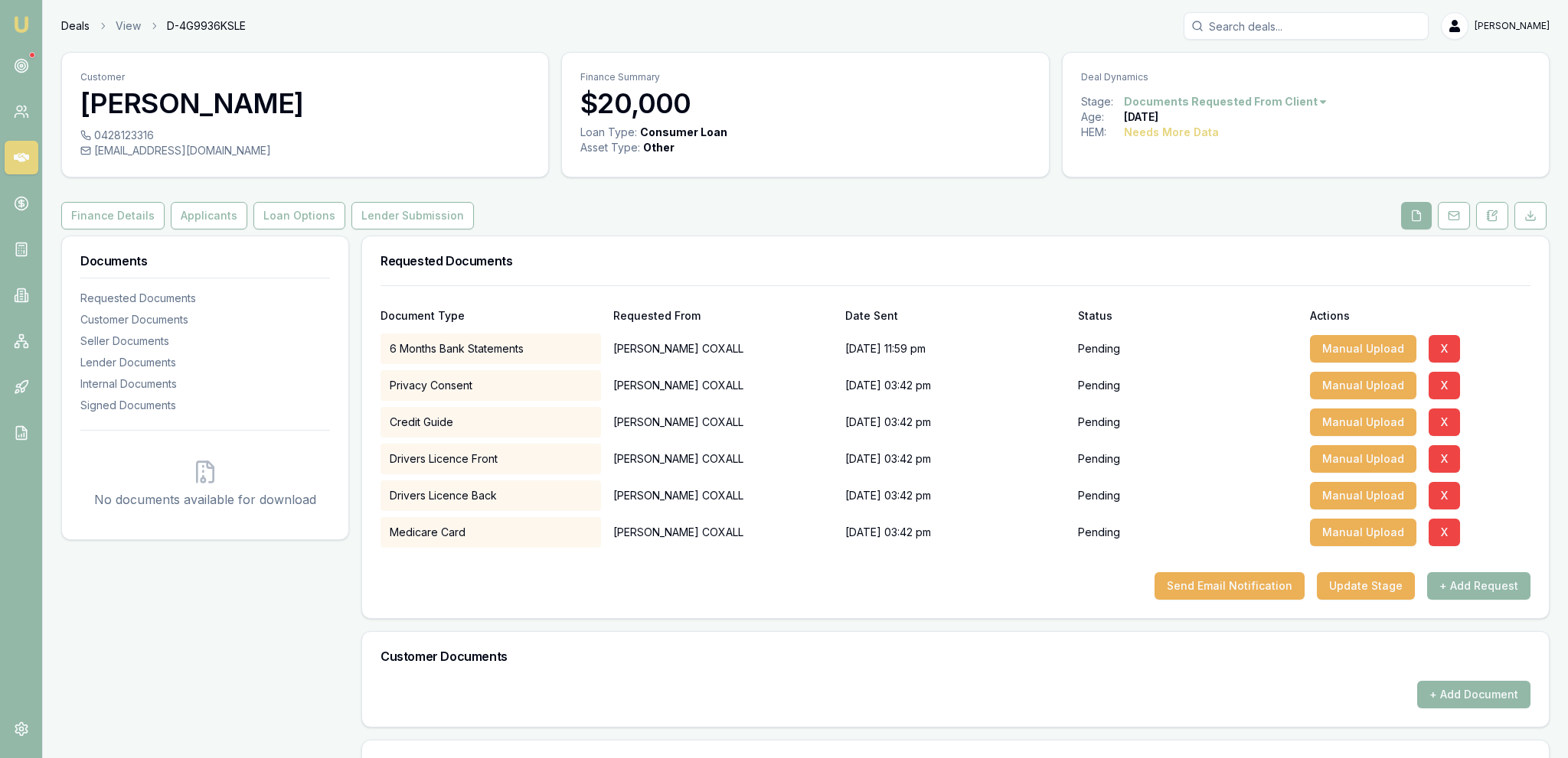
click at [65, 24] on link "Deals" at bounding box center [75, 26] width 28 height 16
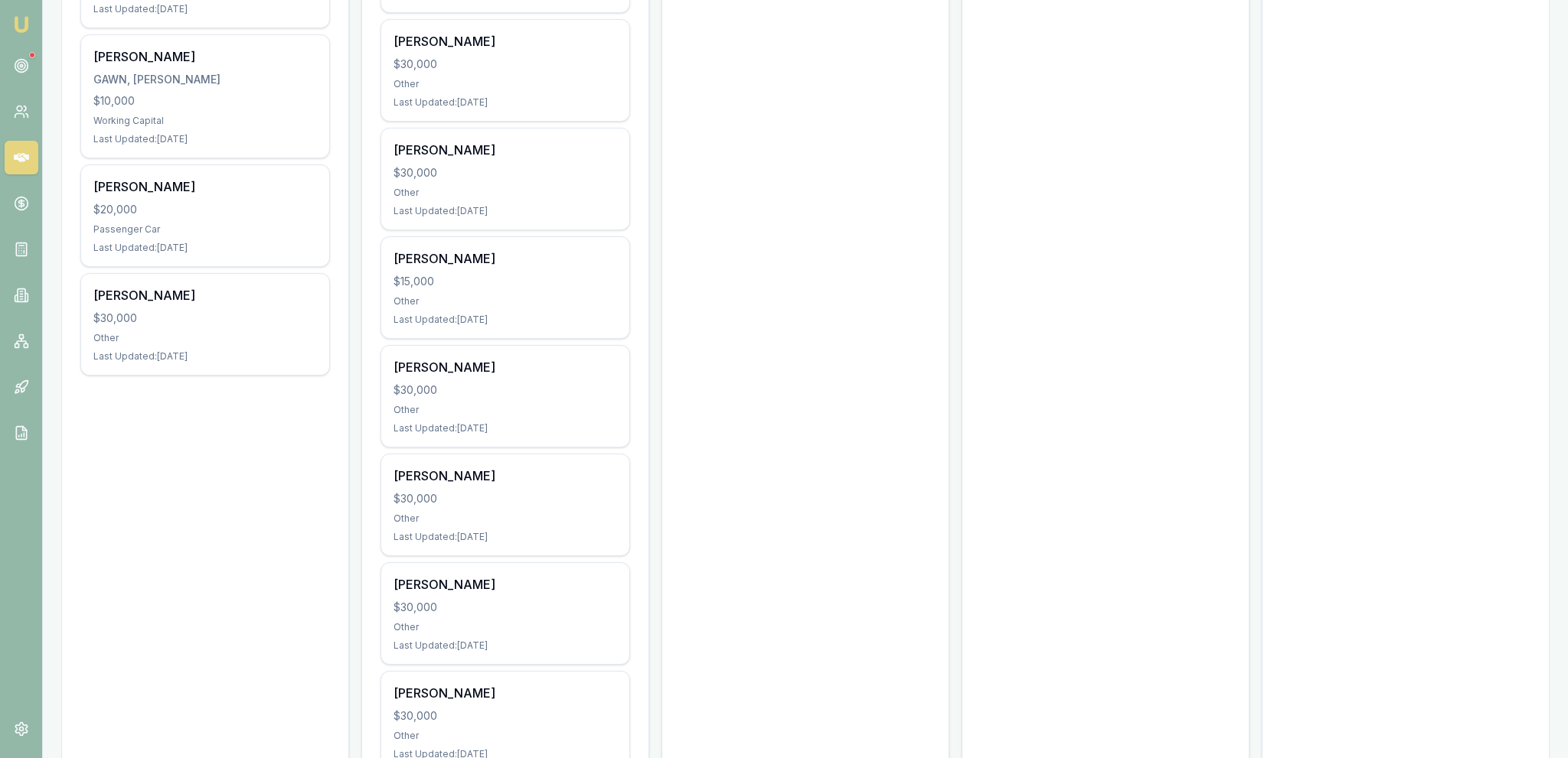
scroll to position [1292, 0]
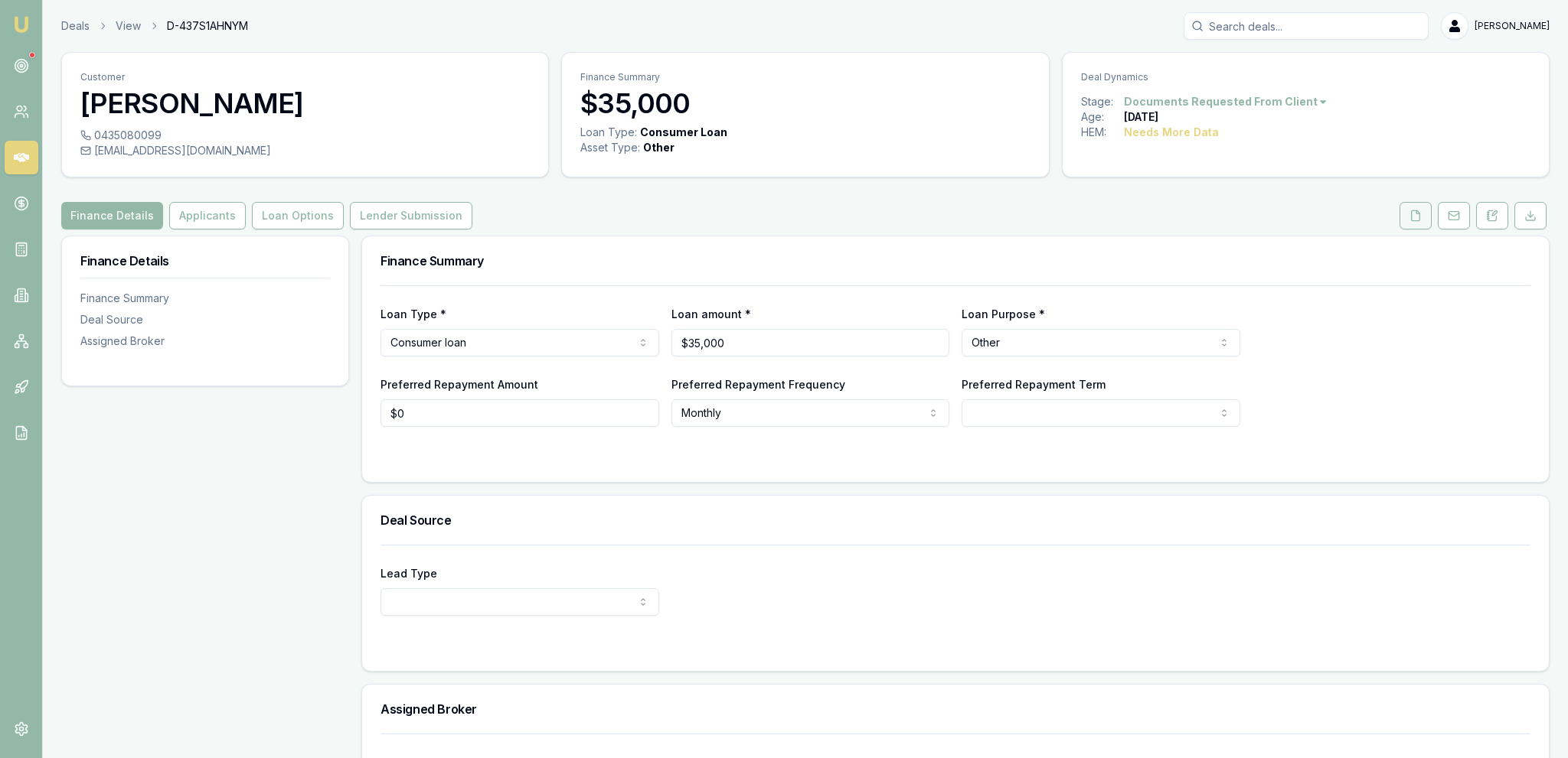
drag, startPoint x: 0, startPoint y: 0, endPoint x: 1402, endPoint y: 219, distance: 1419.0
click at [1402, 219] on button at bounding box center [1415, 215] width 32 height 27
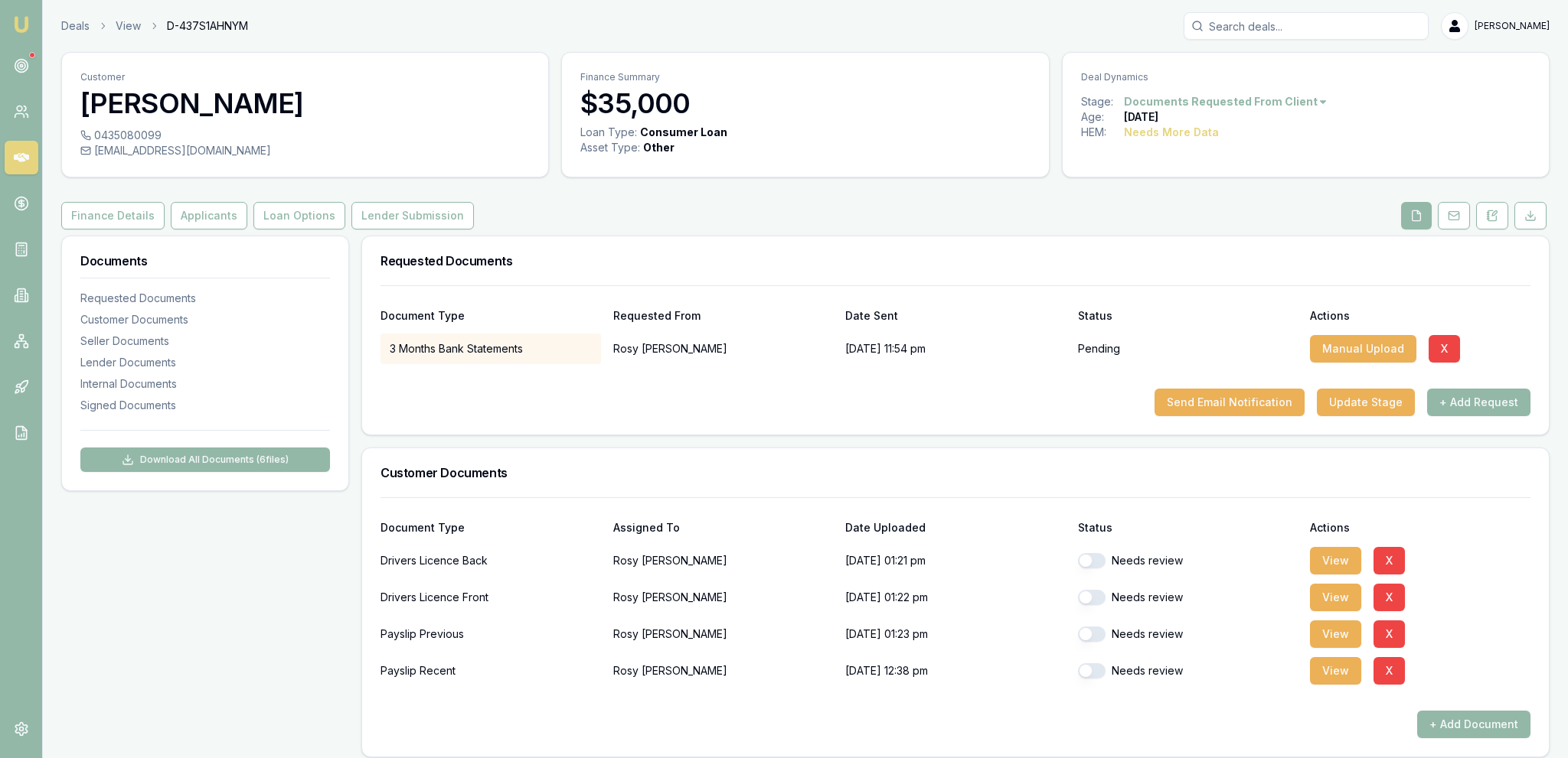
click at [1091, 625] on div "Needs review" at bounding box center [1188, 634] width 221 height 30
drag, startPoint x: 1095, startPoint y: 629, endPoint x: 1102, endPoint y: 622, distance: 9.9
click at [1095, 629] on button "button" at bounding box center [1091, 634] width 27 height 16
click at [1321, 634] on button "View" at bounding box center [1336, 634] width 51 height 27
checkbox input "false"
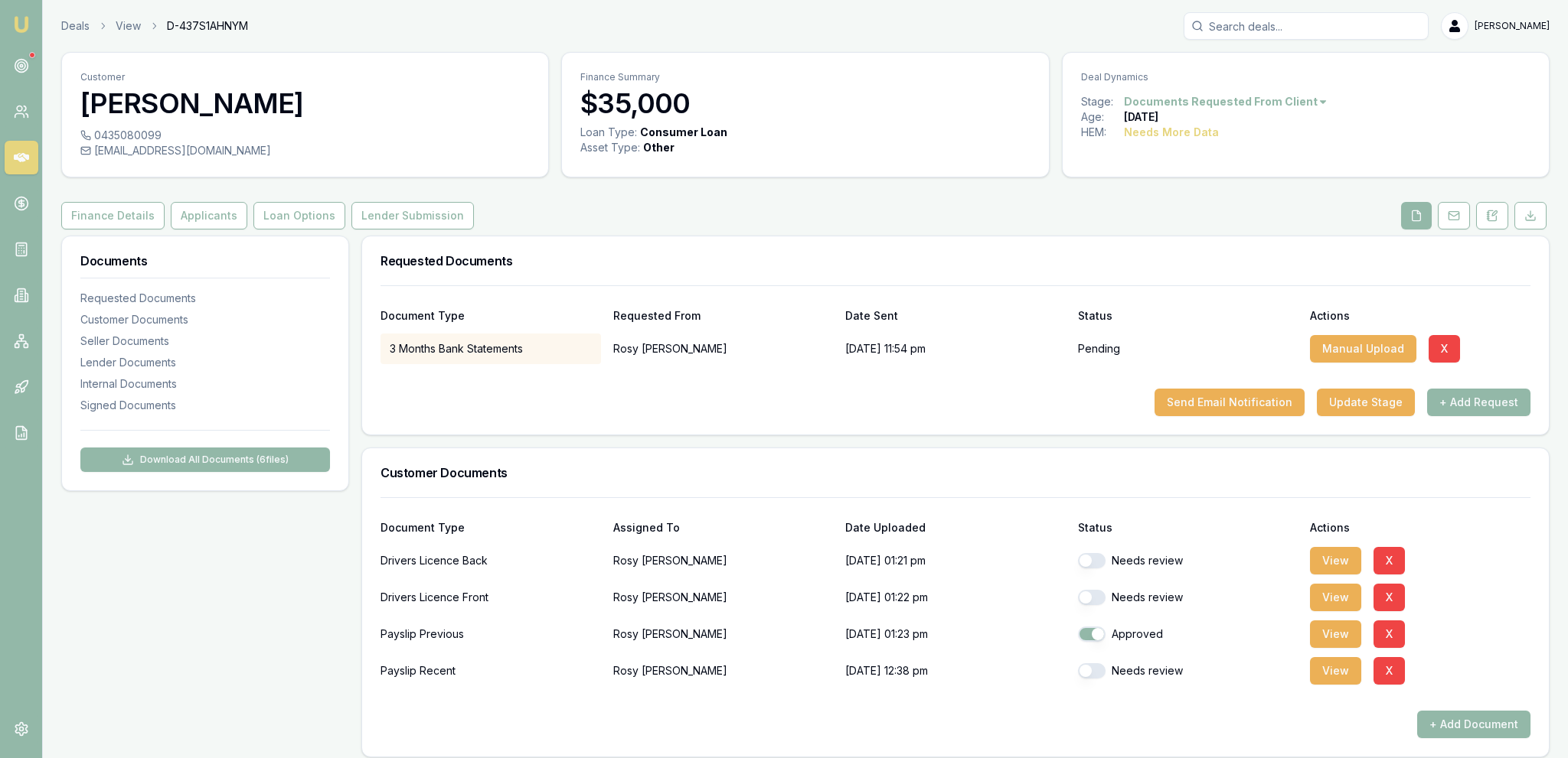
checkbox input "true"
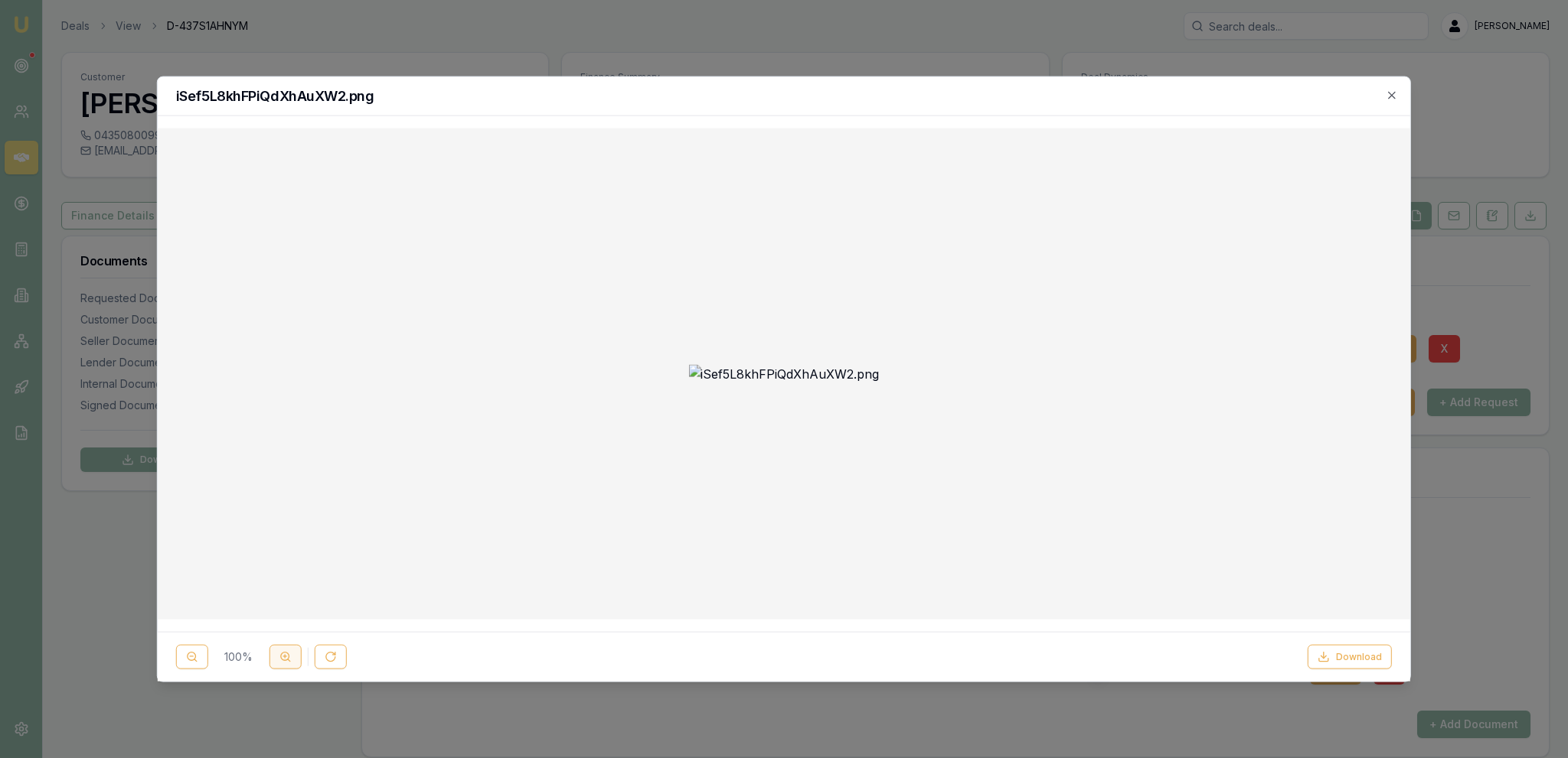
click at [282, 669] on button at bounding box center [285, 658] width 32 height 25
click at [1389, 98] on icon "button" at bounding box center [1391, 95] width 7 height 7
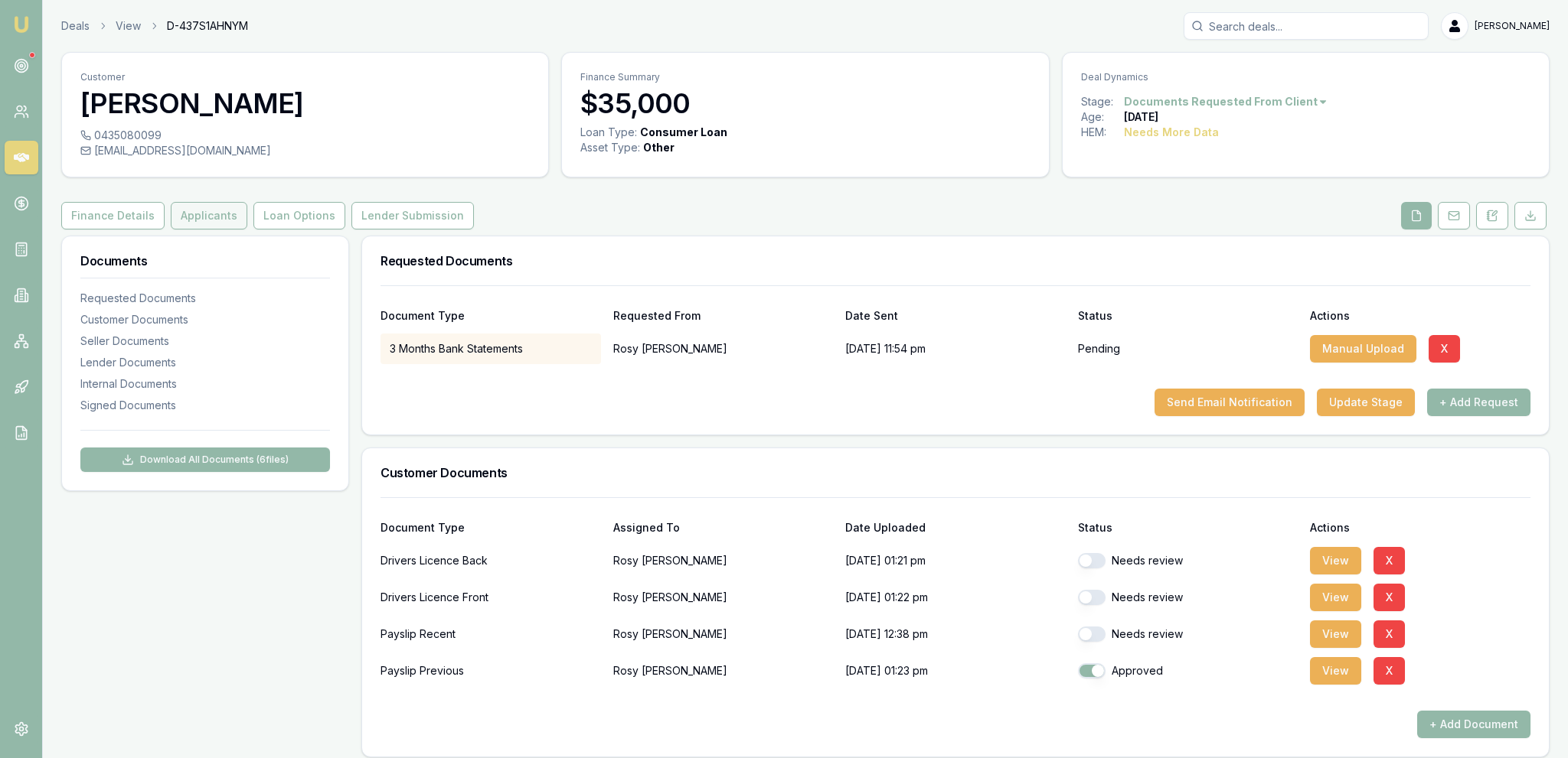
click at [203, 215] on button "Applicants" at bounding box center [208, 215] width 77 height 27
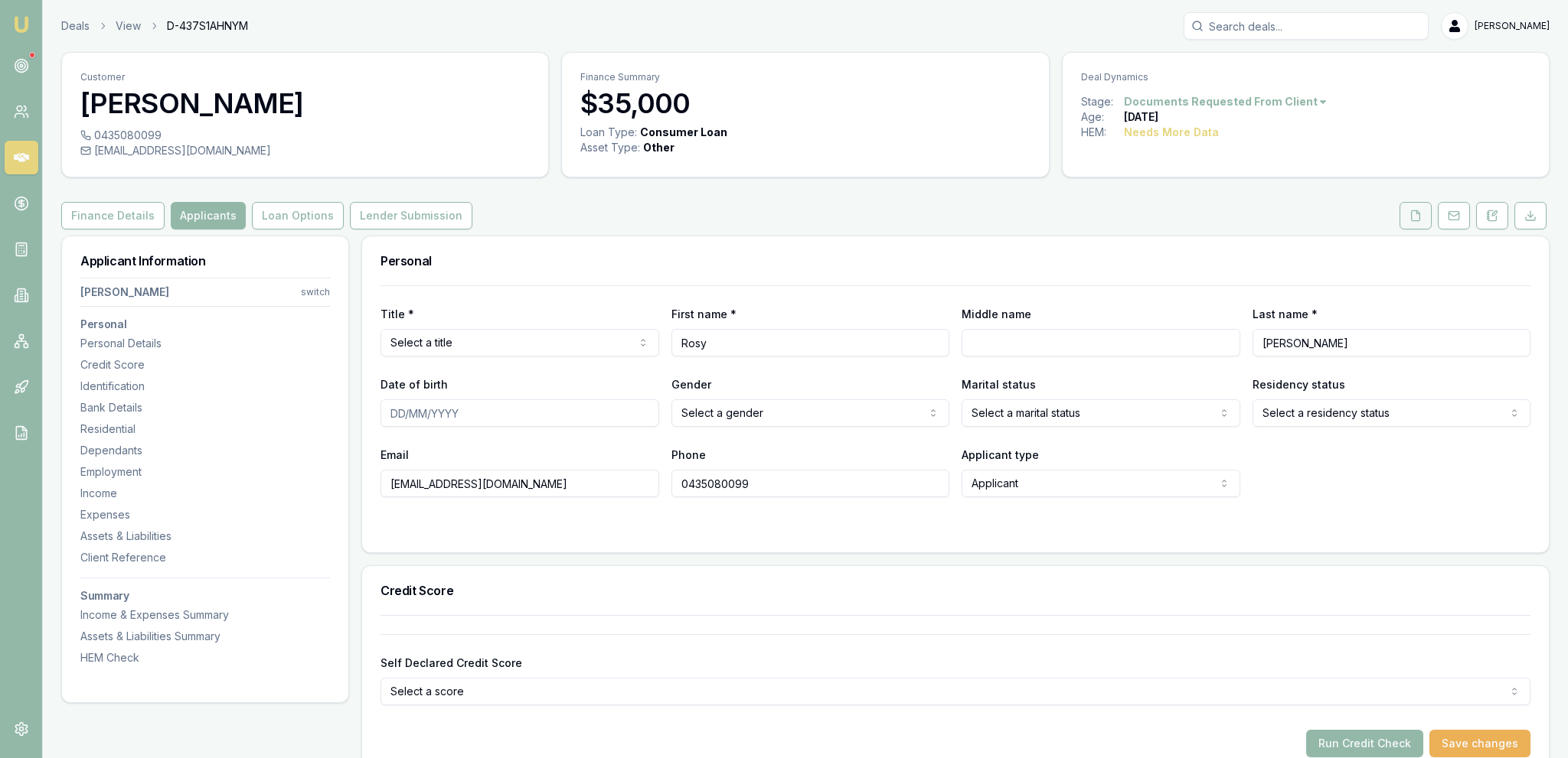
click at [1417, 218] on icon at bounding box center [1415, 216] width 12 height 12
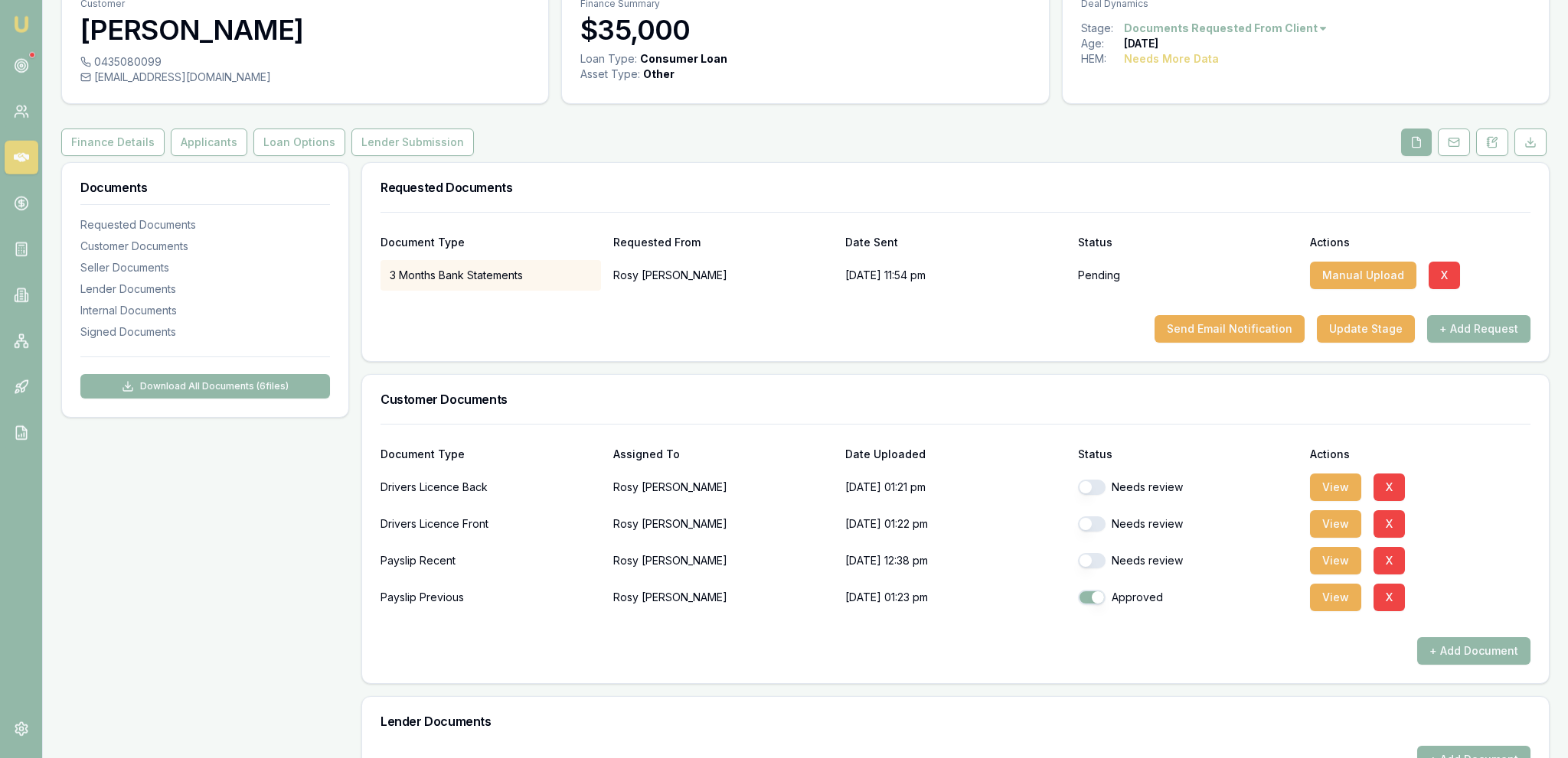
scroll to position [81, 0]
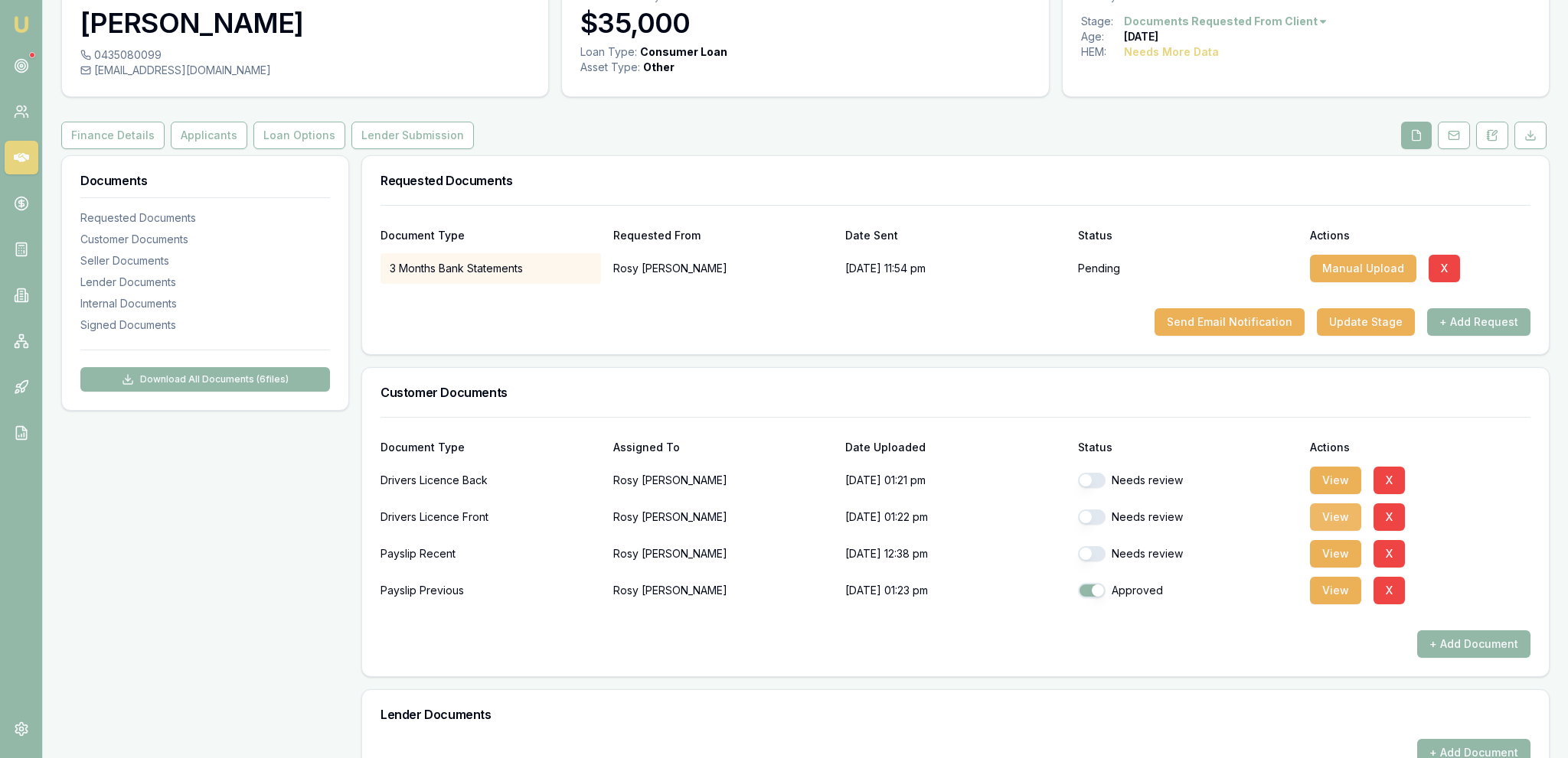
click at [1320, 527] on button "View" at bounding box center [1336, 517] width 51 height 27
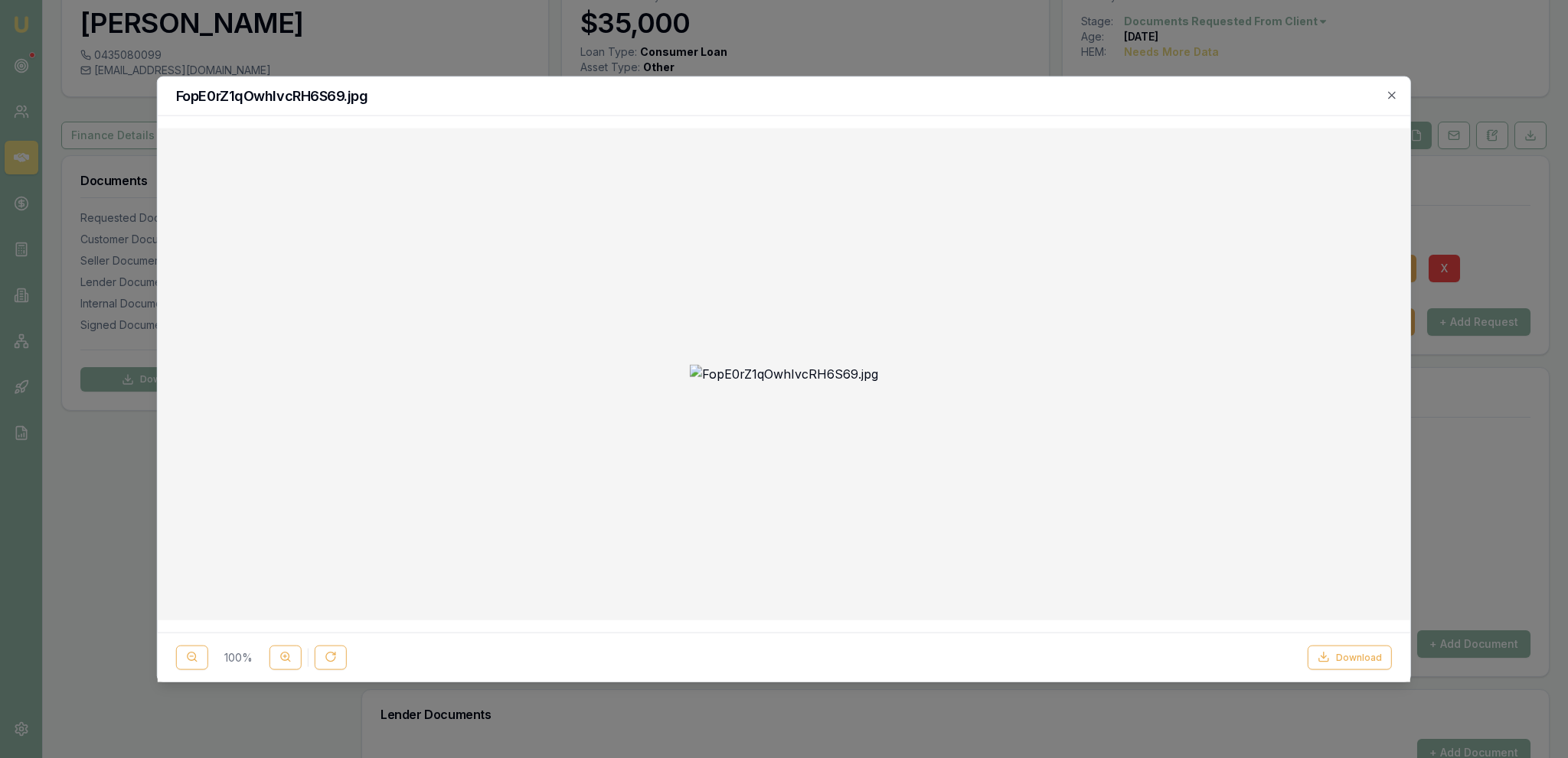
click at [167, 41] on div at bounding box center [784, 379] width 1568 height 758
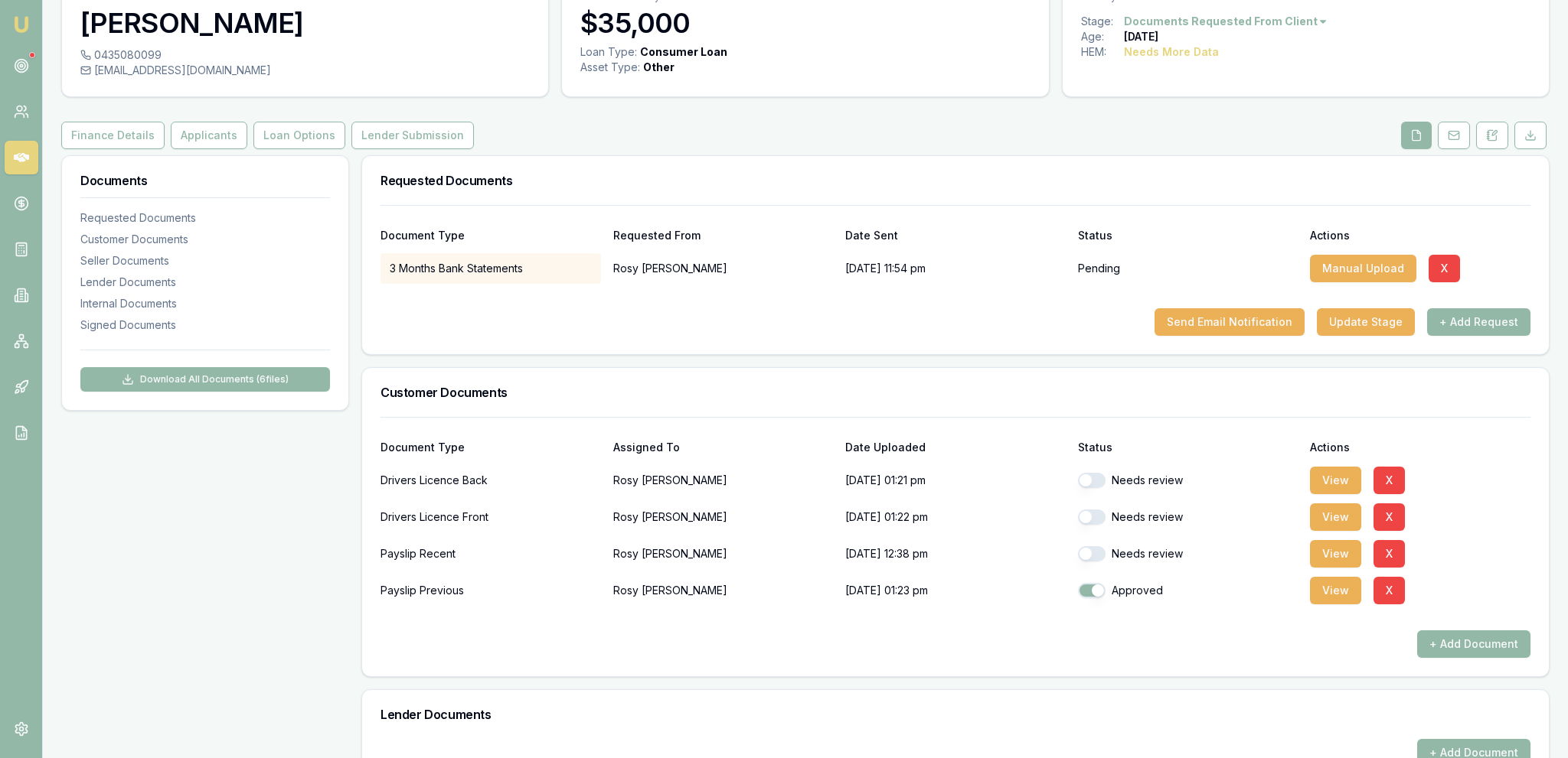
scroll to position [0, 0]
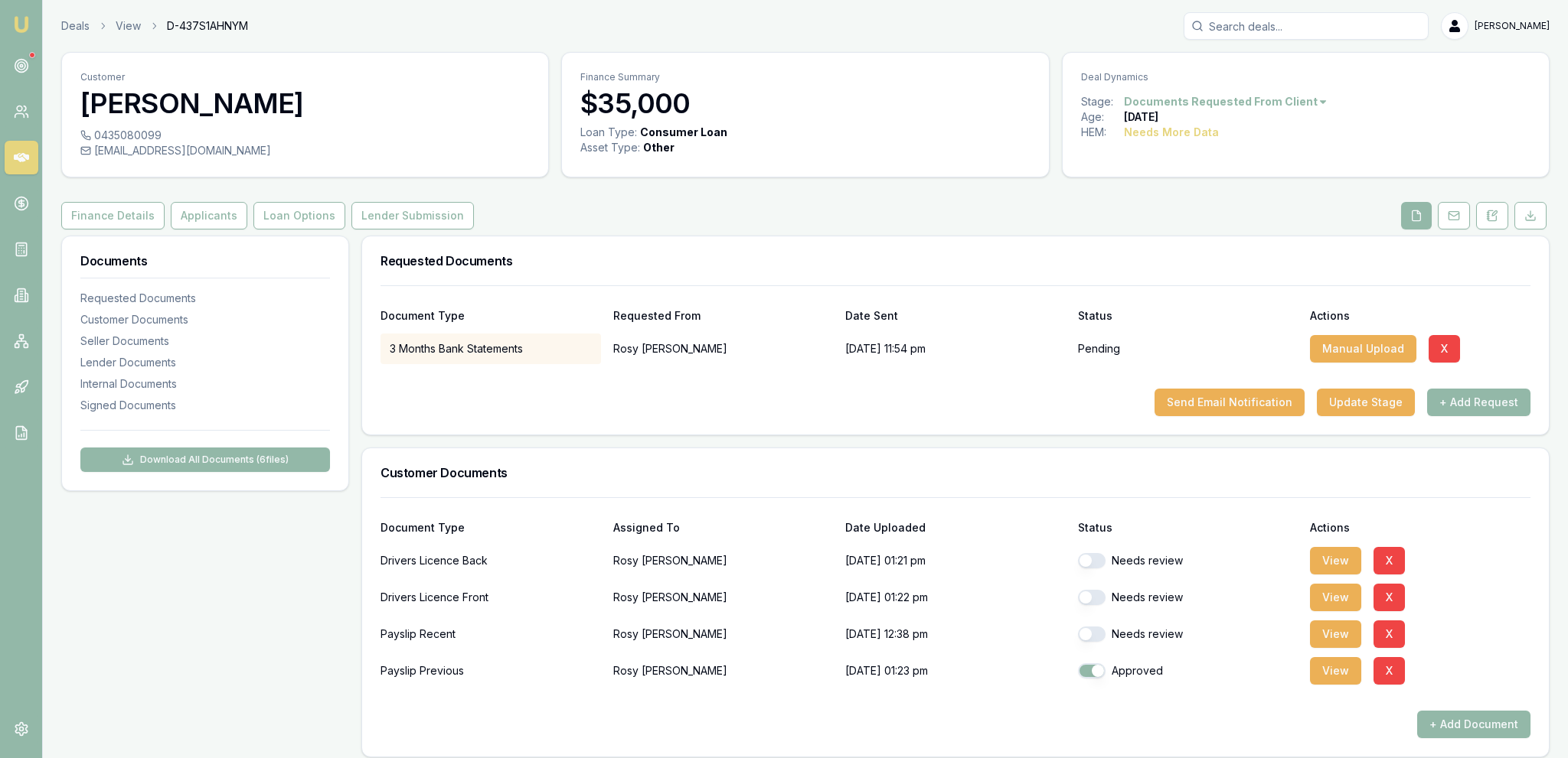
click at [1468, 595] on div "View X" at bounding box center [1421, 597] width 221 height 30
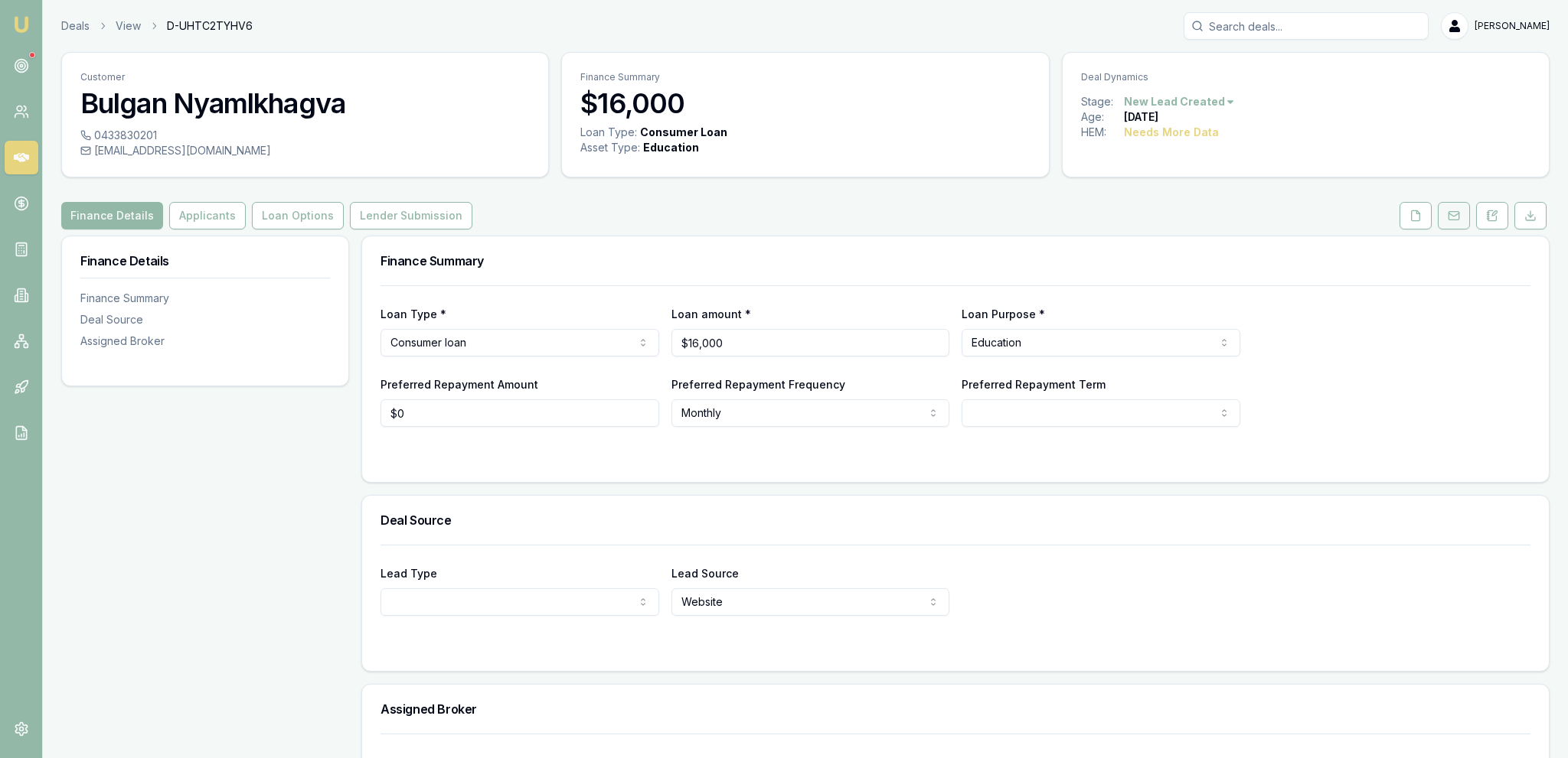
click at [1449, 217] on icon at bounding box center [1454, 216] width 12 height 12
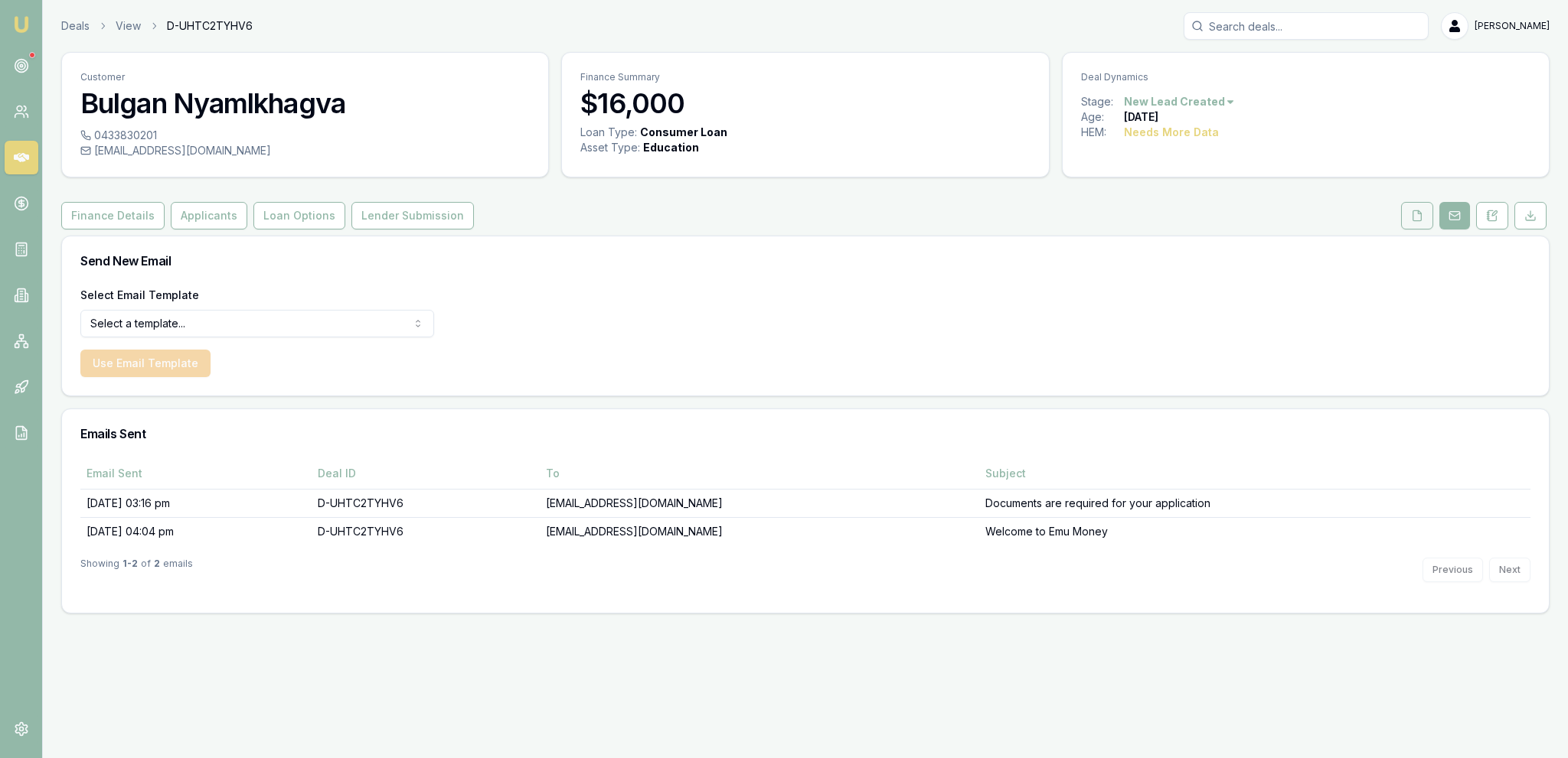
click at [1414, 222] on button at bounding box center [1416, 215] width 32 height 27
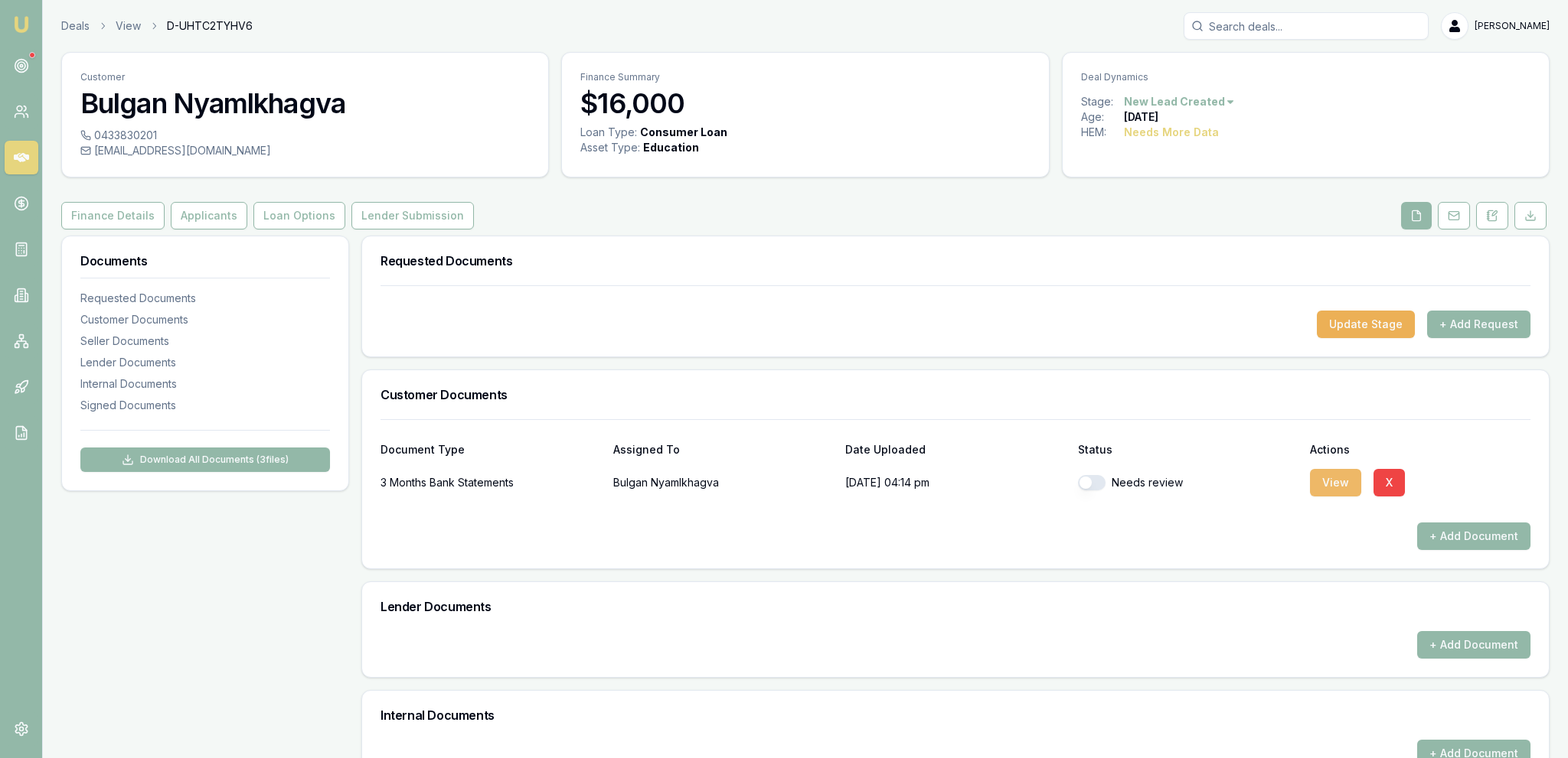
click at [1350, 469] on button "View" at bounding box center [1336, 482] width 51 height 27
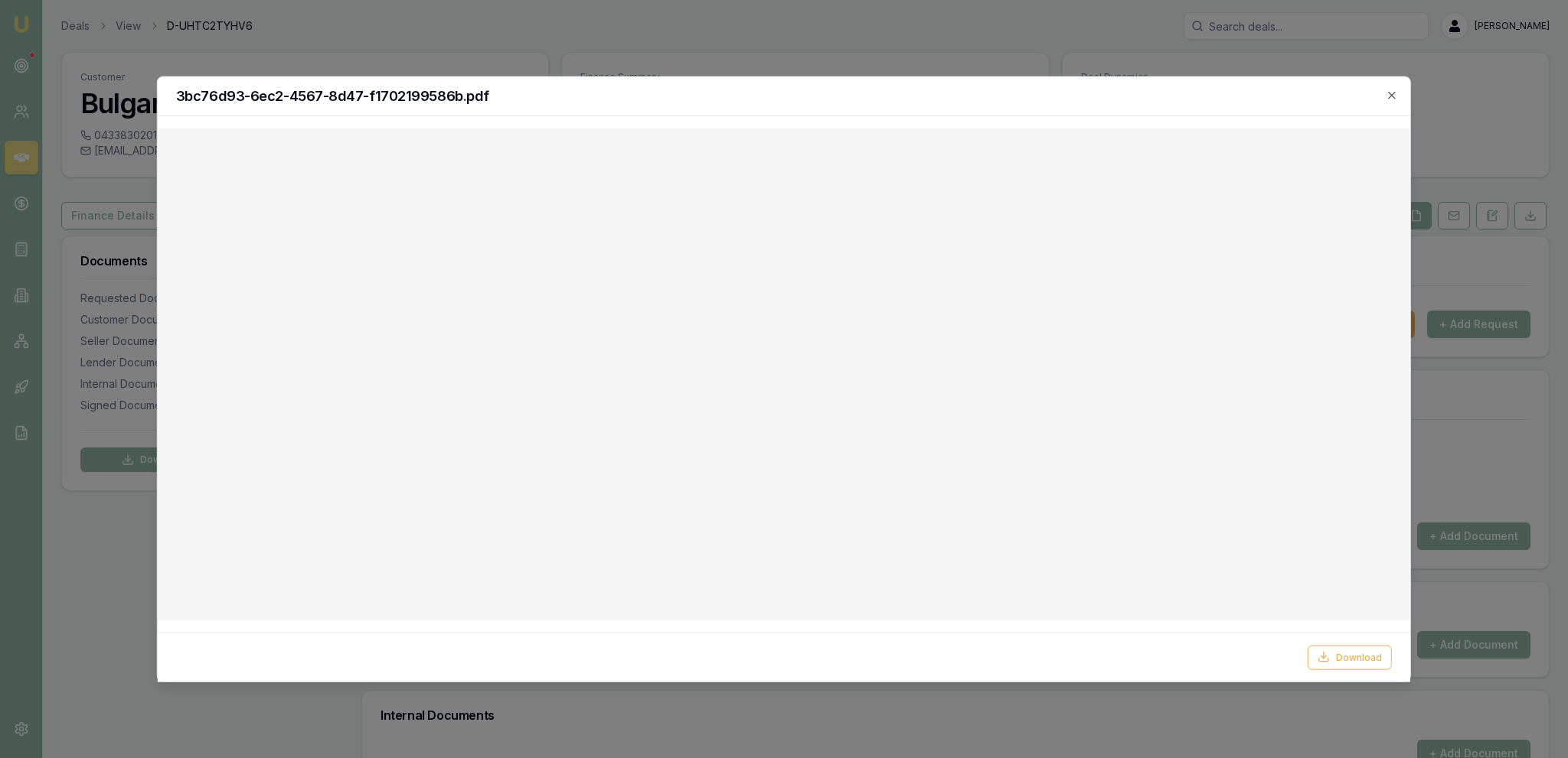
click at [1308, 645] on button "Download" at bounding box center [1350, 658] width 84 height 25
drag, startPoint x: 530, startPoint y: 40, endPoint x: 516, endPoint y: 23, distance: 22.0
click at [524, 32] on div at bounding box center [784, 379] width 1568 height 758
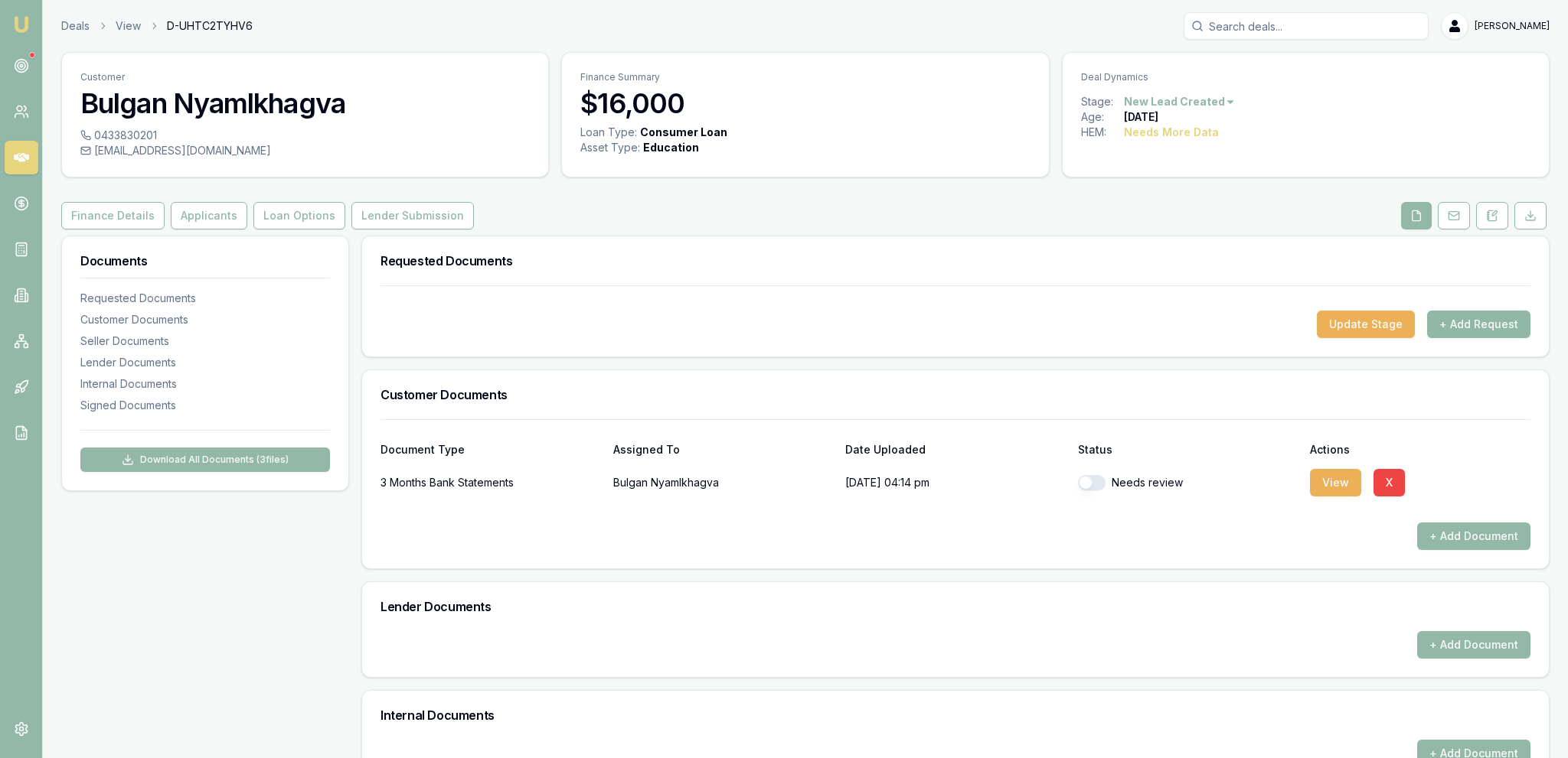
click at [1486, 327] on button "+ Add Request" at bounding box center [1478, 323] width 103 height 27
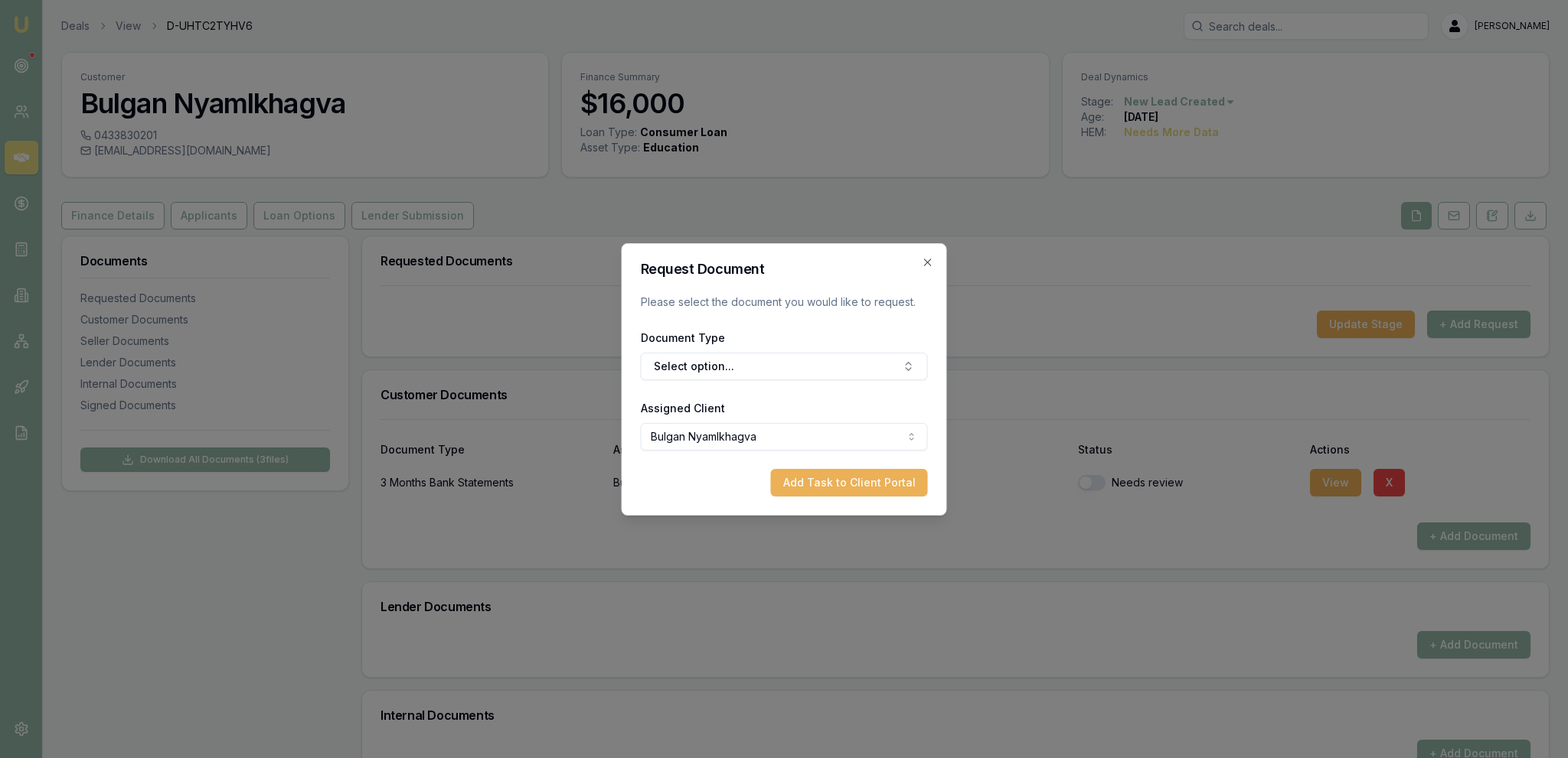
click at [798, 387] on form "Request Document Please select the document you would like to request. Document…" at bounding box center [784, 379] width 287 height 234
click at [773, 372] on button "Select option..." at bounding box center [784, 366] width 287 height 27
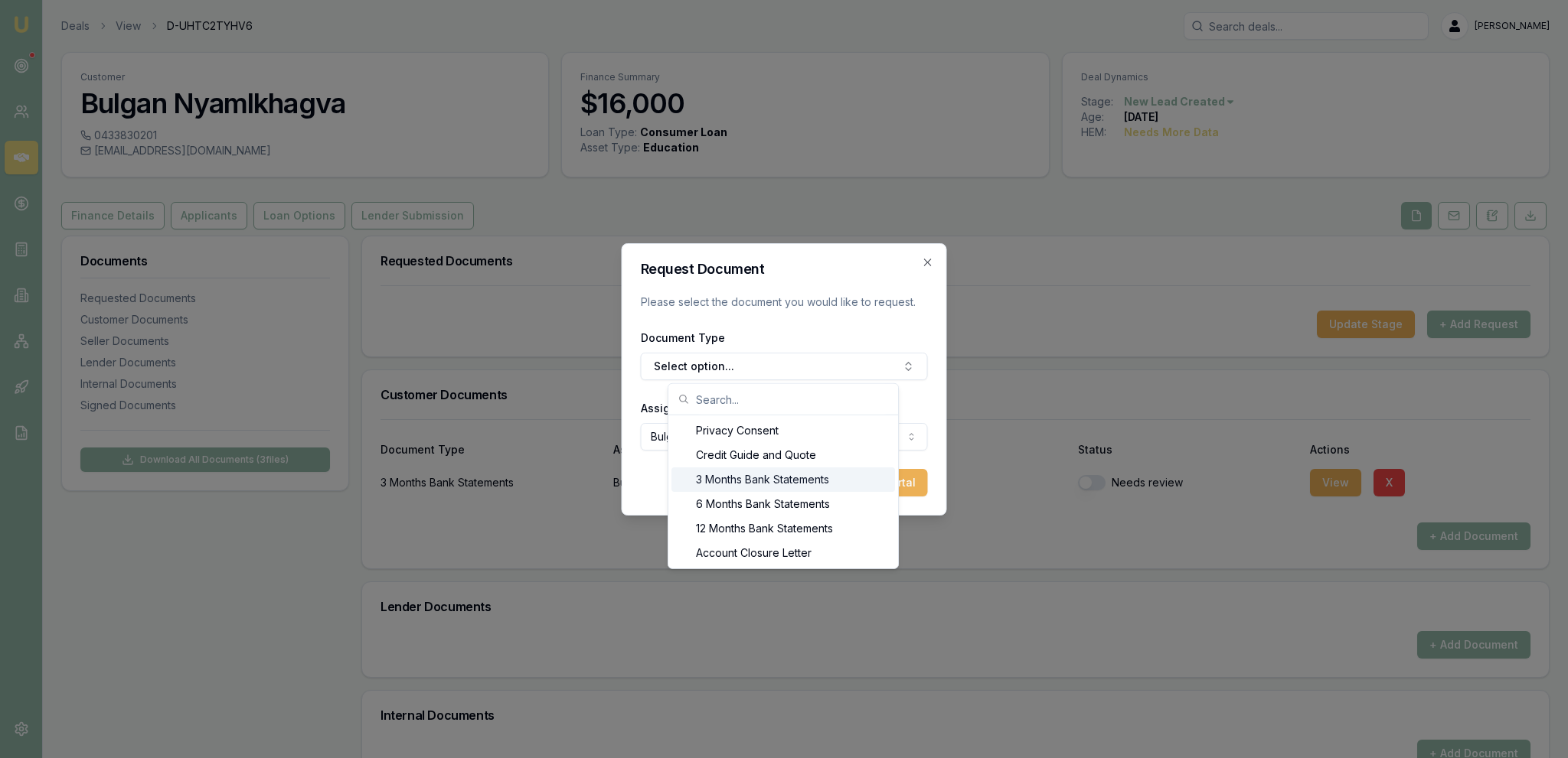
click at [767, 474] on div "3 Months Bank Statements" at bounding box center [782, 480] width 223 height 25
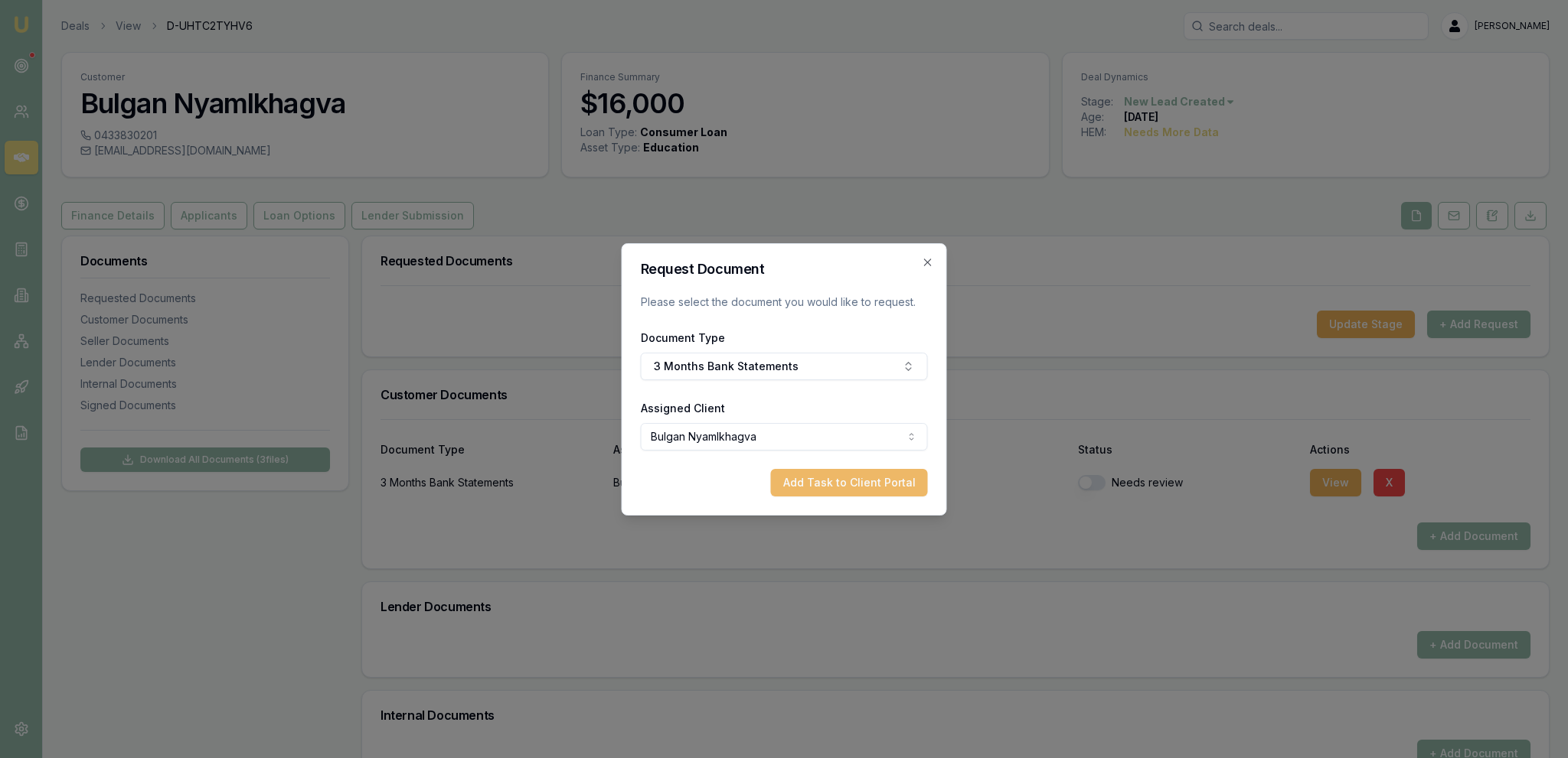
click at [863, 478] on button "Add Task to Client Portal" at bounding box center [849, 482] width 157 height 27
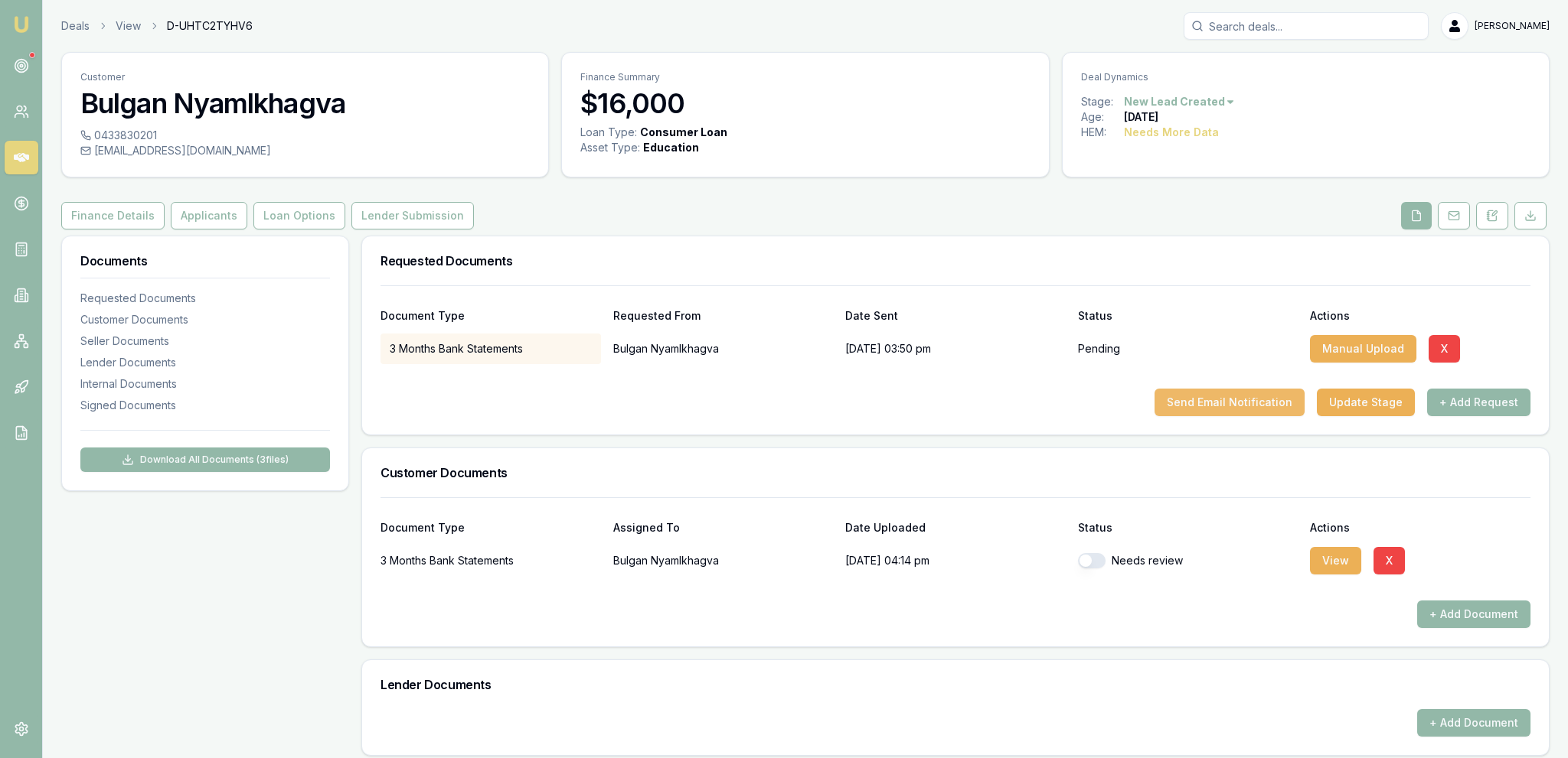
click at [1229, 397] on button "Send Email Notification" at bounding box center [1230, 402] width 150 height 27
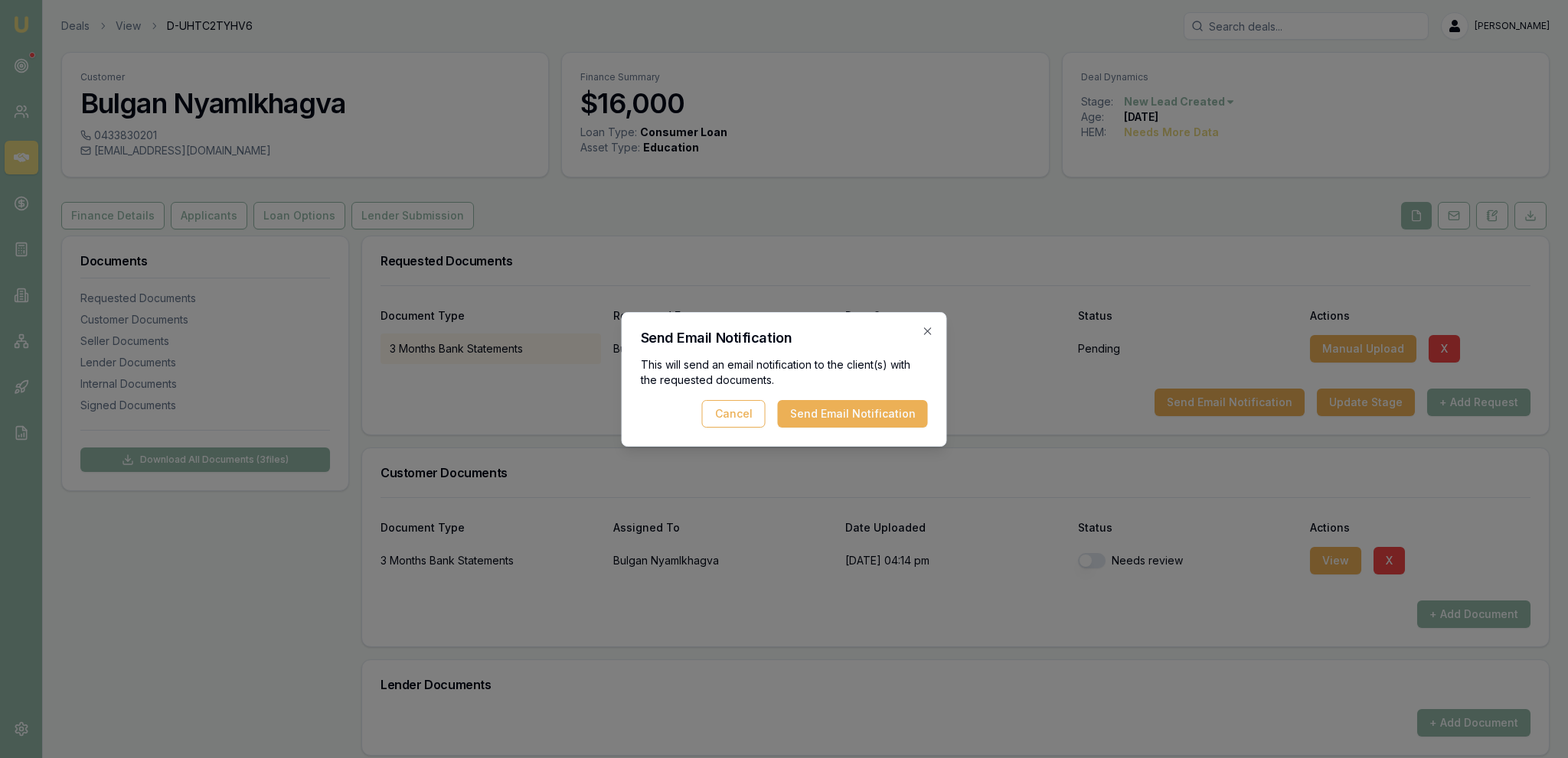
click at [842, 407] on button "Send Email Notification" at bounding box center [852, 413] width 150 height 27
click at [840, 408] on div "Cancel Sending..." at bounding box center [784, 413] width 287 height 27
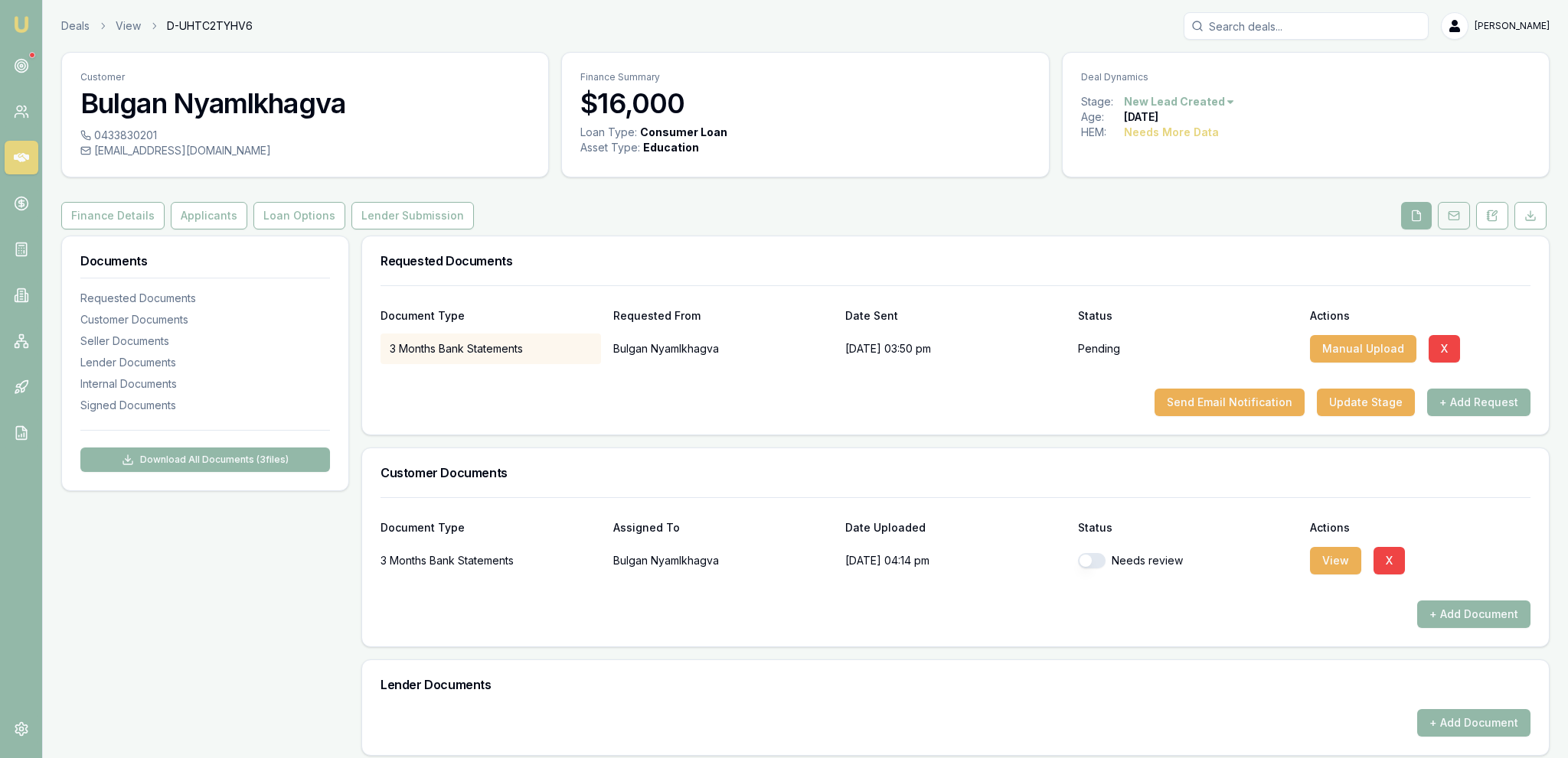
click at [1463, 212] on button at bounding box center [1454, 215] width 32 height 27
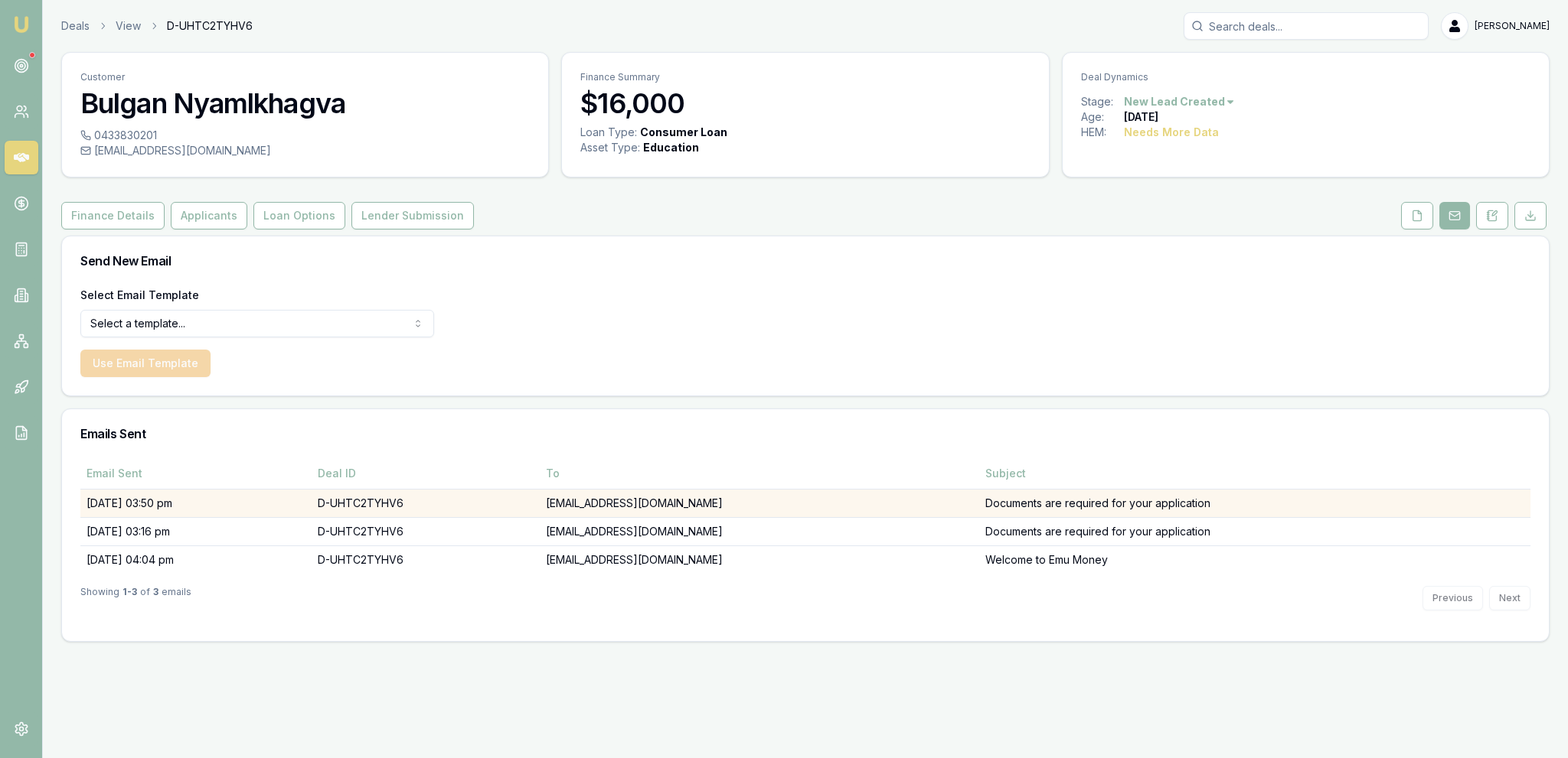
click at [1208, 505] on td "Documents are required for your application" at bounding box center [1254, 503] width 551 height 28
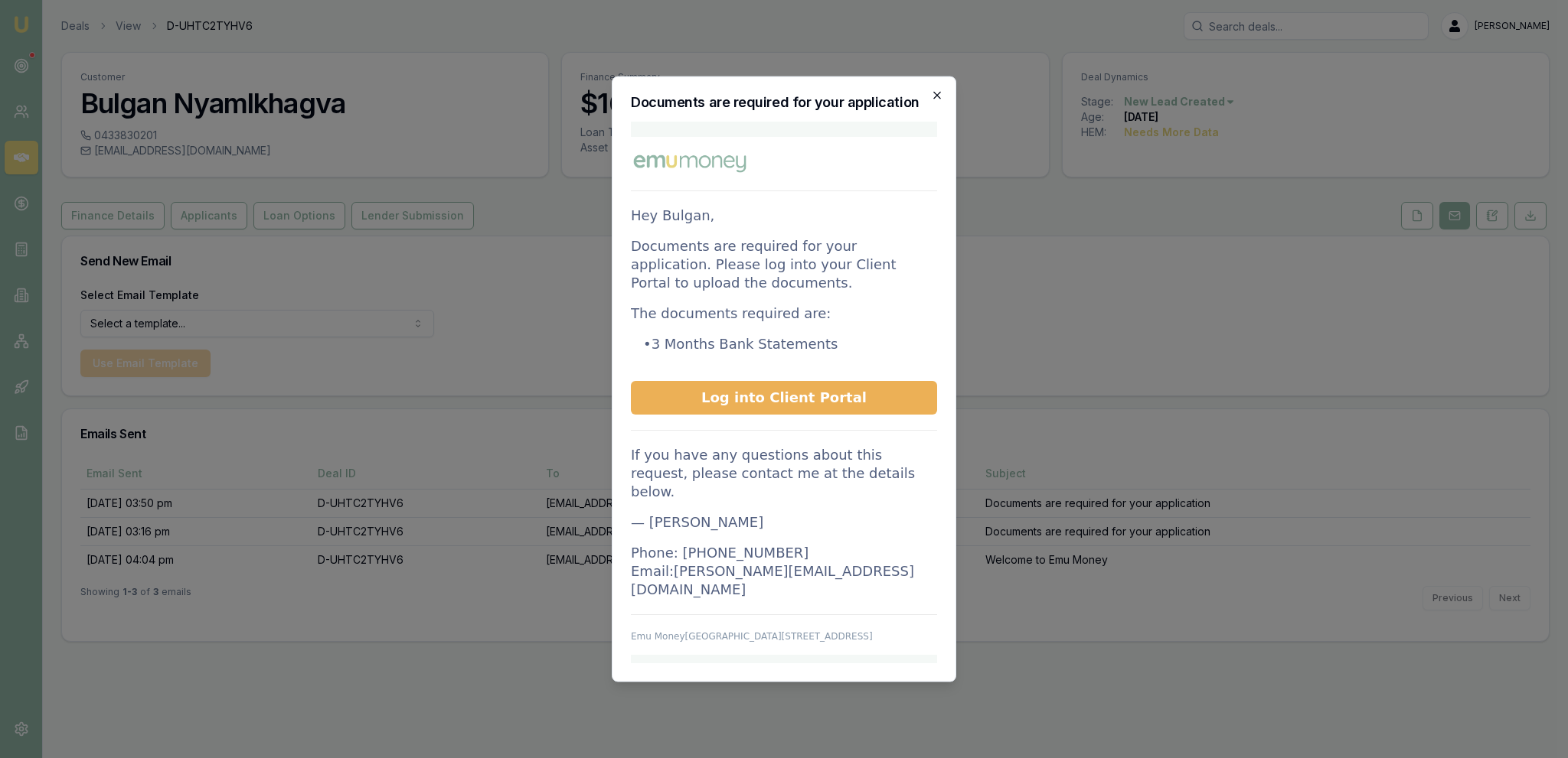
click at [936, 100] on icon "button" at bounding box center [936, 95] width 12 height 12
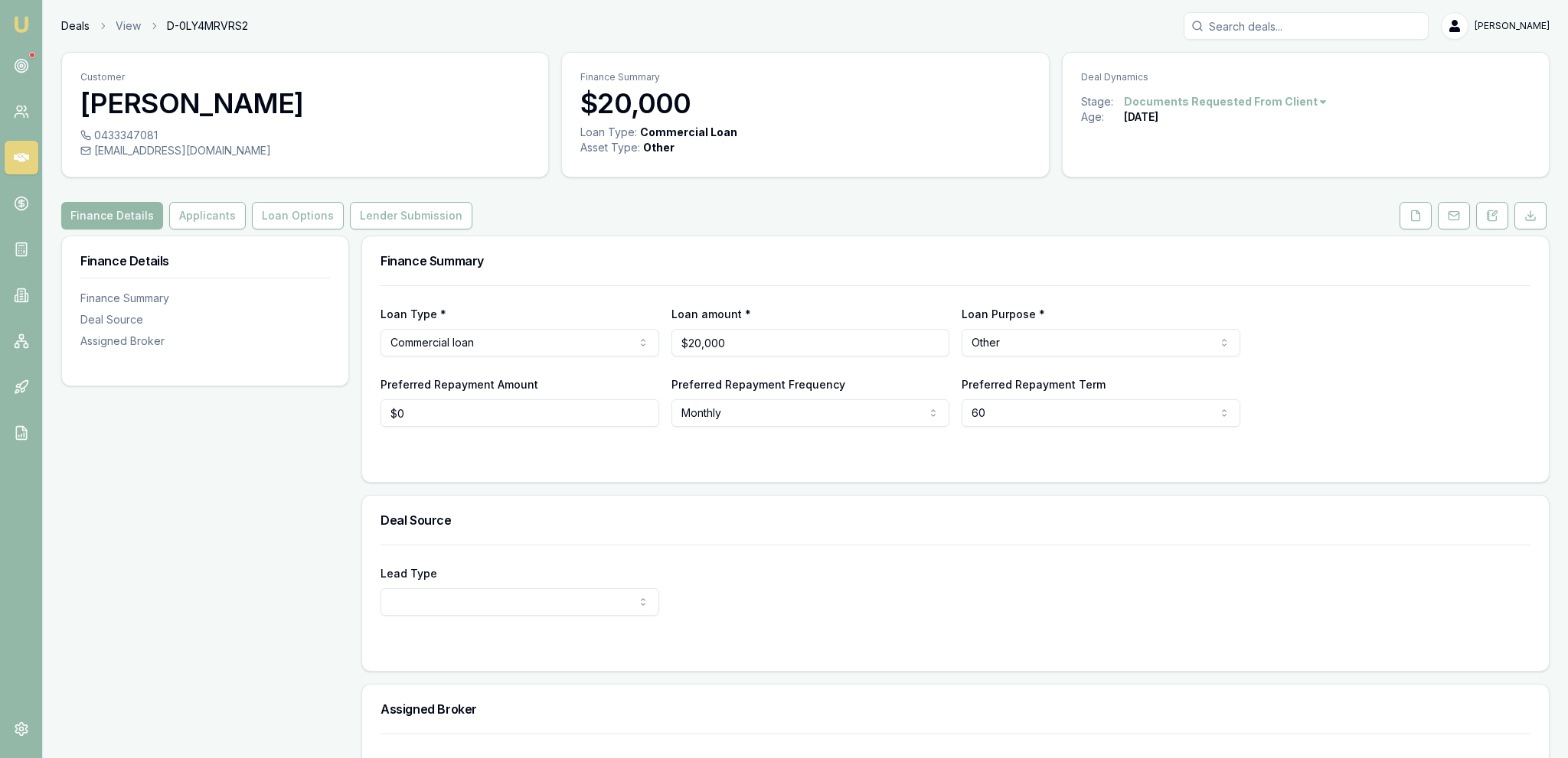
click at [72, 29] on link "Deals" at bounding box center [75, 26] width 28 height 16
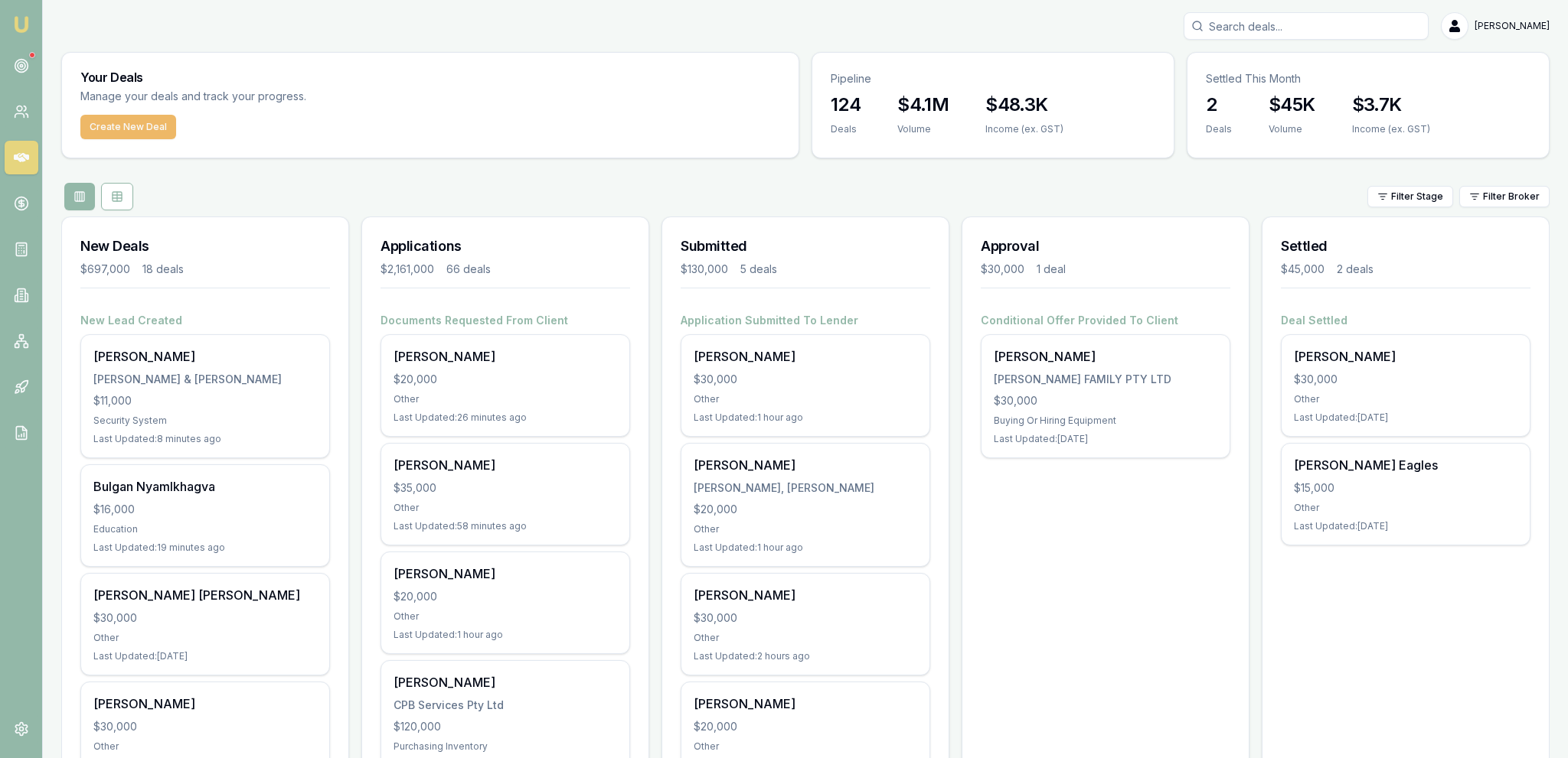
click at [119, 116] on button "Create New Deal" at bounding box center [128, 127] width 96 height 25
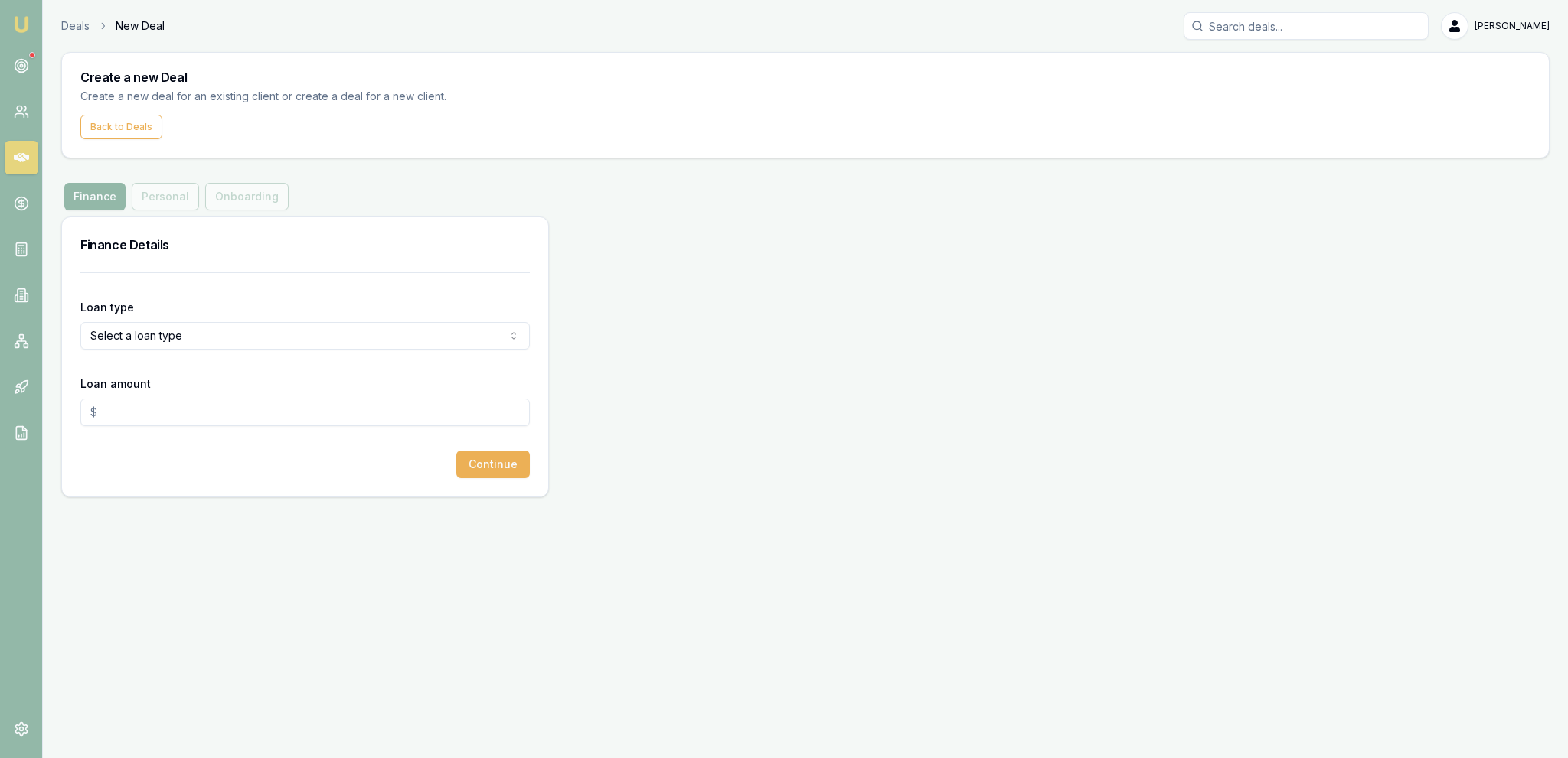
click at [180, 341] on html "Emu Broker Deals New Deal [PERSON_NAME] Fanfulla Toggle Menu Create a new Deal …" at bounding box center [784, 379] width 1568 height 758
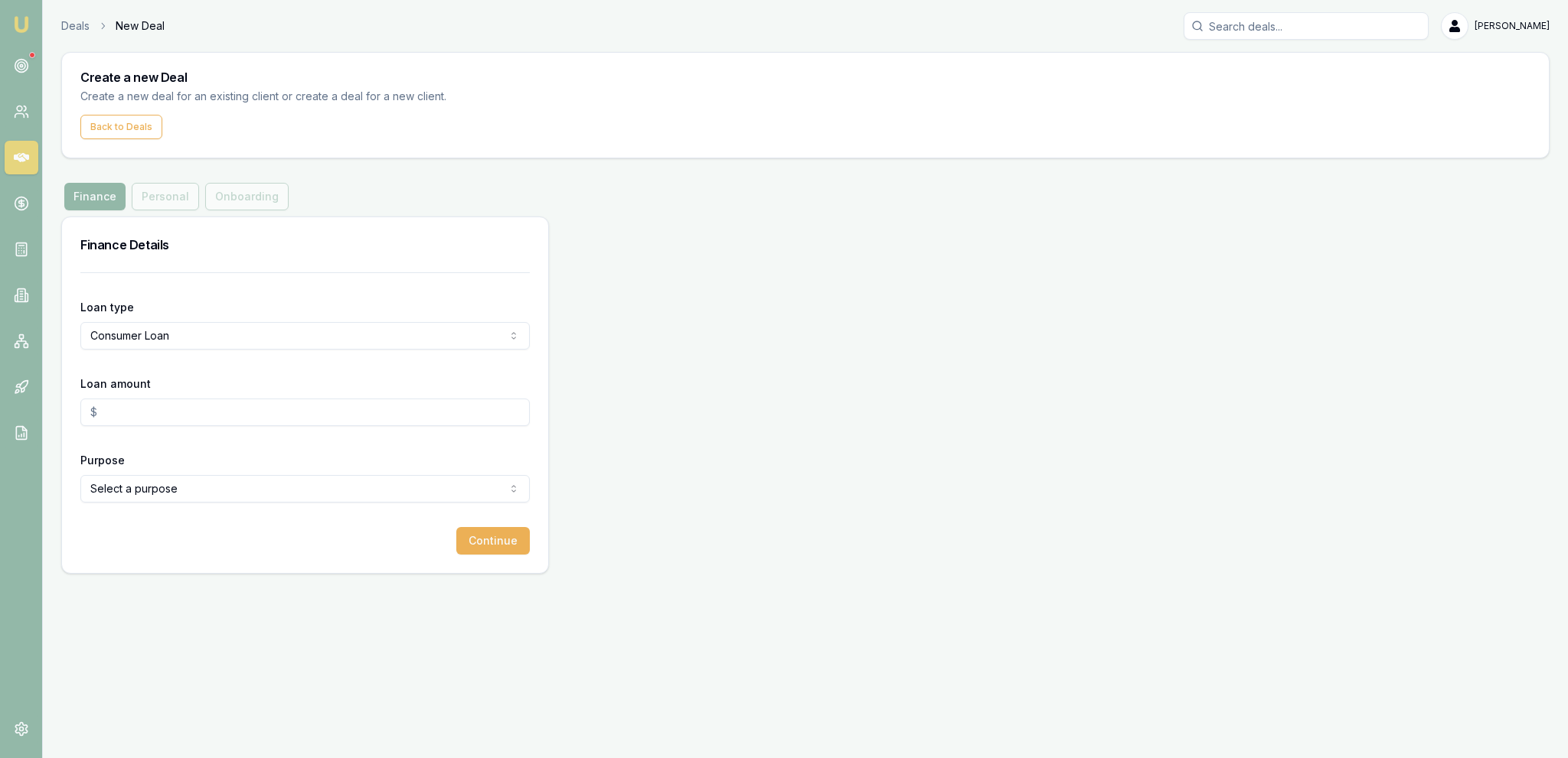
drag, startPoint x: 164, startPoint y: 390, endPoint x: 164, endPoint y: 402, distance: 12.0
click at [164, 392] on div "Loan amount" at bounding box center [306, 400] width 450 height 52
click at [162, 407] on input "Loan amount" at bounding box center [306, 412] width 450 height 27
type input "$30,000.00"
click at [180, 490] on html "Emu Broker Deals New Deal [PERSON_NAME] Fanfulla Toggle Menu Create a new Deal …" at bounding box center [784, 379] width 1568 height 758
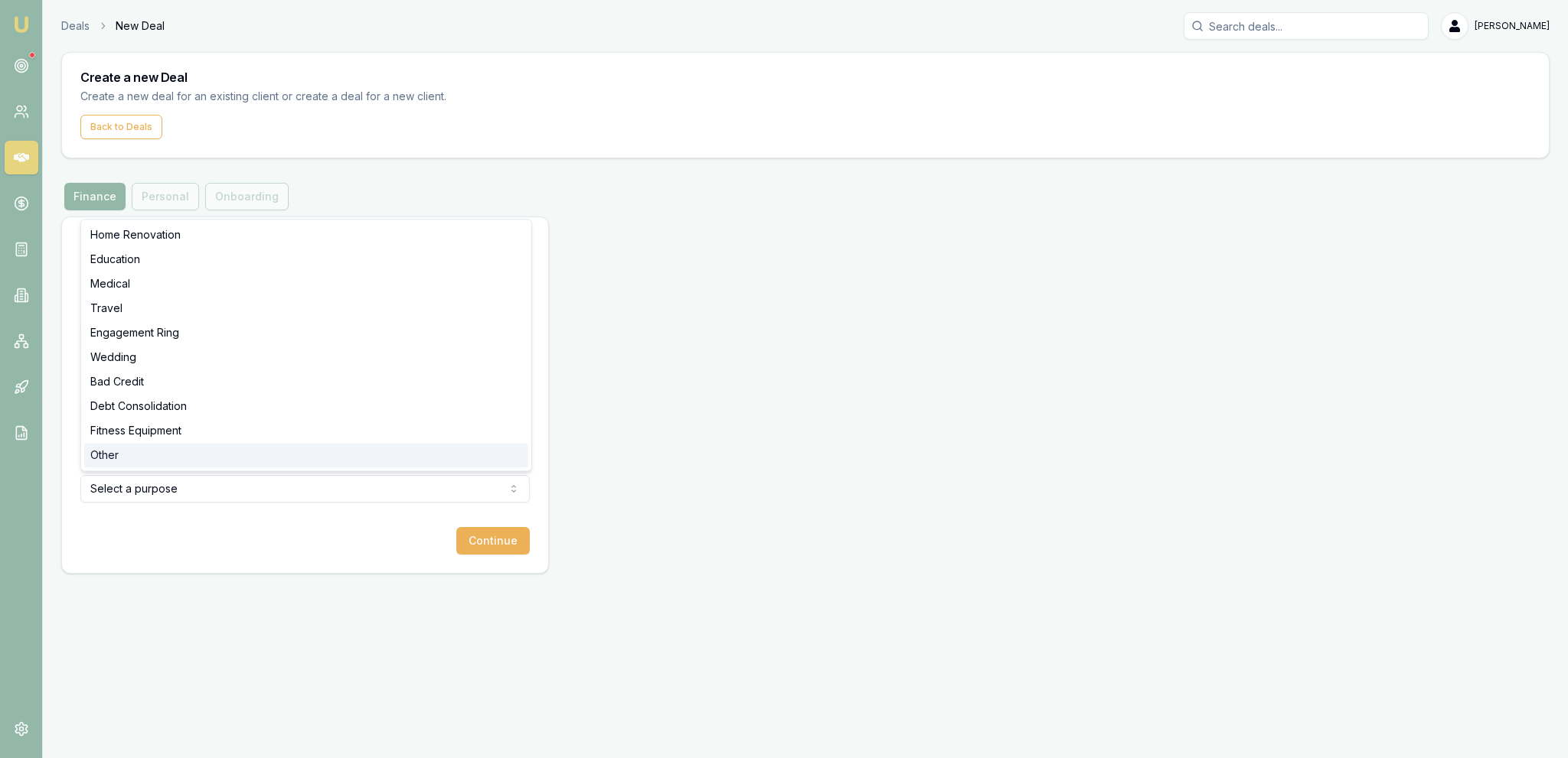
select select "OTHER"
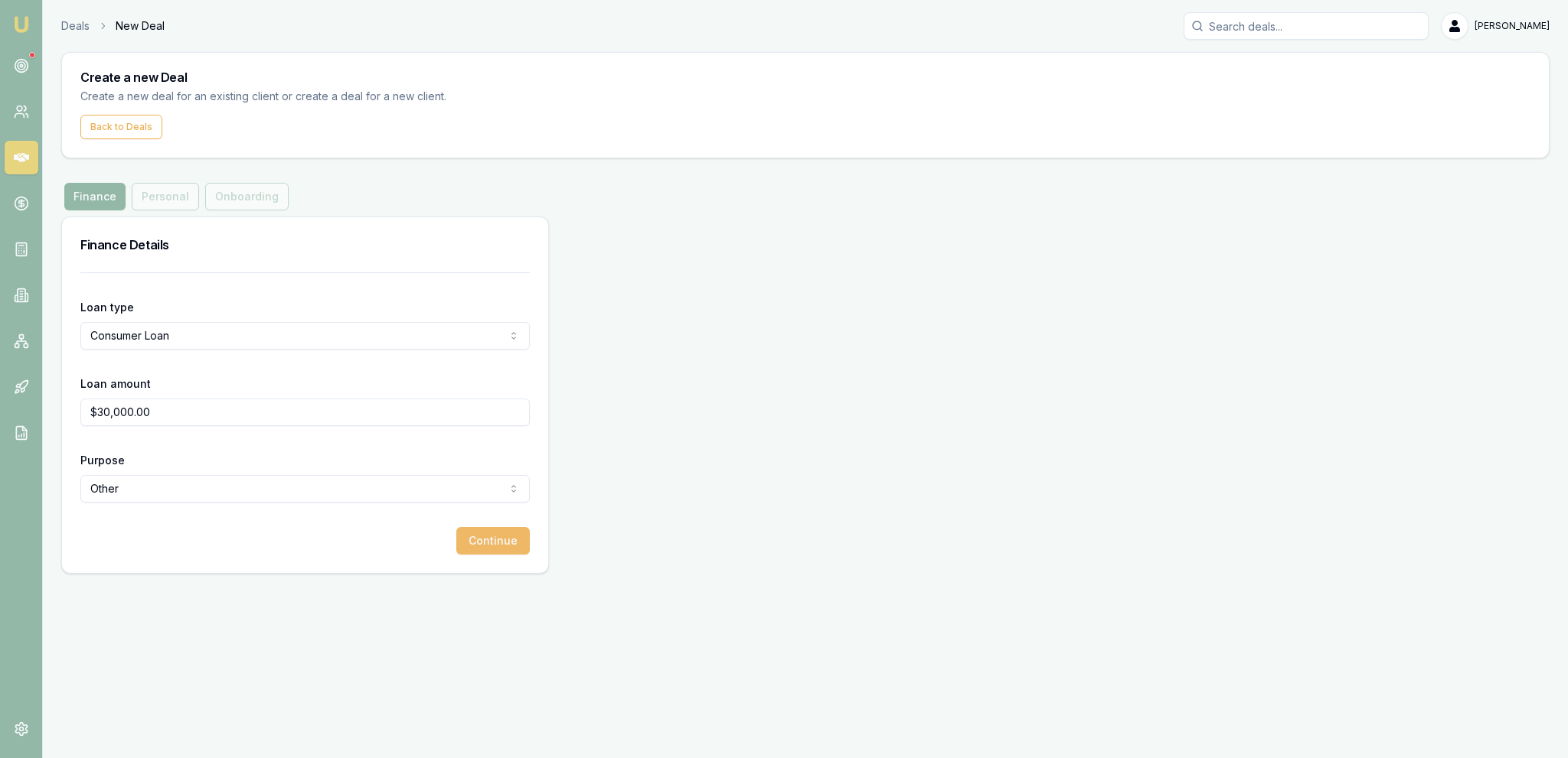
click at [474, 552] on button "Continue" at bounding box center [492, 540] width 73 height 27
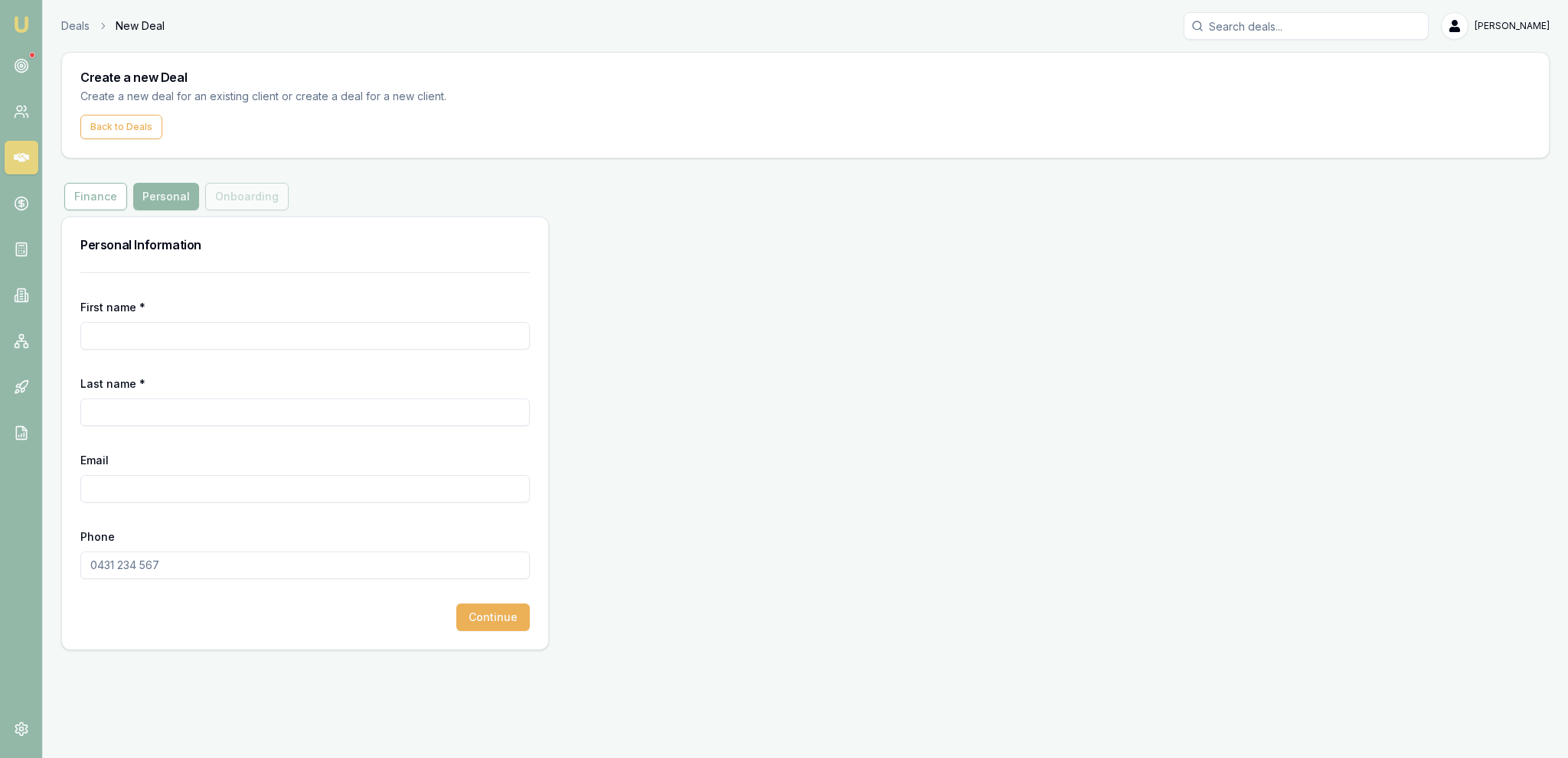
click at [207, 339] on input "First name *" at bounding box center [306, 335] width 450 height 27
type input "Jake"
type input "Harper"
paste input "jake.harper2454@gmail.com"
type input "jake.harper2454@gmail.com"
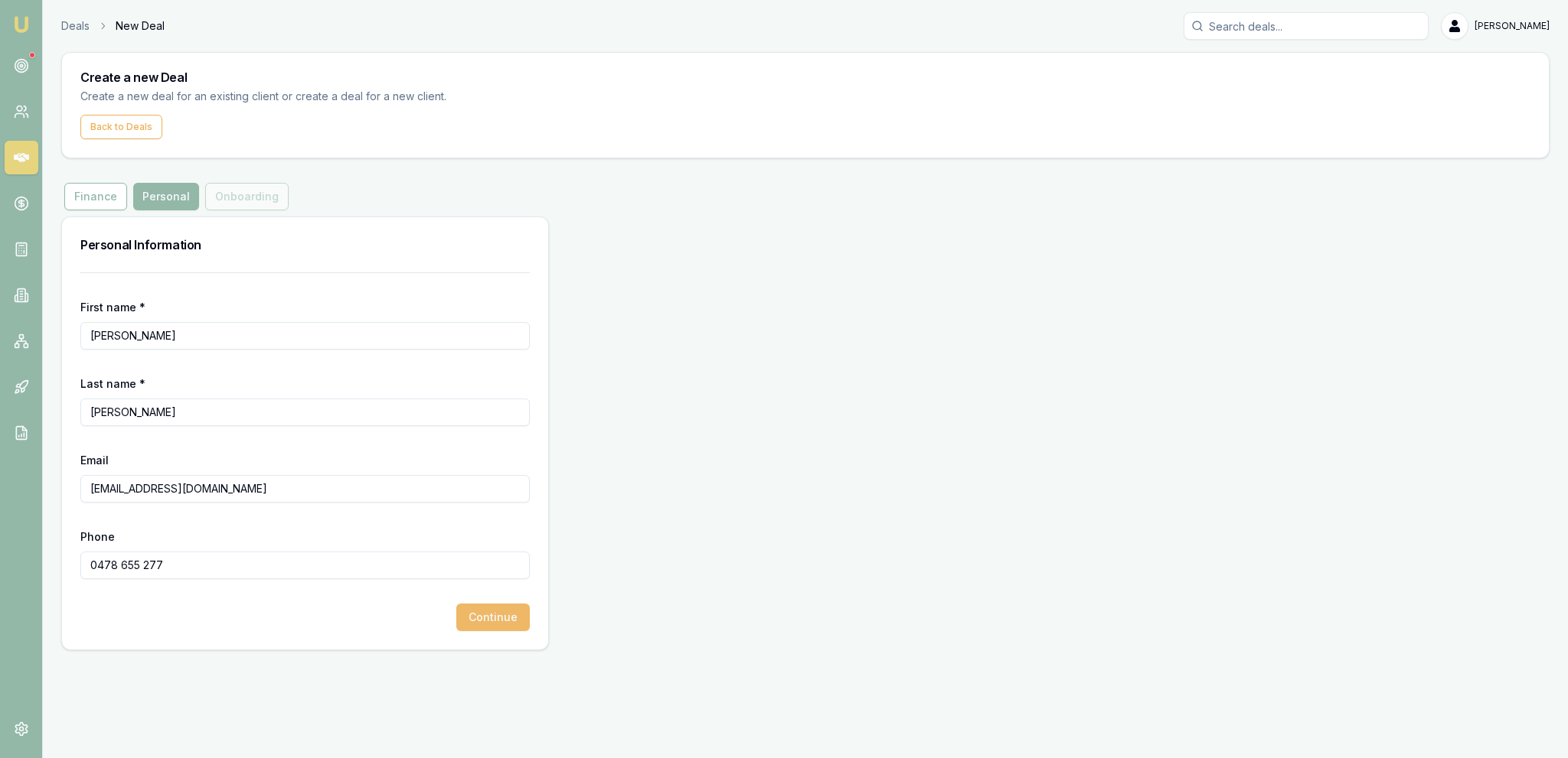
type input "0478 655 277"
click at [479, 616] on button "Continue" at bounding box center [492, 616] width 73 height 27
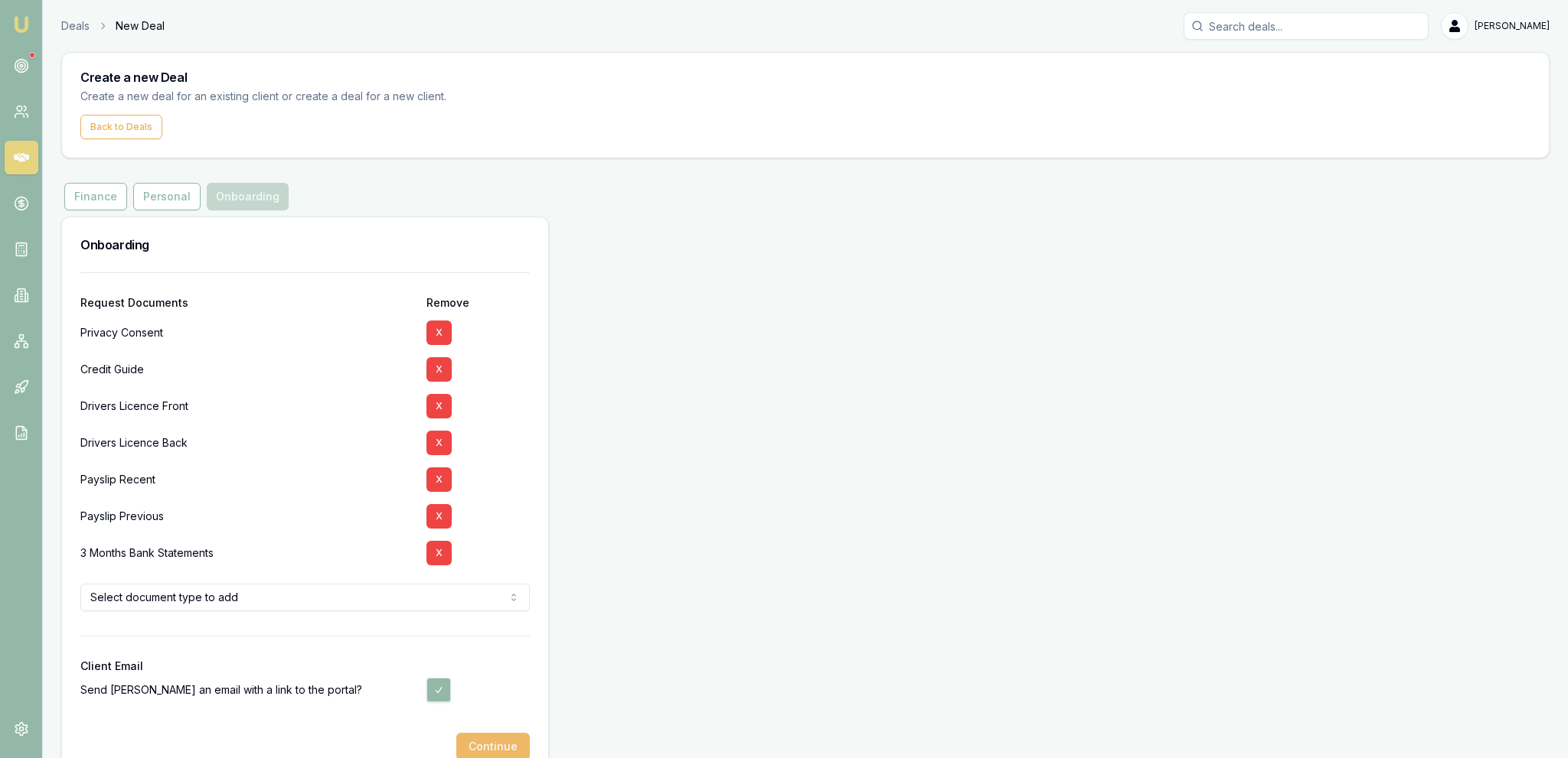
click at [483, 739] on button "Continue" at bounding box center [492, 746] width 73 height 27
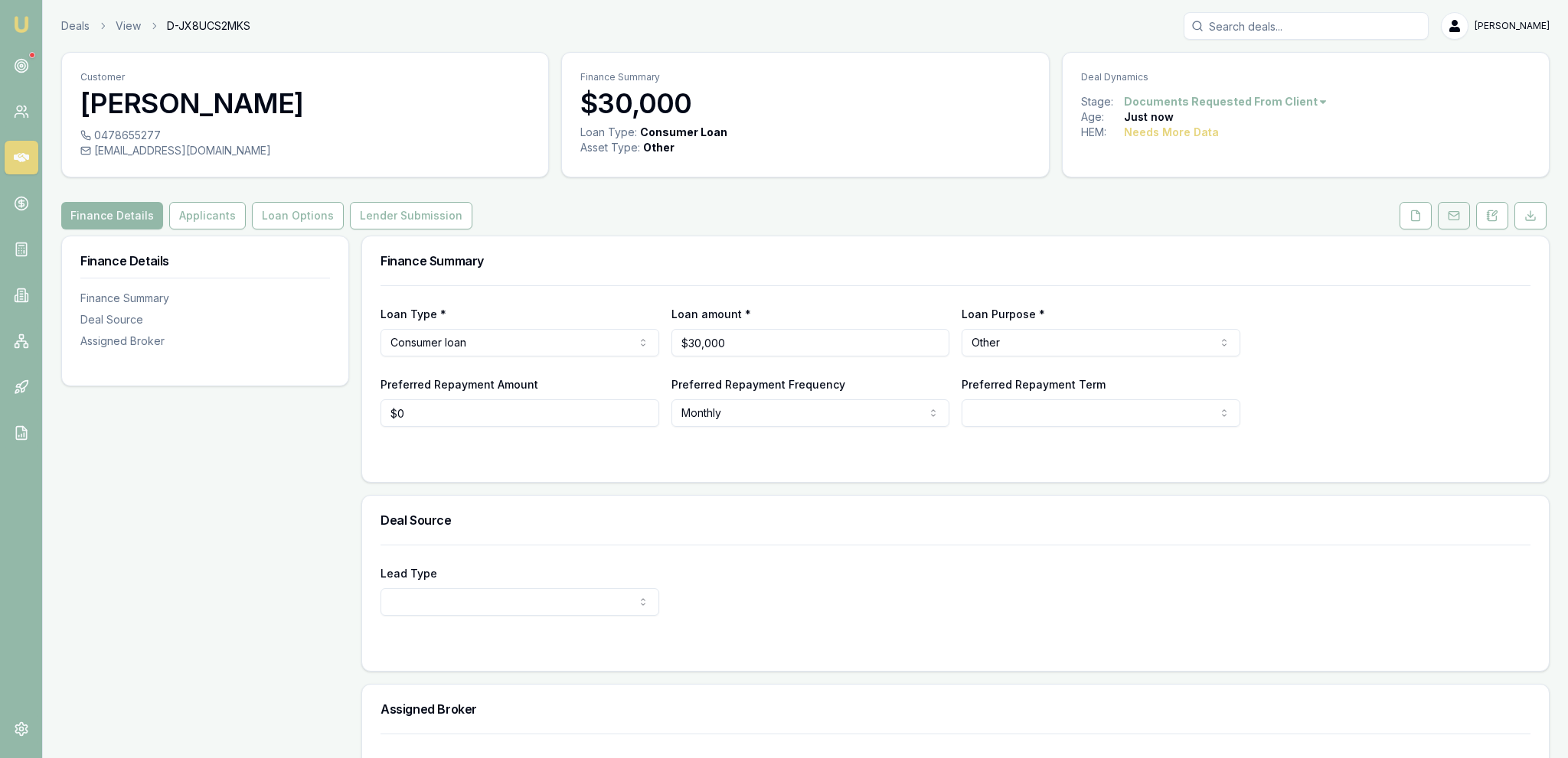
click at [1461, 225] on button at bounding box center [1454, 215] width 32 height 27
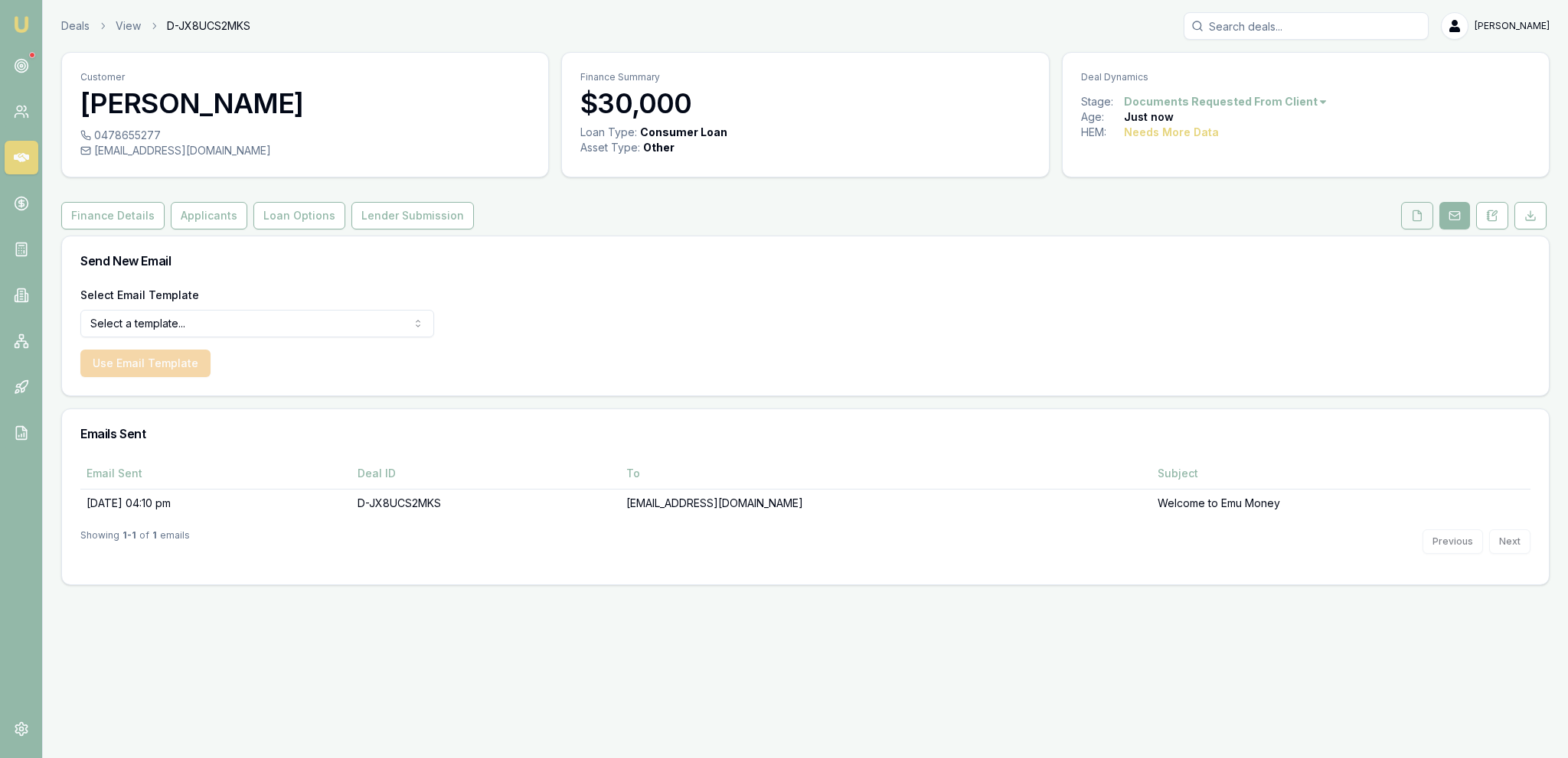
click at [1429, 221] on button at bounding box center [1416, 215] width 32 height 27
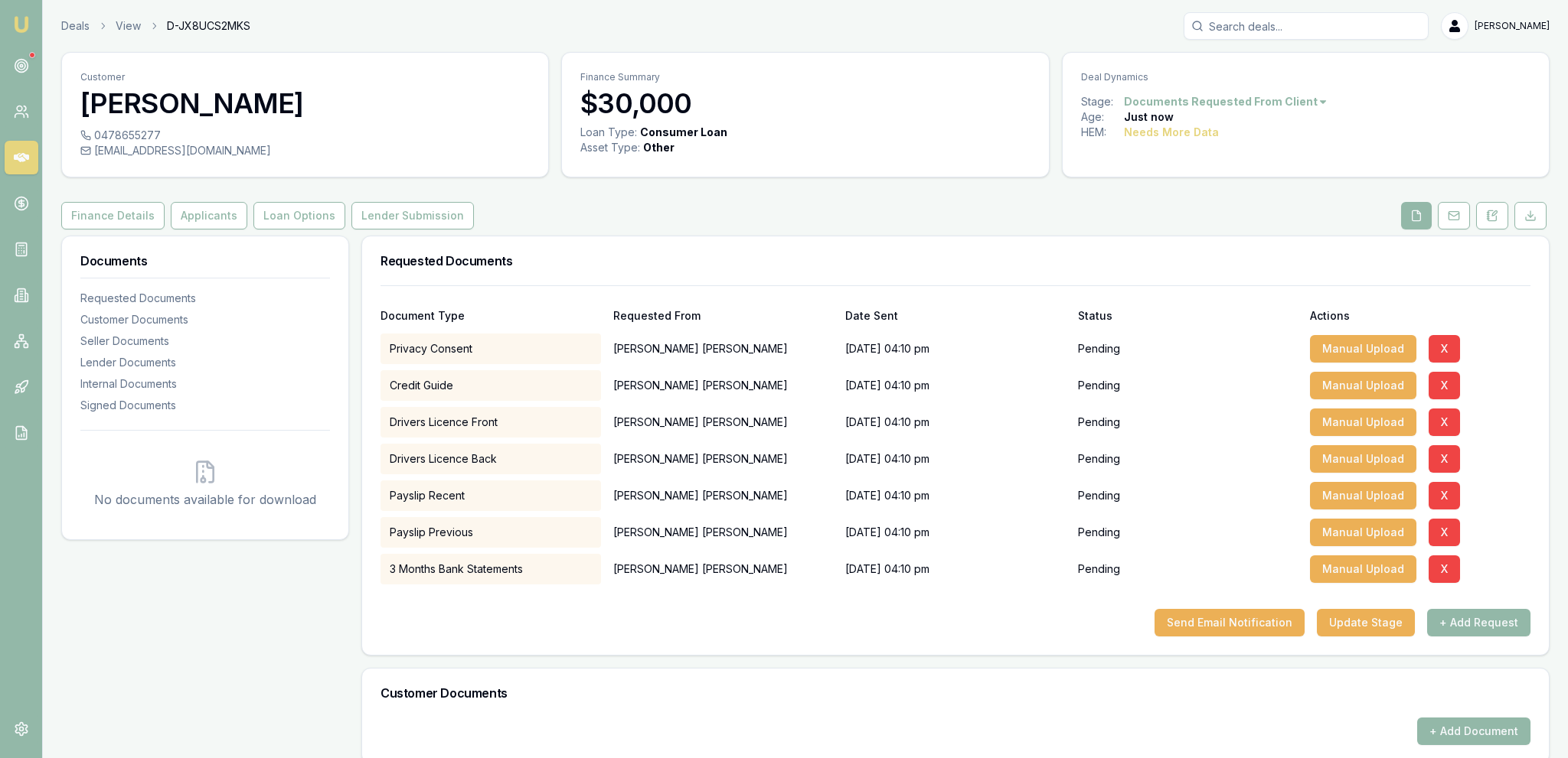
click at [1276, 618] on button "Send Email Notification" at bounding box center [1230, 622] width 150 height 27
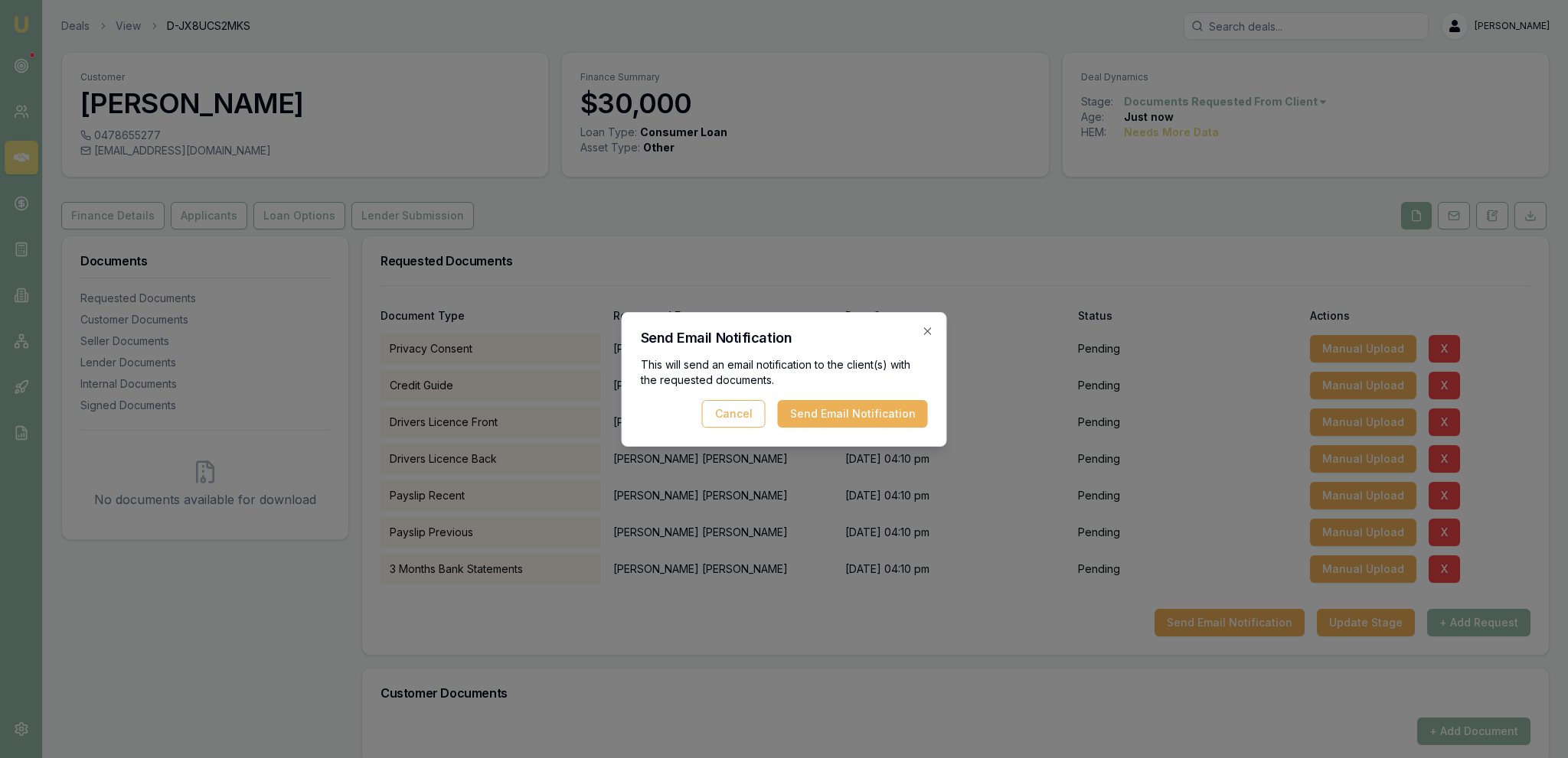
click at [881, 429] on div "Send Email Notification This will send an email notification to the client(s) w…" at bounding box center [784, 379] width 325 height 135
click at [880, 415] on button "Send Email Notification" at bounding box center [852, 413] width 150 height 27
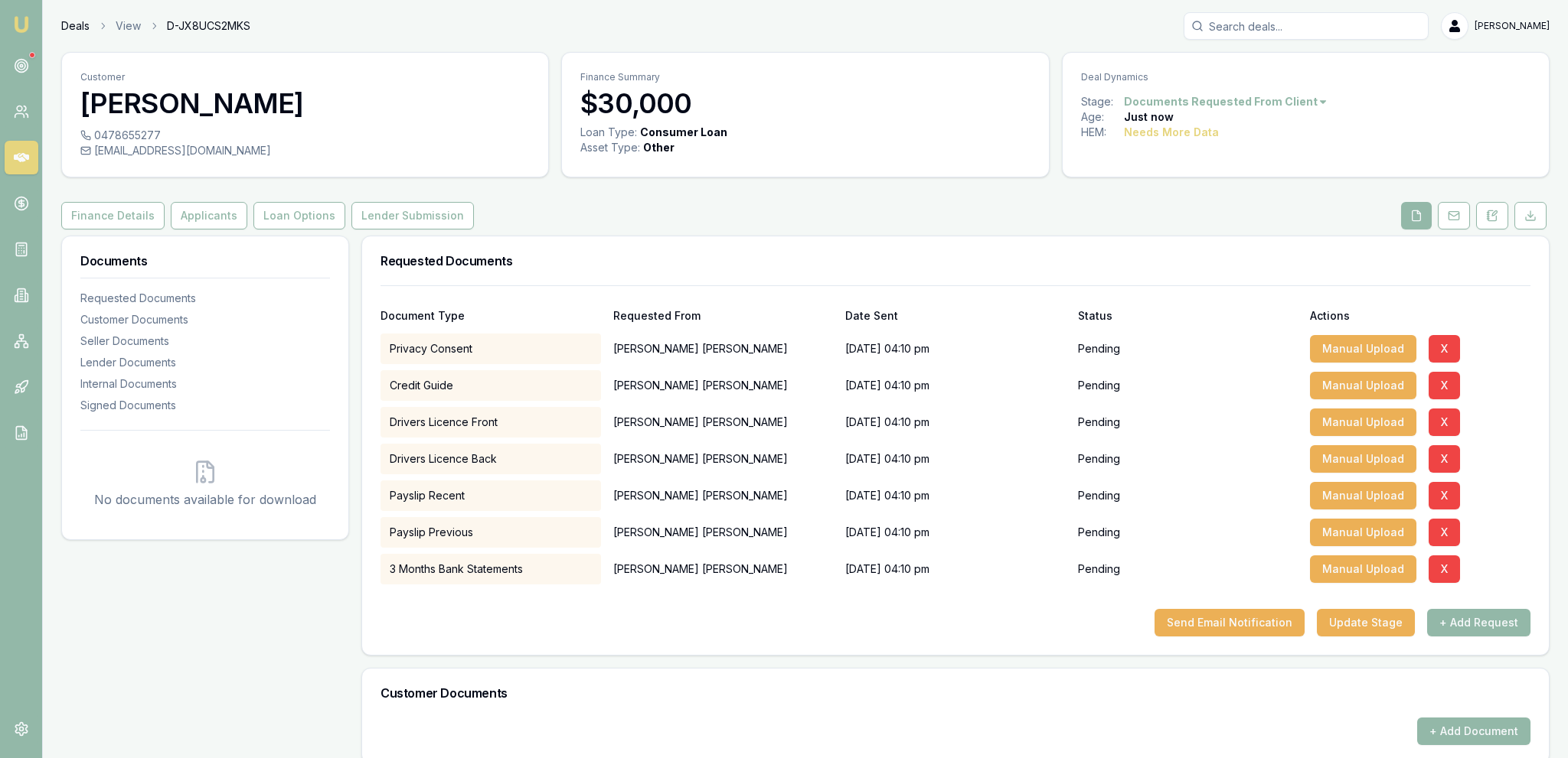
click at [72, 29] on link "Deals" at bounding box center [75, 26] width 28 height 16
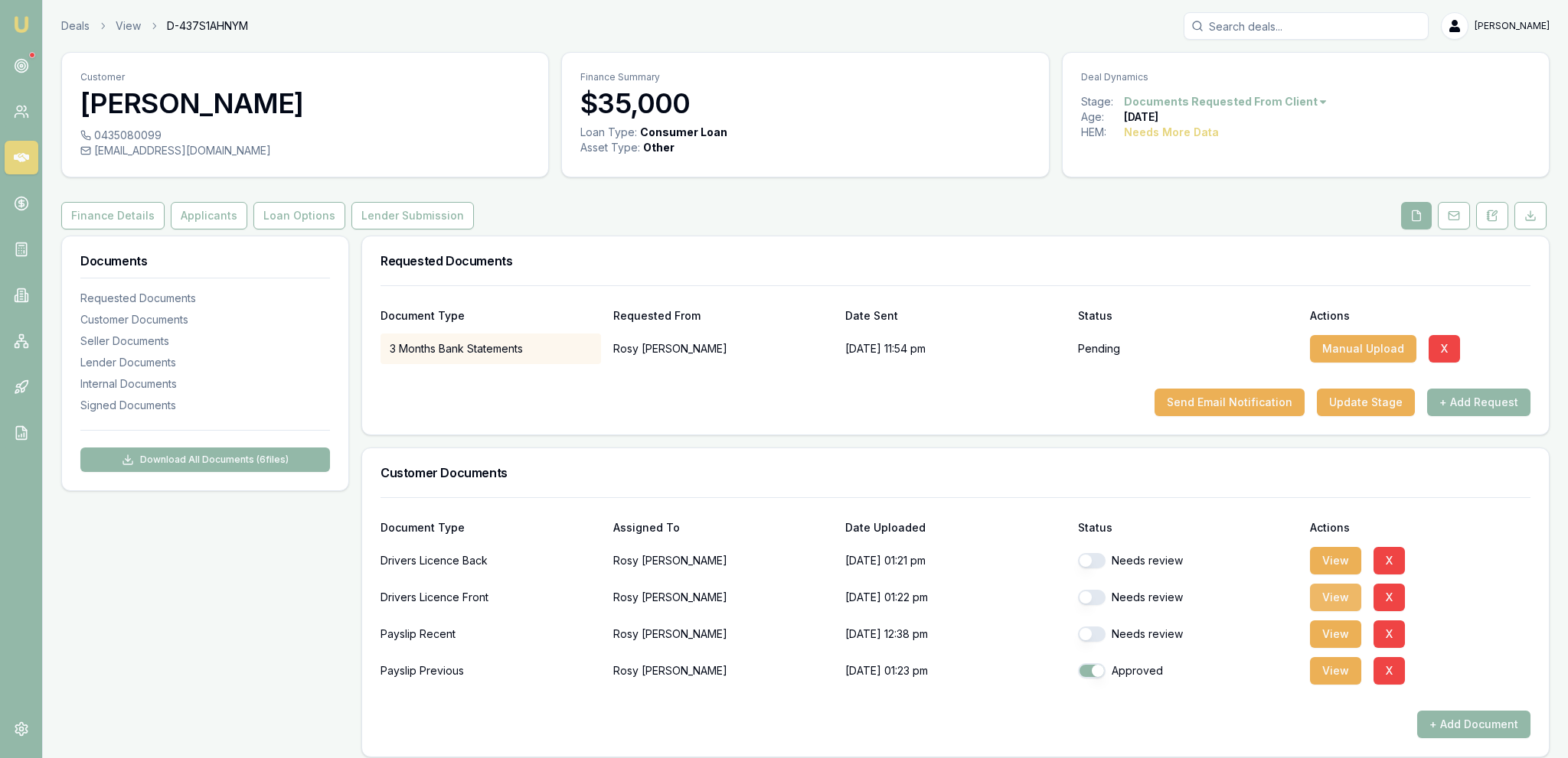
click at [1343, 593] on button "View" at bounding box center [1336, 597] width 51 height 27
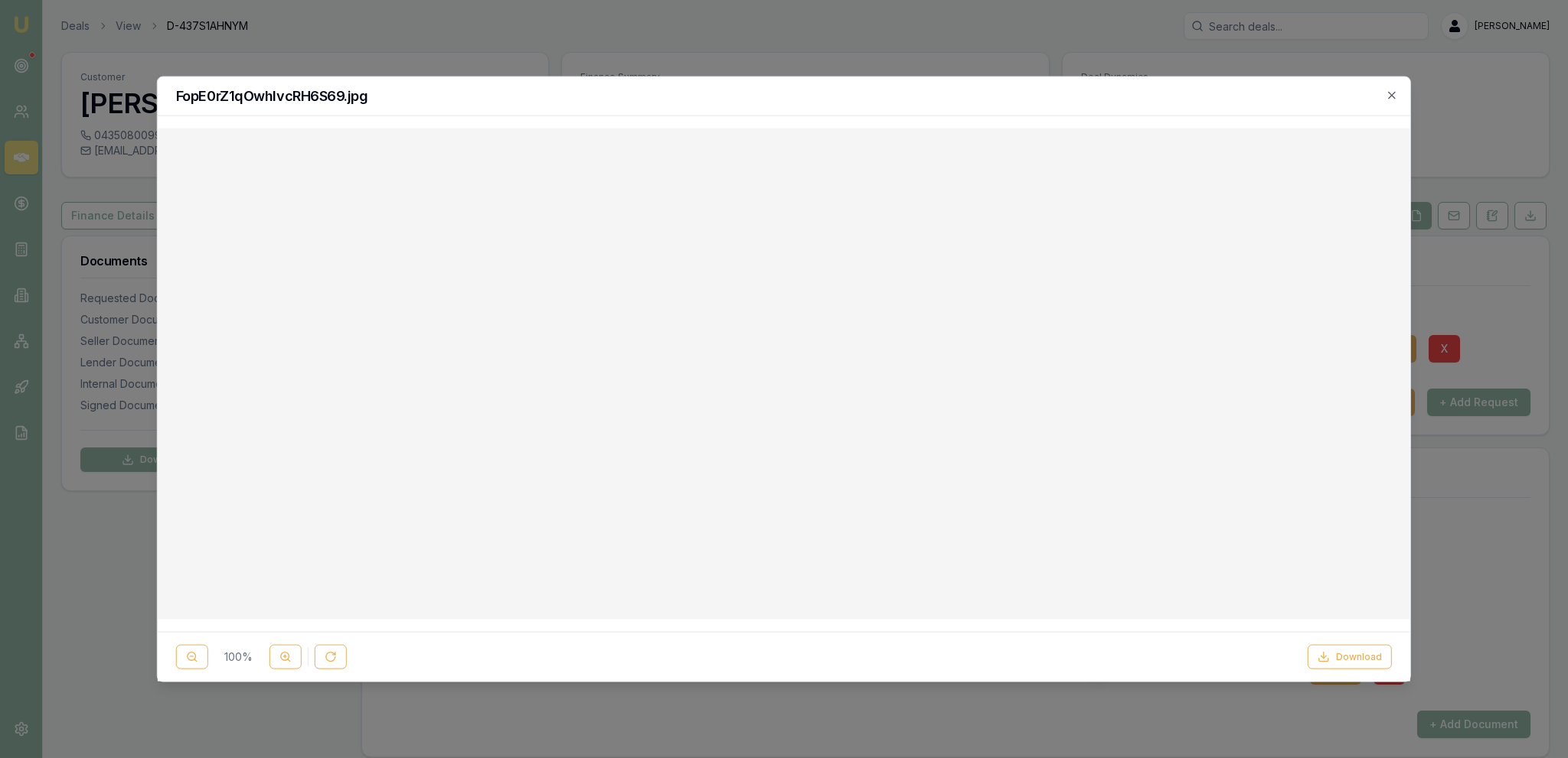
drag, startPoint x: 1370, startPoint y: 665, endPoint x: 1377, endPoint y: 675, distance: 12.2
click at [1370, 663] on button "Download" at bounding box center [1350, 658] width 84 height 25
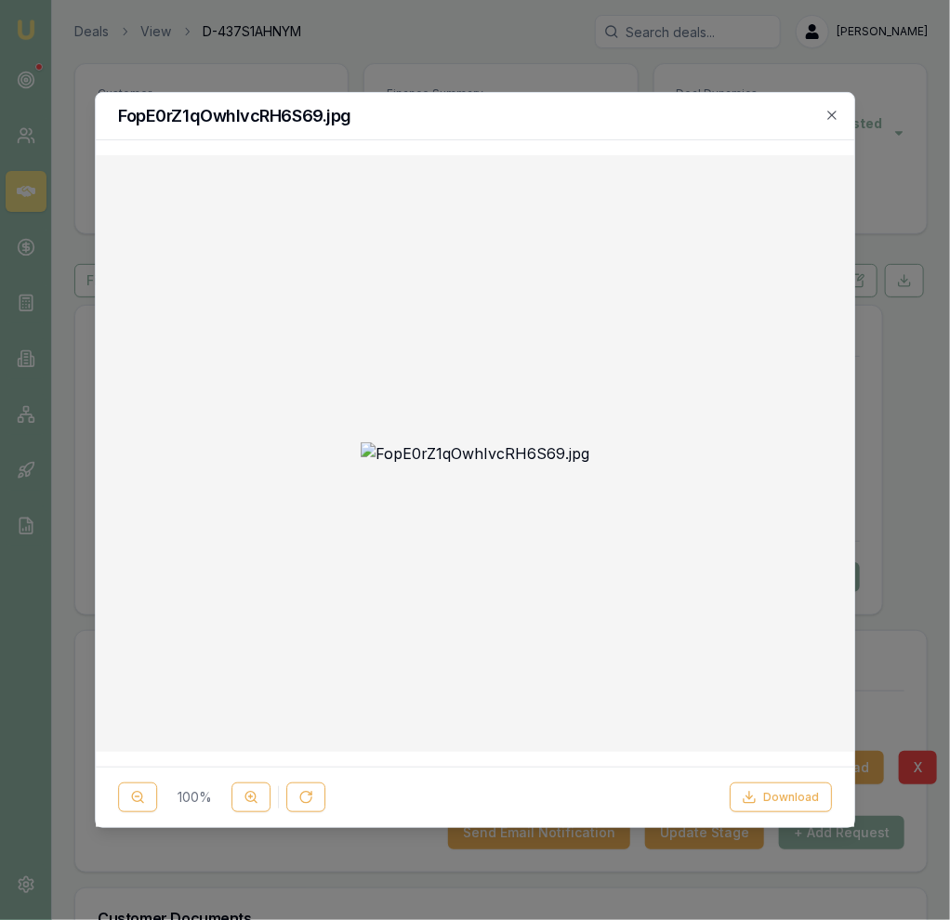
click at [298, 46] on div at bounding box center [475, 460] width 950 height 920
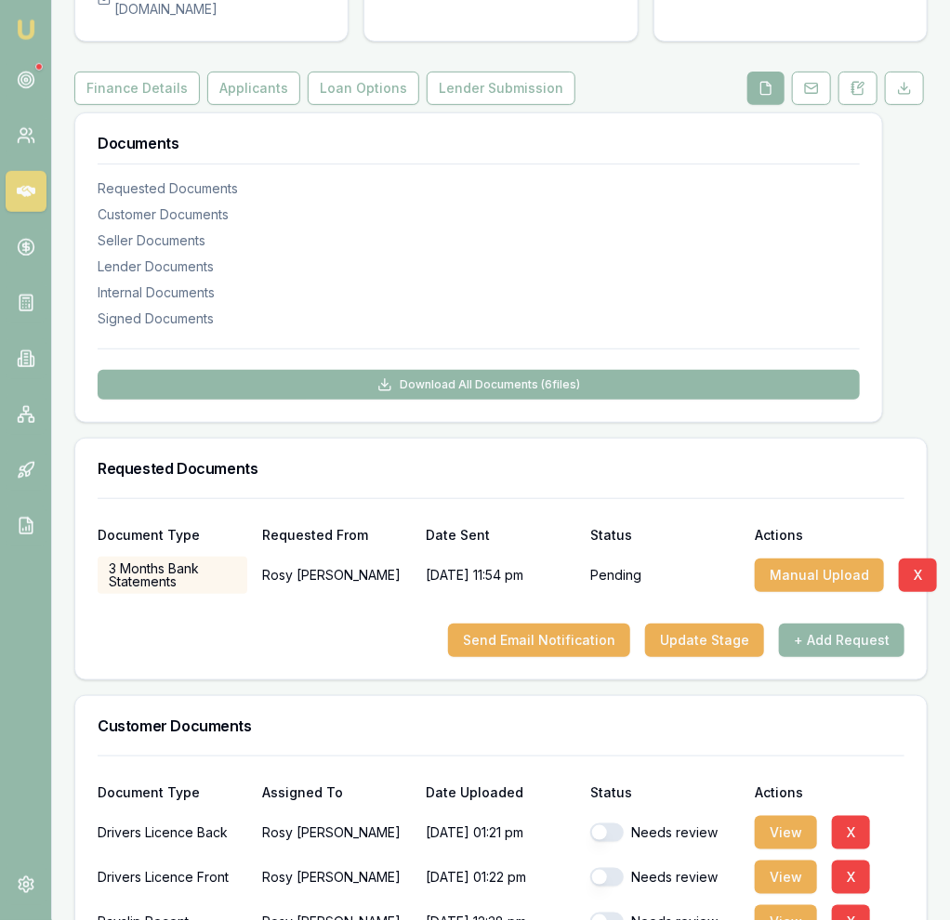
scroll to position [196, 0]
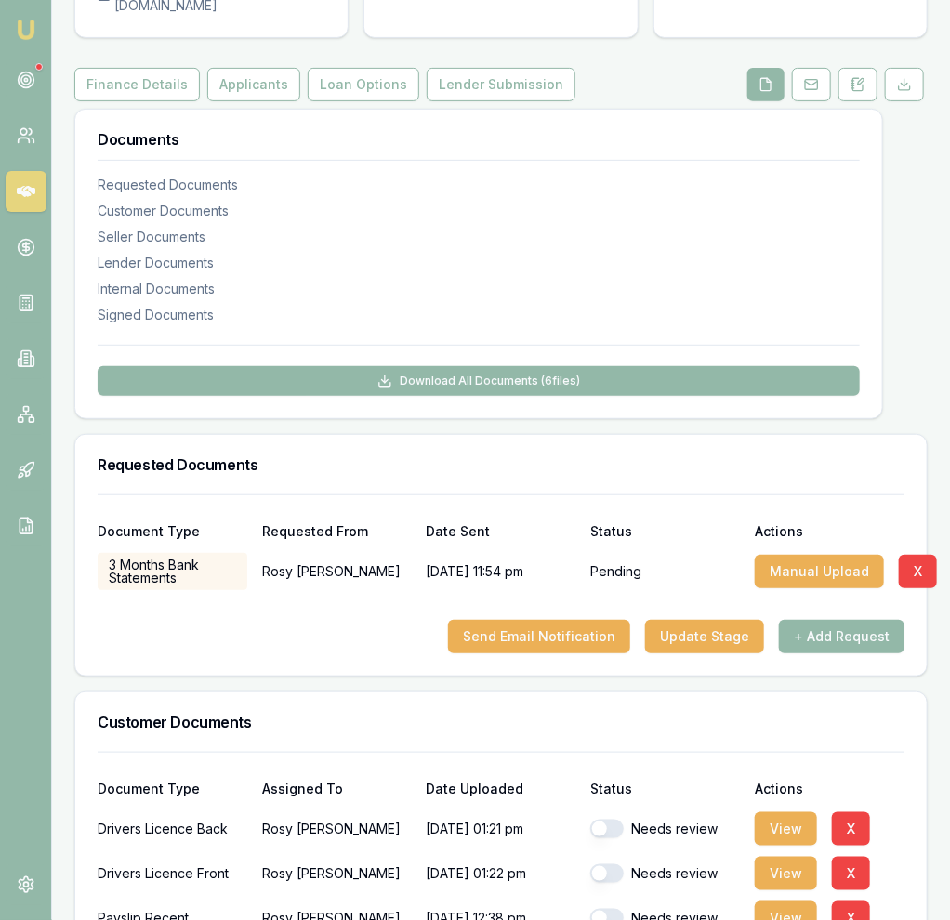
click at [798, 848] on div "Drivers Licence Front [PERSON_NAME] [DATE] 01:22 pm Needs review View X" at bounding box center [501, 870] width 807 height 45
click at [767, 848] on div "Drivers Licence Front [PERSON_NAME] [DATE] 01:22 pm Needs review View X" at bounding box center [501, 870] width 807 height 45
drag, startPoint x: 755, startPoint y: 813, endPoint x: 760, endPoint y: 793, distance: 21.2
click at [758, 811] on div "Drivers Licence Back [PERSON_NAME] [DATE] 01:21 pm Needs review View X" at bounding box center [501, 829] width 807 height 37
click at [760, 812] on button "View" at bounding box center [786, 828] width 62 height 33
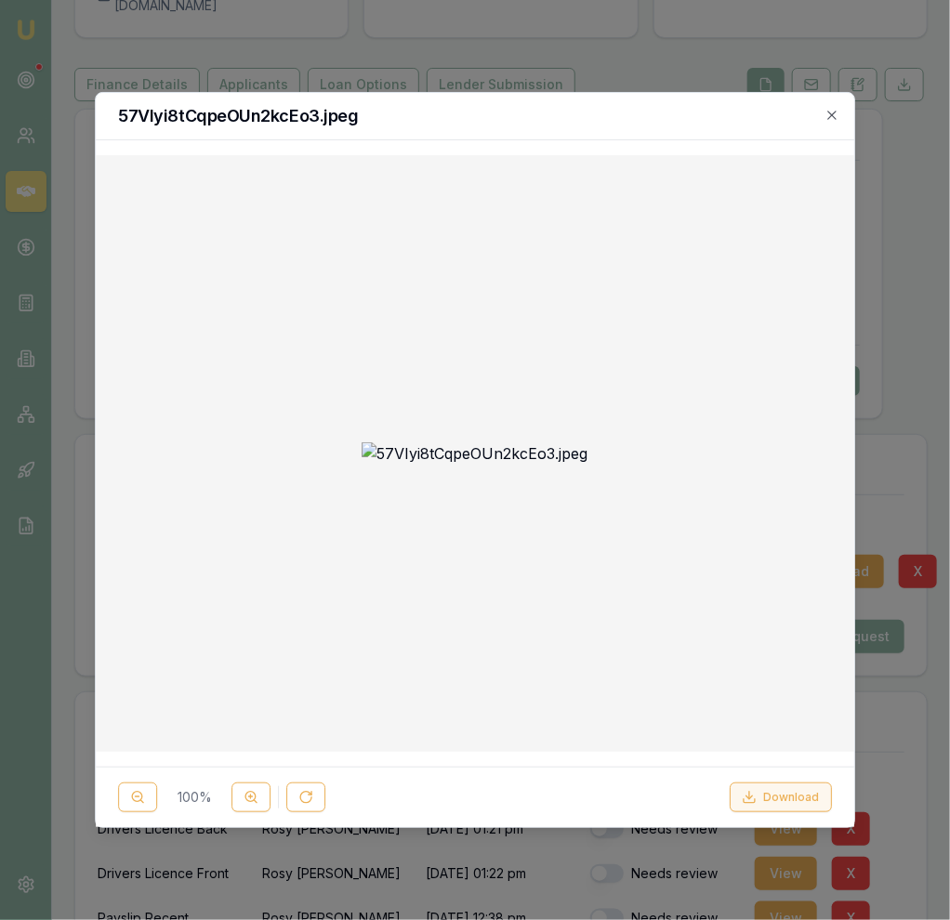
click at [751, 790] on button "Download" at bounding box center [781, 798] width 102 height 30
click at [315, 33] on div at bounding box center [475, 460] width 950 height 920
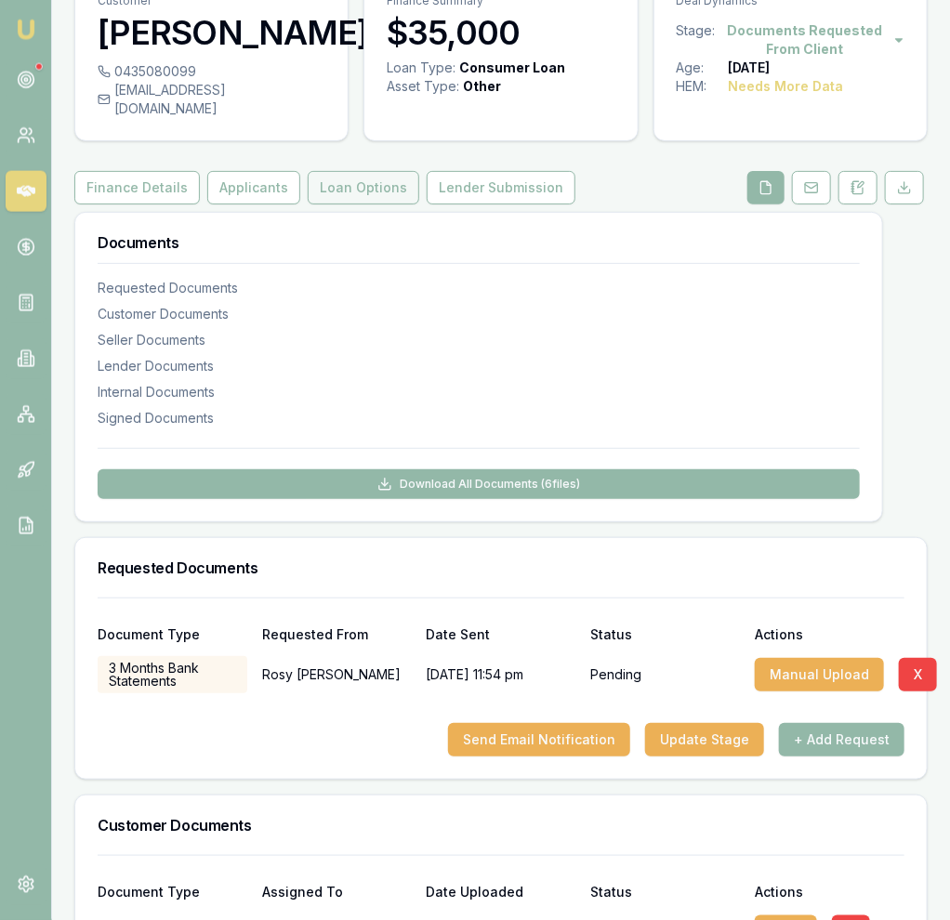
scroll to position [0, 0]
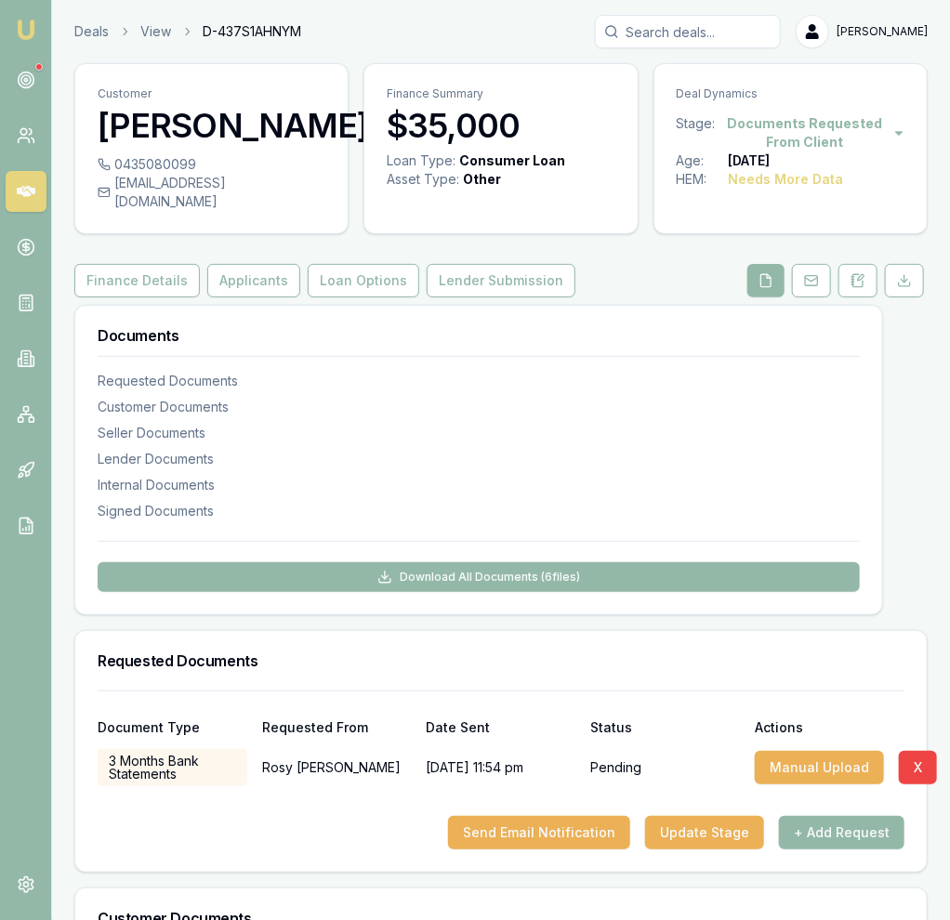
drag, startPoint x: 264, startPoint y: 274, endPoint x: 312, endPoint y: 259, distance: 50.6
click at [265, 274] on button "Applicants" at bounding box center [253, 280] width 93 height 33
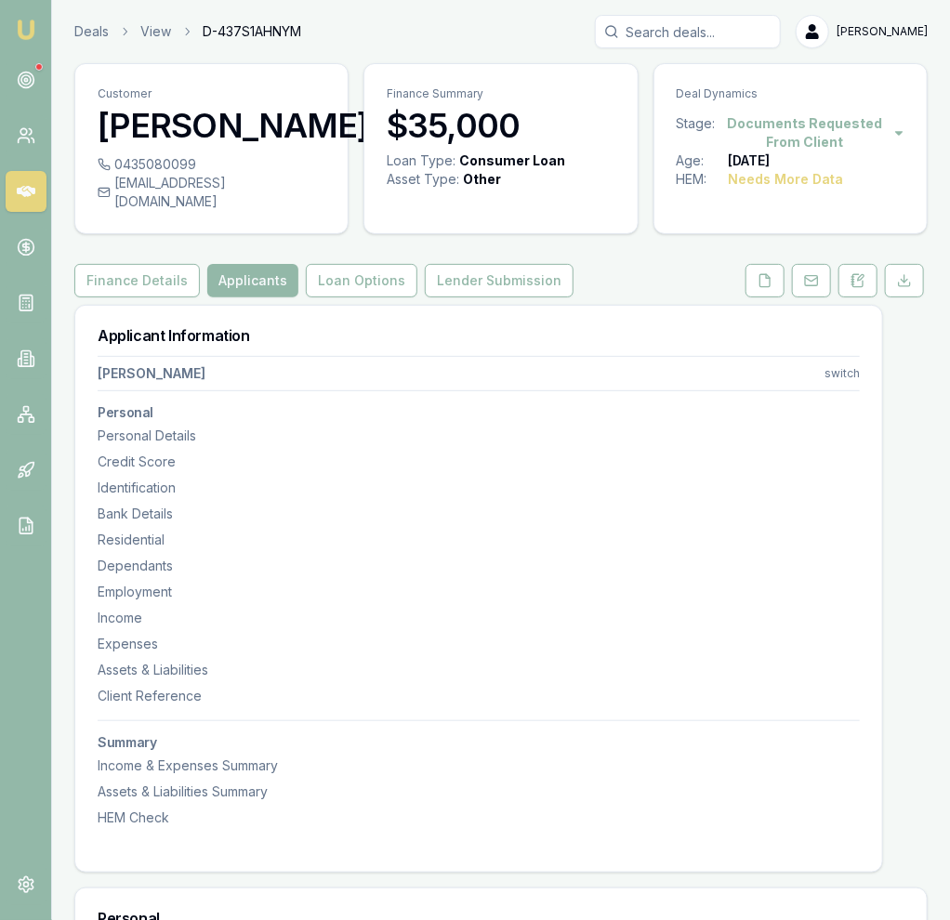
scroll to position [687, 0]
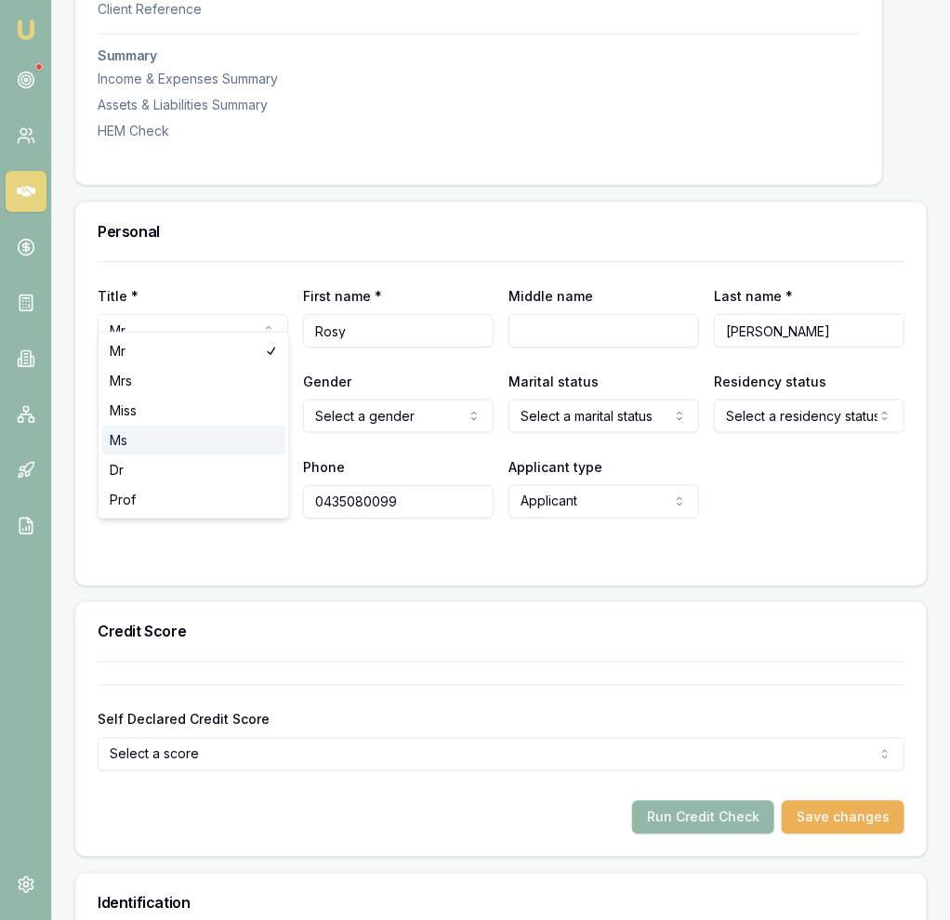
select select "Ms"
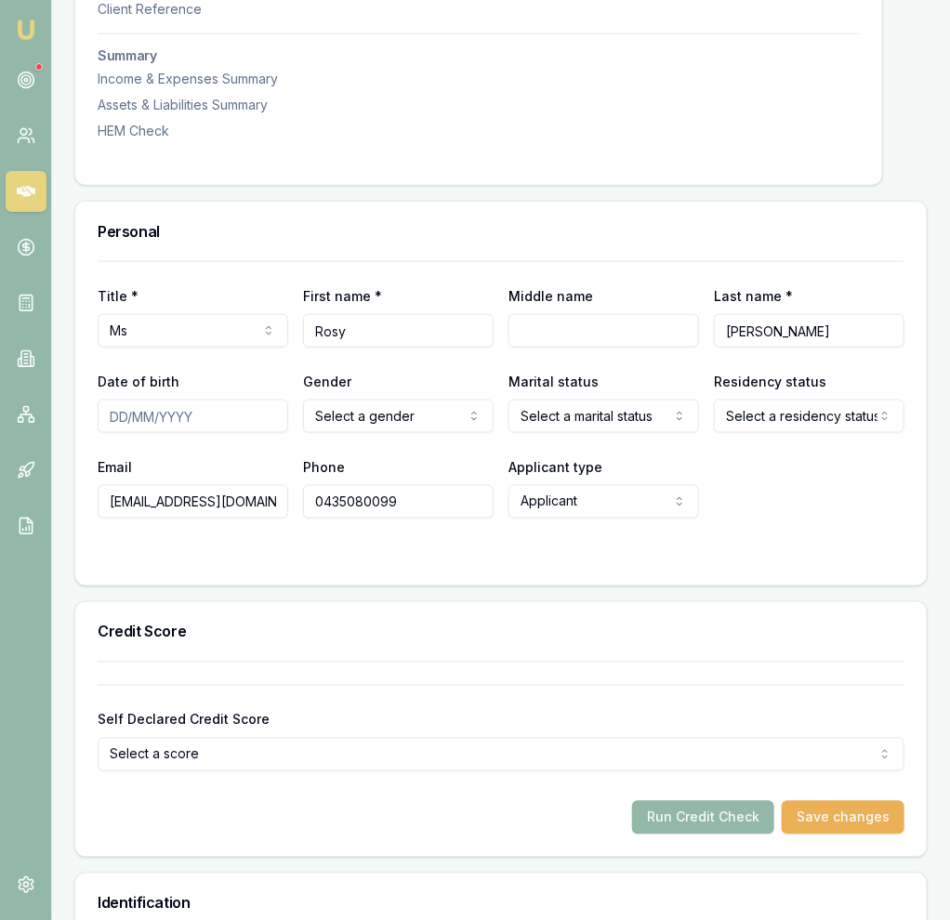
click at [549, 231] on div "Personal" at bounding box center [501, 231] width 852 height 59
click at [569, 314] on input "Middle name" at bounding box center [603, 330] width 191 height 33
click at [529, 223] on div "Personal" at bounding box center [501, 231] width 852 height 59
click at [613, 314] on input "Middle name" at bounding box center [603, 330] width 191 height 33
click at [239, 400] on input "Date of birth" at bounding box center [193, 416] width 191 height 33
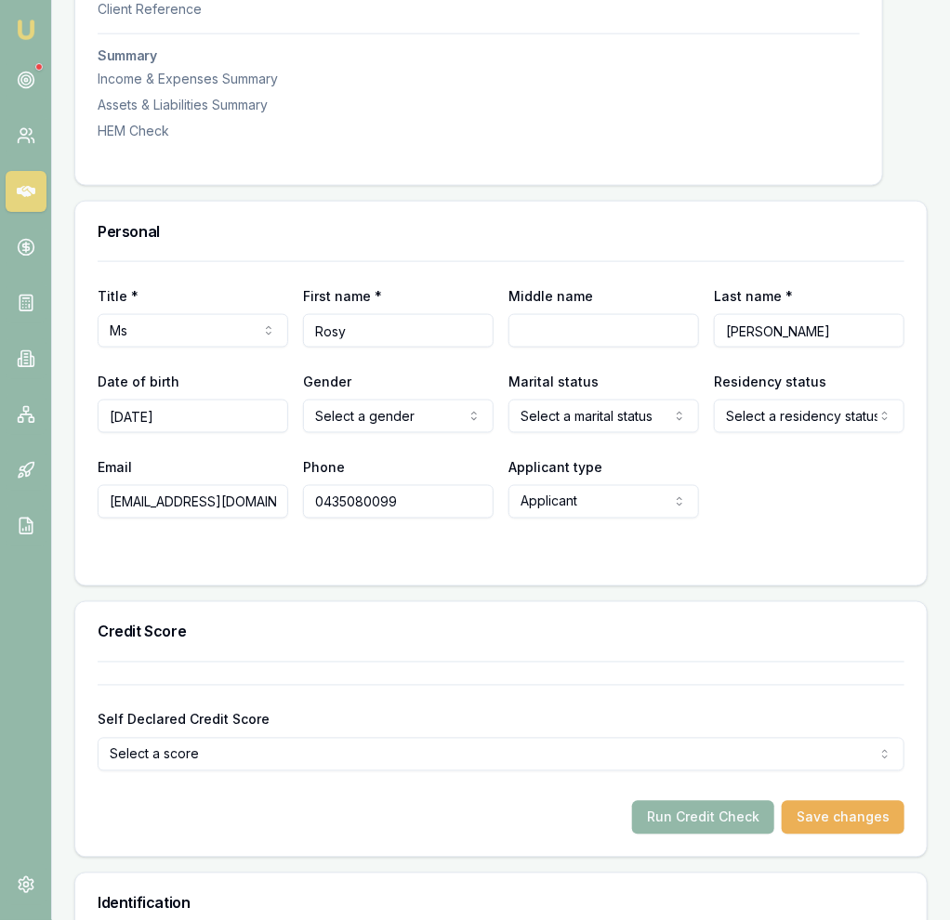
type input "[DATE]"
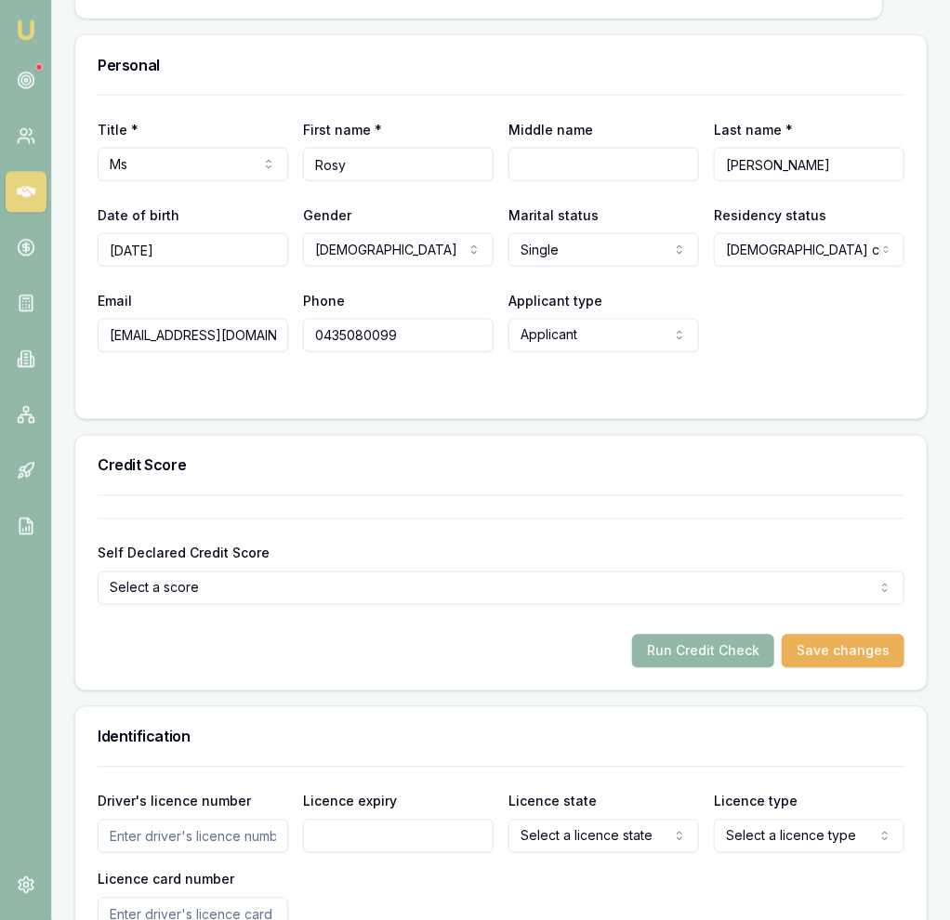
scroll to position [883, 0]
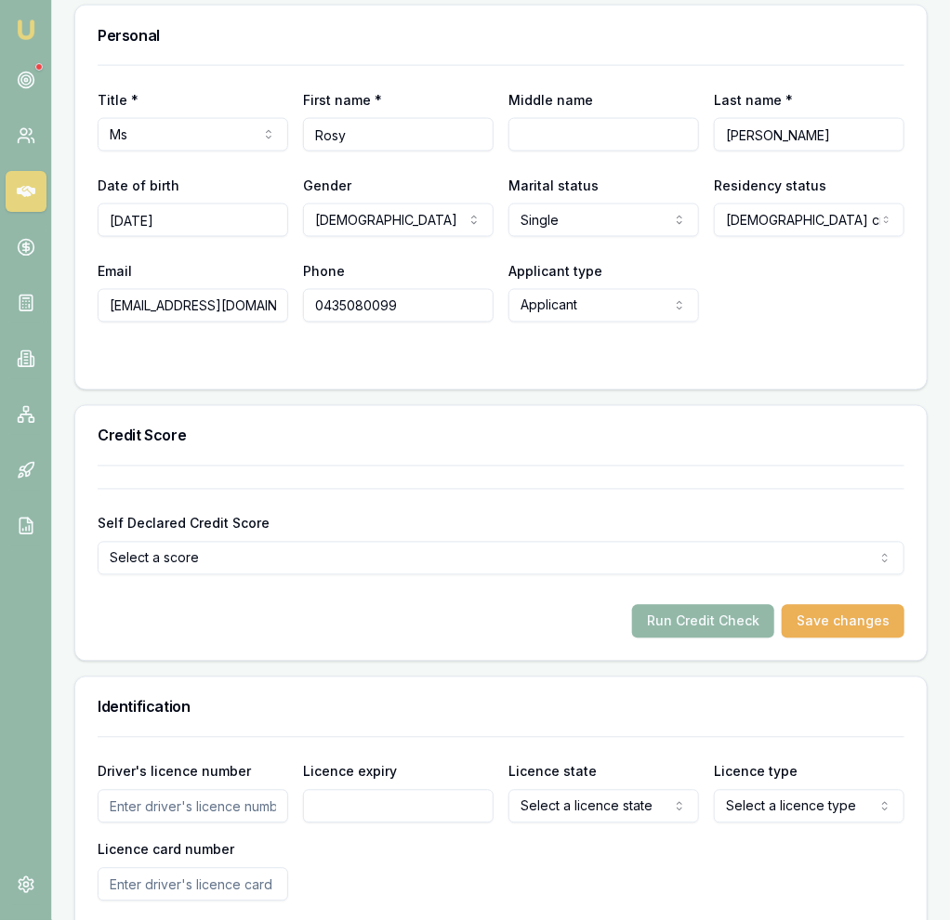
click at [259, 790] on input "Driver's licence number" at bounding box center [193, 806] width 191 height 33
type input "034541119"
type input "[DATE]"
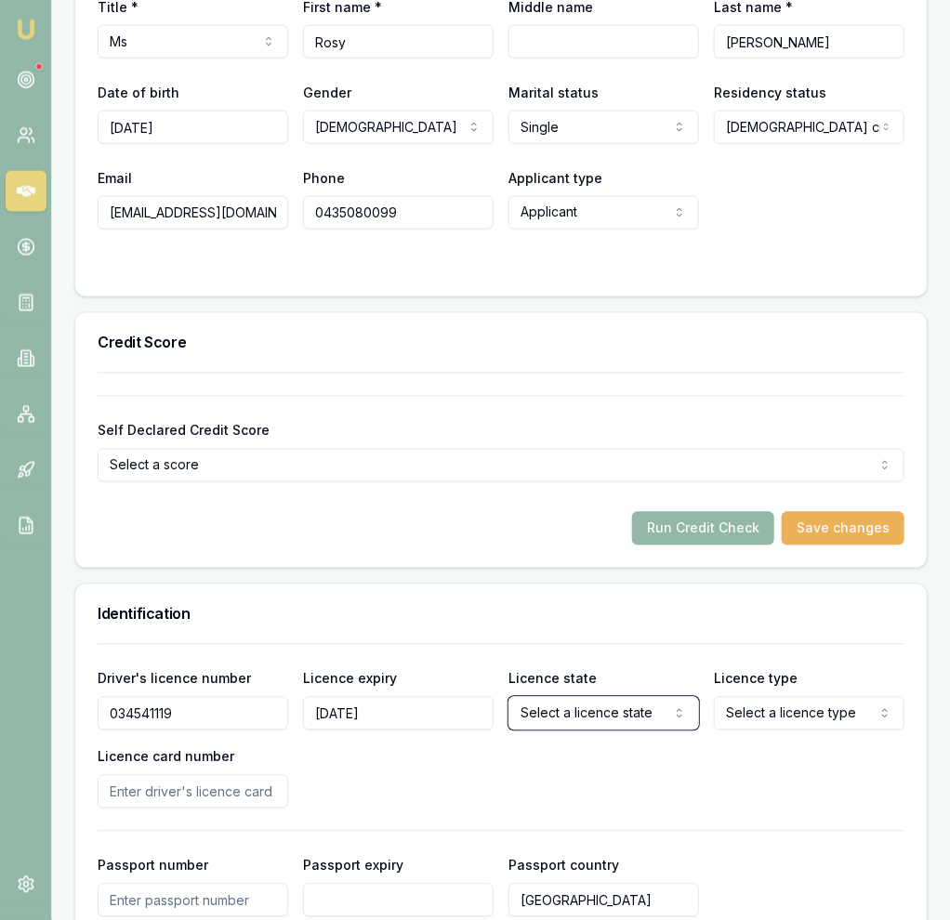
scroll to position [982, 0]
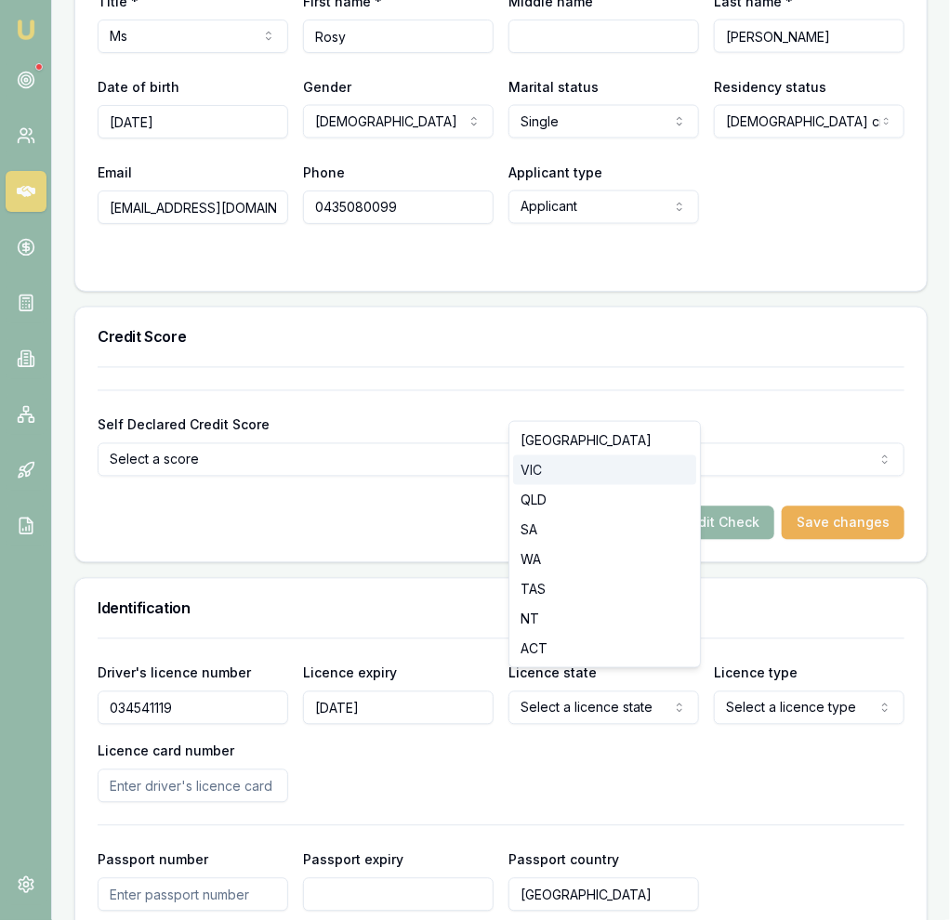
select select "VIC"
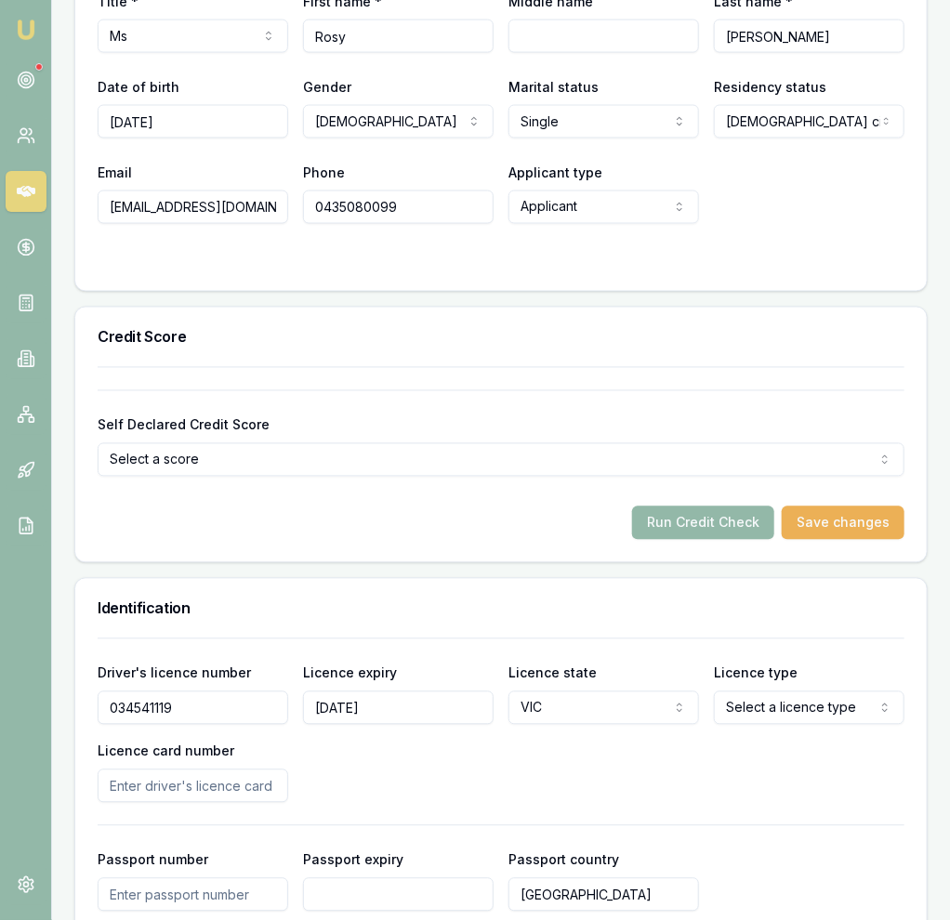
click at [616, 719] on div "Driver's licence number [DRIVERS_LICENSE_NUMBER] Licence expiry [DATE] Licence …" at bounding box center [501, 732] width 807 height 141
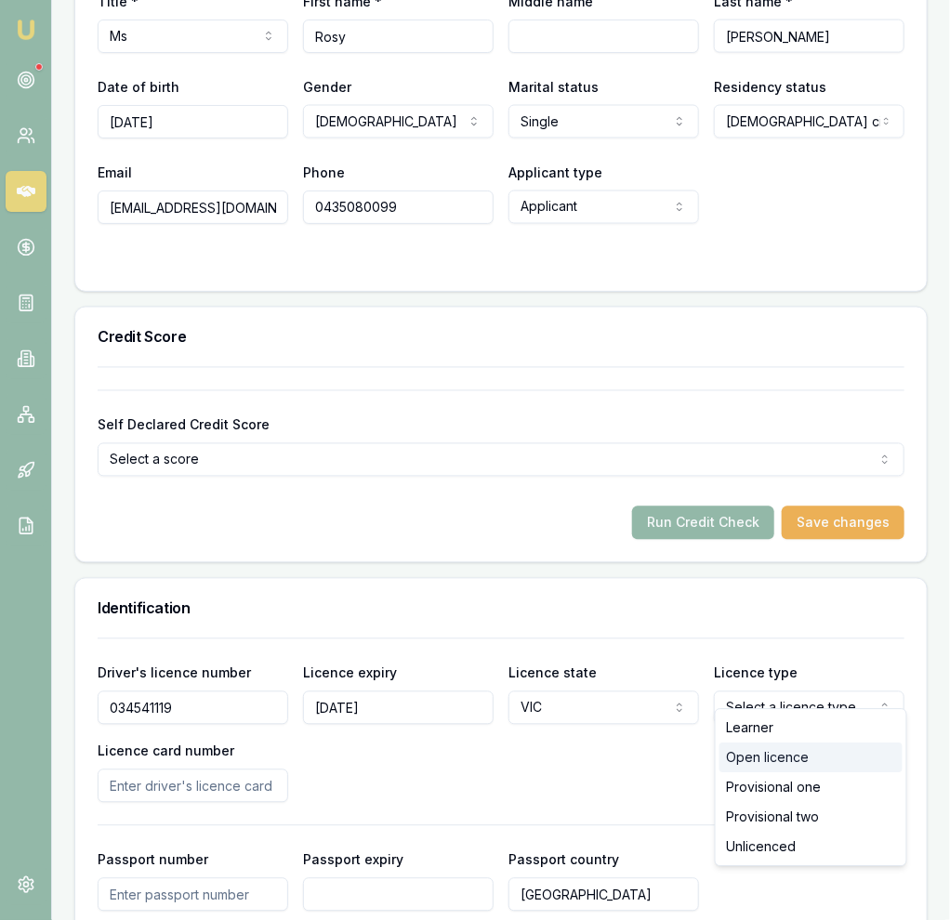
select select "OPEN_LICENCE"
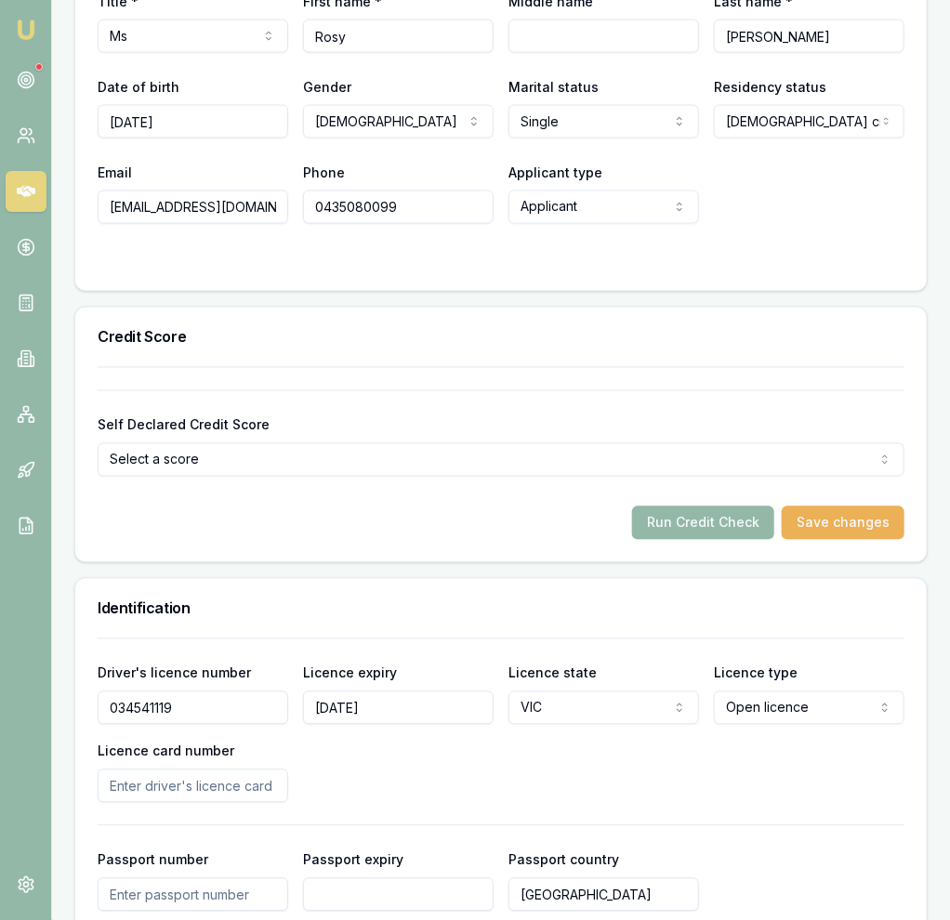
click at [773, 759] on div "Driver's licence number [DRIVERS_LICENSE_NUMBER] Licence expiry [DATE] Licence …" at bounding box center [501, 732] width 807 height 141
click at [206, 772] on input "Licence card number" at bounding box center [193, 786] width 191 height 33
click at [159, 770] on input "Licence card number" at bounding box center [193, 786] width 191 height 33
type input "P0759978"
click at [344, 601] on h3 "Identification" at bounding box center [501, 608] width 807 height 15
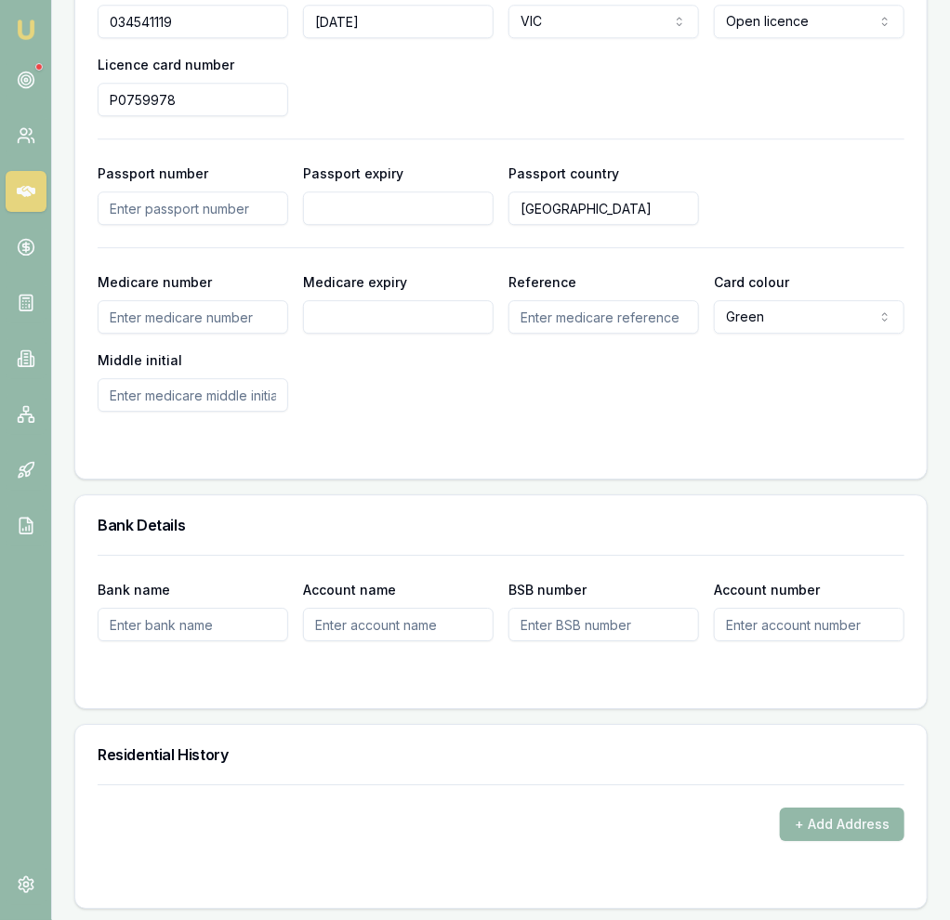
click at [376, 495] on div "Bank Details" at bounding box center [501, 524] width 852 height 59
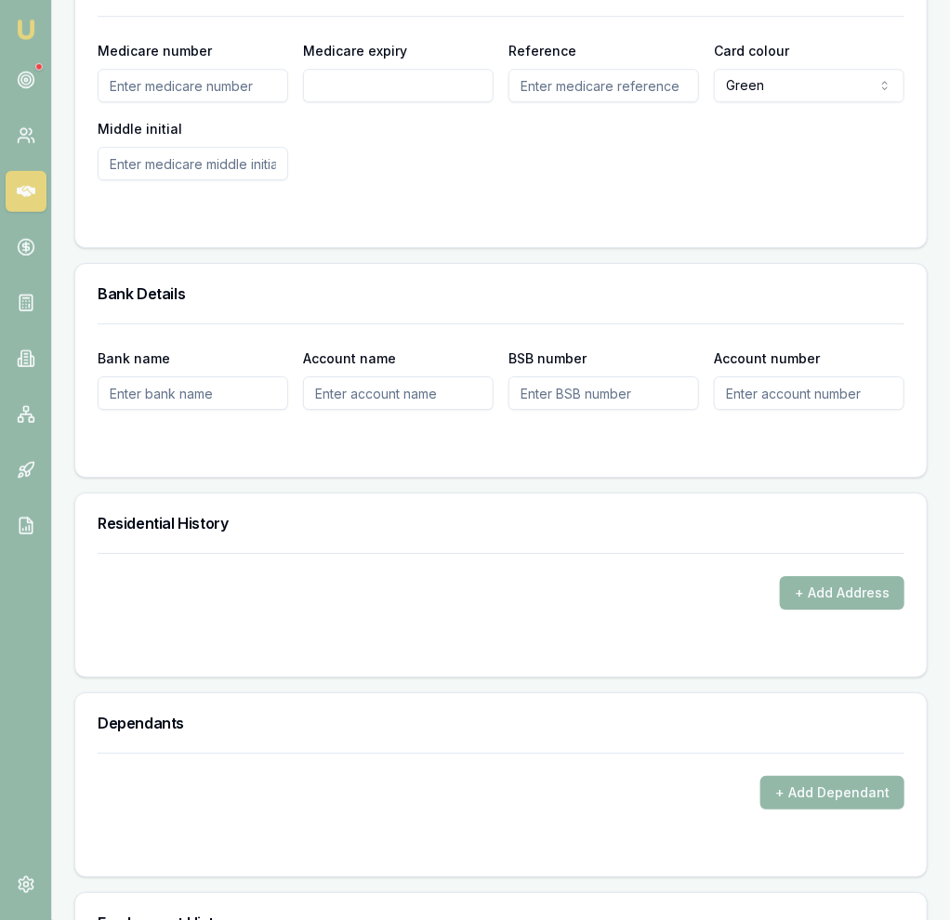
scroll to position [1963, 0]
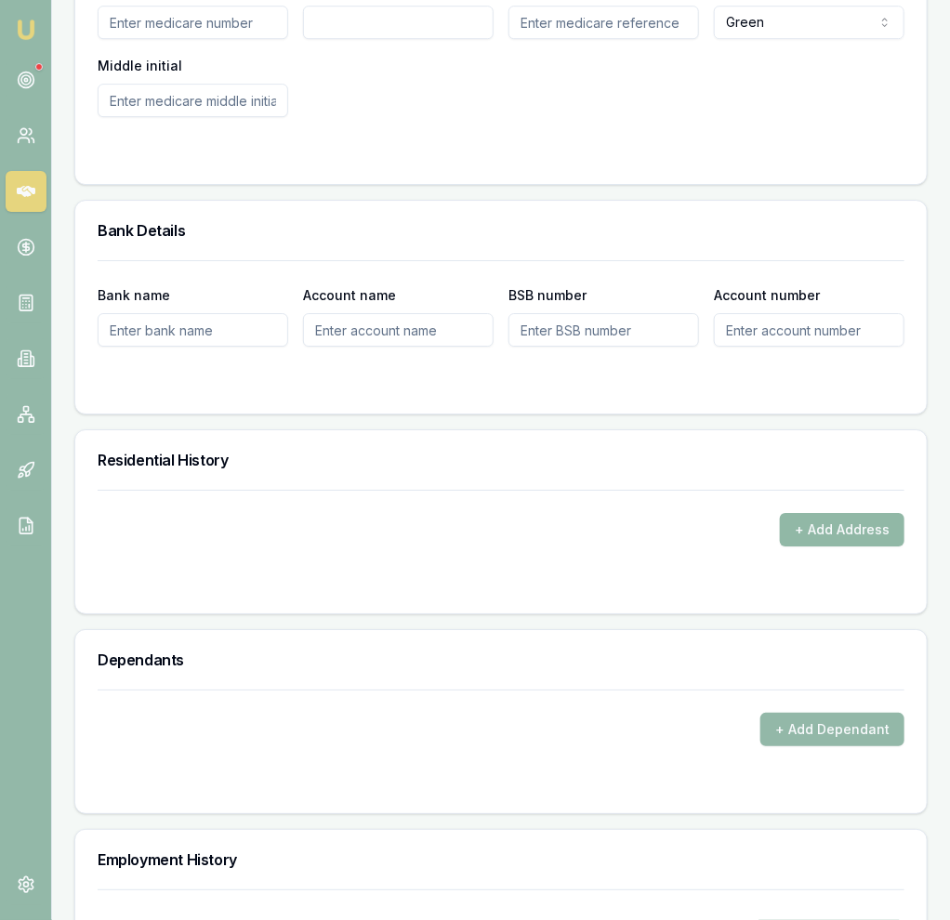
click at [857, 520] on button "+ Add Address" at bounding box center [842, 529] width 125 height 33
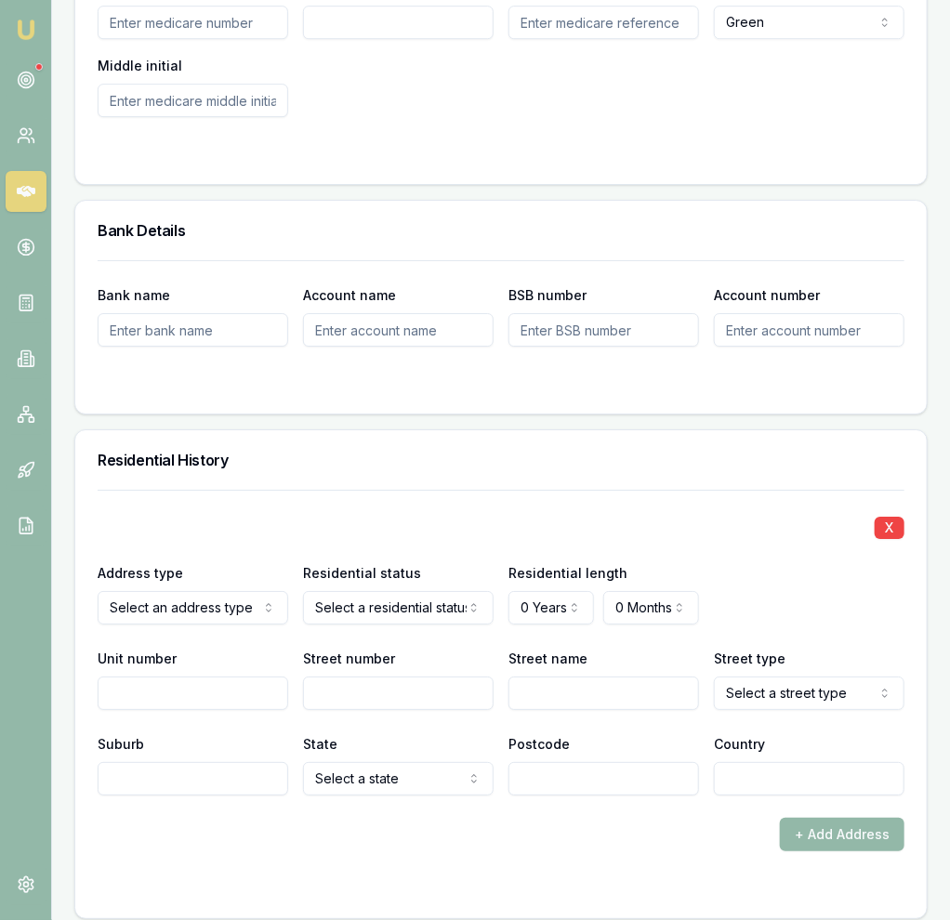
click at [184, 606] on div "X Address type Select an address type Current Previous Residential status Selec…" at bounding box center [501, 643] width 807 height 306
drag, startPoint x: 177, startPoint y: 627, endPoint x: 179, endPoint y: 598, distance: 29.9
click at [177, 647] on div "Unit number" at bounding box center [193, 678] width 191 height 63
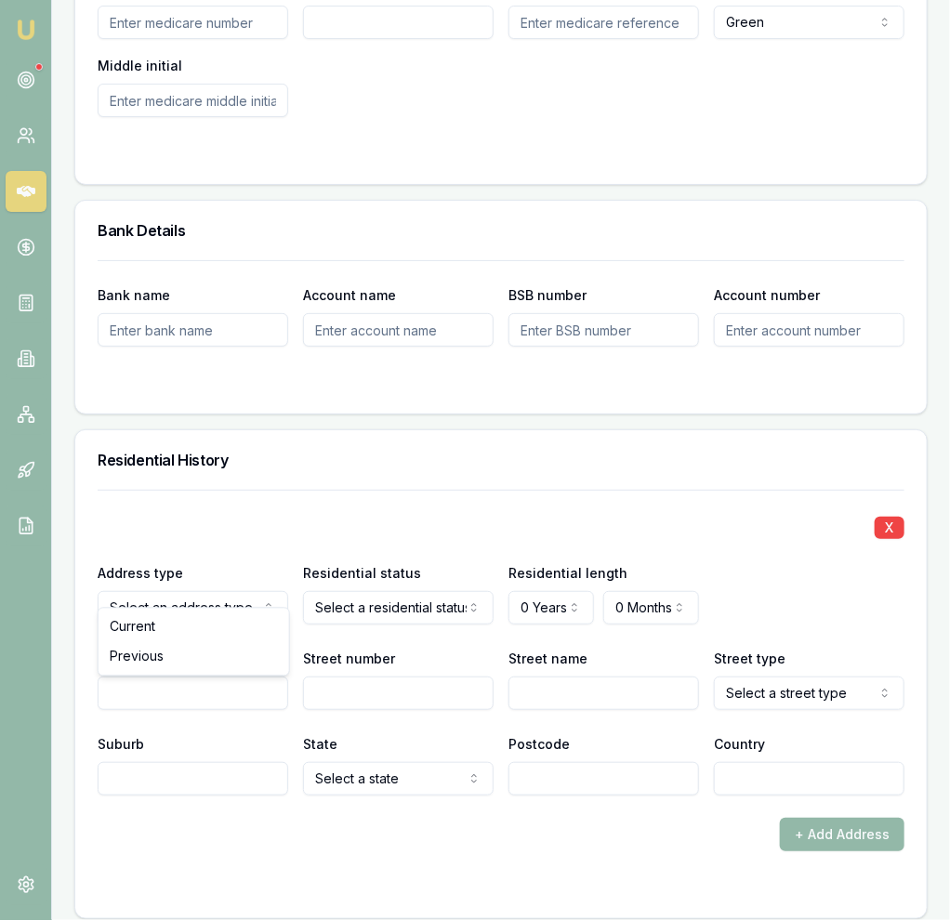
drag, startPoint x: 166, startPoint y: 619, endPoint x: 202, endPoint y: 616, distance: 35.4
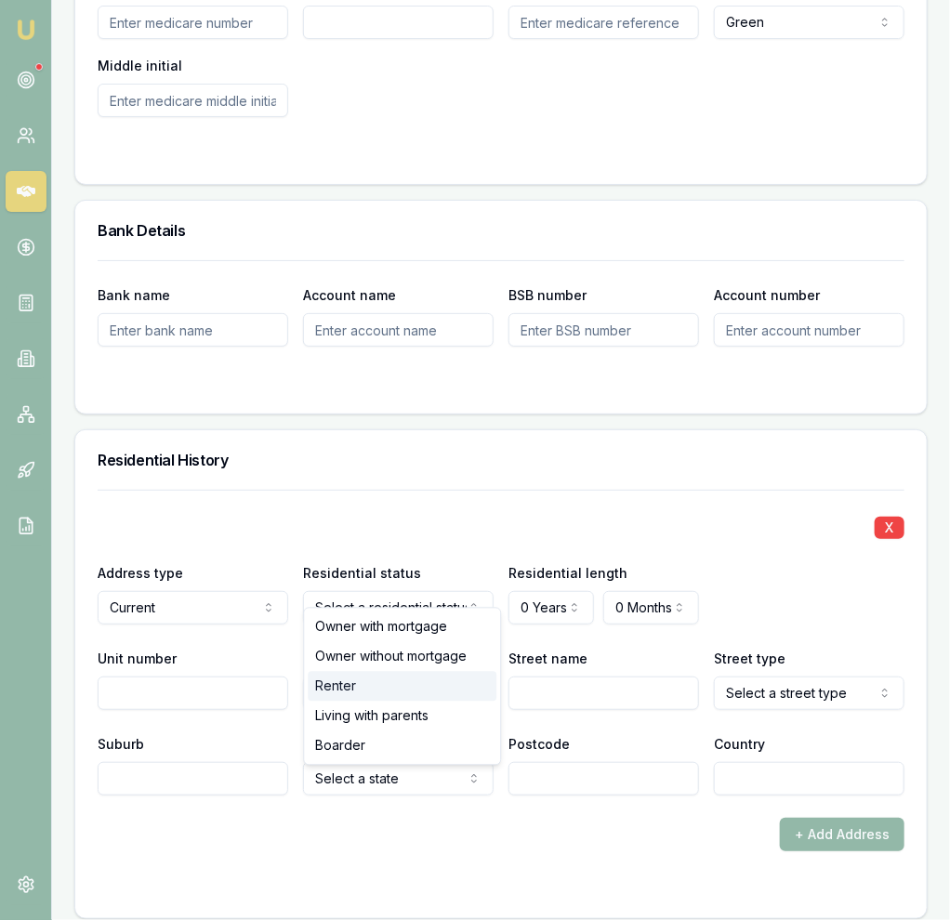
drag, startPoint x: 417, startPoint y: 681, endPoint x: 456, endPoint y: 653, distance: 47.8
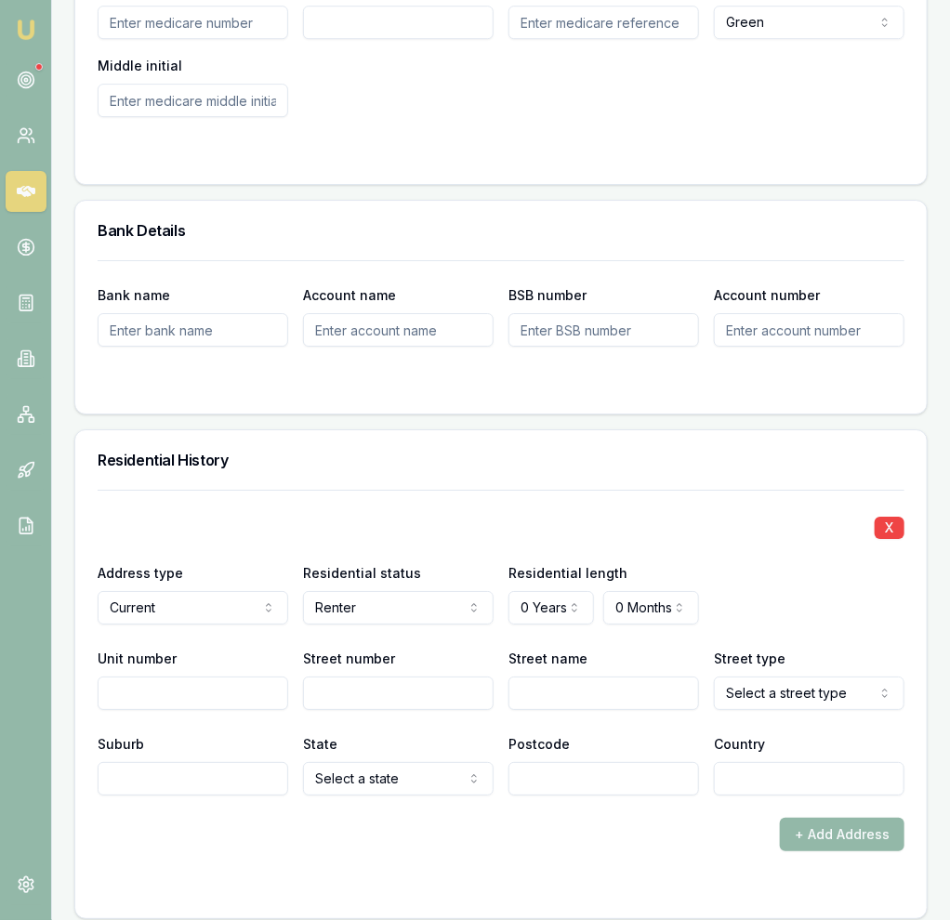
select select "OWNER_WITH_MORTGAGE"
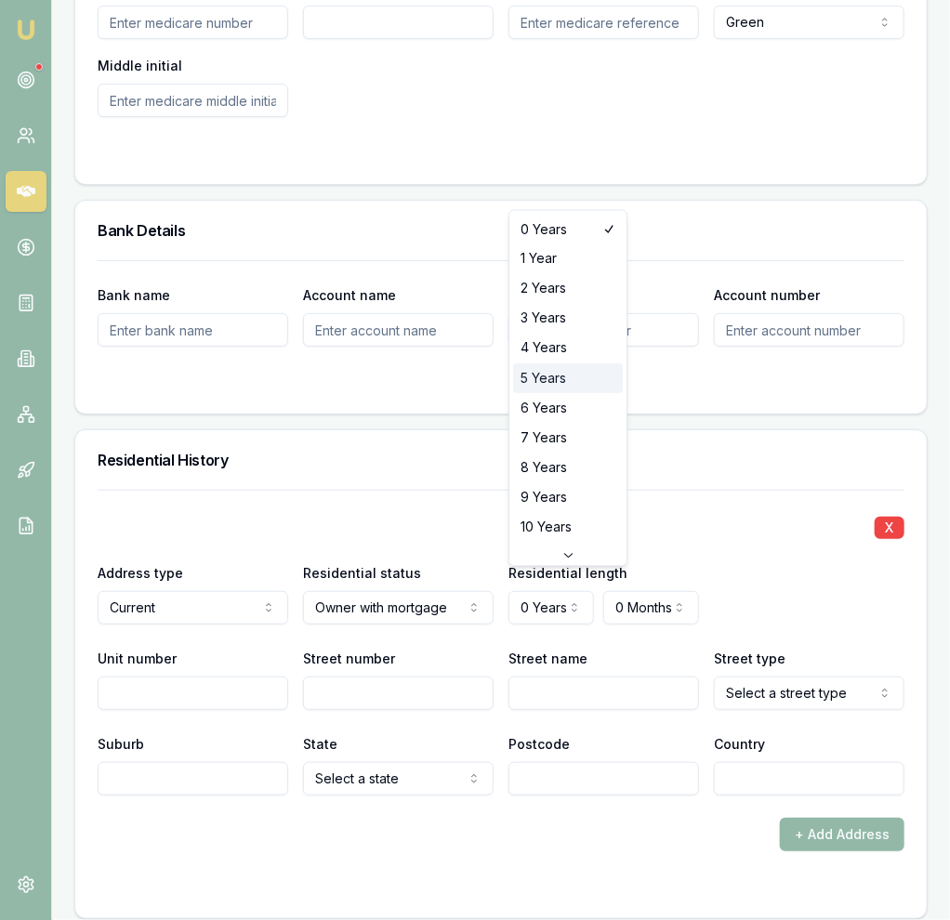
select select "5"
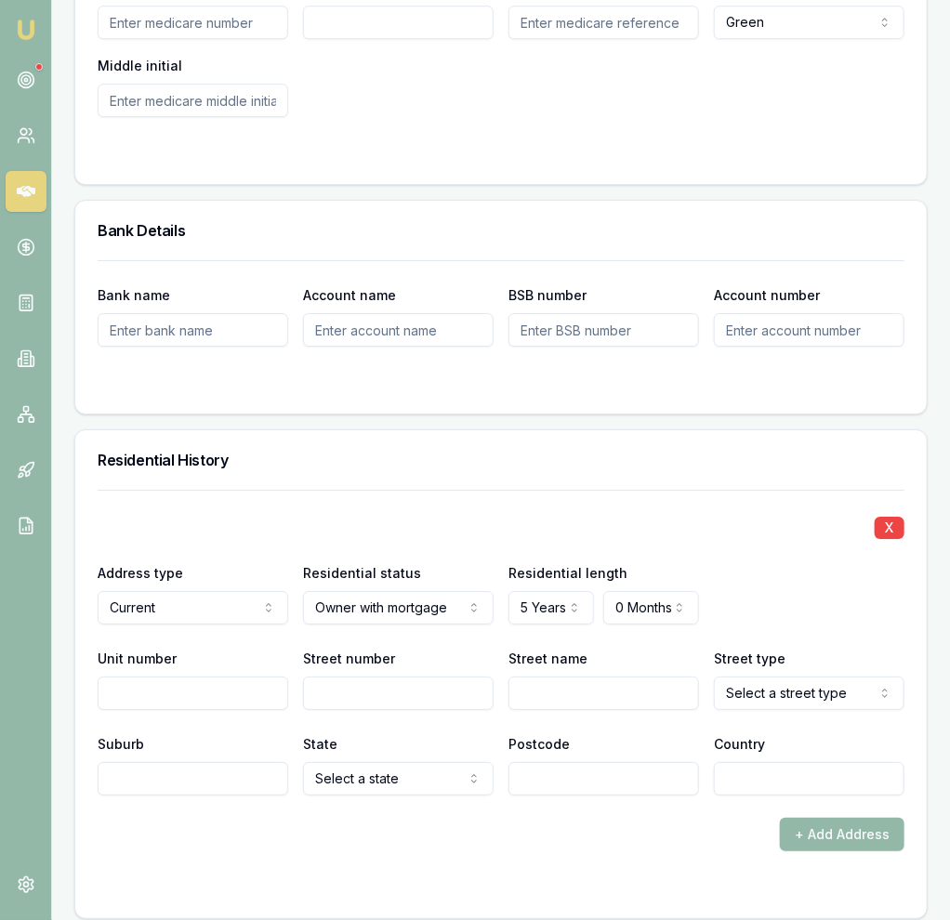
drag, startPoint x: 607, startPoint y: 474, endPoint x: 651, endPoint y: 537, distance: 76.8
click at [611, 490] on div "X Address type Current Current Previous Residential status Owner with mortgage …" at bounding box center [501, 643] width 807 height 306
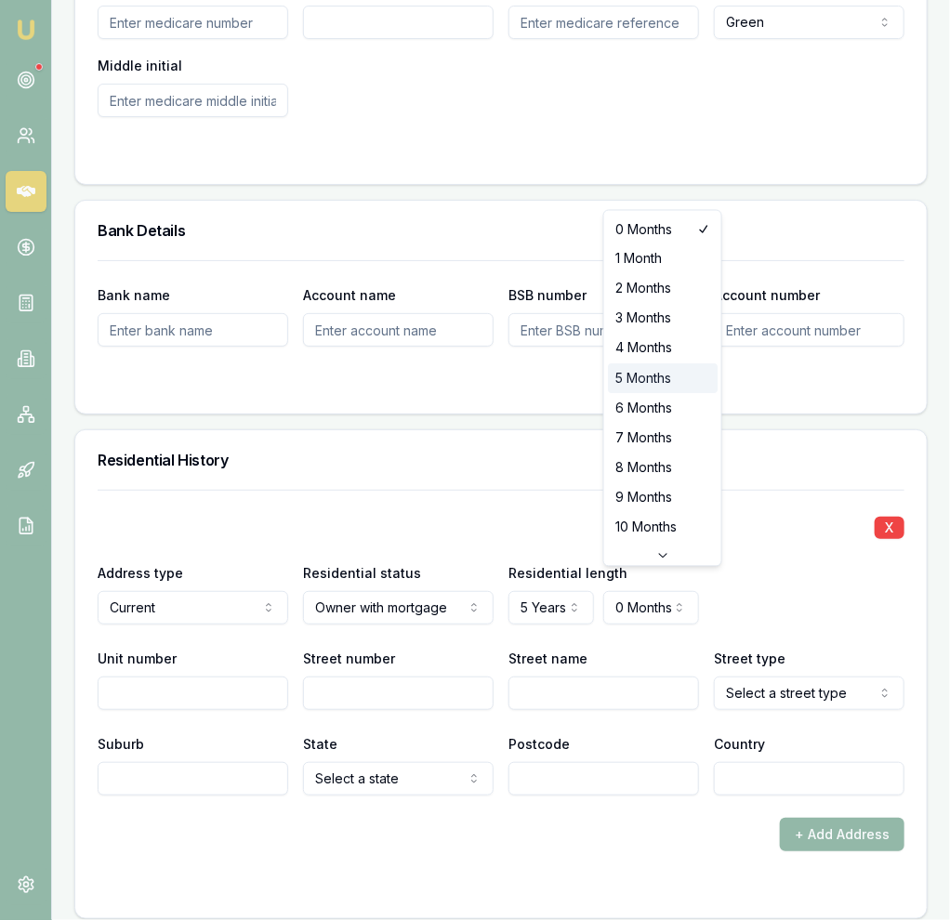
select select "5"
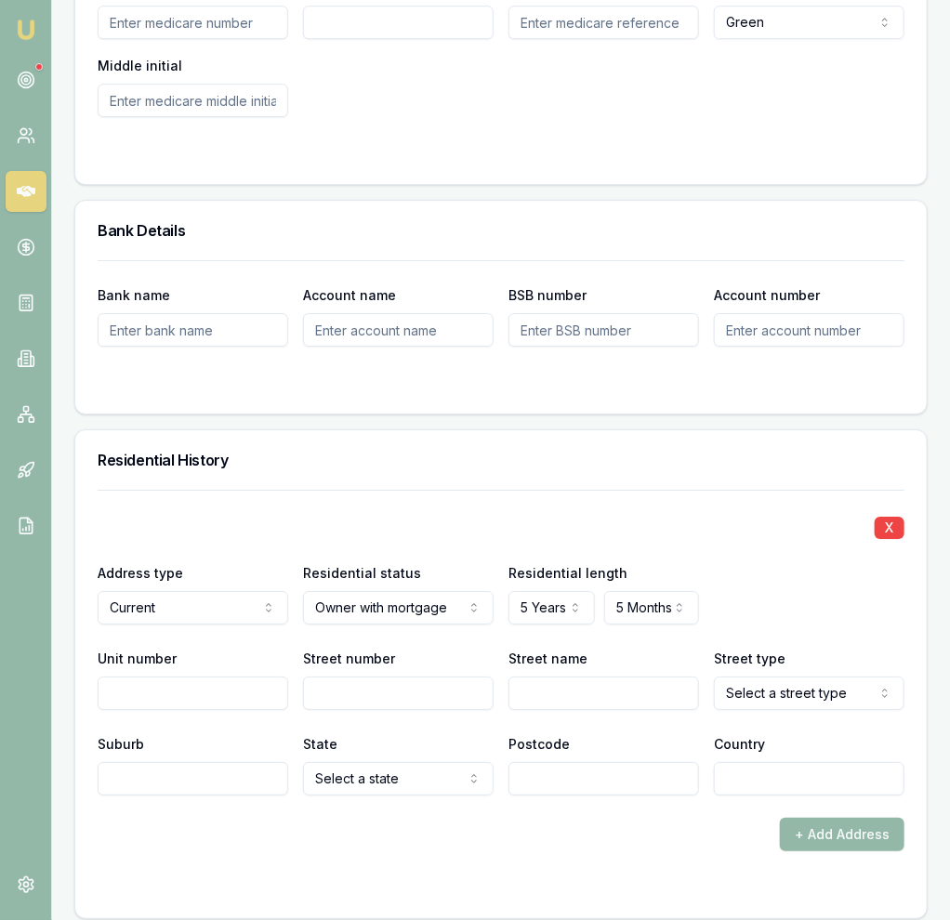
drag, startPoint x: 562, startPoint y: 462, endPoint x: 537, endPoint y: 478, distance: 29.7
click at [563, 461] on div "Residential History" at bounding box center [501, 459] width 852 height 59
drag, startPoint x: 232, startPoint y: 671, endPoint x: 348, endPoint y: 660, distance: 115.8
click at [288, 677] on input "Unit number" at bounding box center [193, 693] width 191 height 33
click at [349, 677] on input "Street number" at bounding box center [398, 693] width 191 height 33
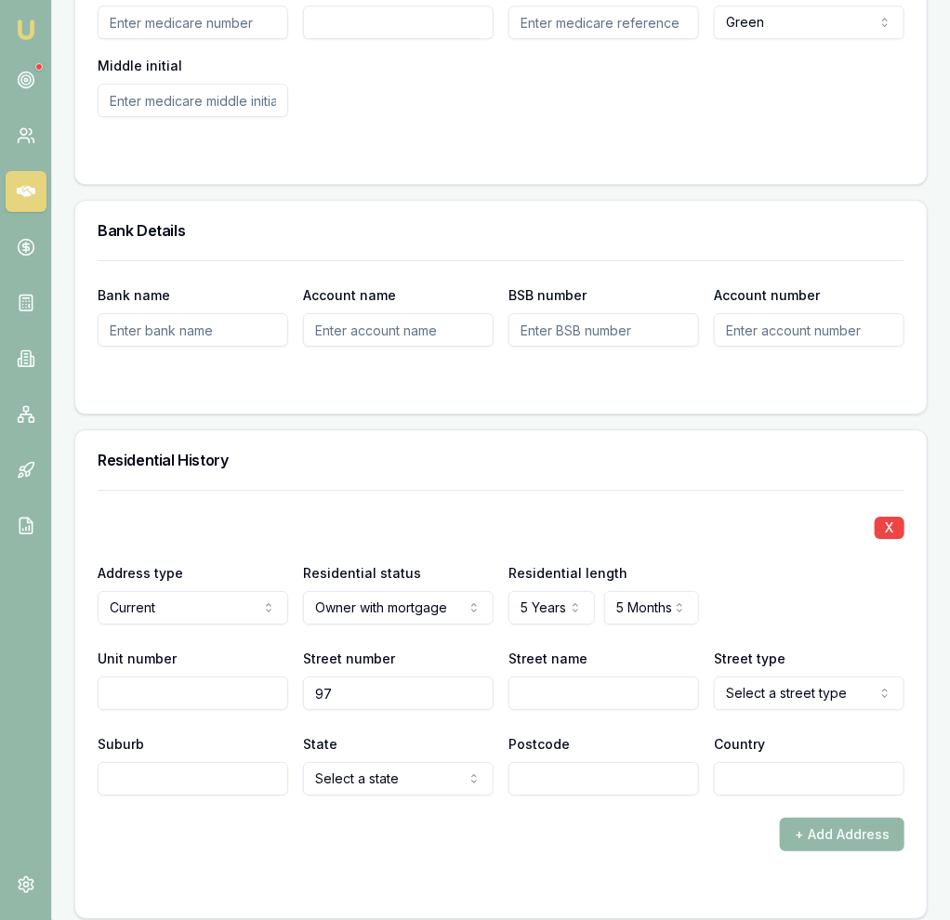
type input "97"
type input "Delta"
select select "Road"
type input "Greensborough"
select select "VIC"
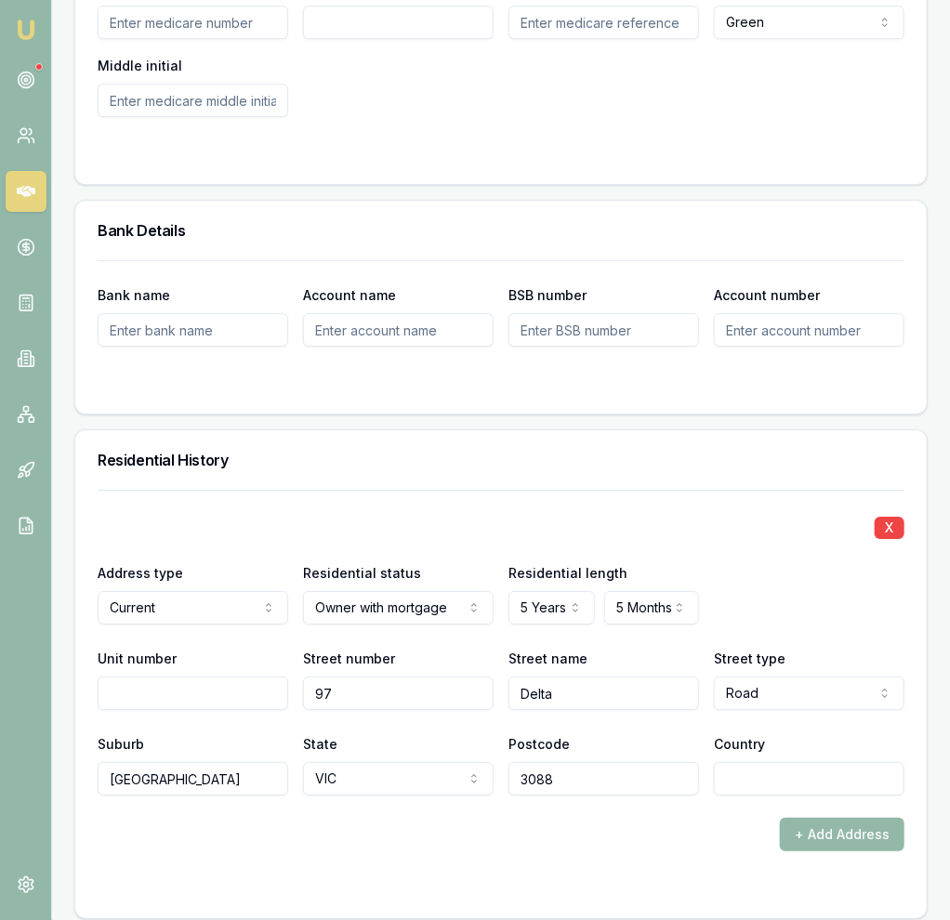
type input "3088"
type input "Australia"
click at [655, 430] on div "Residential History" at bounding box center [501, 459] width 852 height 59
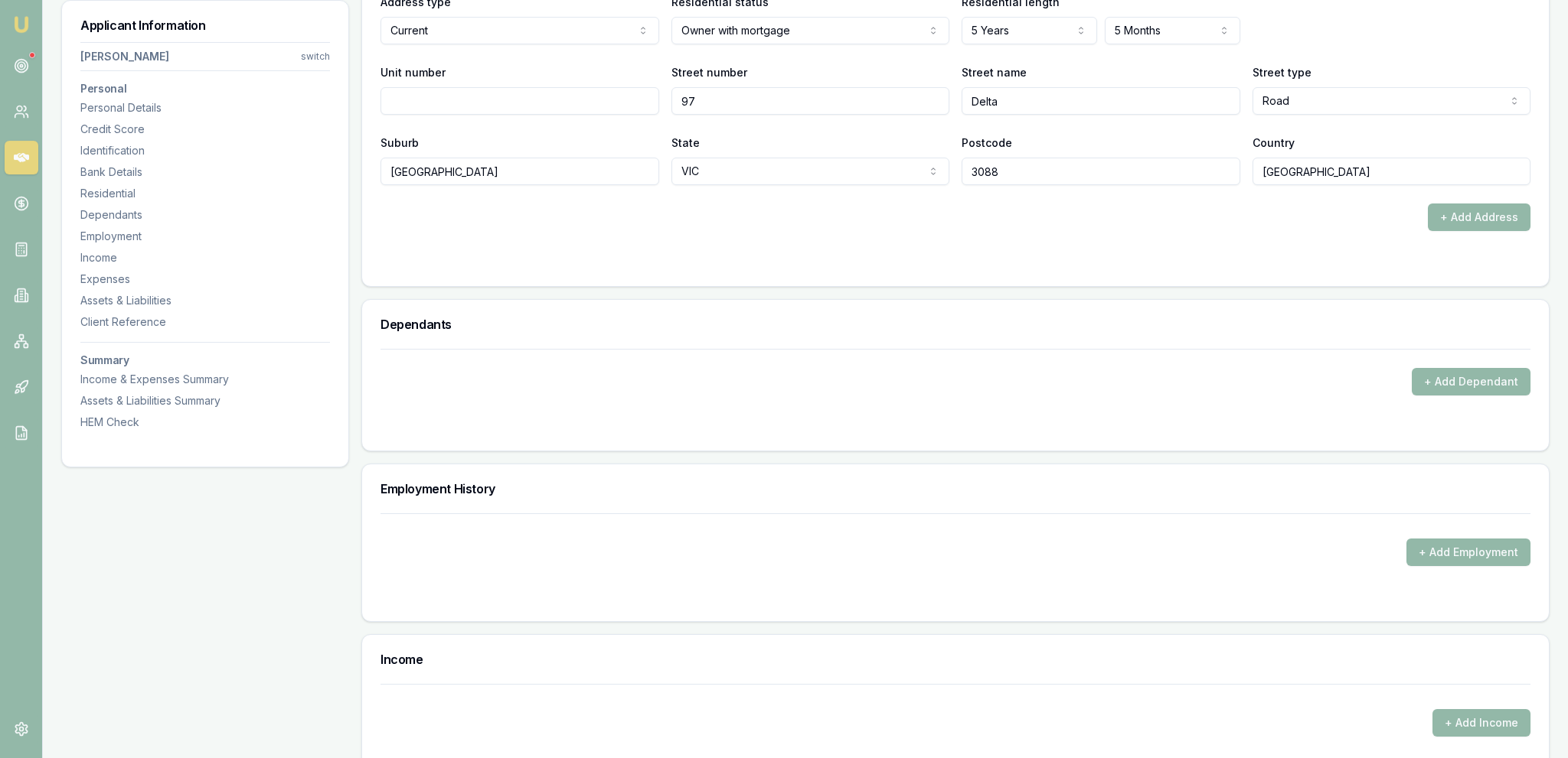
scroll to position [1535, 0]
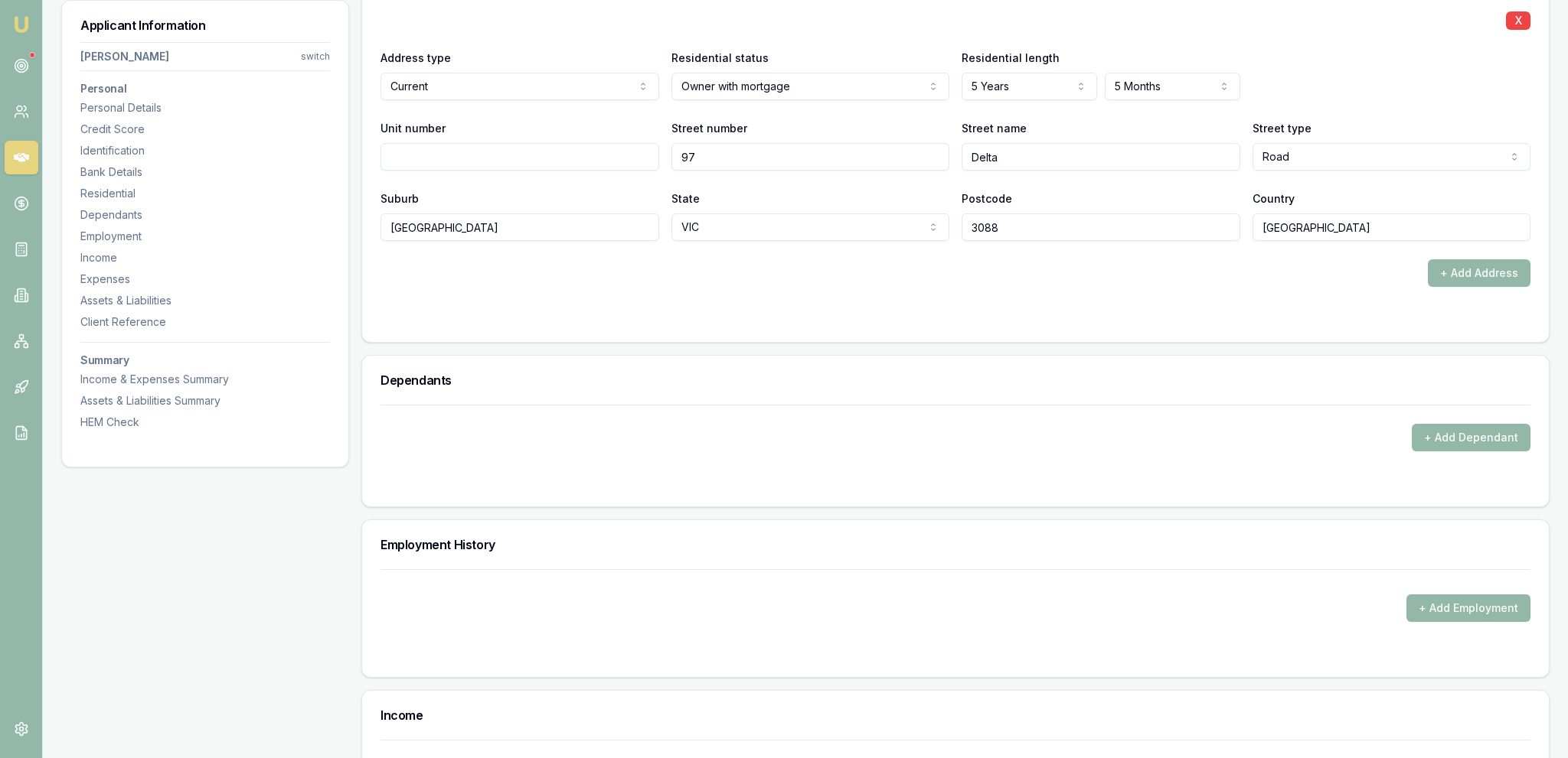
click at [1216, 356] on div "Dependants" at bounding box center [955, 379] width 1187 height 49
click at [1102, 226] on input "3088" at bounding box center [1101, 226] width 278 height 27
click at [1147, 358] on div "Dependants" at bounding box center [955, 379] width 1187 height 49
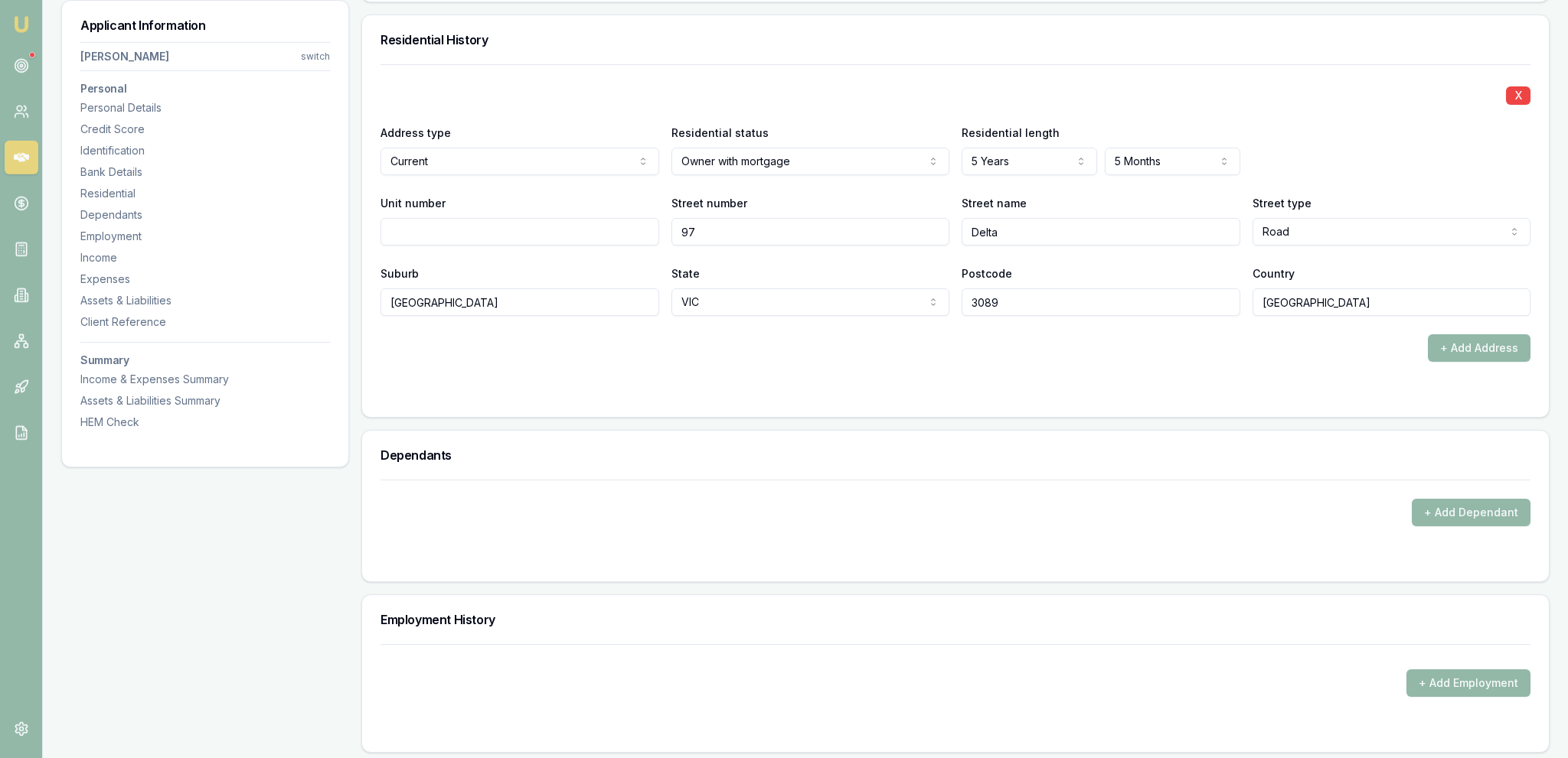
scroll to position [1453, 0]
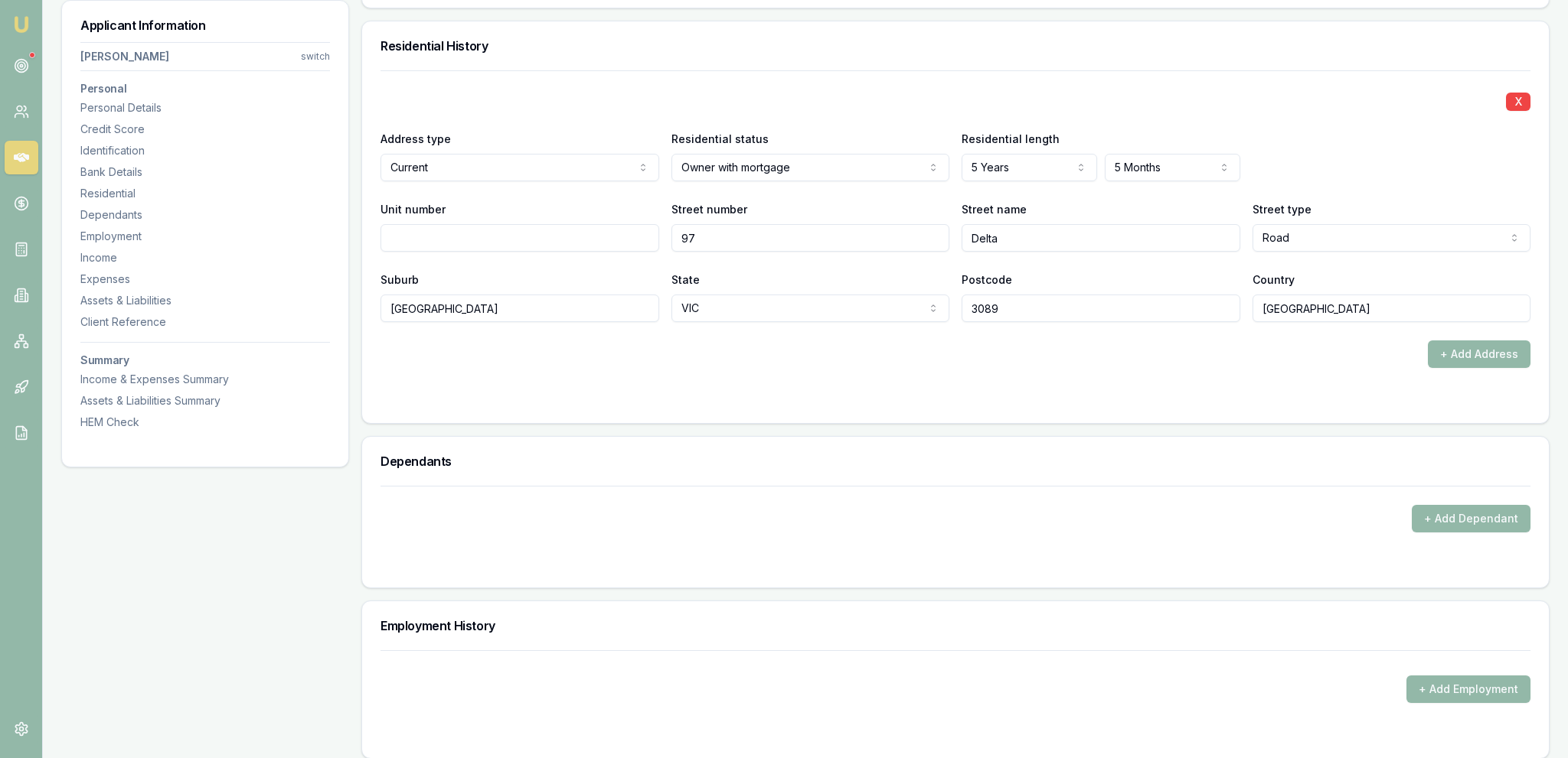
click at [1108, 291] on div "Postcode 3089" at bounding box center [1101, 295] width 278 height 52
click at [1110, 310] on input "3089" at bounding box center [1101, 308] width 278 height 27
type input "3088"
click at [1123, 370] on form "X Address type Current Current Previous Residential status Owner with mortgage …" at bounding box center [955, 238] width 1150 height 334
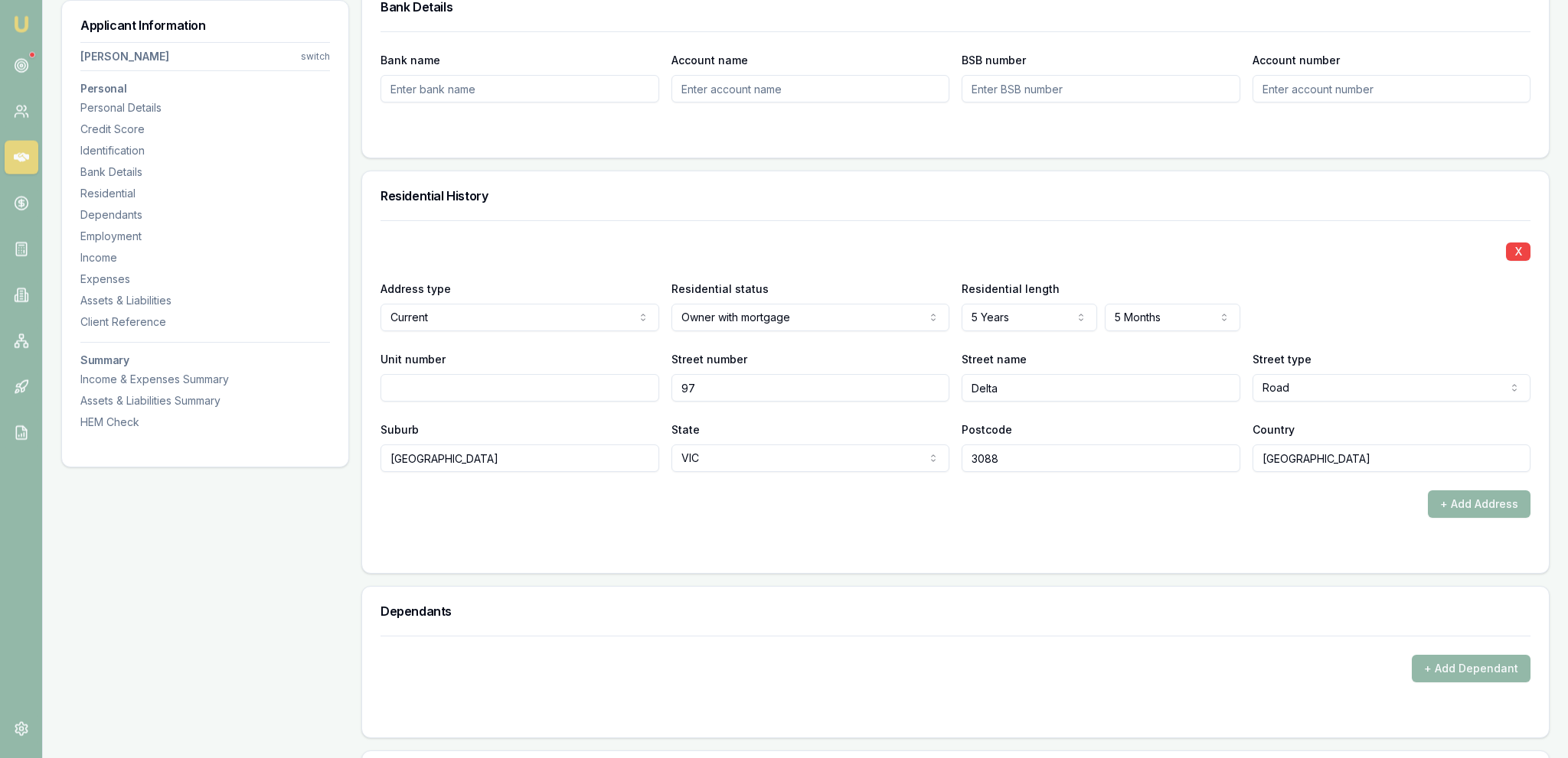
scroll to position [1131, 0]
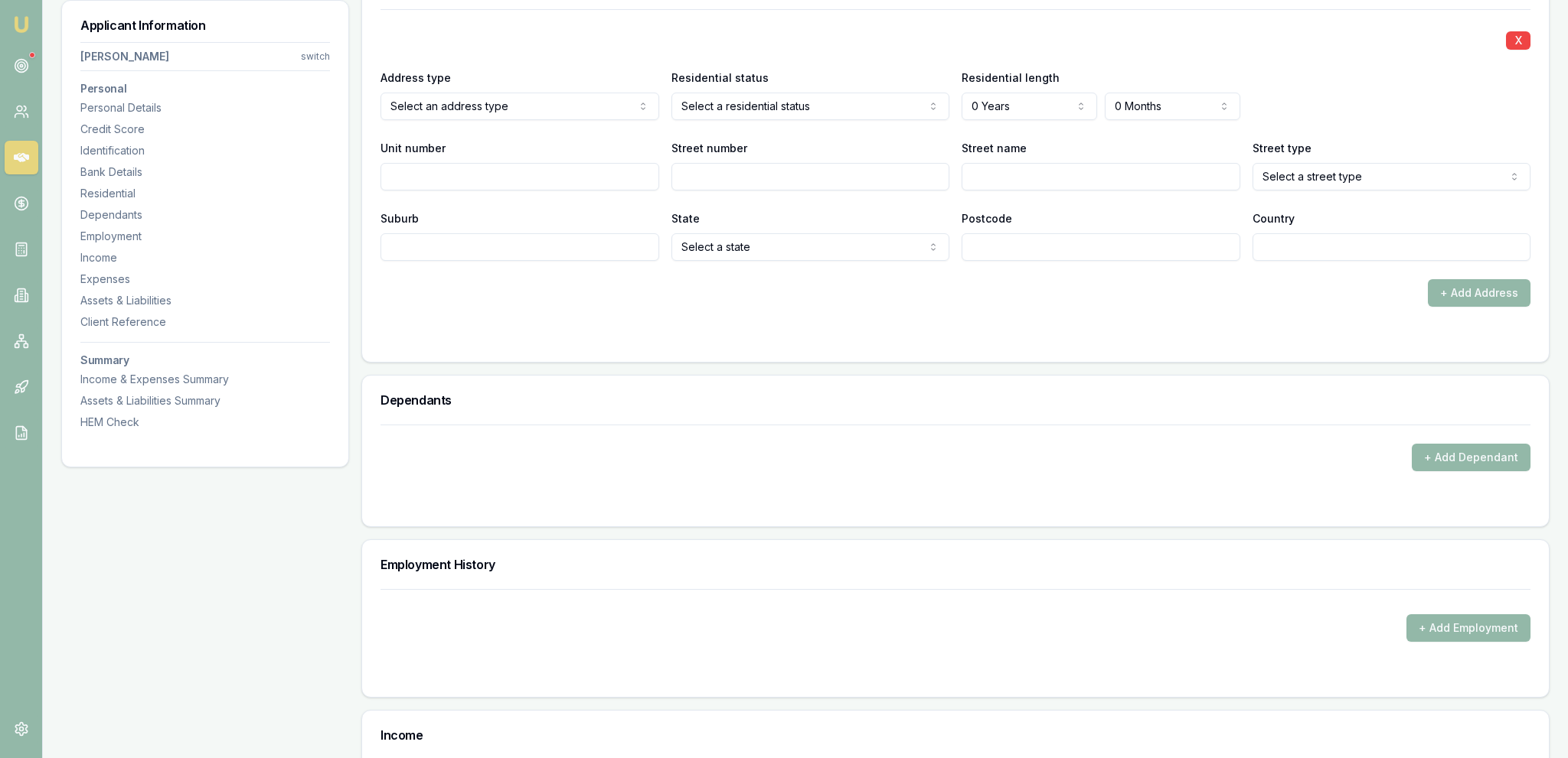
scroll to position [1453, 0]
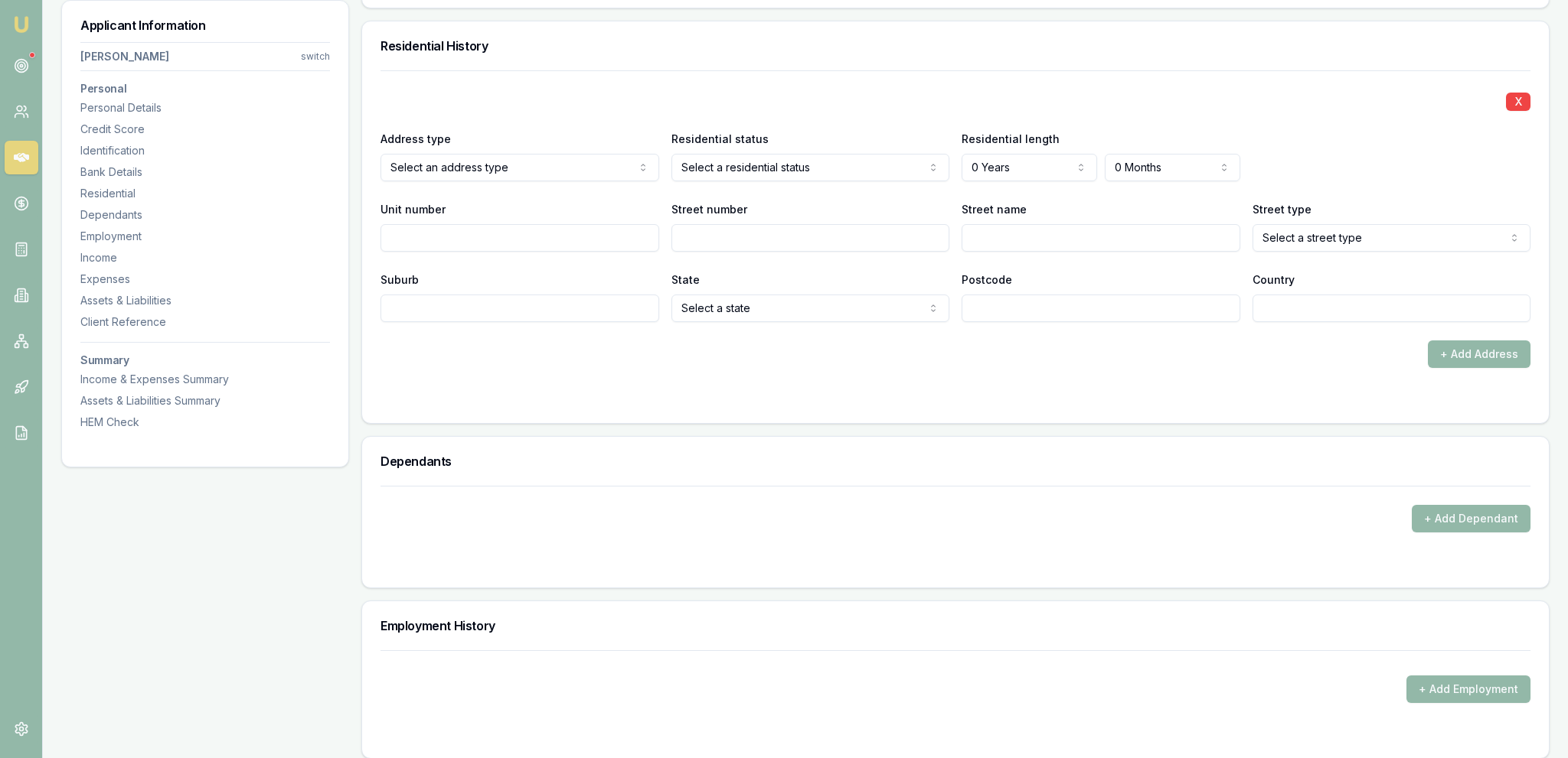
click at [1206, 378] on form "X Address type Select an address type Current Previous Residential status Selec…" at bounding box center [955, 238] width 1150 height 334
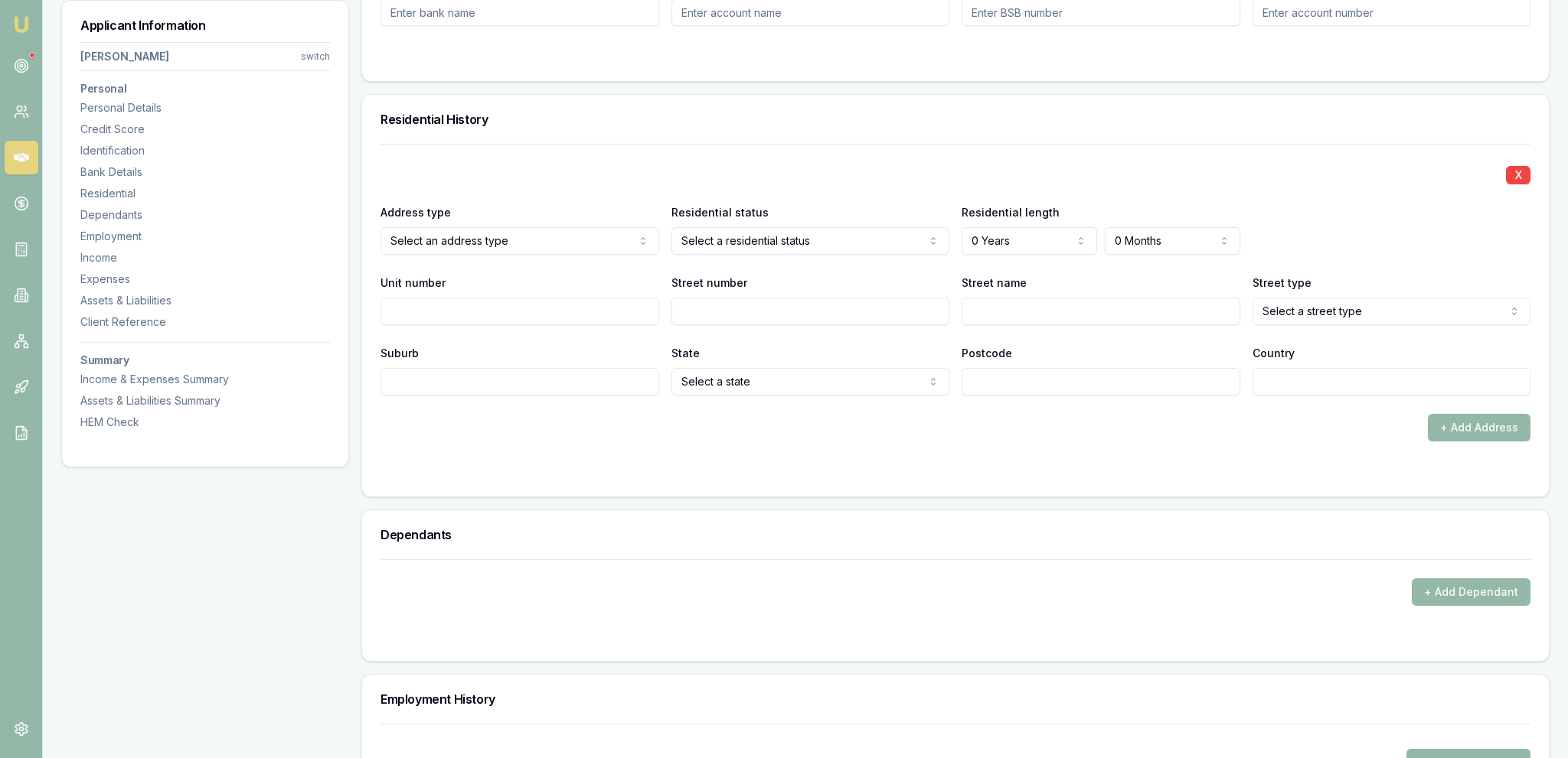
scroll to position [1374, 0]
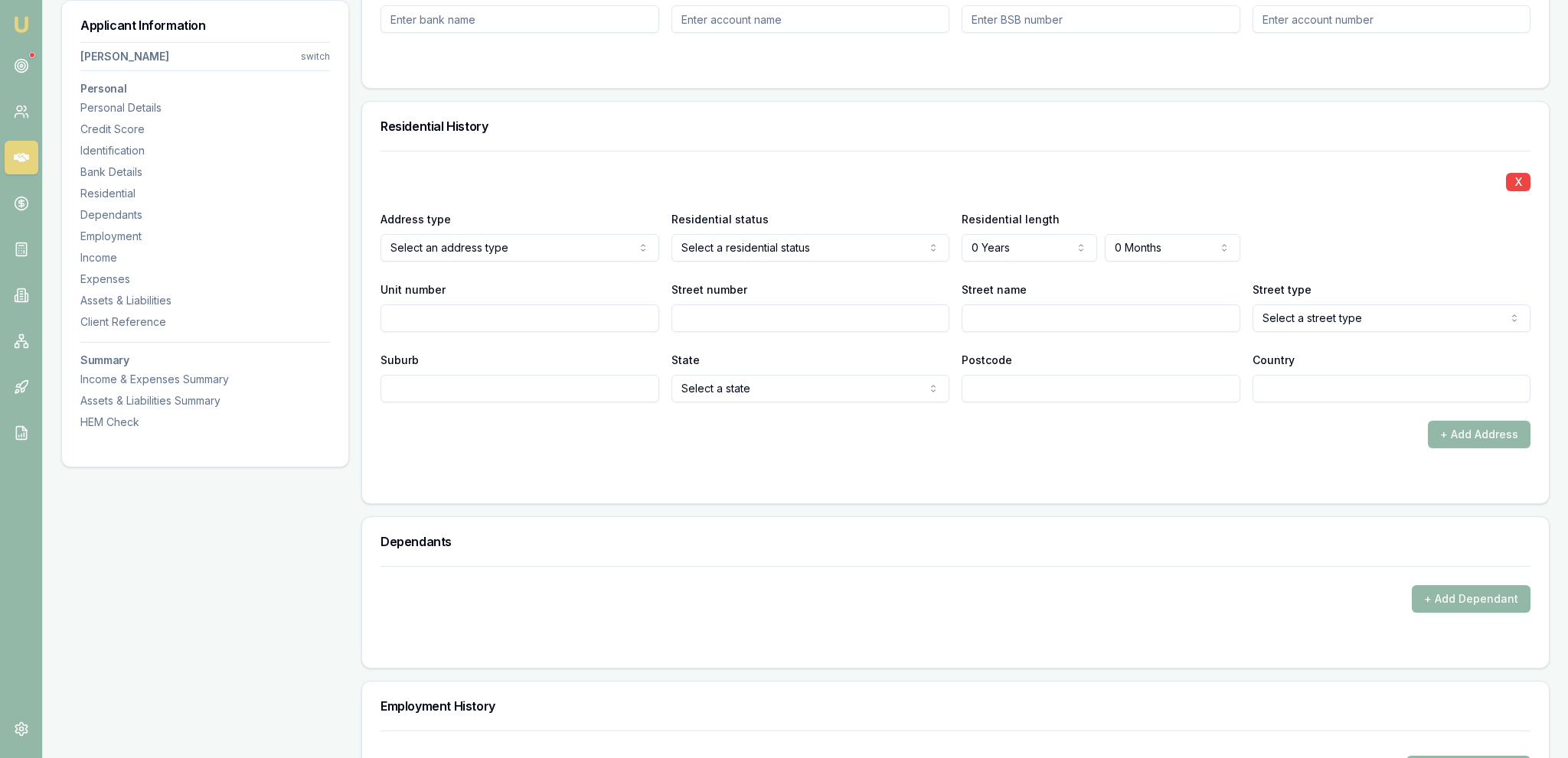
drag, startPoint x: 874, startPoint y: 198, endPoint x: 834, endPoint y: 213, distance: 42.7
click at [871, 201] on div "X Address type Current Current Previous Residential status Select a residential…" at bounding box center [955, 277] width 1150 height 252
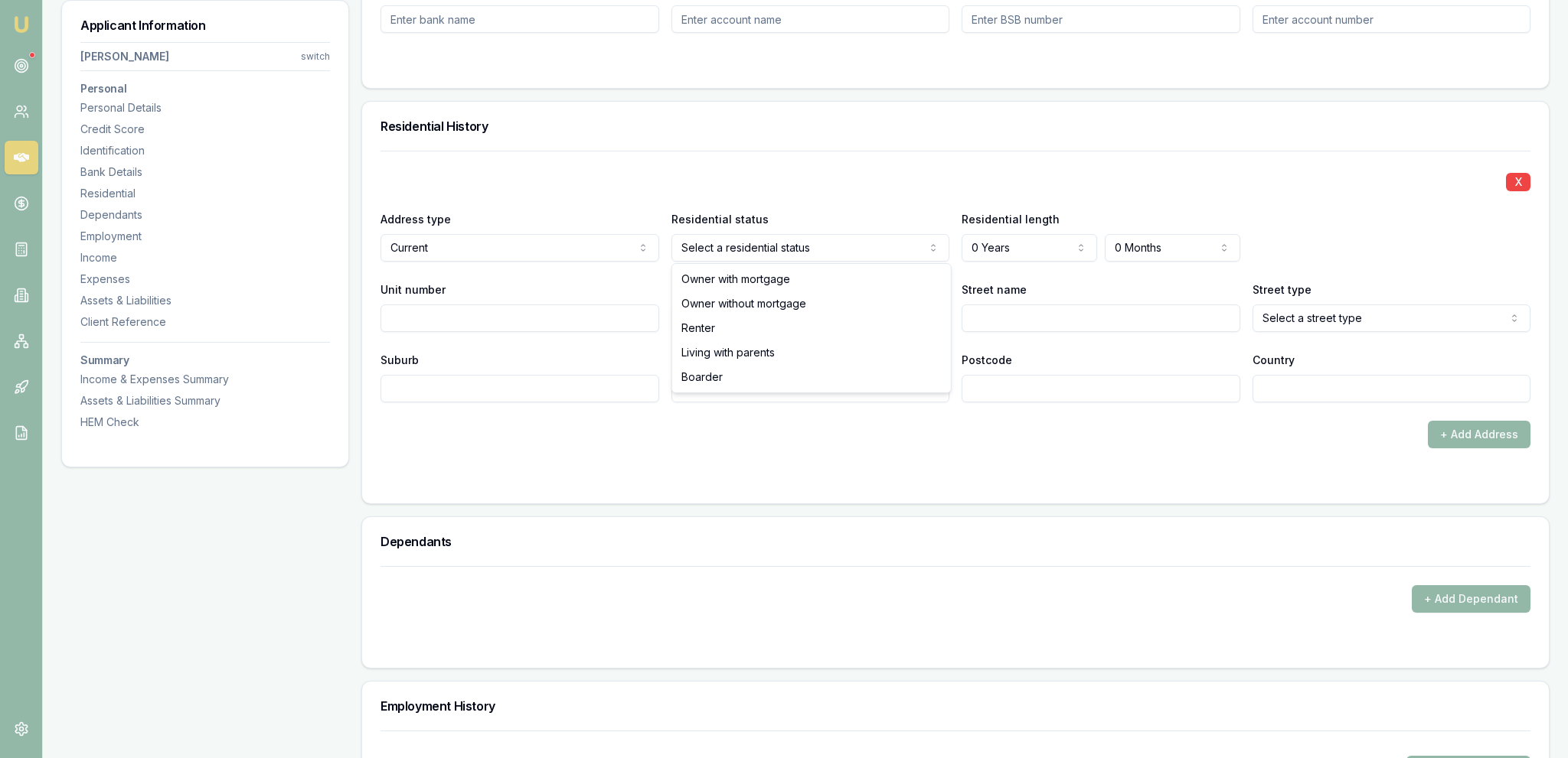
drag, startPoint x: 717, startPoint y: 286, endPoint x: 728, endPoint y: 279, distance: 13.0
click at [1112, 195] on div "X Address type Current Current Previous Residential status Owner with mortgage …" at bounding box center [955, 277] width 1150 height 252
click at [1066, 234] on div "Residential length 0 Years 0 Years 1 Year 2 Years 3 Years 4 Years 5 Years 6 Yea…" at bounding box center [1101, 235] width 278 height 52
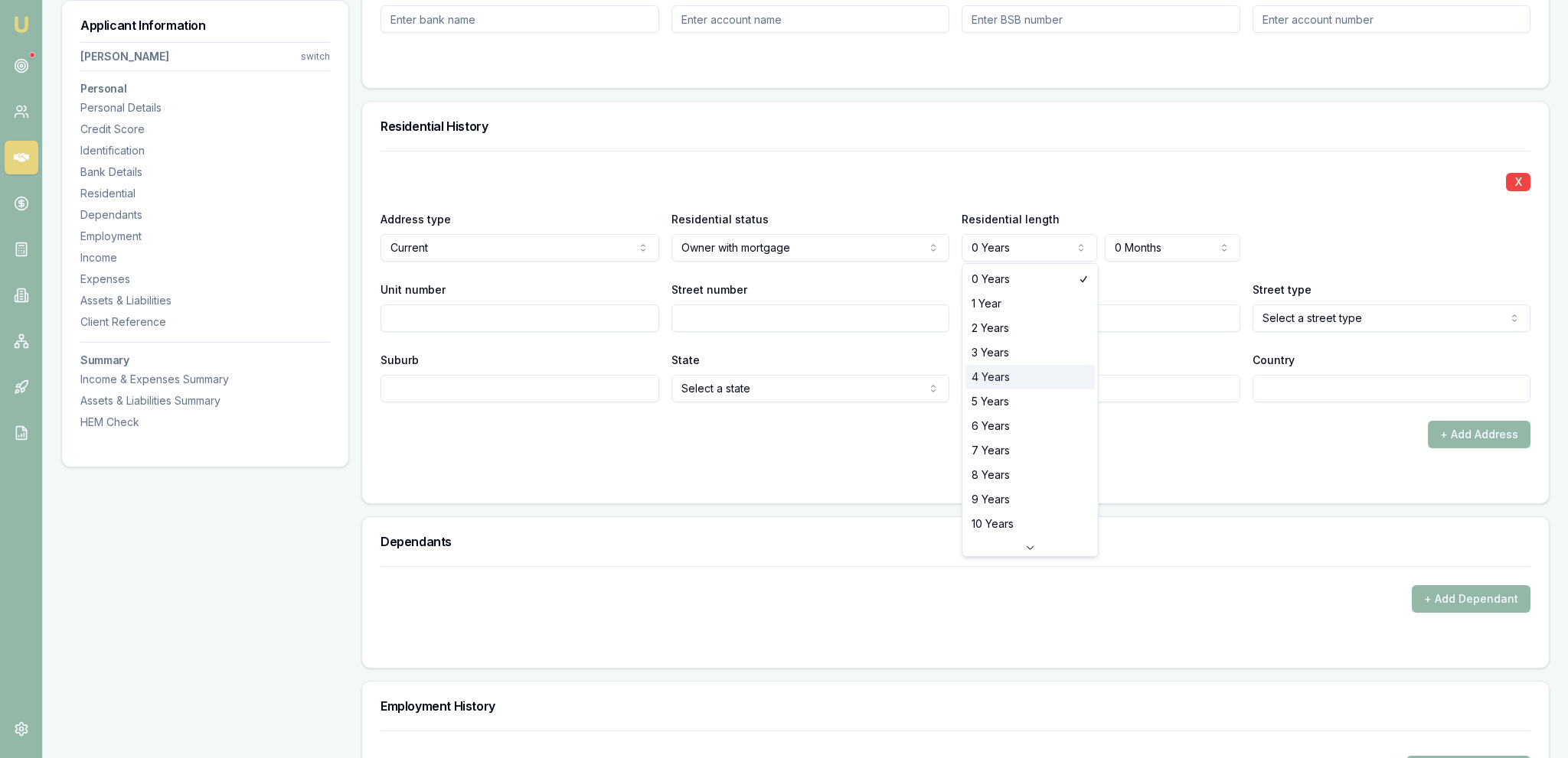
select select "4"
click at [1001, 174] on div "X" at bounding box center [955, 180] width 1150 height 21
click at [1135, 281] on div "Street name" at bounding box center [1101, 305] width 278 height 52
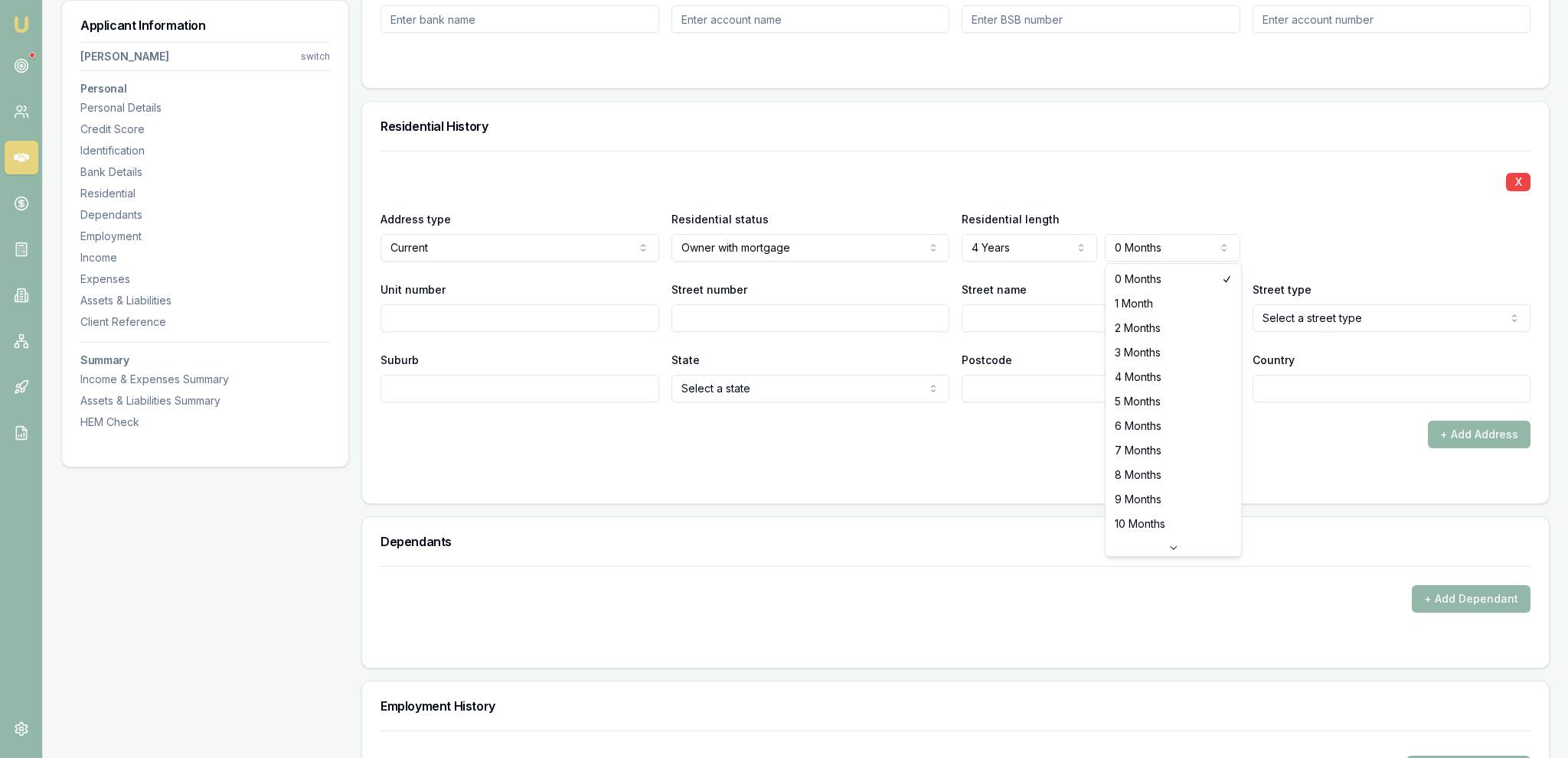
select select "4"
click at [1073, 192] on div "X Address type Current Current Previous Residential status Owner with mortgage …" at bounding box center [955, 277] width 1150 height 252
click at [730, 314] on input "Street number" at bounding box center [810, 318] width 278 height 27
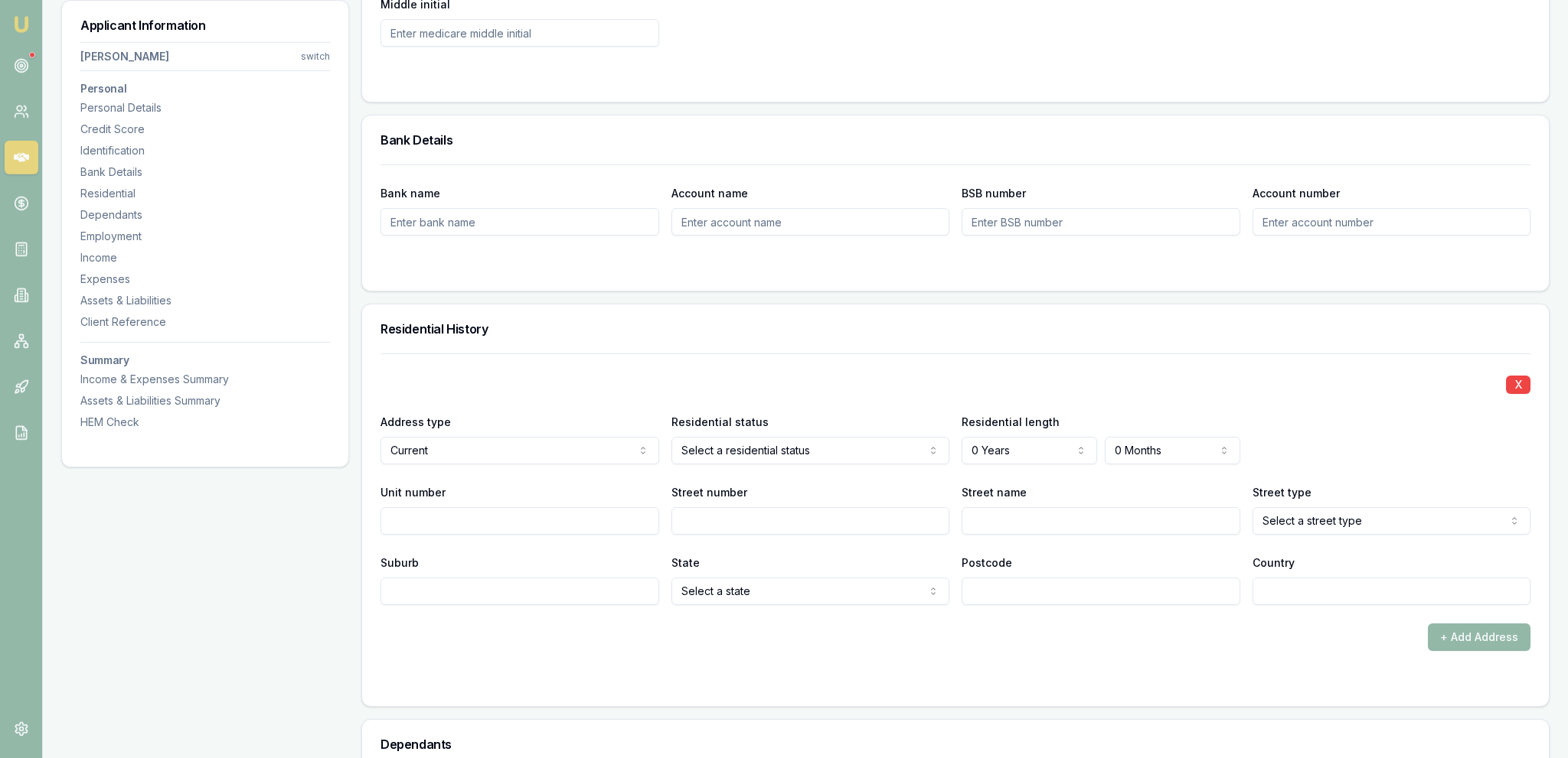
scroll to position [1211, 0]
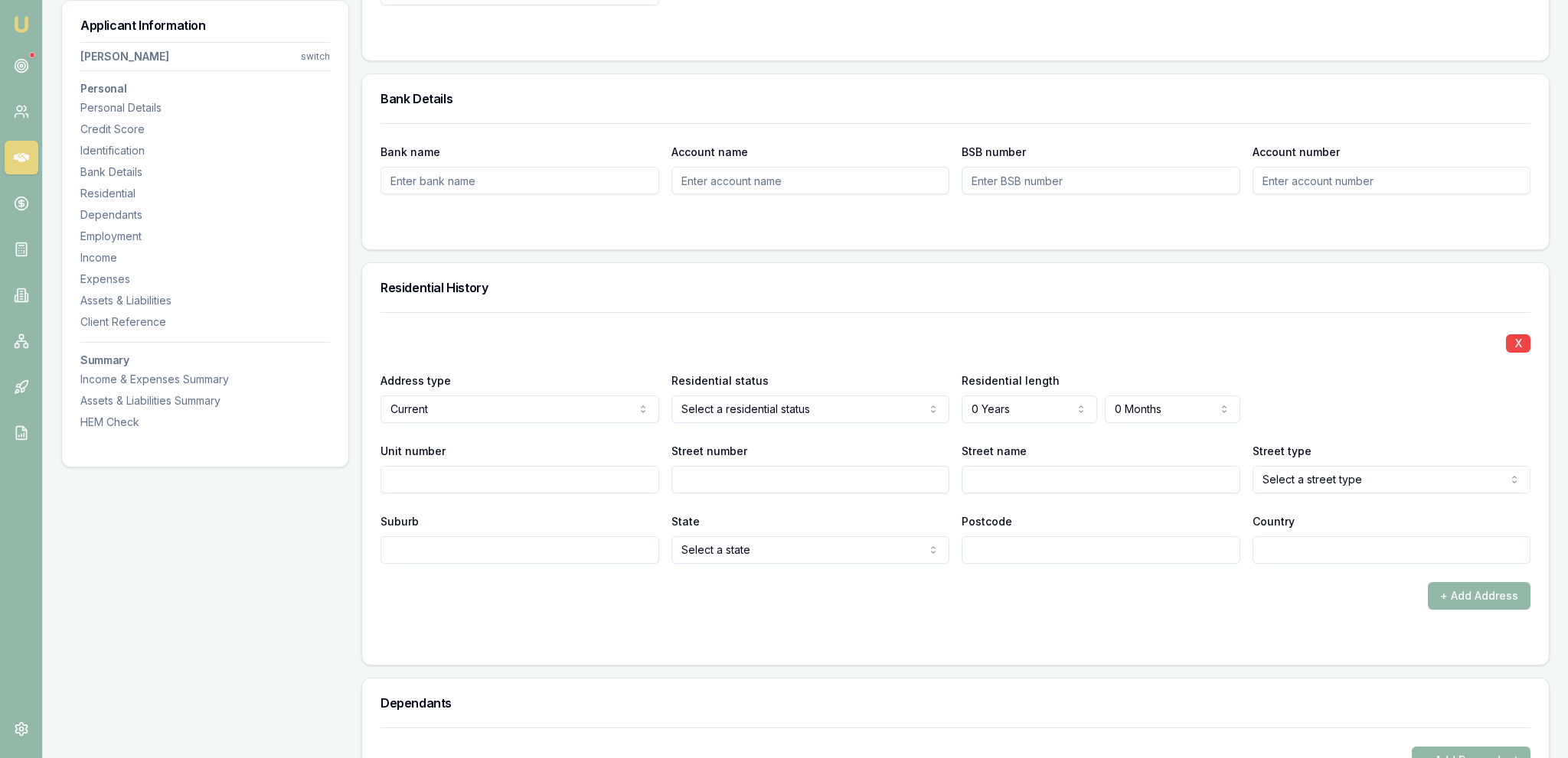
click at [772, 426] on div "X Address type Current Current Previous Residential status Select a residential…" at bounding box center [955, 438] width 1150 height 252
click at [761, 237] on div "Bank name Account name BSB number Account number" at bounding box center [955, 186] width 1187 height 126
select select "5"
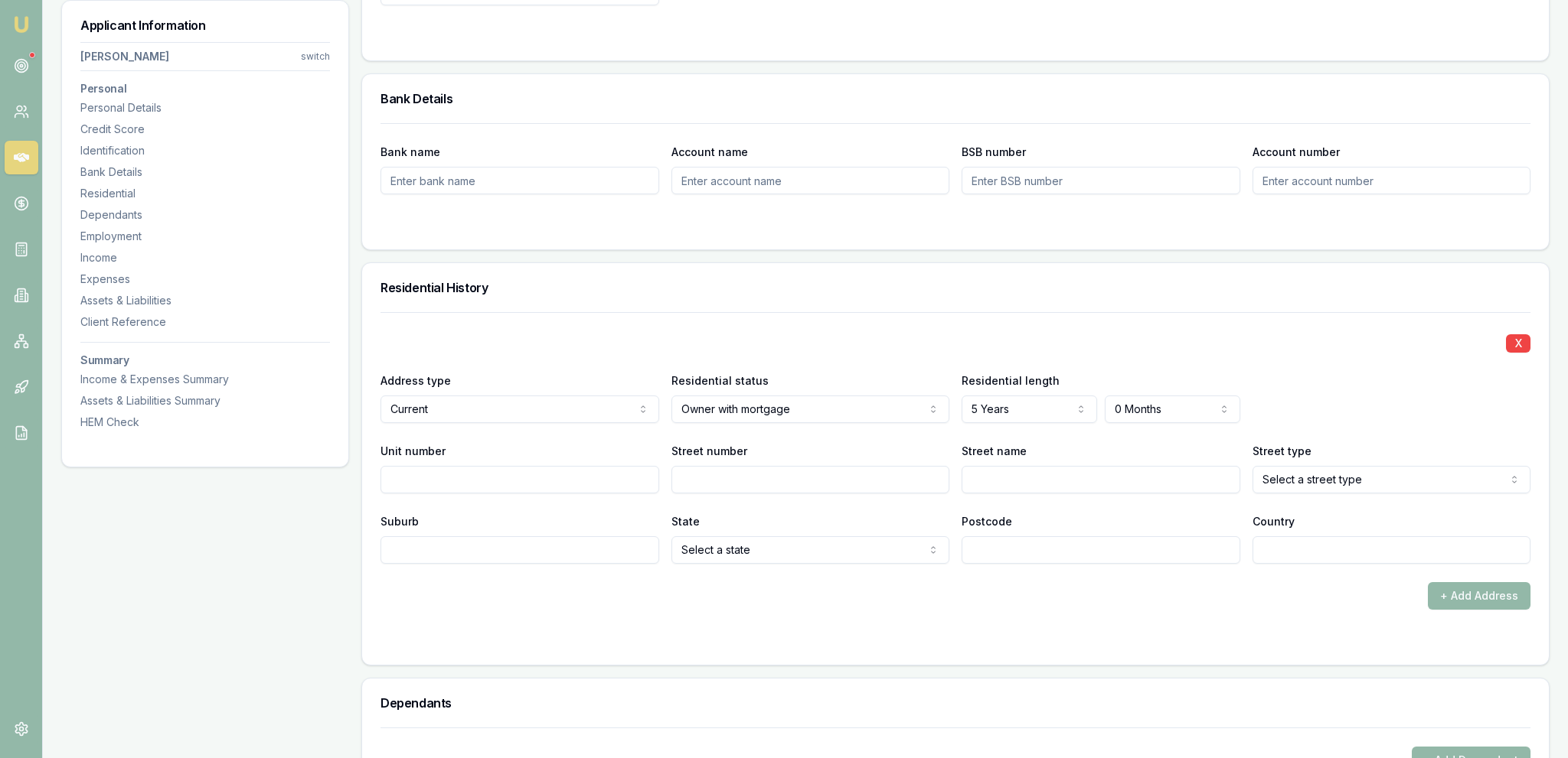
click at [1155, 384] on div "Residential length 5 Years 0 Years 1 Year 2 Years 3 Years 4 Years 5 Years 6 Yea…" at bounding box center [1101, 397] width 278 height 52
select select "5"
click at [1154, 364] on div "X Address type Current Current Previous Residential status Owner with mortgage …" at bounding box center [955, 438] width 1150 height 252
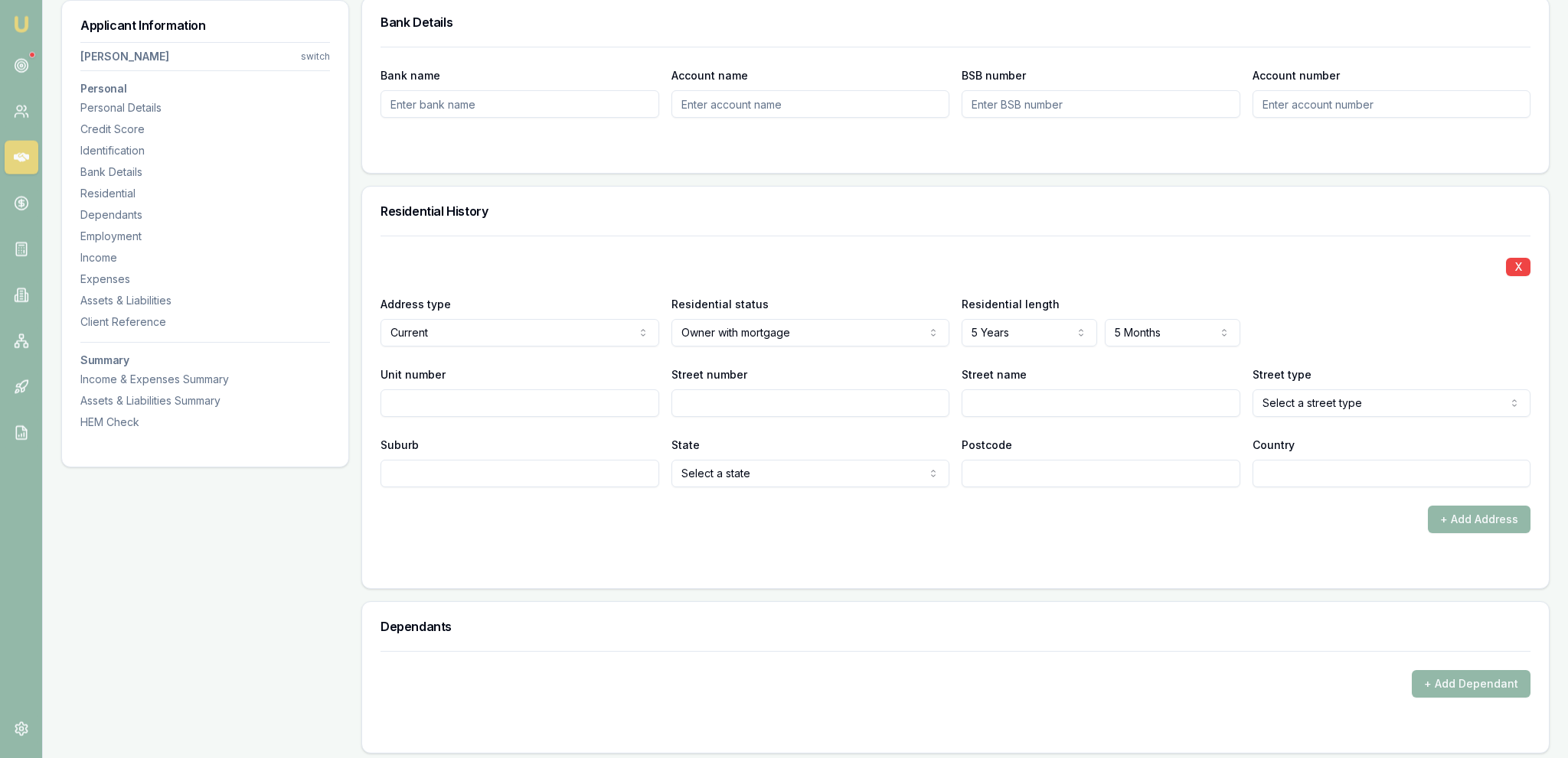
scroll to position [1292, 0]
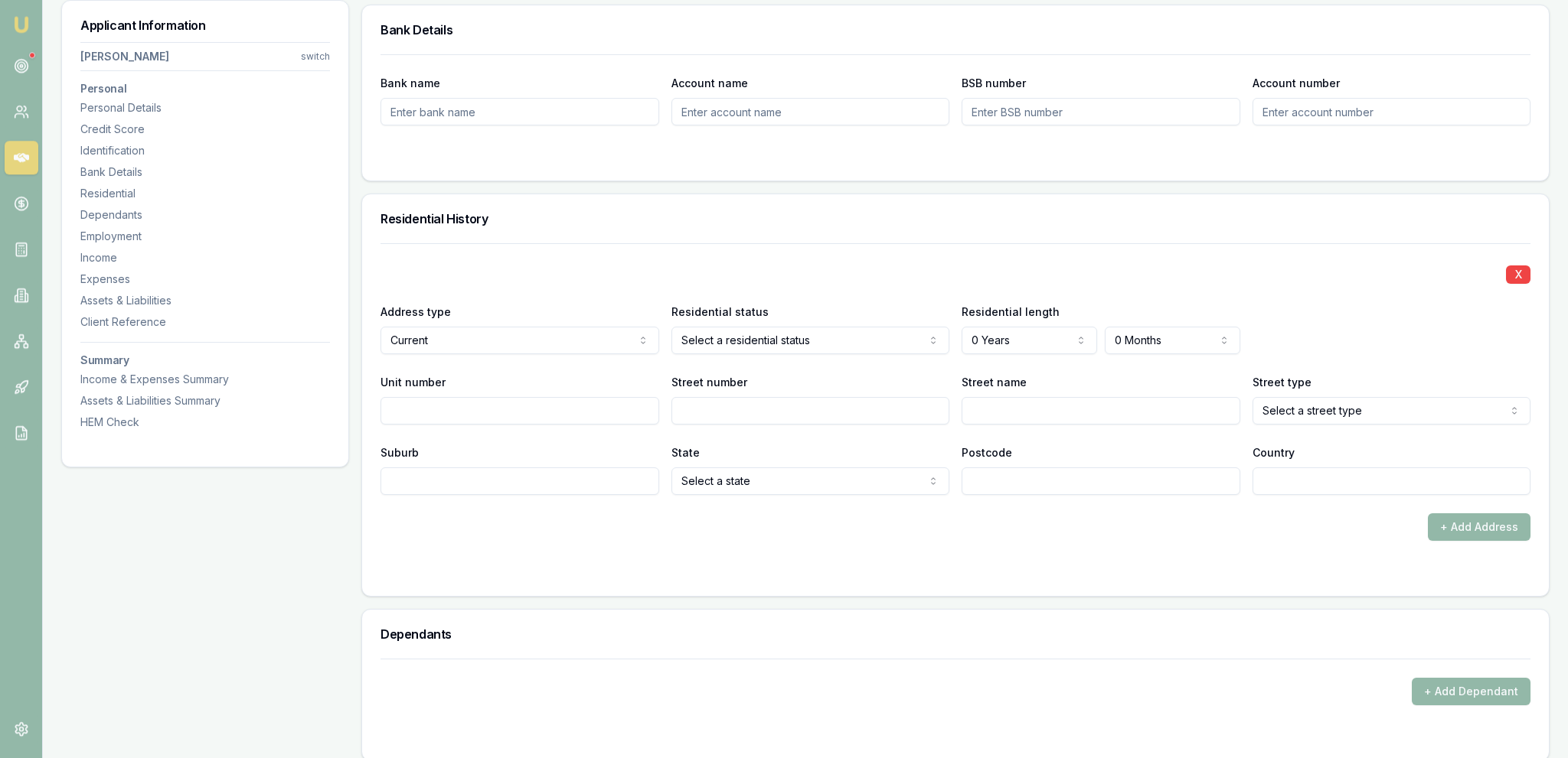
scroll to position [1292, 0]
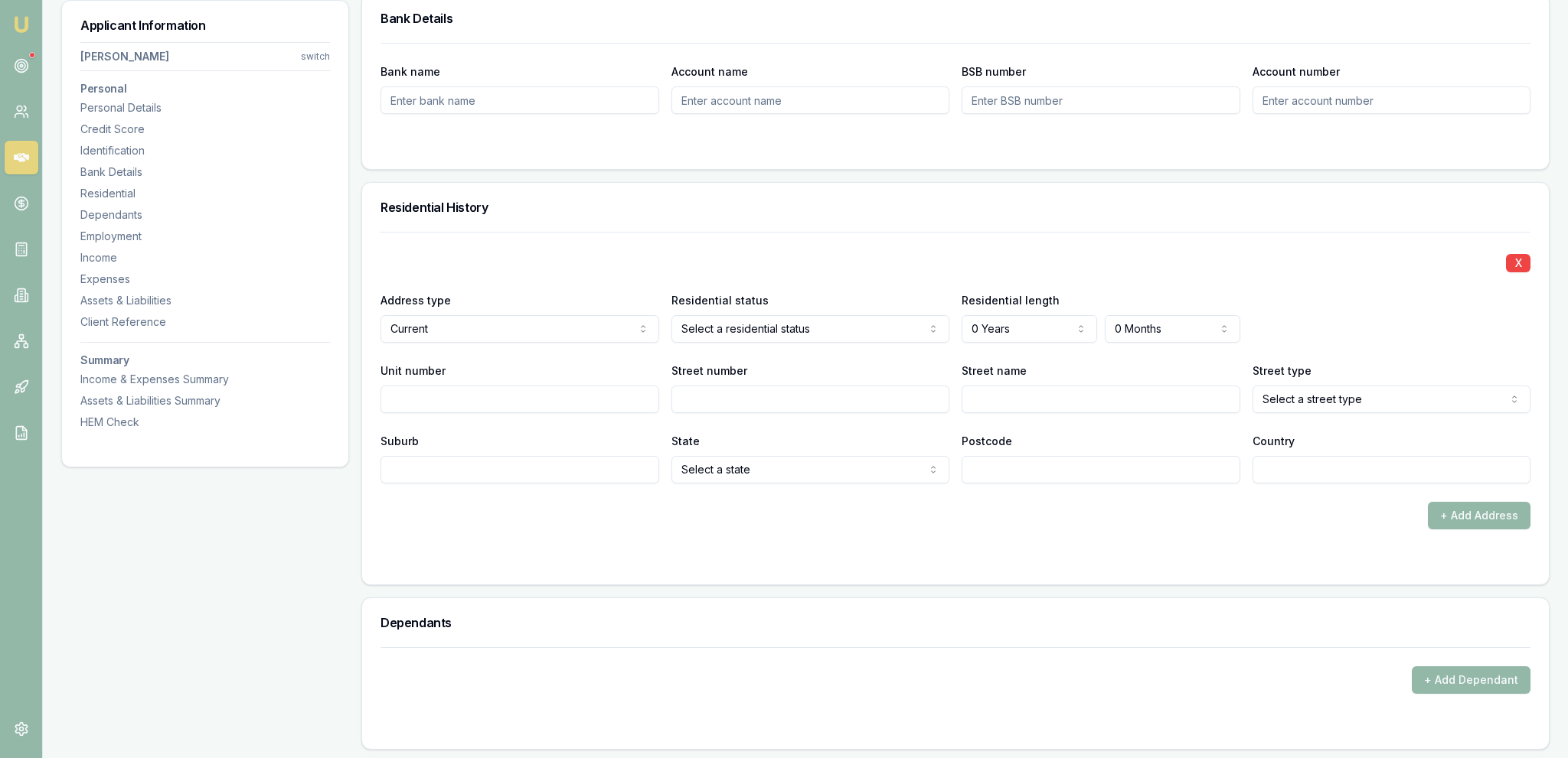
click at [668, 335] on div "Address type Current Current Previous Residential status Select a residential s…" at bounding box center [955, 316] width 1150 height 52
drag, startPoint x: 1039, startPoint y: 246, endPoint x: 1043, endPoint y: 255, distance: 9.8
click at [1039, 247] on div "X Address type Current Current Previous Residential status Owner with mortgage …" at bounding box center [955, 358] width 1150 height 252
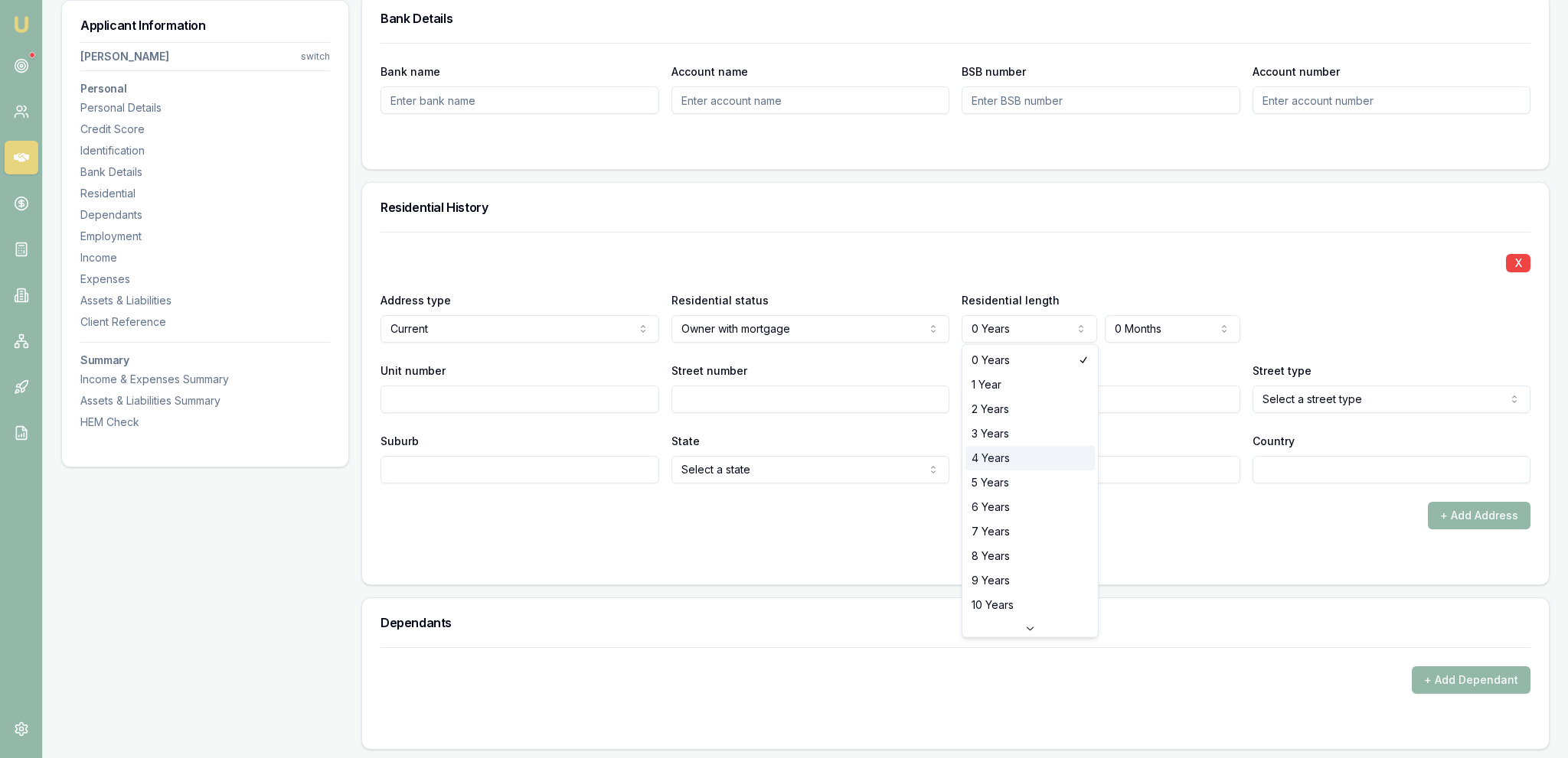
select select "4"
click at [1132, 466] on input "Postcode" at bounding box center [1101, 469] width 278 height 27
click at [1144, 353] on div "X Address type Current Current Previous Residential status Owner with mortgage …" at bounding box center [955, 358] width 1150 height 252
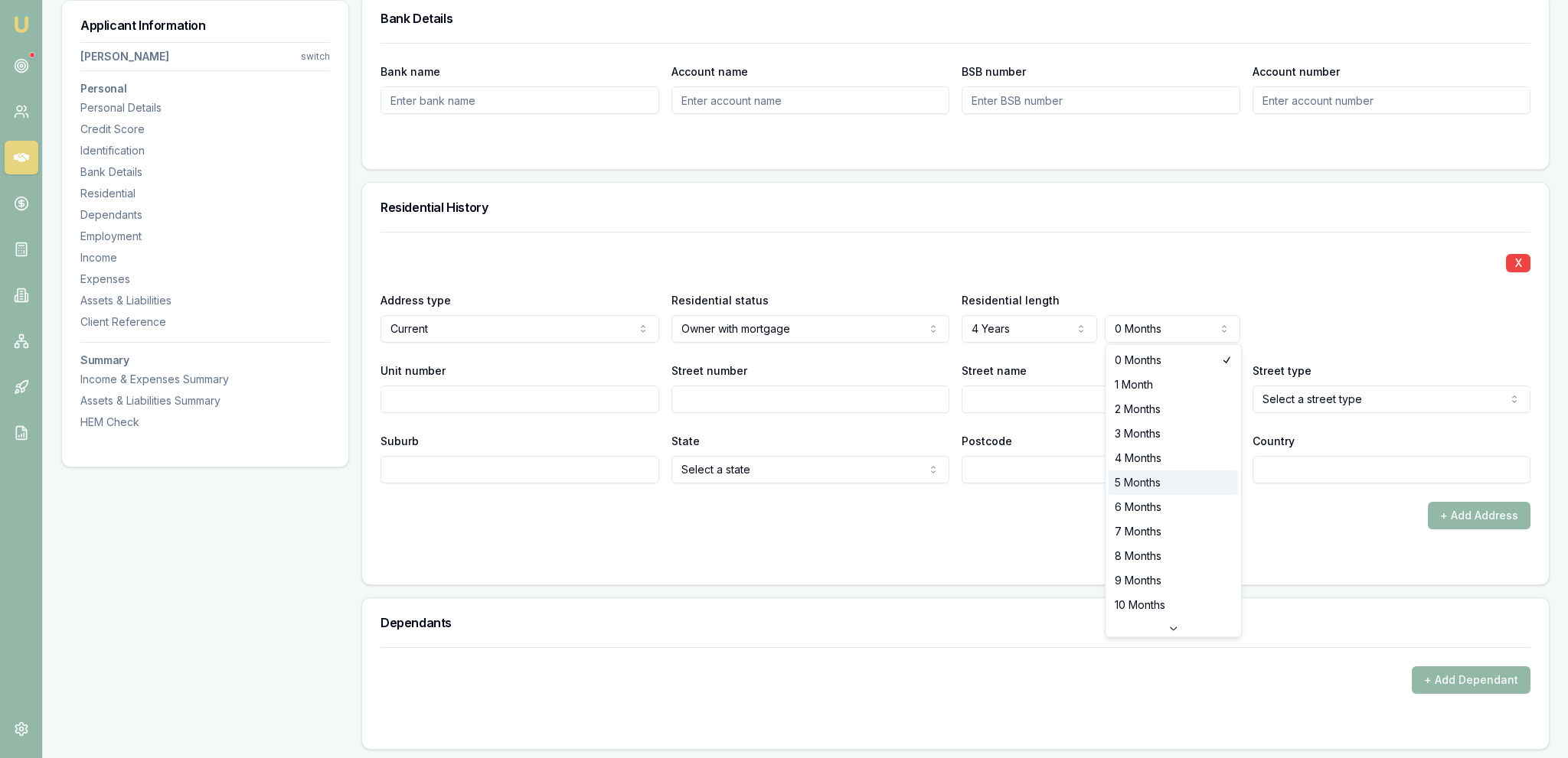
select select "5"
click at [1121, 220] on div "Residential History" at bounding box center [955, 207] width 1187 height 49
click at [707, 399] on input "Street number" at bounding box center [810, 399] width 278 height 27
type input "97"
type input "x"
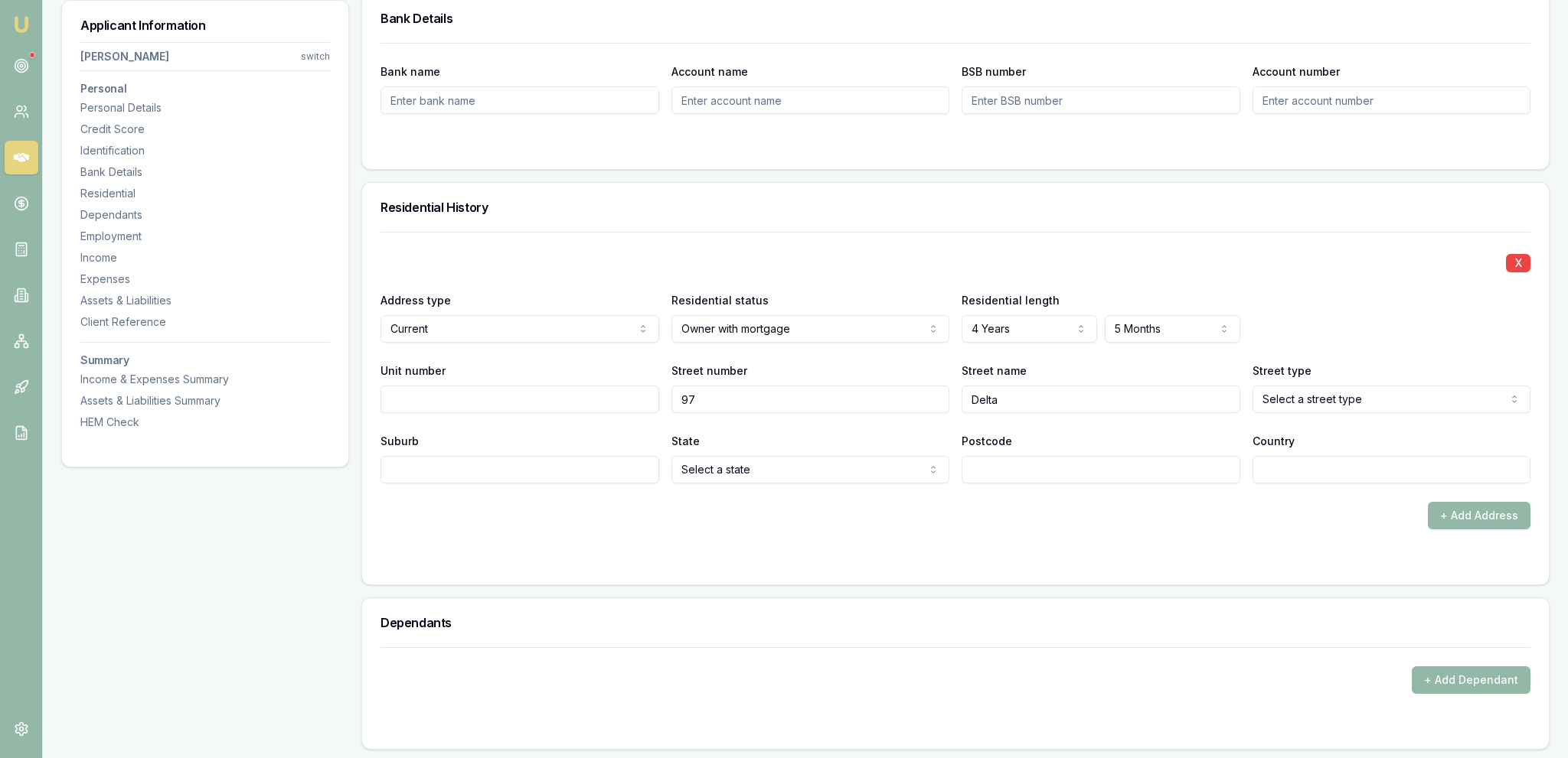
type input "Delta"
select select "Road"
type input "F"
type input "[GEOGRAPHIC_DATA]"
select select "VIC"
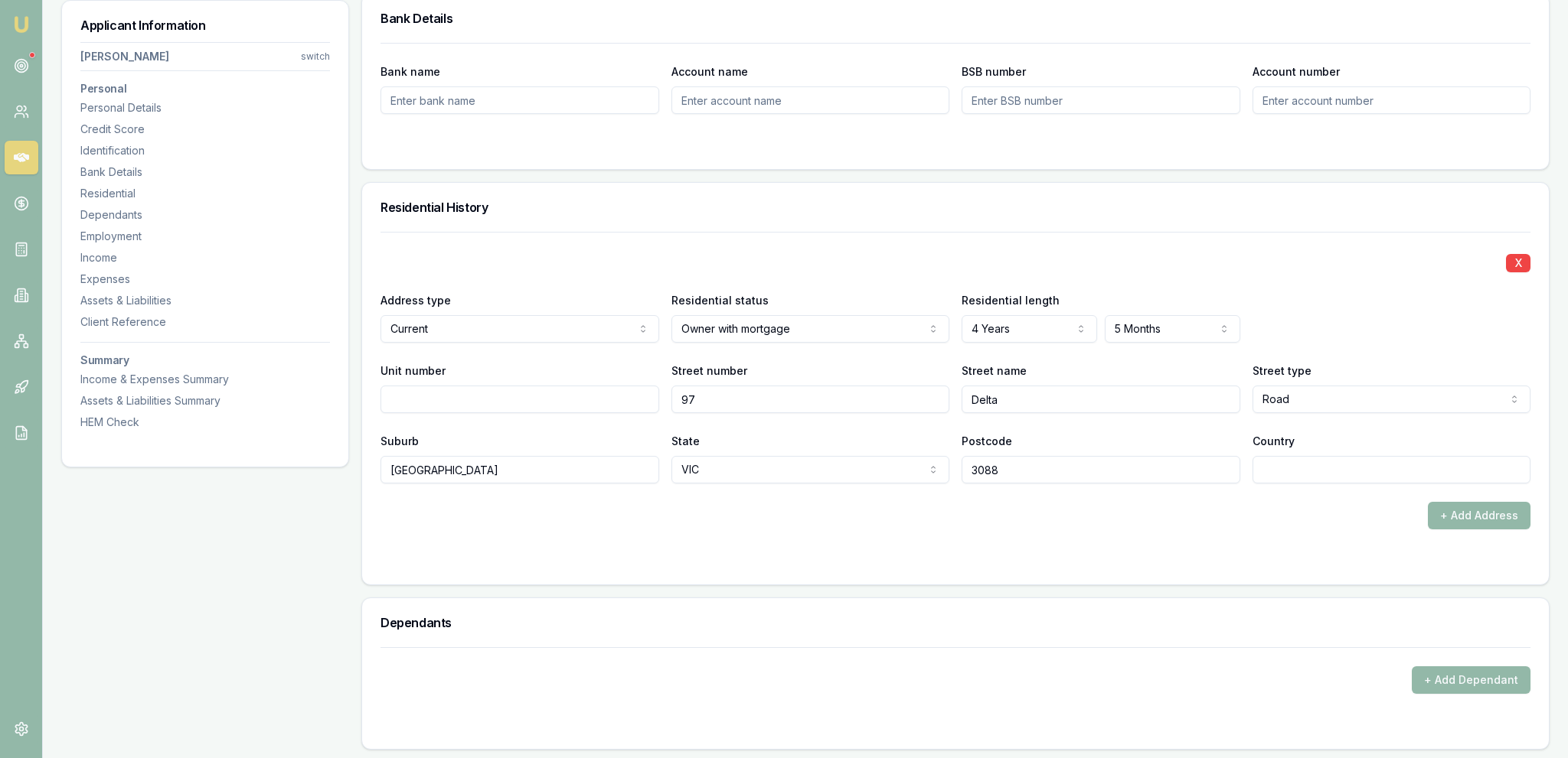
type input "3088"
type input "[GEOGRAPHIC_DATA]"
click at [900, 491] on div "X Address type Current Current Previous Residential status Owner with mortgage …" at bounding box center [955, 381] width 1150 height 298
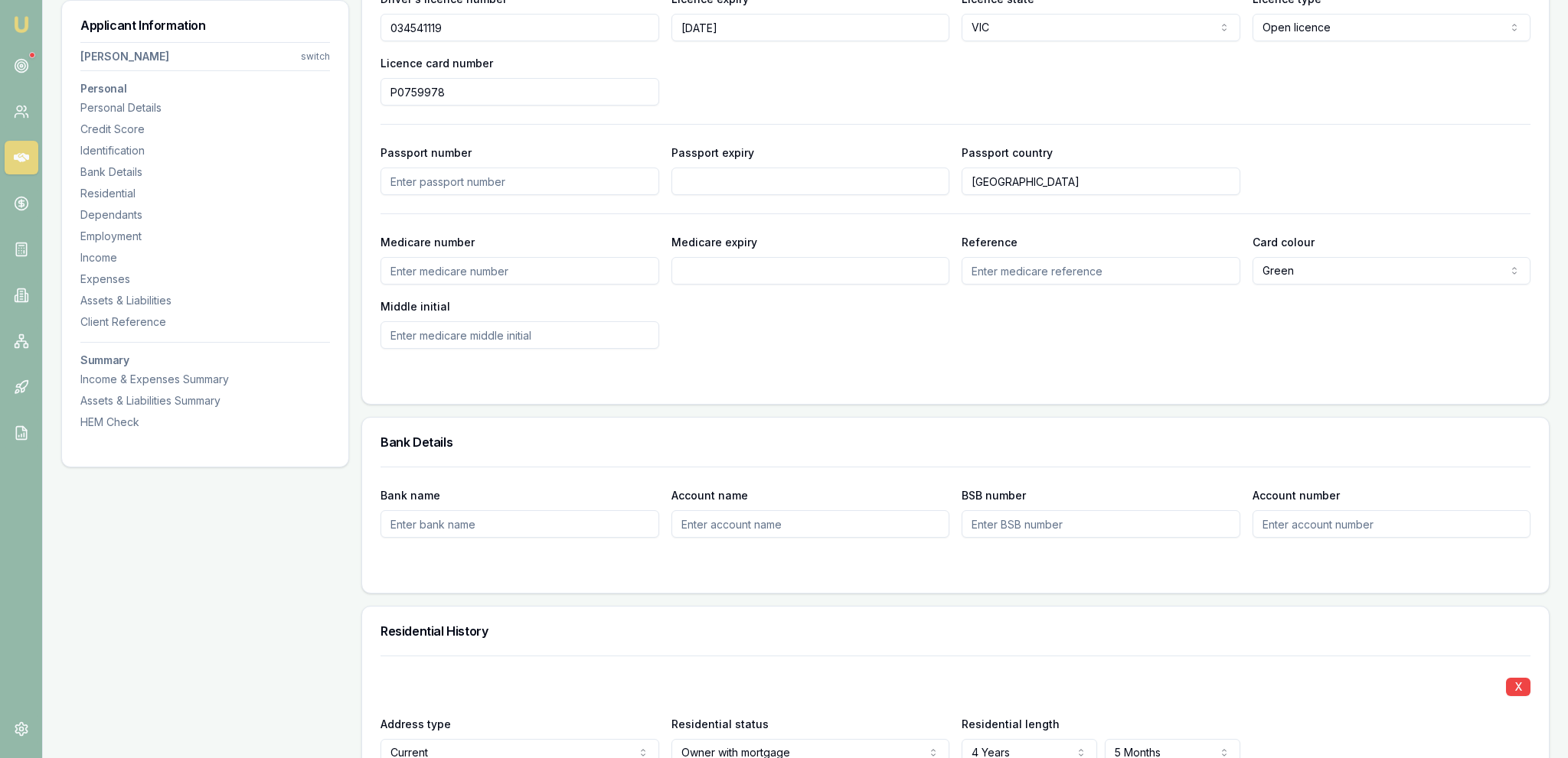
scroll to position [646, 0]
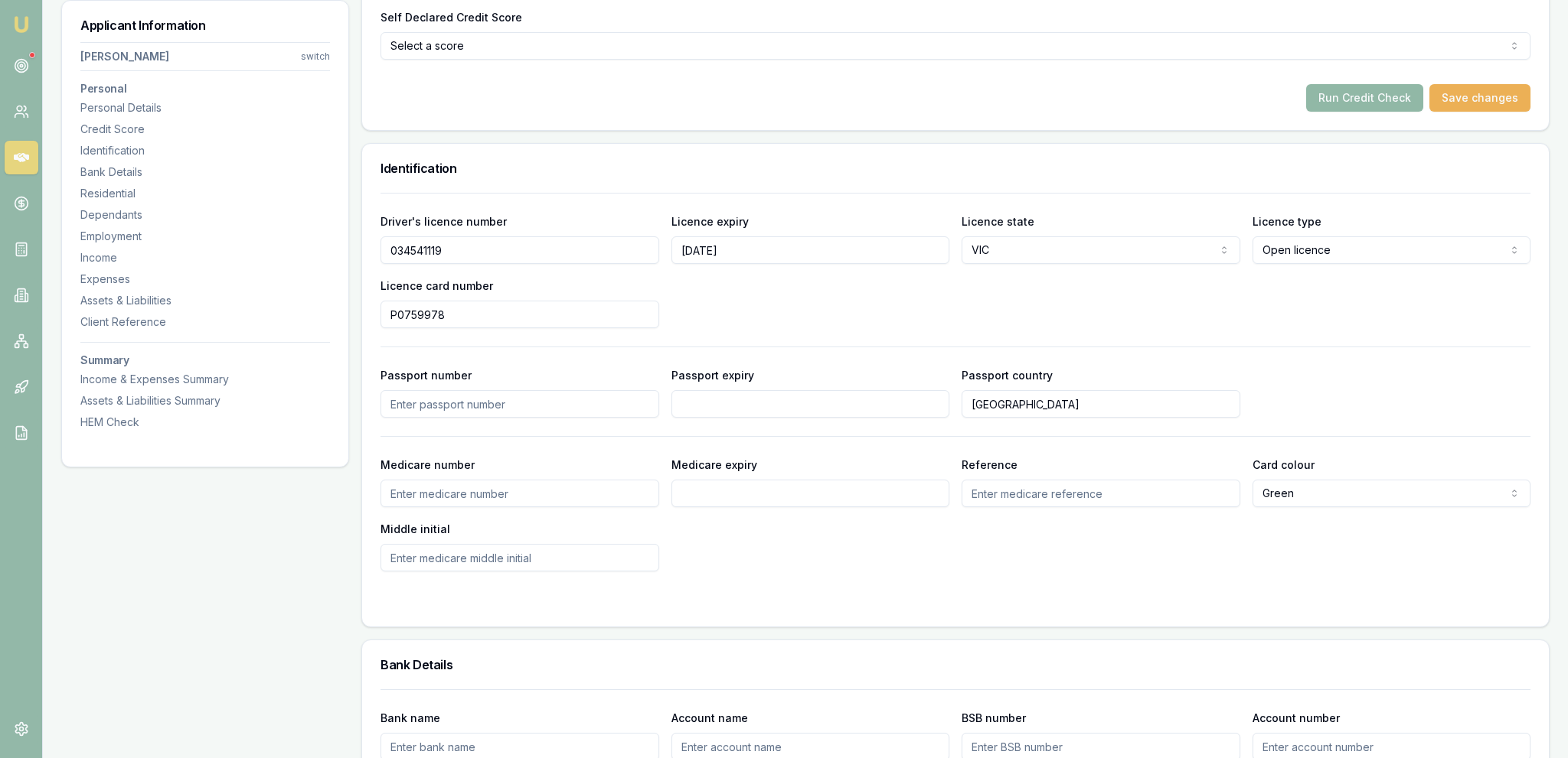
click at [1392, 102] on button "Run Credit Check" at bounding box center [1365, 97] width 117 height 27
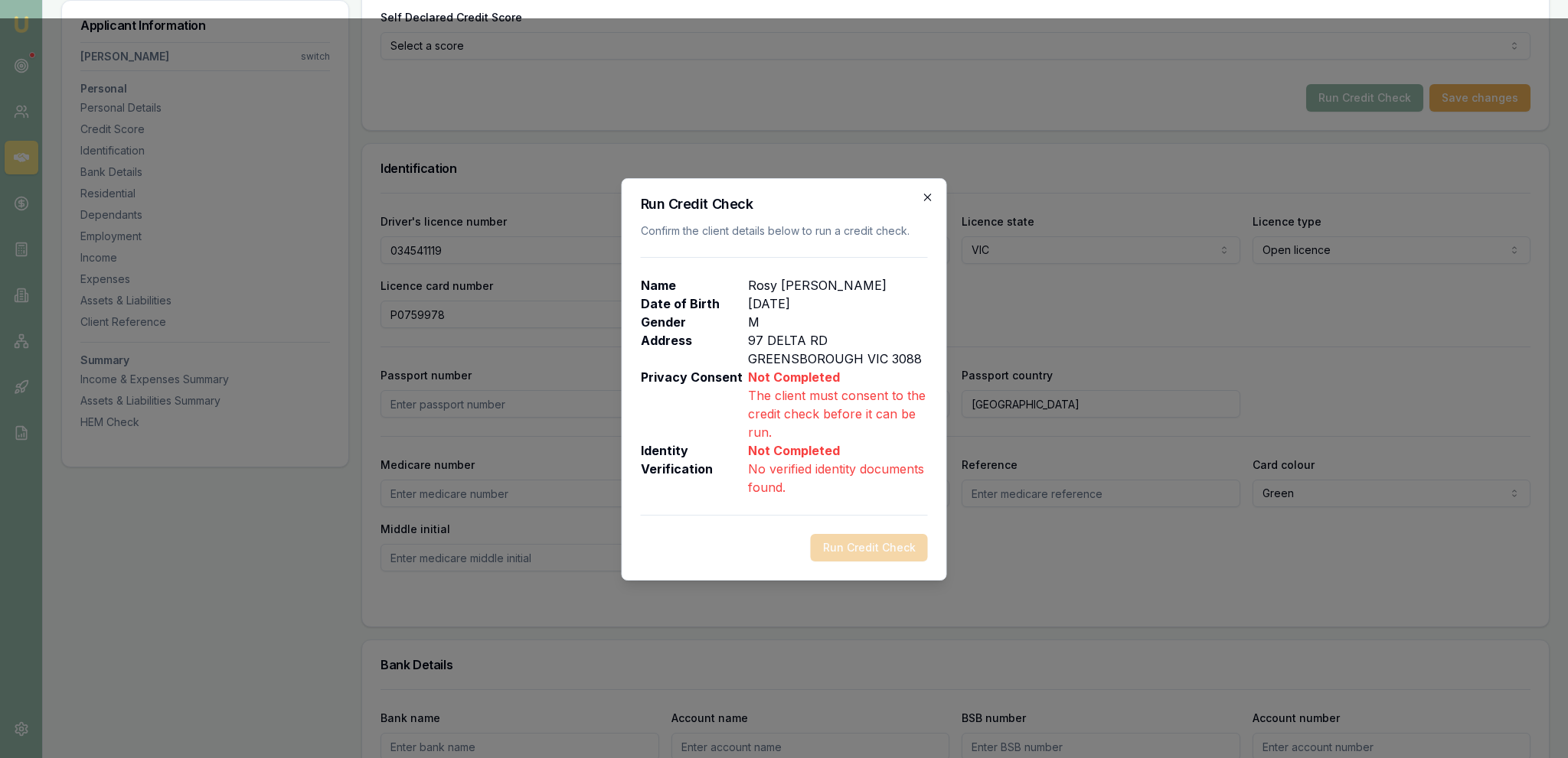
drag, startPoint x: 920, startPoint y: 207, endPoint x: 931, endPoint y: 198, distance: 14.2
click at [920, 207] on h2 "Run Credit Check" at bounding box center [784, 204] width 287 height 14
click at [931, 198] on icon "button" at bounding box center [927, 197] width 12 height 12
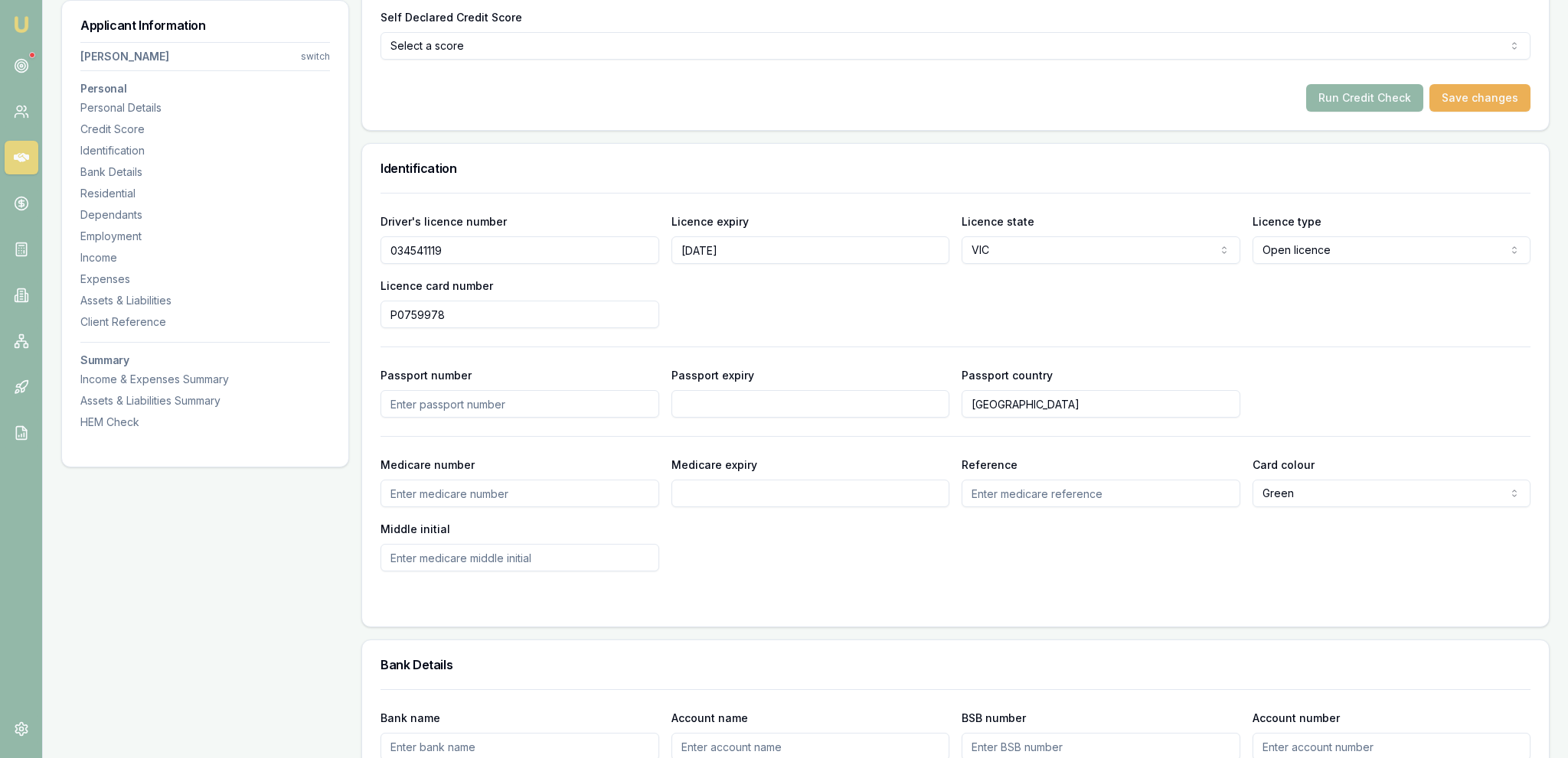
scroll to position [0, 0]
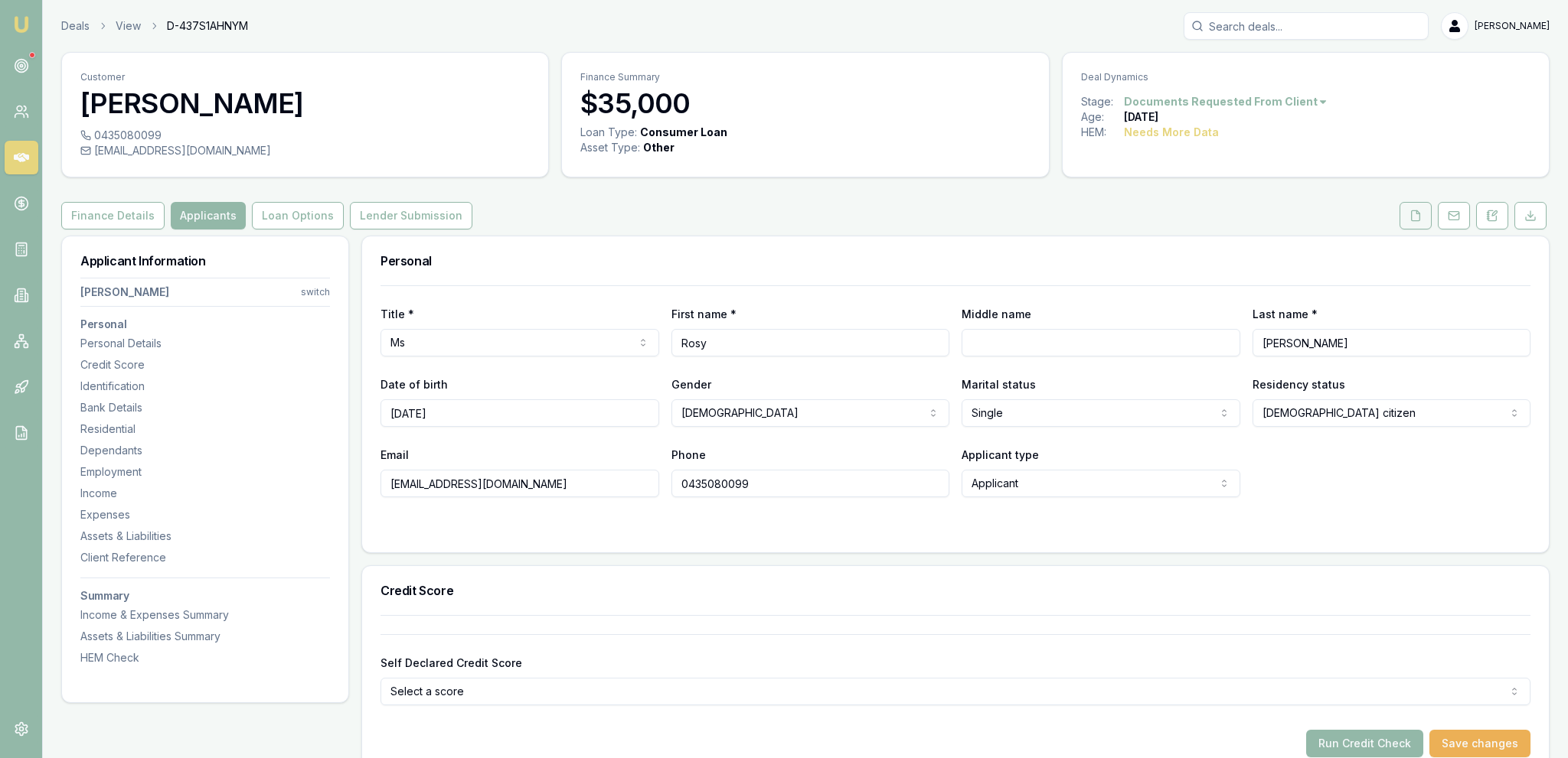
click at [1417, 213] on polyline at bounding box center [1418, 212] width 3 height 3
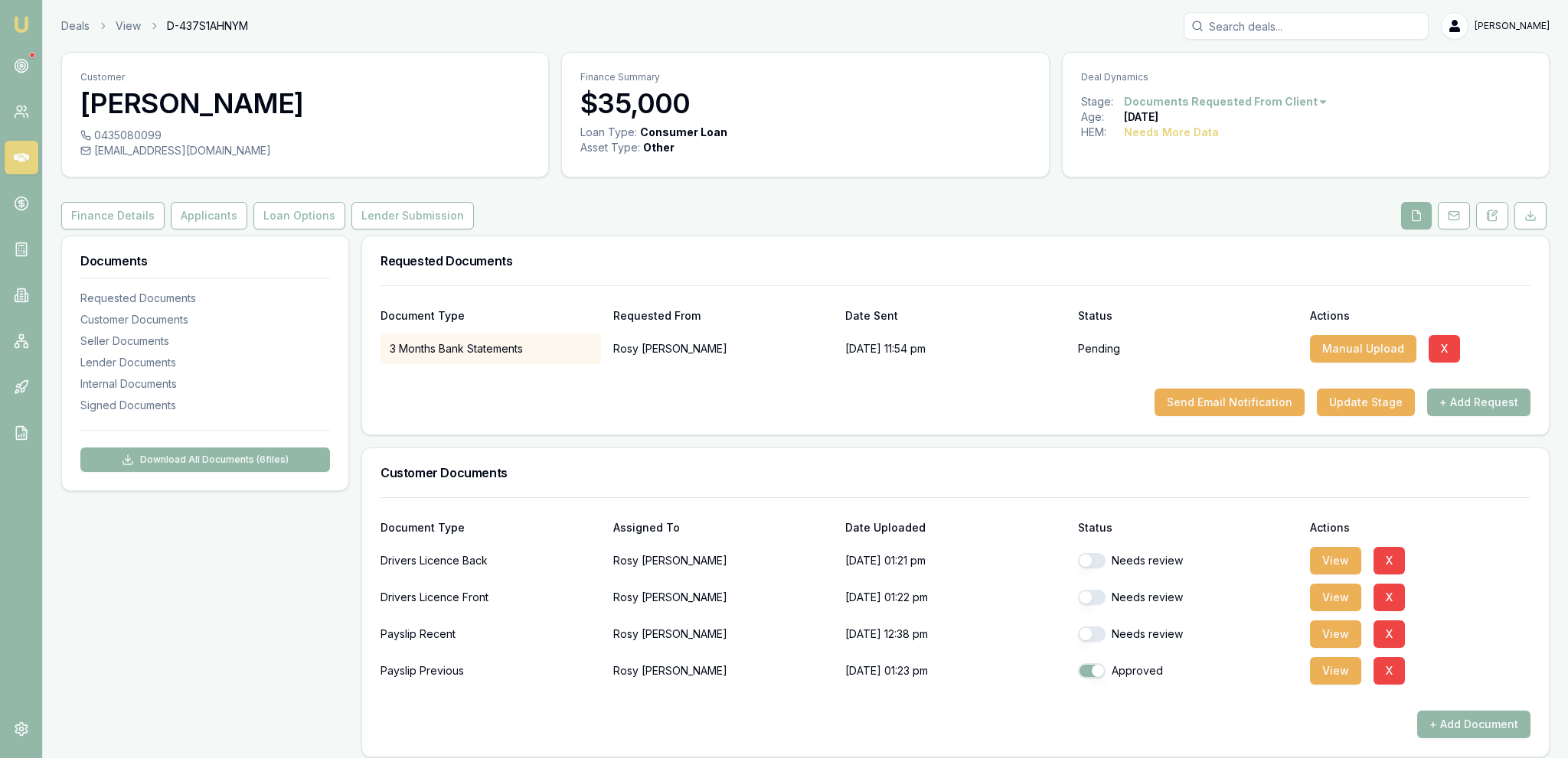
scroll to position [475, 0]
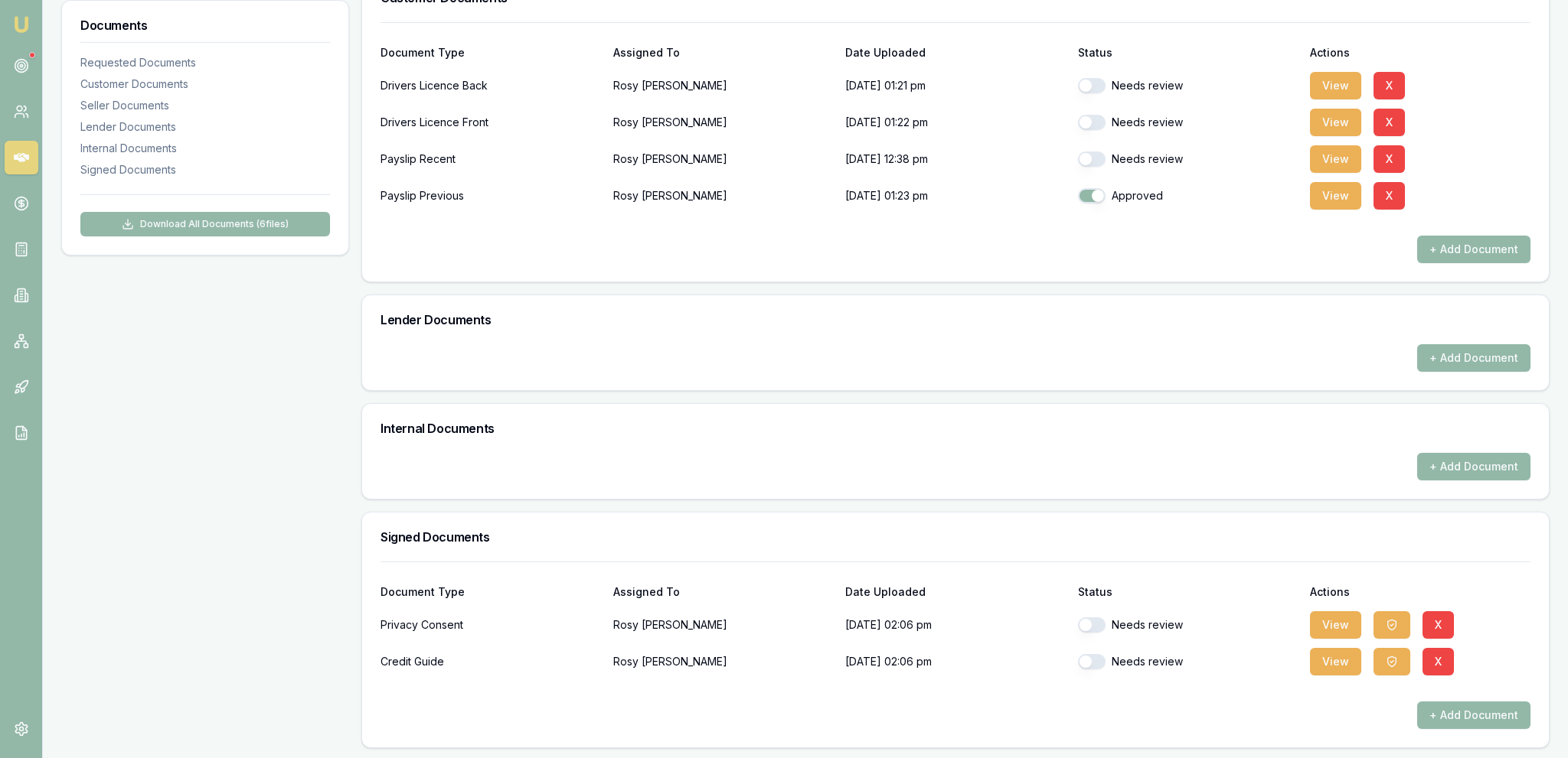
click at [1083, 81] on button "button" at bounding box center [1091, 86] width 27 height 16
checkbox input "true"
drag, startPoint x: 1089, startPoint y: 118, endPoint x: 1095, endPoint y: 130, distance: 13.4
click at [1093, 125] on button "button" at bounding box center [1091, 122] width 27 height 16
checkbox input "true"
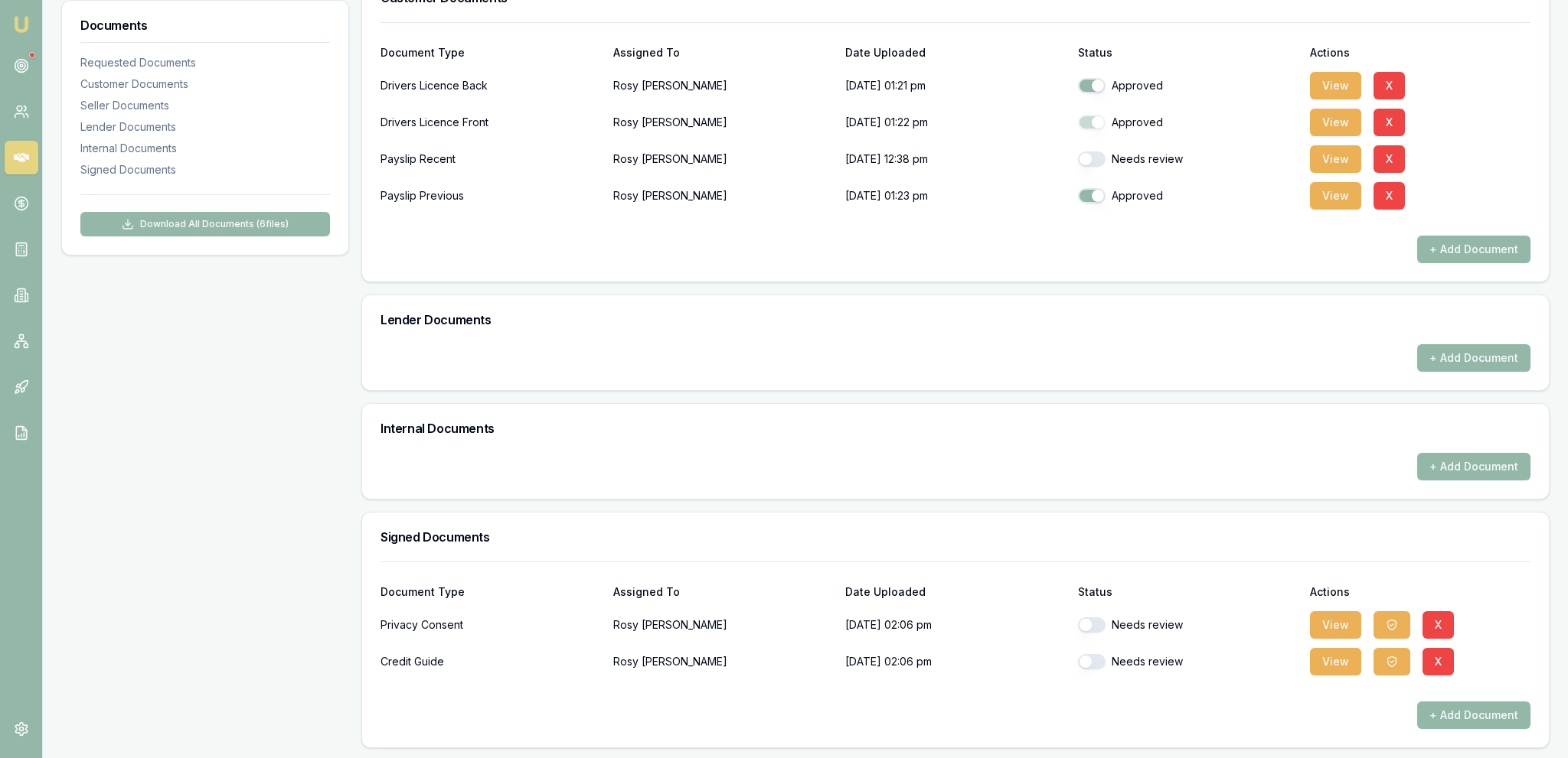
click at [1095, 155] on button "button" at bounding box center [1091, 159] width 27 height 16
checkbox input "true"
click at [1100, 628] on button "button" at bounding box center [1091, 625] width 27 height 16
checkbox input "true"
click at [1094, 657] on button "button" at bounding box center [1091, 662] width 27 height 16
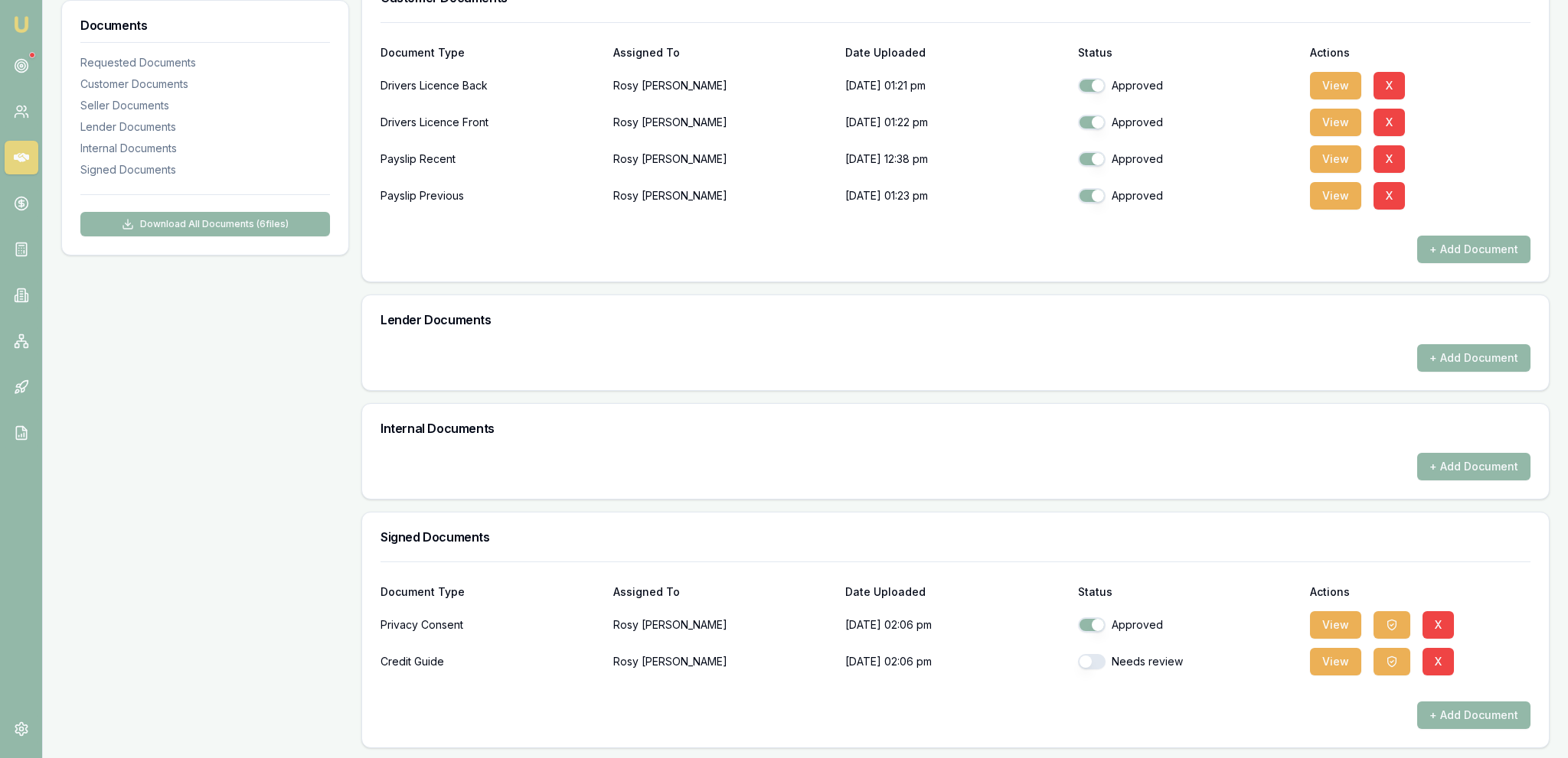
checkbox input "true"
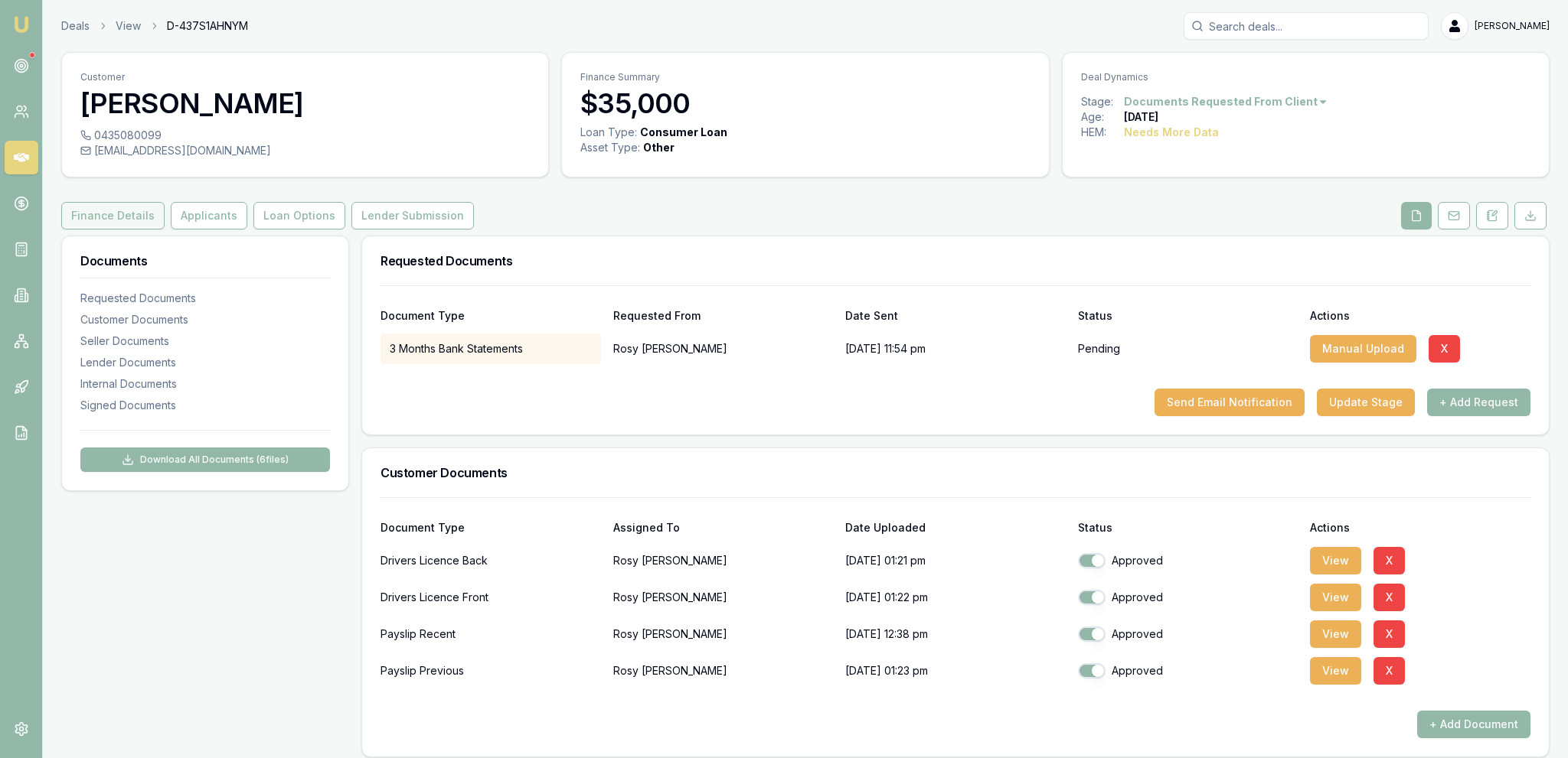
click at [134, 220] on button "Finance Details" at bounding box center [112, 215] width 103 height 27
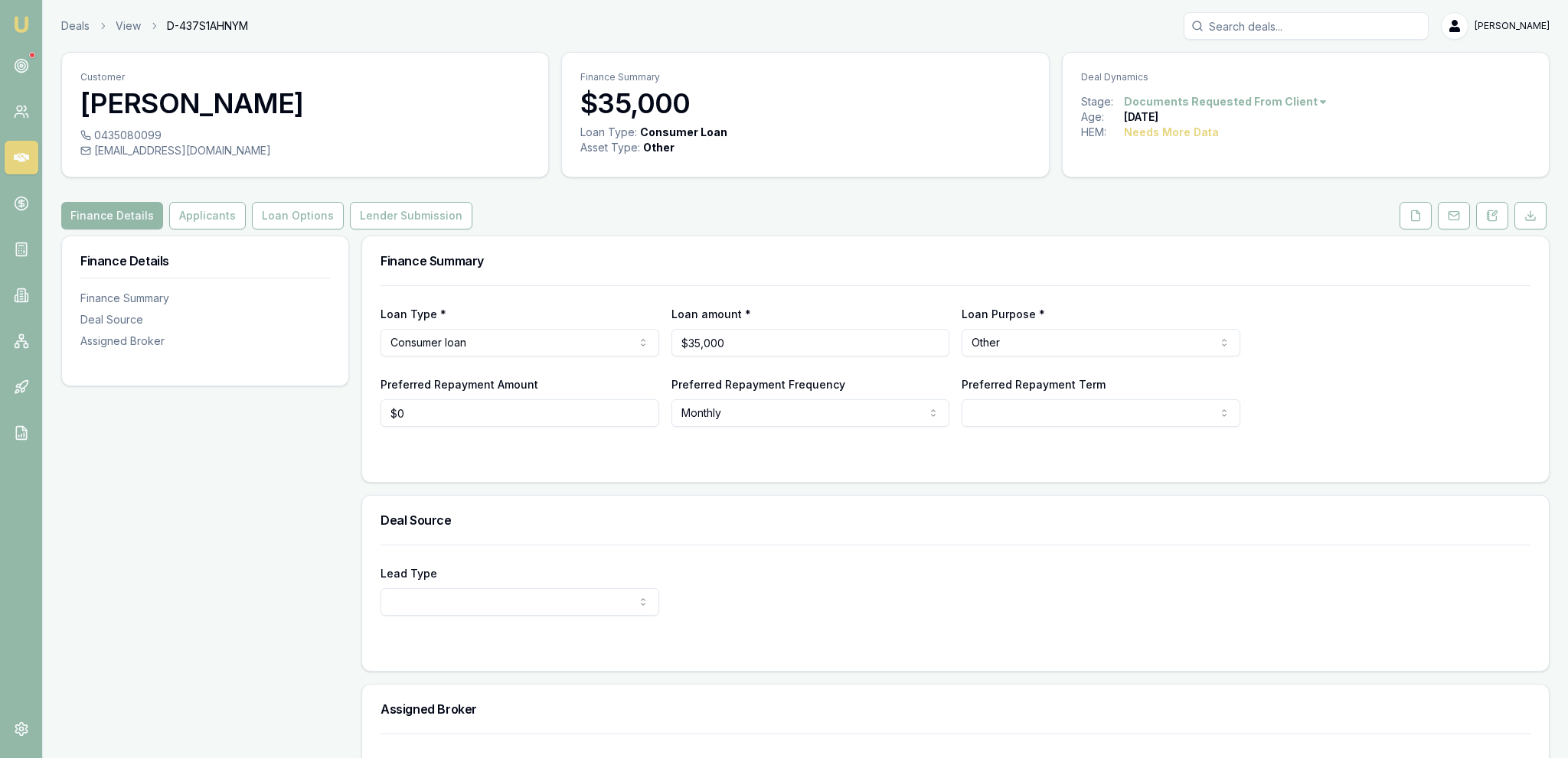
click at [169, 216] on button "Applicants" at bounding box center [207, 215] width 77 height 27
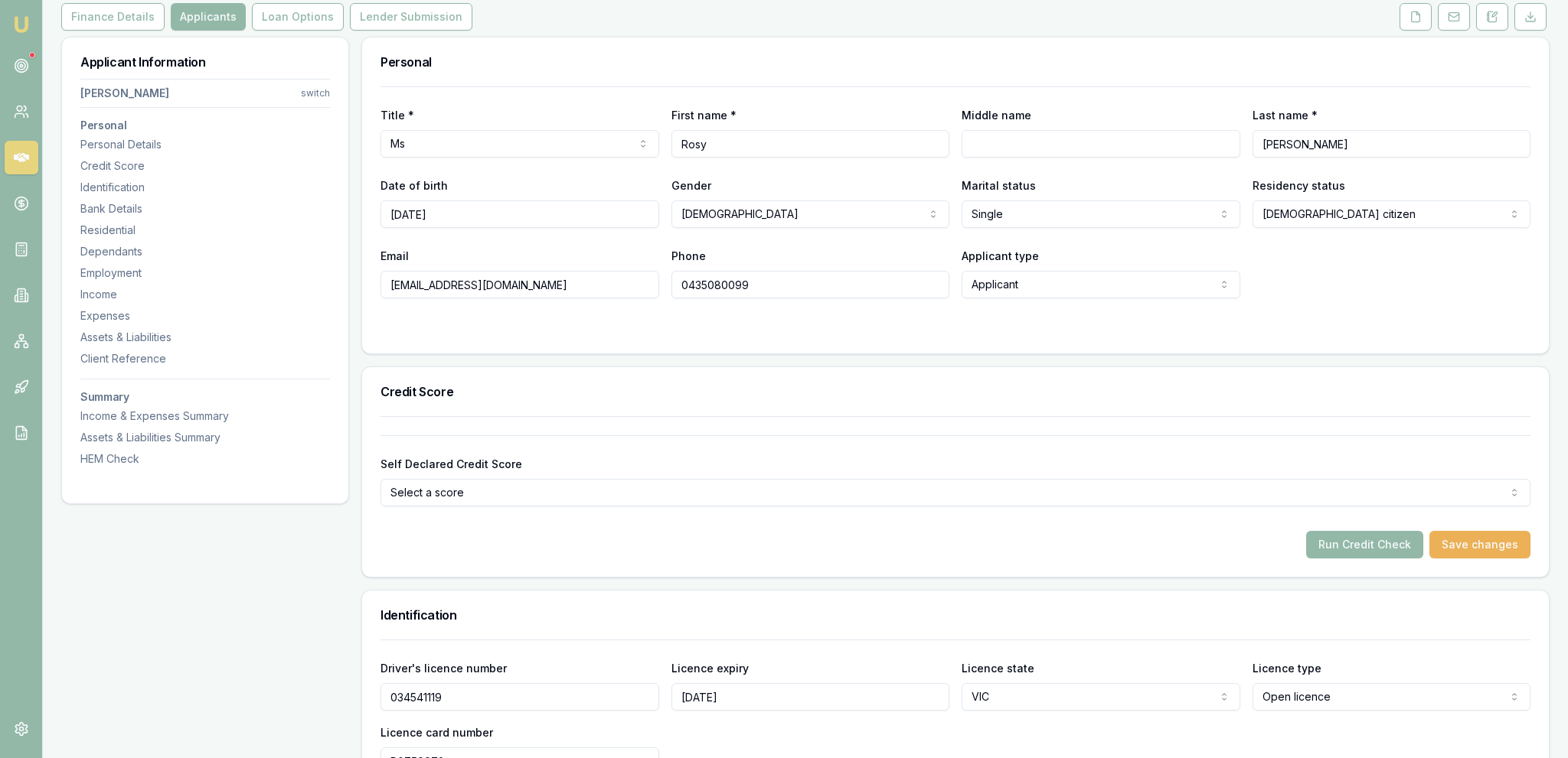
scroll to position [242, 0]
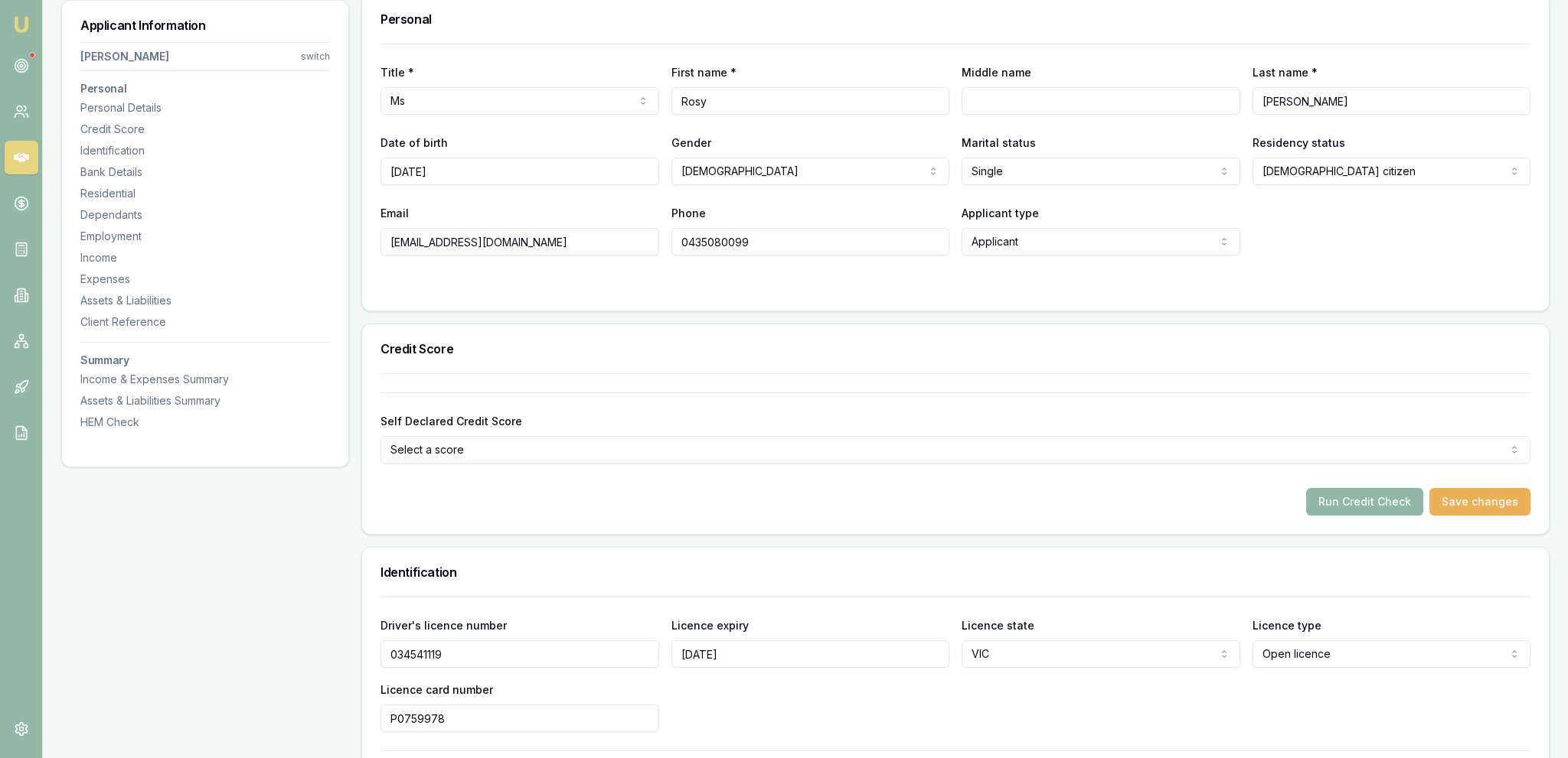
click at [1349, 505] on button "Run Credit Check" at bounding box center [1365, 501] width 117 height 27
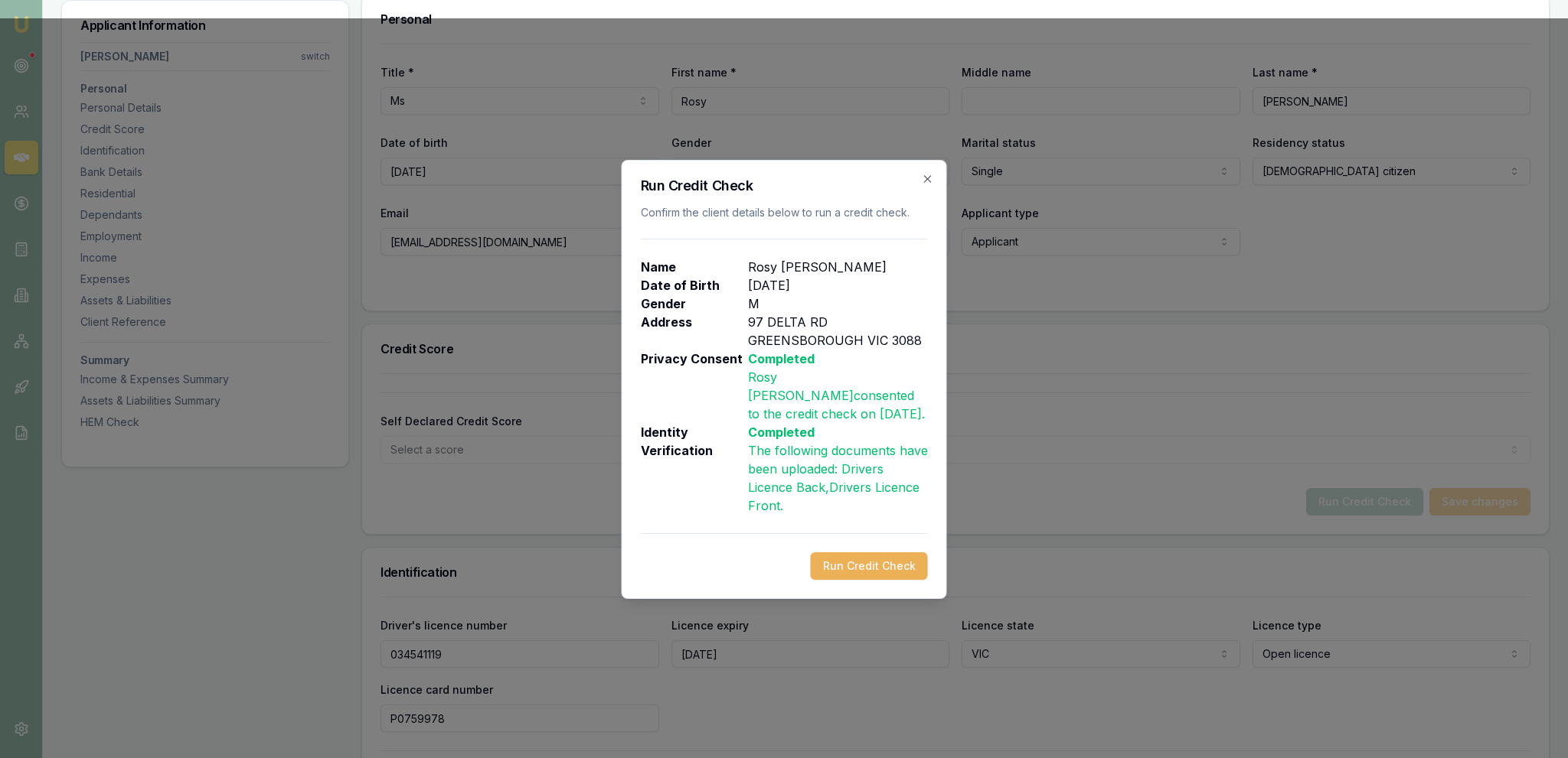
click at [895, 541] on div "Run Credit Check Confirm the client details below to run a credit check. Name […" at bounding box center [784, 379] width 325 height 439
click at [894, 560] on button "Run Credit Check" at bounding box center [869, 565] width 117 height 27
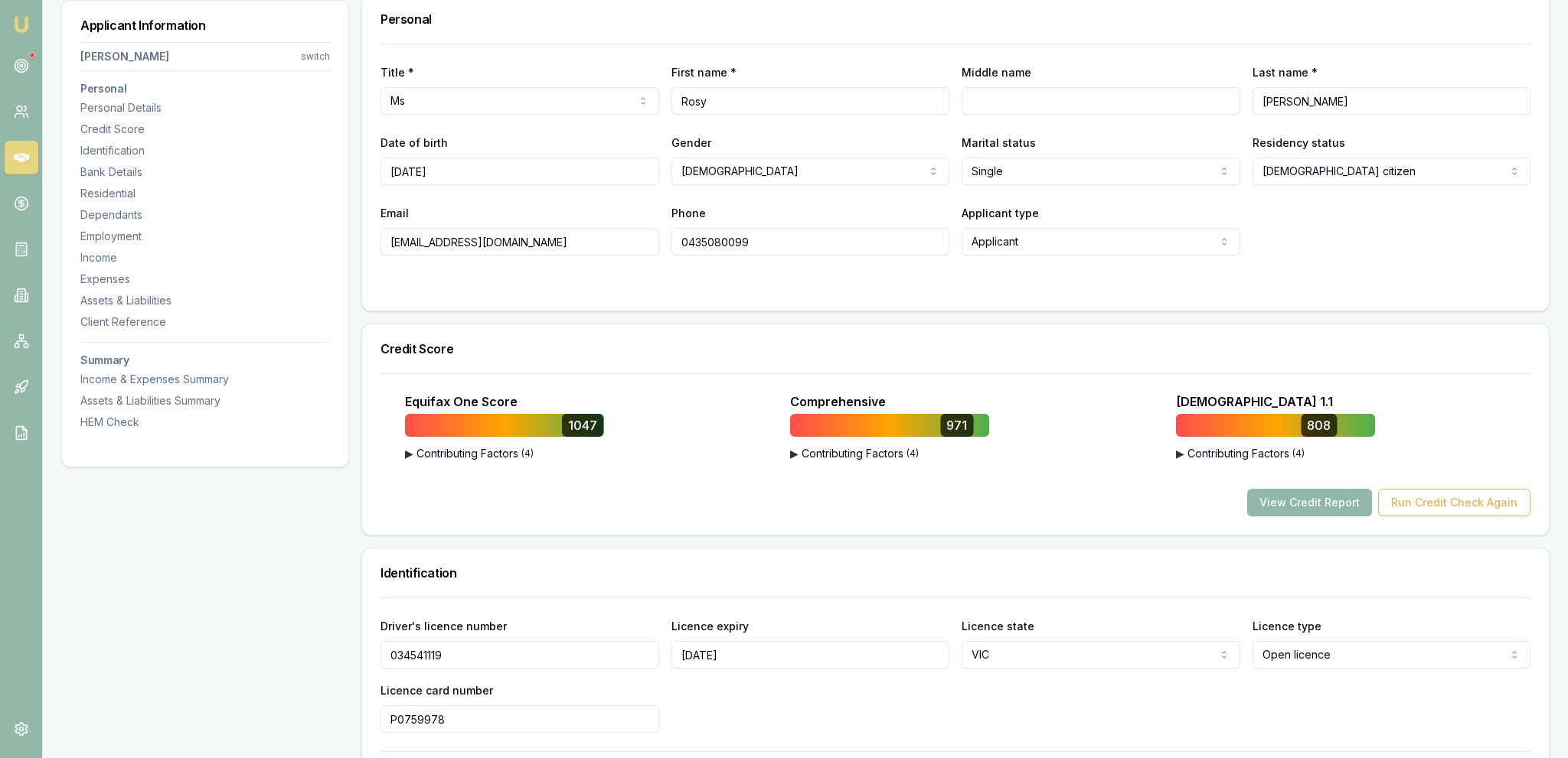
click at [1312, 514] on button "View Credit Report" at bounding box center [1309, 502] width 125 height 27
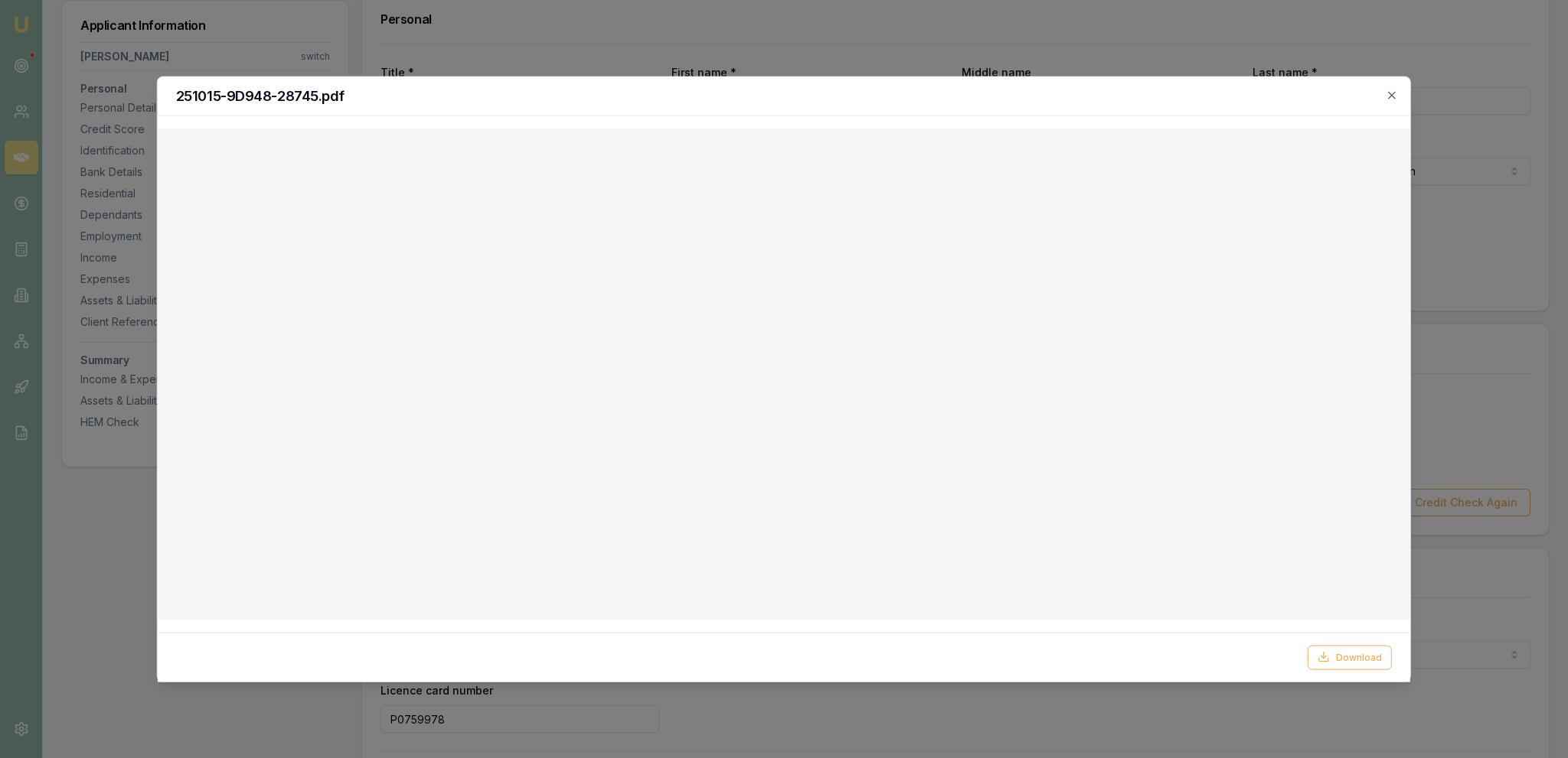
drag, startPoint x: 777, startPoint y: 66, endPoint x: 779, endPoint y: 101, distance: 35.1
click at [777, 66] on div at bounding box center [784, 379] width 1568 height 758
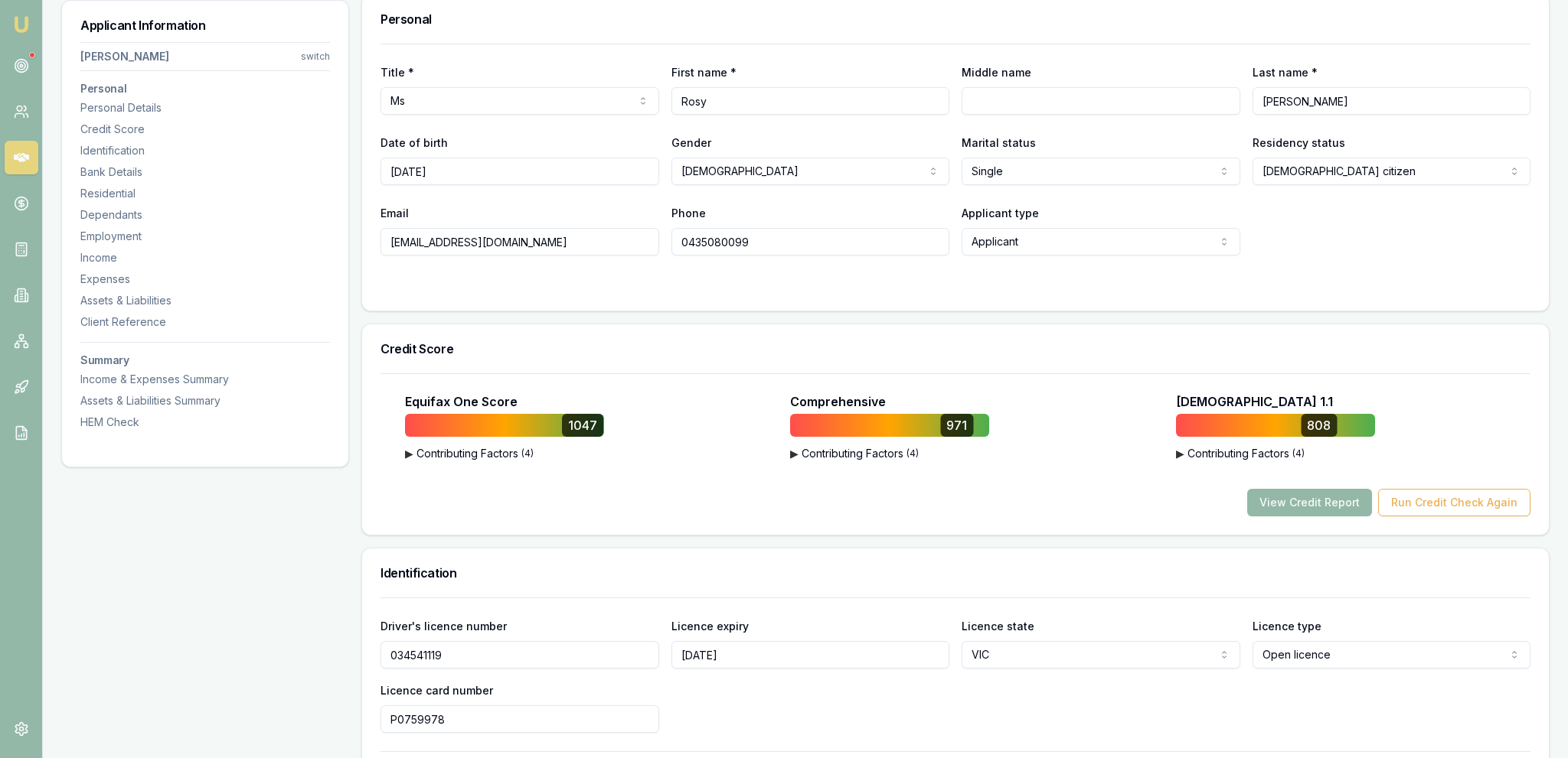
scroll to position [0, 0]
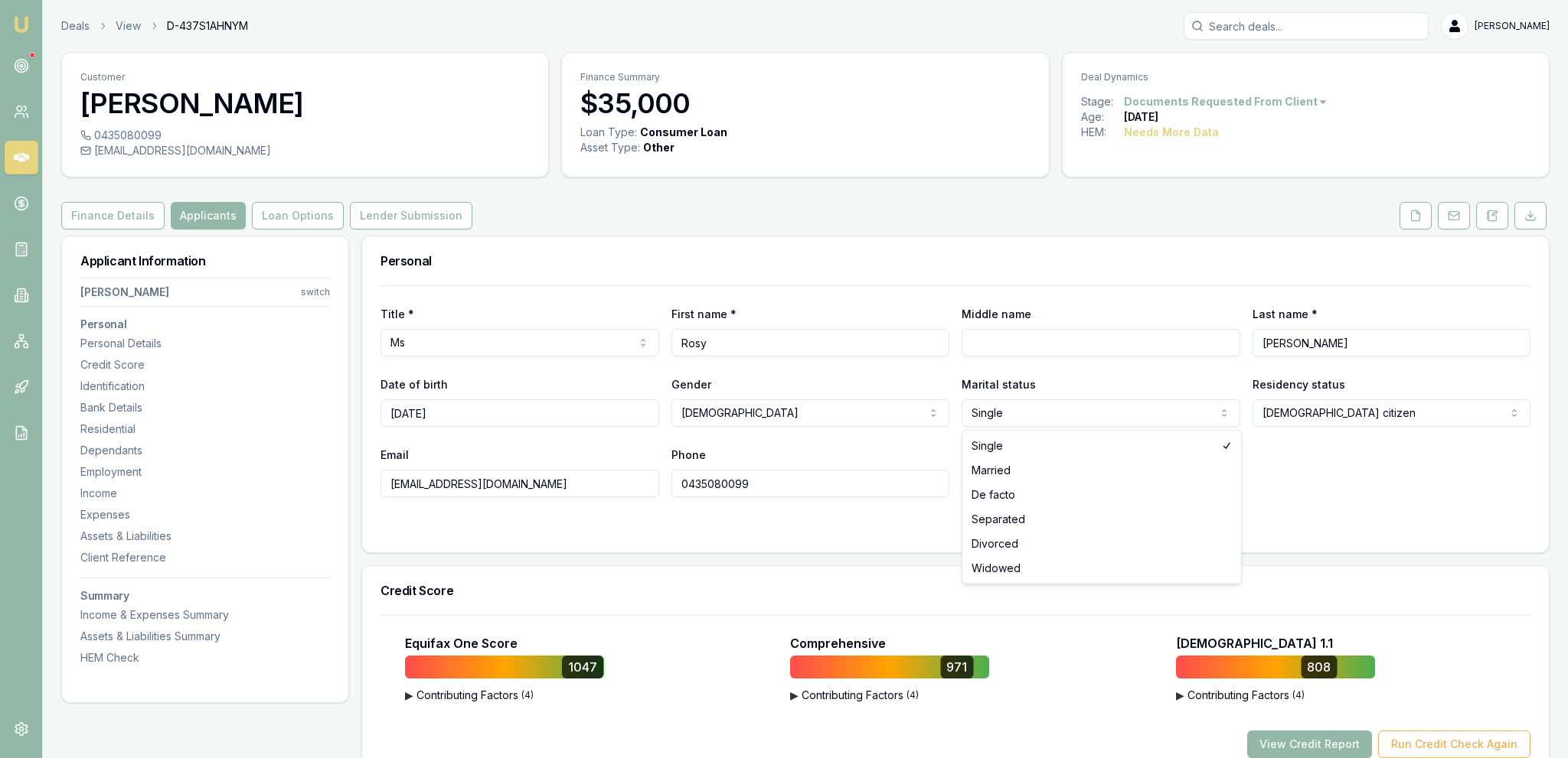
click at [1038, 416] on html "Emu Broker Deals View D-437S1AHNYM [PERSON_NAME] Fanfulla Toggle Menu Customer …" at bounding box center [784, 379] width 1568 height 758
select select "MARRIED"
click at [968, 312] on label "Middle name" at bounding box center [996, 314] width 70 height 13
click at [968, 329] on input "Middle name" at bounding box center [1101, 342] width 278 height 27
drag, startPoint x: 982, startPoint y: 280, endPoint x: 1203, endPoint y: 267, distance: 221.4
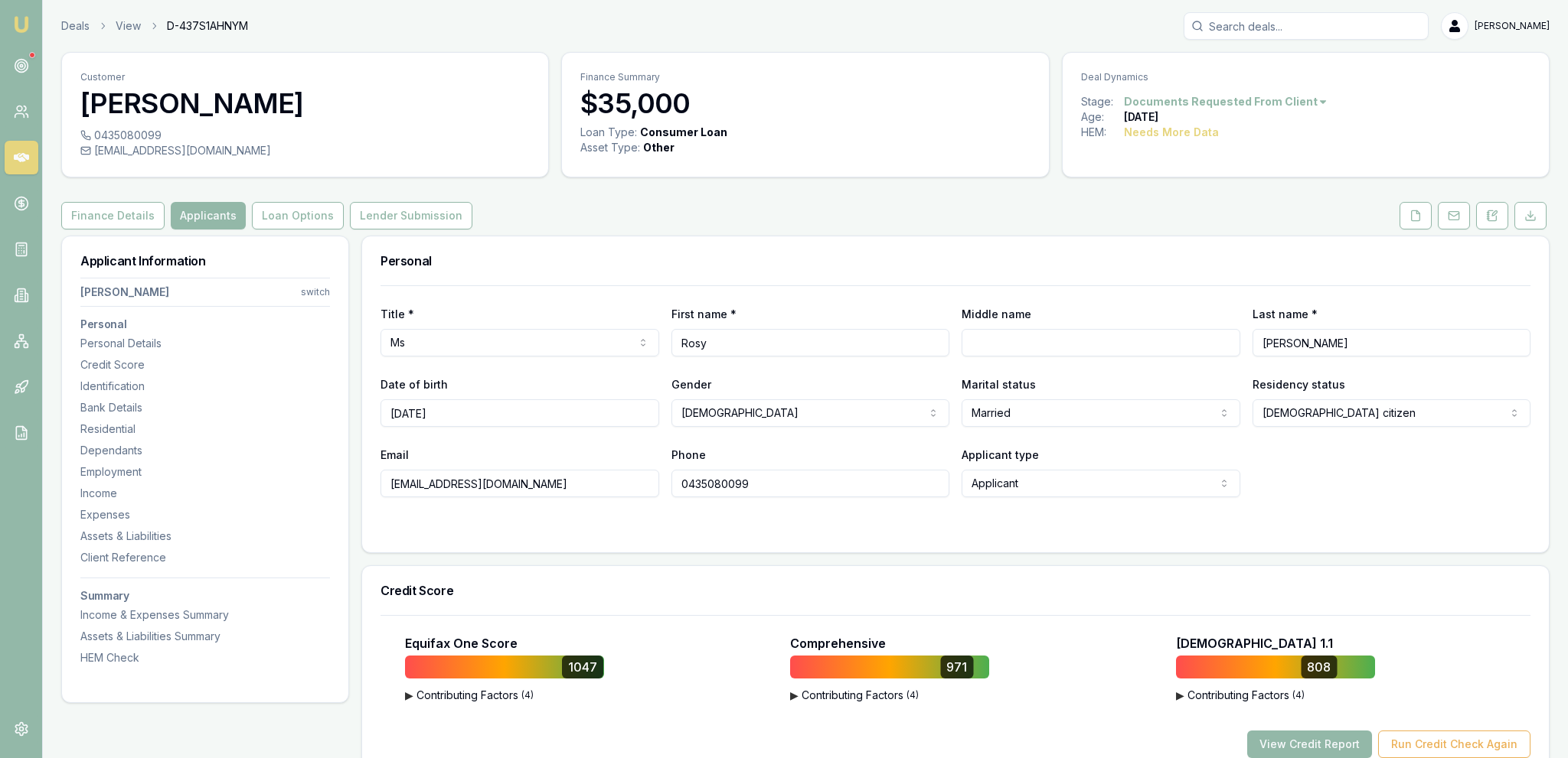
click at [984, 277] on div "Personal" at bounding box center [955, 260] width 1187 height 49
